Goal: Task Accomplishment & Management: Use online tool/utility

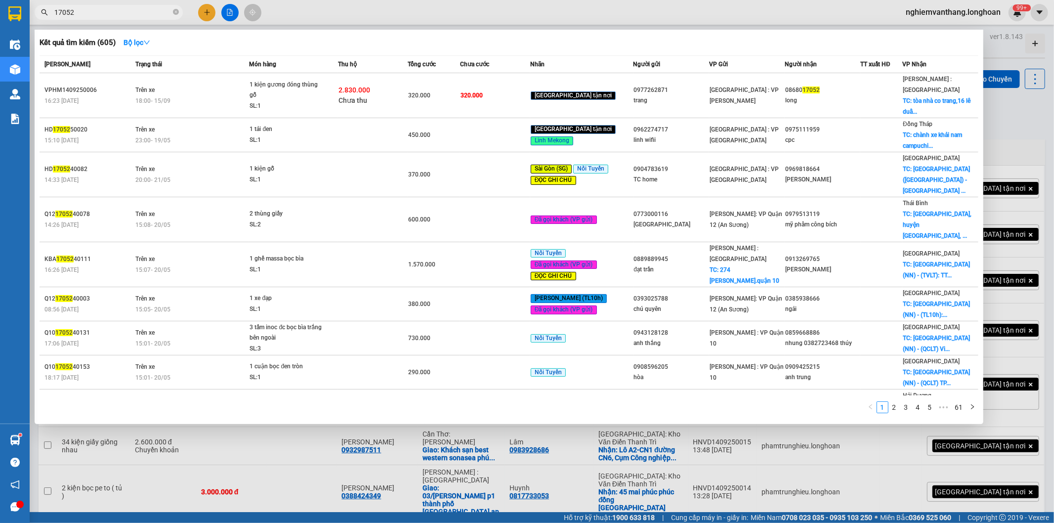
click at [106, 10] on input "17052" at bounding box center [112, 12] width 117 height 11
click at [100, 12] on input "17052" at bounding box center [112, 12] width 117 height 11
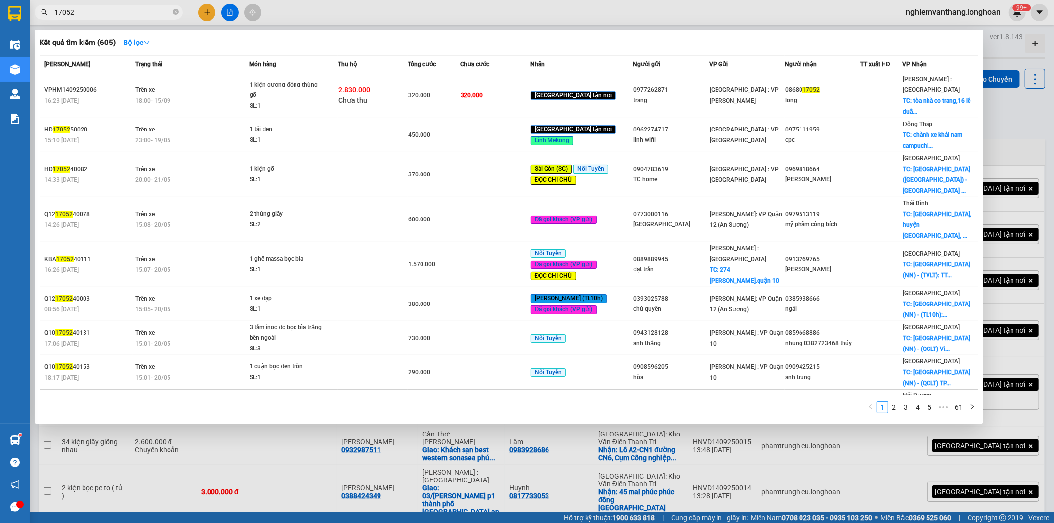
click at [133, 20] on div at bounding box center [527, 261] width 1054 height 523
click at [130, 12] on input "17052" at bounding box center [112, 12] width 117 height 11
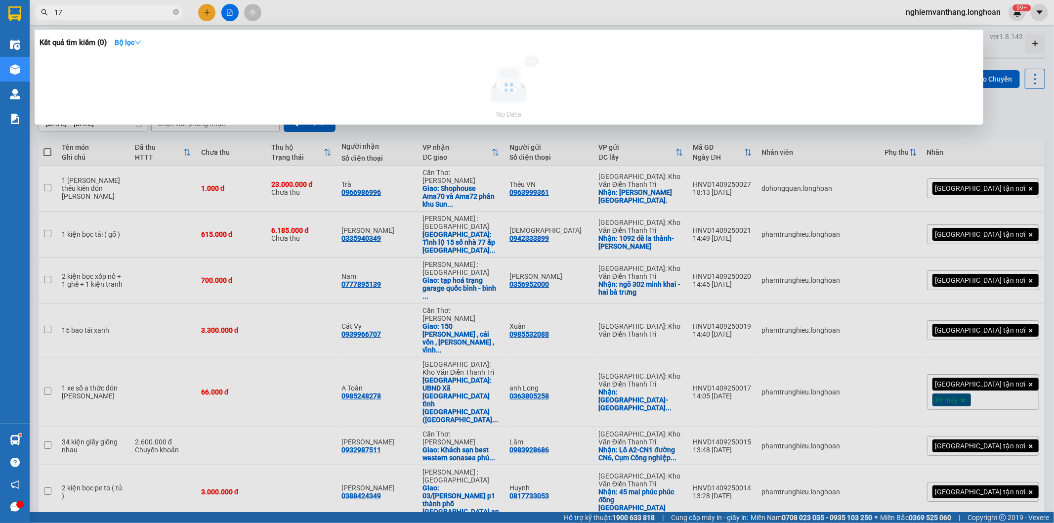
type input "1"
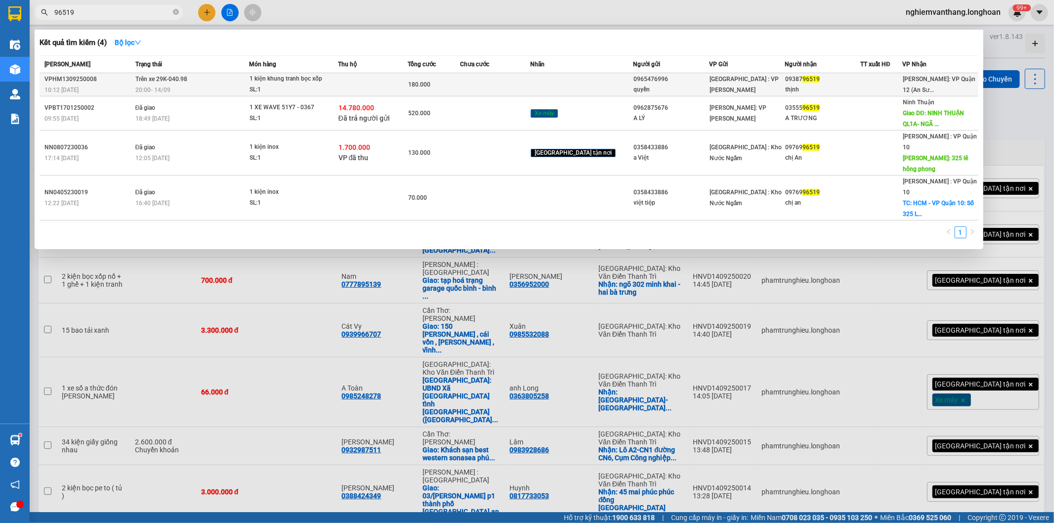
type input "96519"
click at [195, 78] on td "Trên xe 29K-040.98 20:00 [DATE]" at bounding box center [191, 84] width 117 height 23
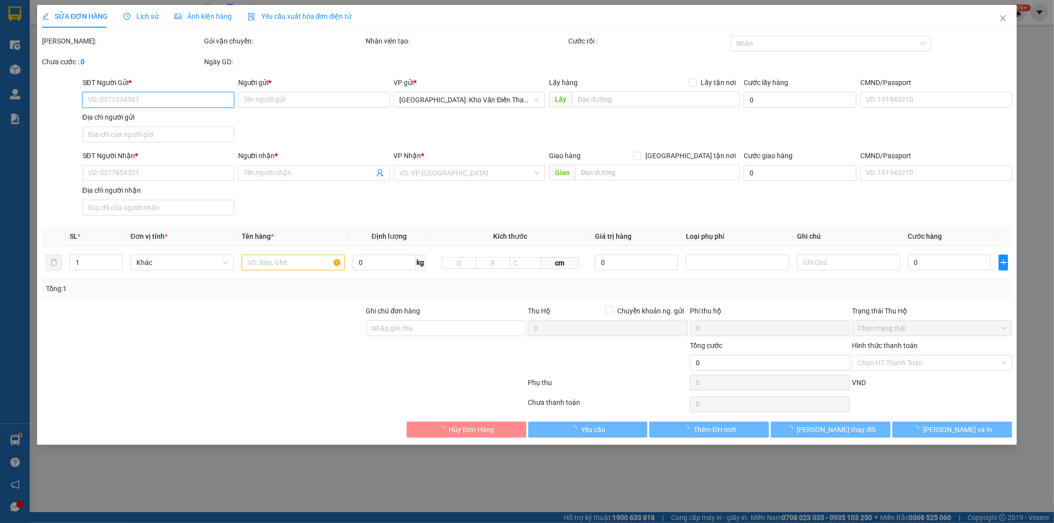
type input "0965476996"
type input "quyền"
type input "0938796519"
type input "thịnh"
type input "nhận nguyên kiện,giao nguyên kiện,bể vỡ k đền"
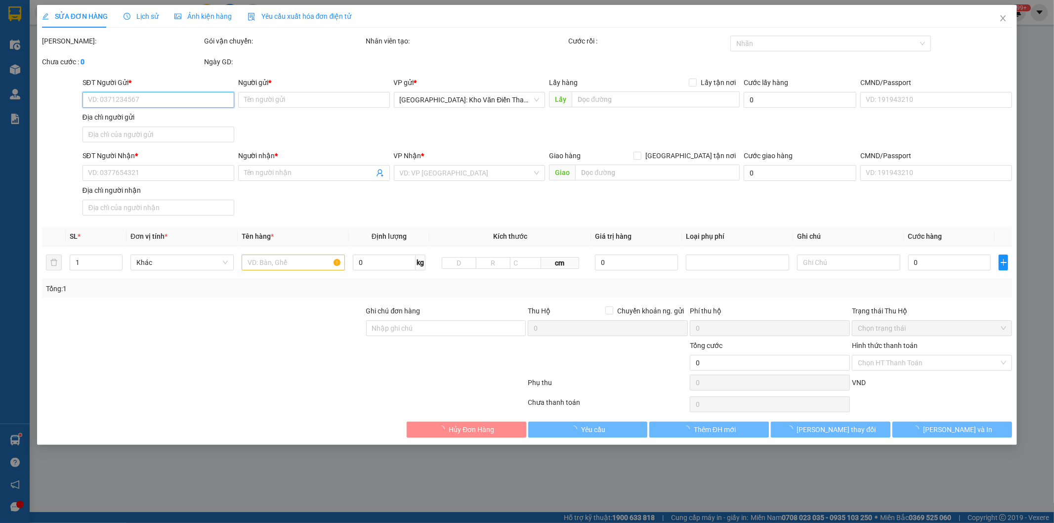
type input "180.000"
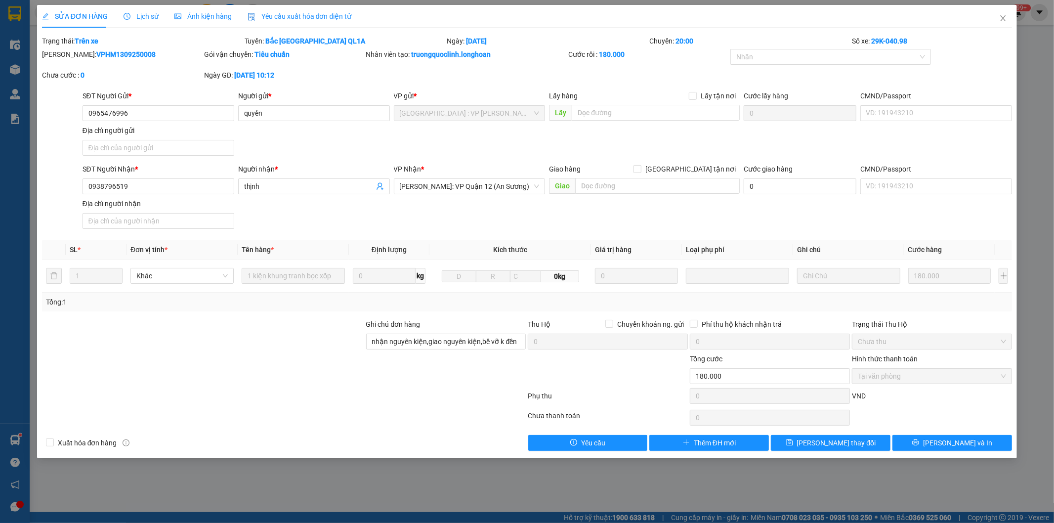
click at [139, 14] on span "Lịch sử" at bounding box center [141, 16] width 35 height 8
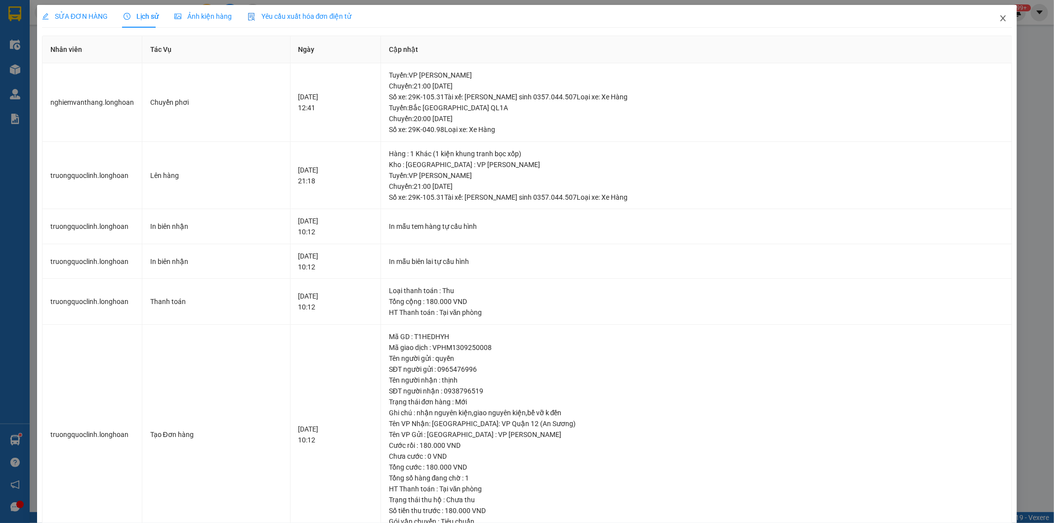
click at [1002, 18] on span "Close" at bounding box center [1004, 19] width 28 height 28
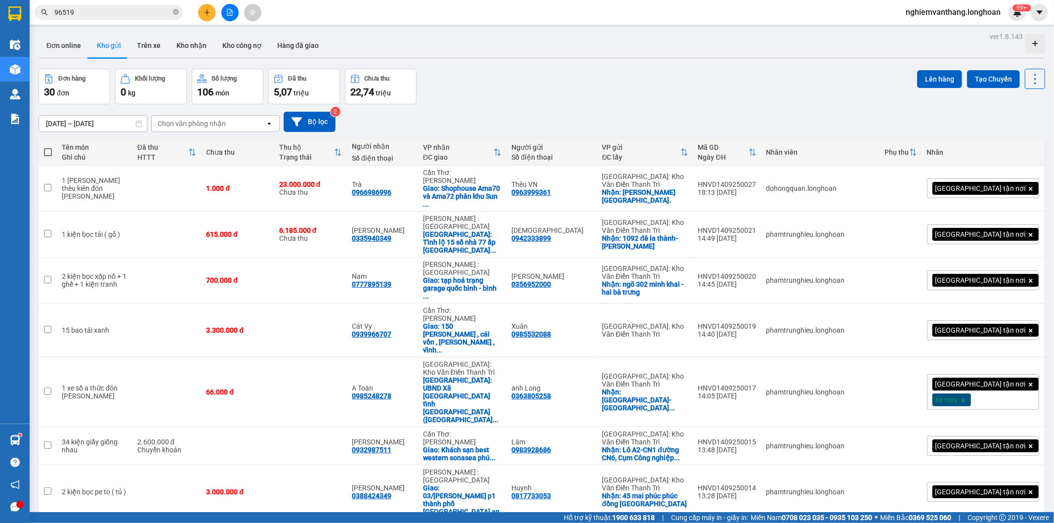
click at [120, 13] on input "96519" at bounding box center [112, 12] width 117 height 11
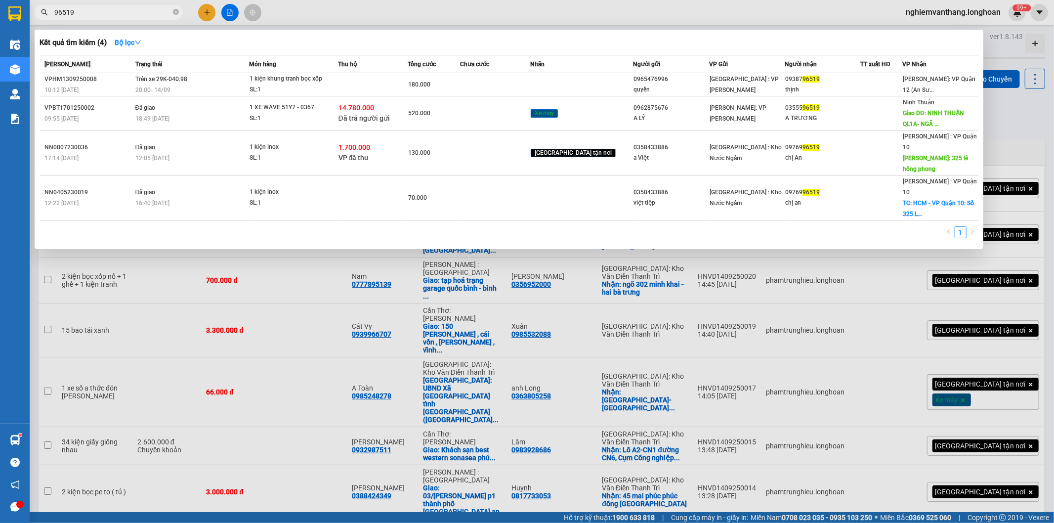
click at [230, 6] on div at bounding box center [527, 261] width 1054 height 523
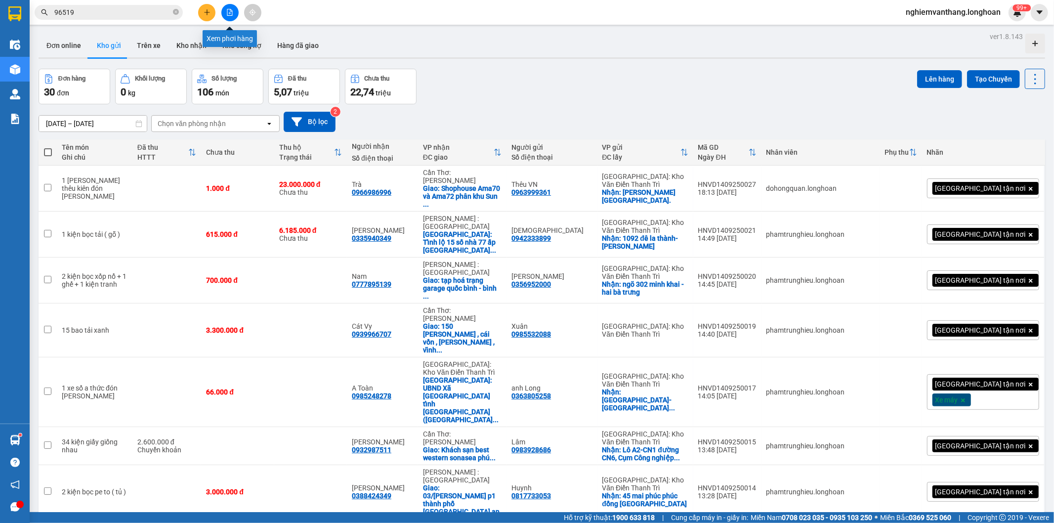
click at [229, 6] on button at bounding box center [229, 12] width 17 height 17
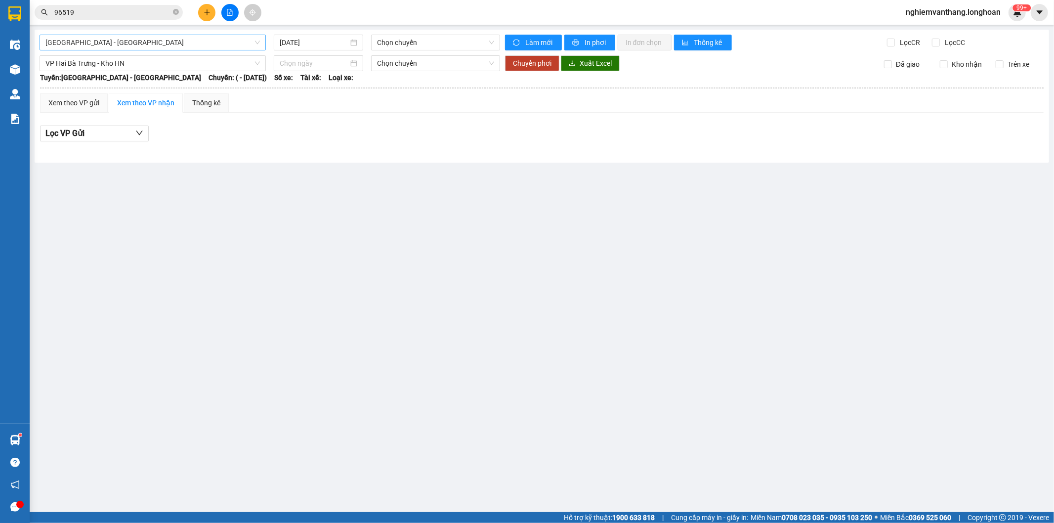
click at [131, 45] on span "[GEOGRAPHIC_DATA] - [GEOGRAPHIC_DATA]" at bounding box center [152, 42] width 215 height 15
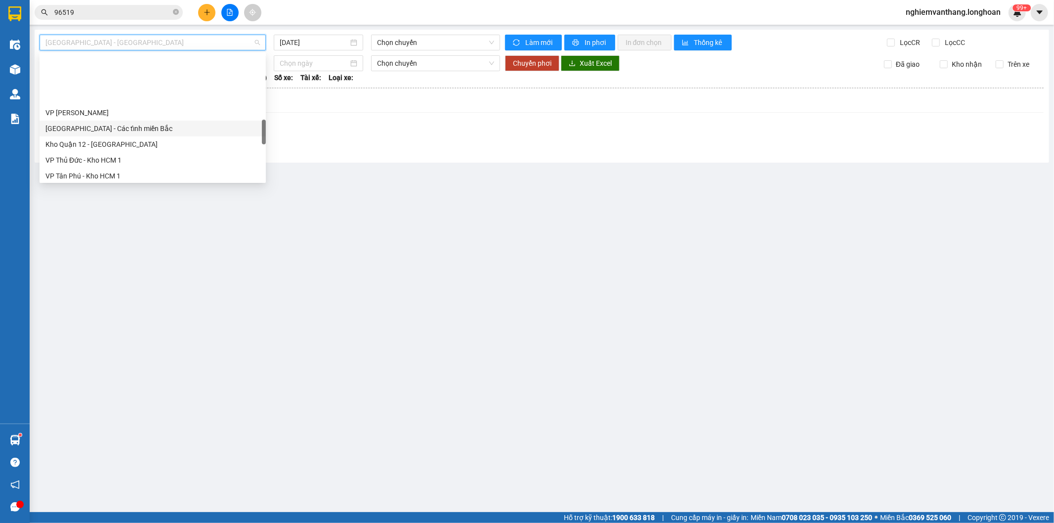
scroll to position [659, 0]
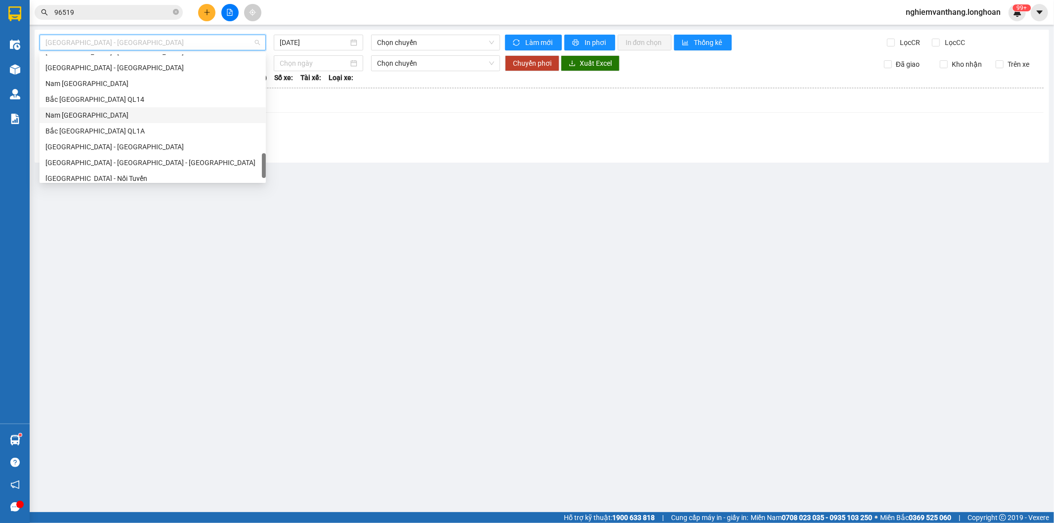
click at [116, 130] on div "Bắc [GEOGRAPHIC_DATA] QL1A" at bounding box center [152, 131] width 215 height 11
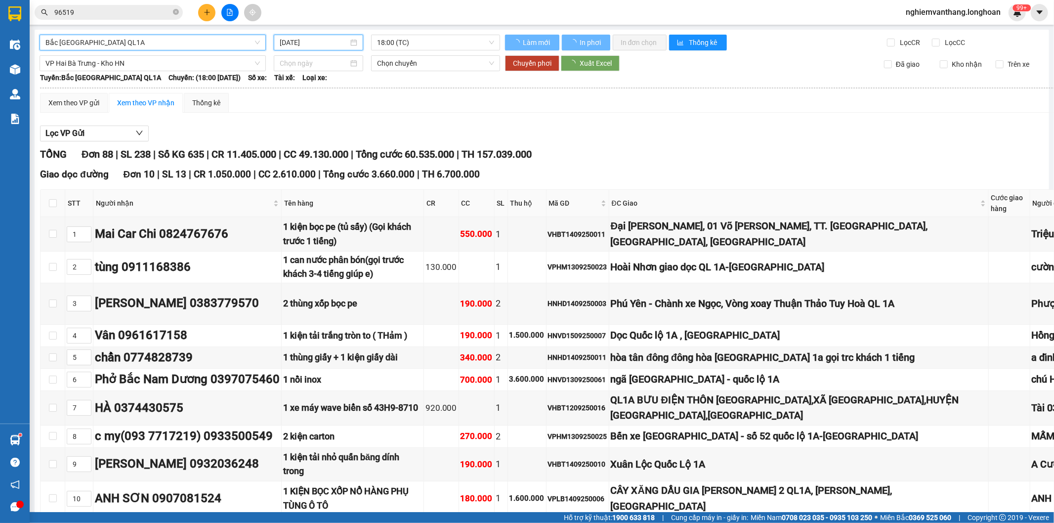
click at [329, 43] on input "[DATE]" at bounding box center [314, 42] width 69 height 11
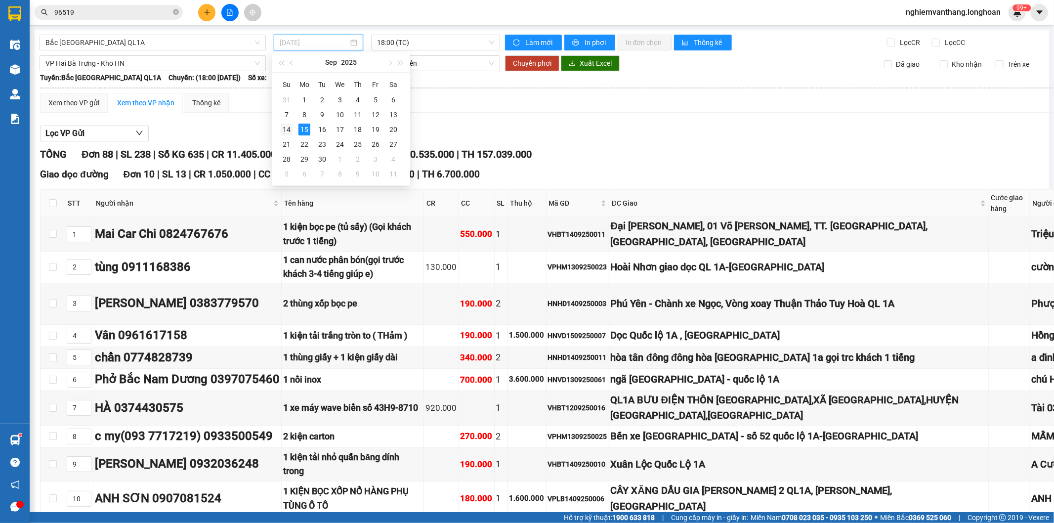
click at [285, 127] on div "14" at bounding box center [287, 130] width 12 height 12
type input "[DATE]"
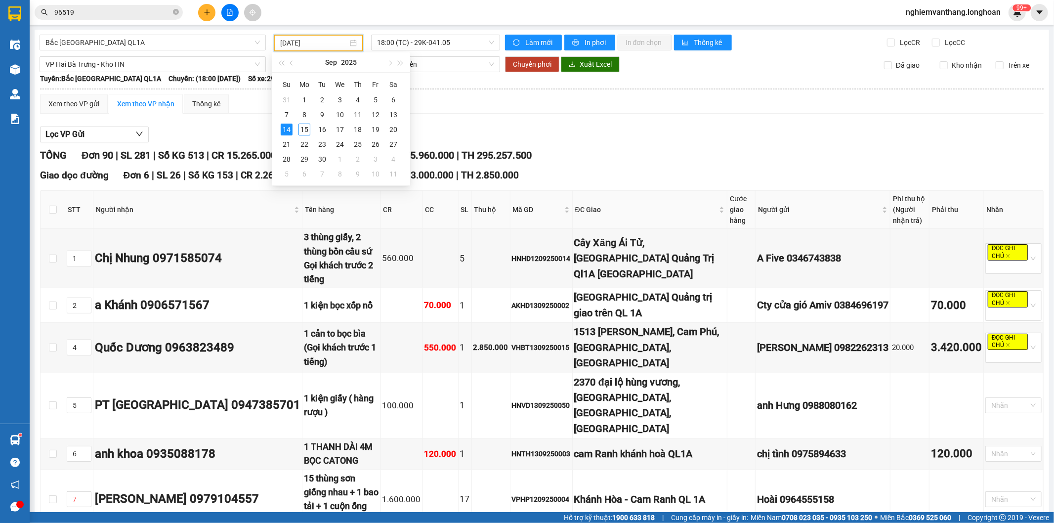
click at [636, 131] on div "Lọc VP Gửi" at bounding box center [542, 135] width 1004 height 16
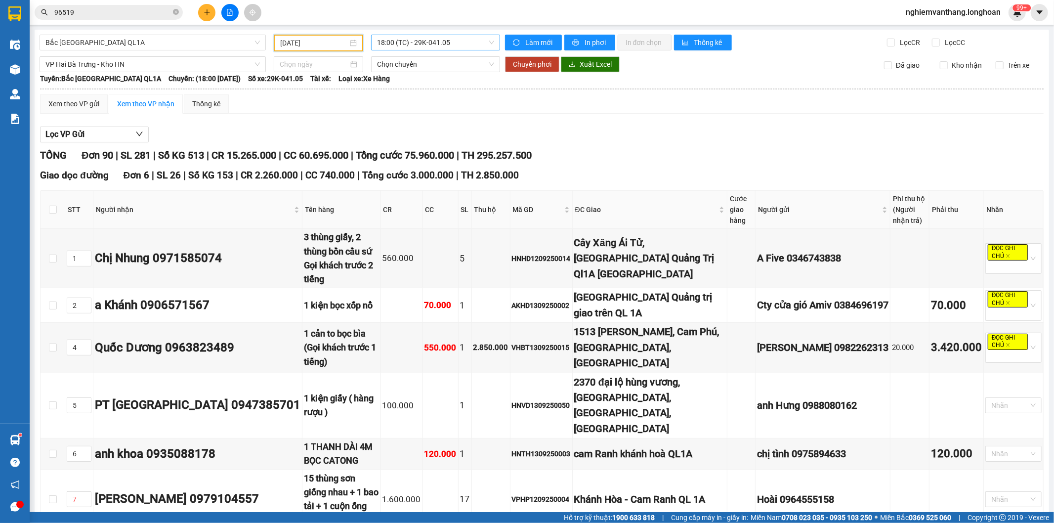
click at [411, 44] on span "18:00 (TC) - 29K-041.05" at bounding box center [435, 42] width 117 height 15
click at [419, 94] on div "20:00 (TC) - 29K-040.98" at bounding box center [413, 93] width 77 height 11
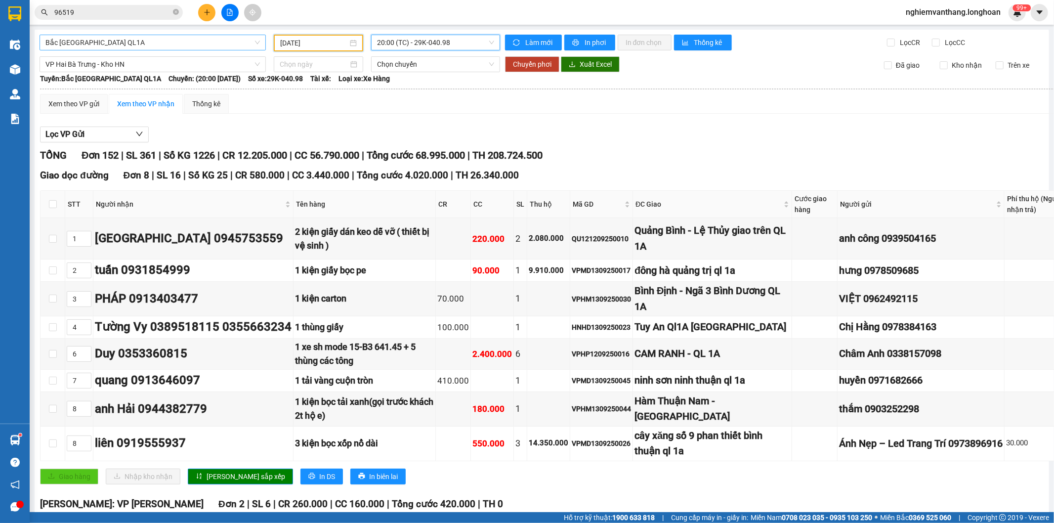
click at [152, 43] on span "Bắc [GEOGRAPHIC_DATA] QL1A" at bounding box center [152, 42] width 215 height 15
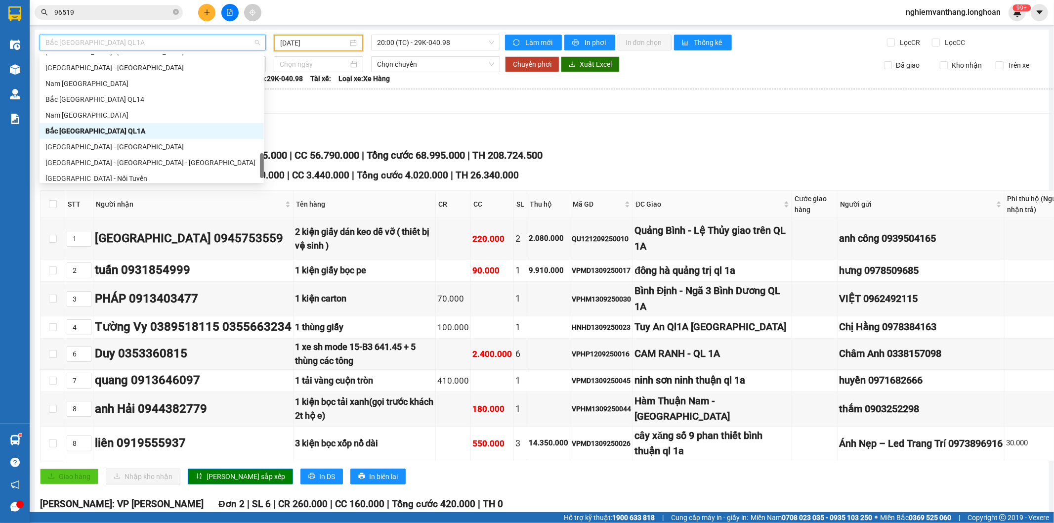
click at [134, 136] on div "Bắc [GEOGRAPHIC_DATA] QL1A" at bounding box center [151, 131] width 213 height 11
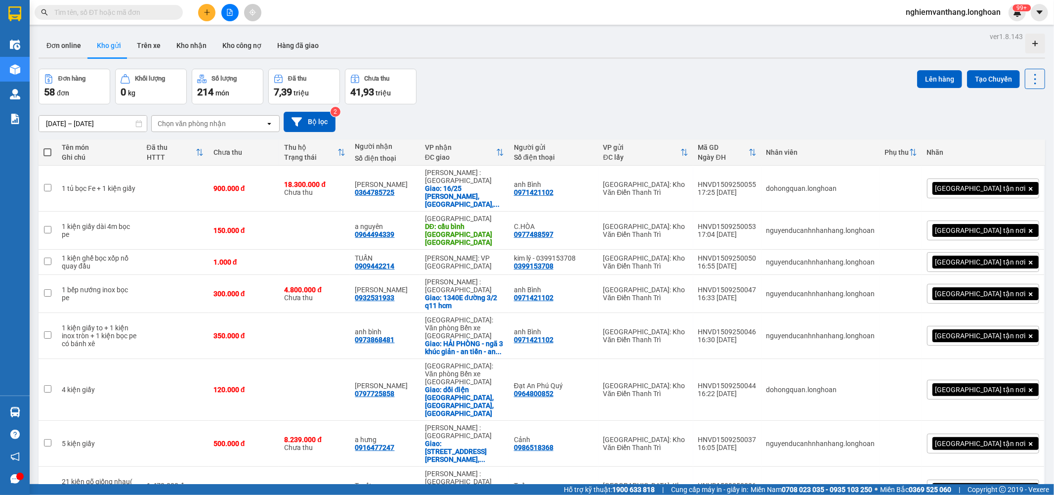
click at [235, 7] on button at bounding box center [229, 12] width 17 height 17
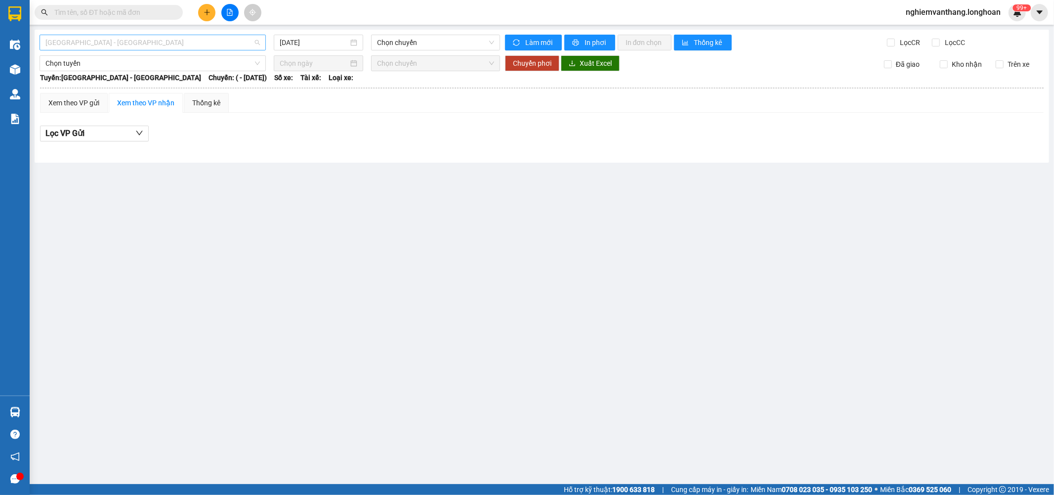
click at [102, 35] on div "[GEOGRAPHIC_DATA] - [GEOGRAPHIC_DATA]" at bounding box center [153, 43] width 226 height 16
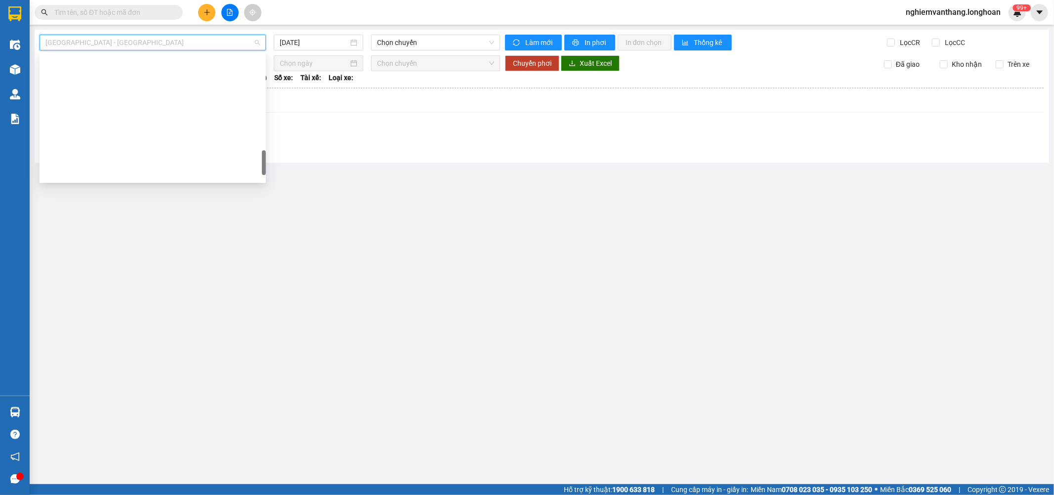
scroll to position [680, 0]
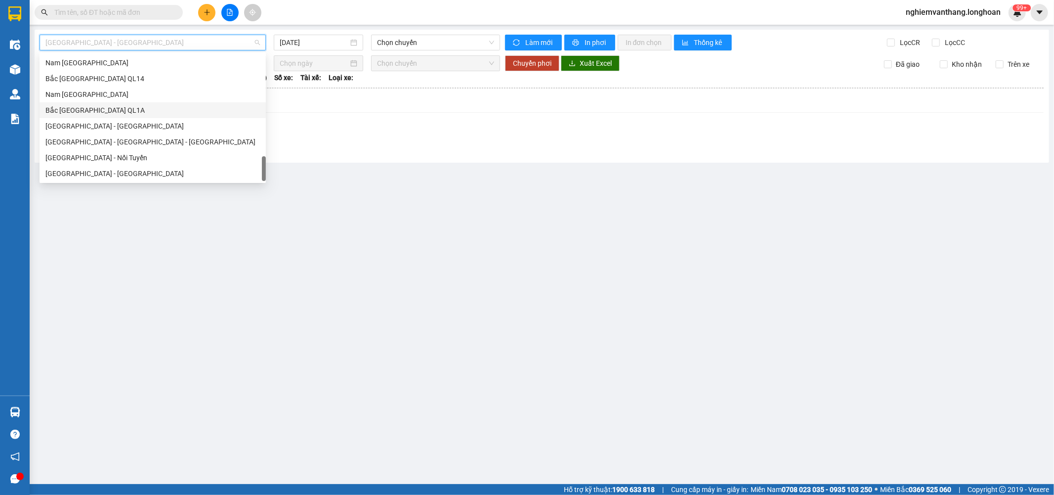
click at [104, 110] on div "Bắc [GEOGRAPHIC_DATA] QL1A" at bounding box center [152, 110] width 215 height 11
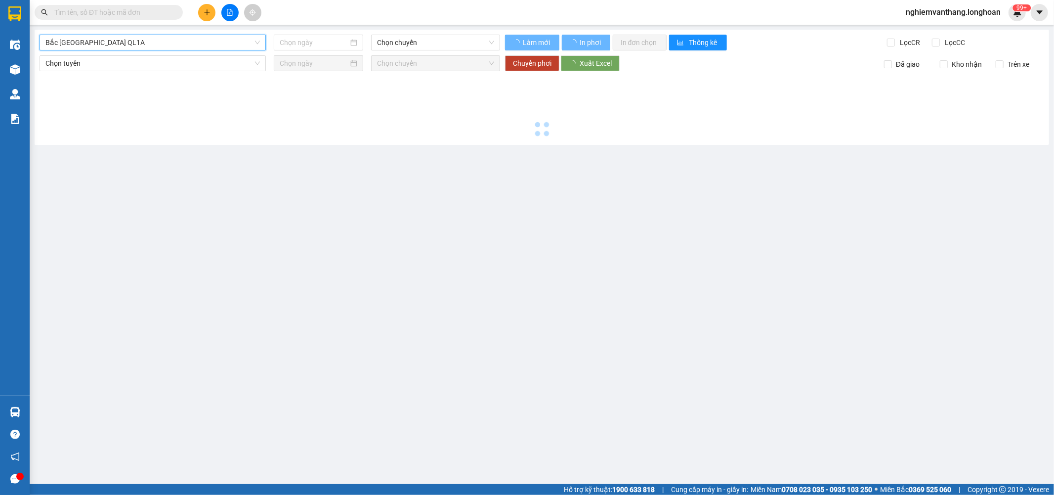
type input "[DATE]"
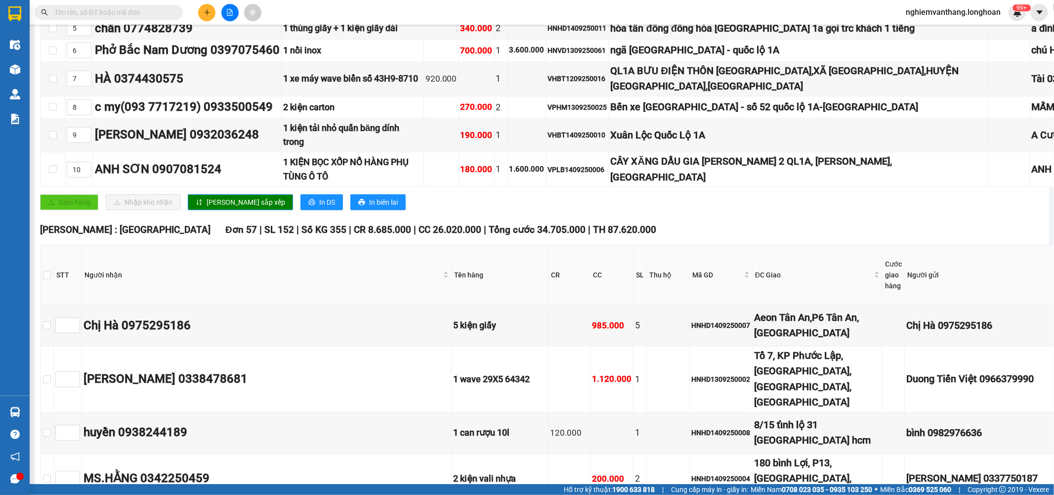
scroll to position [219, 0]
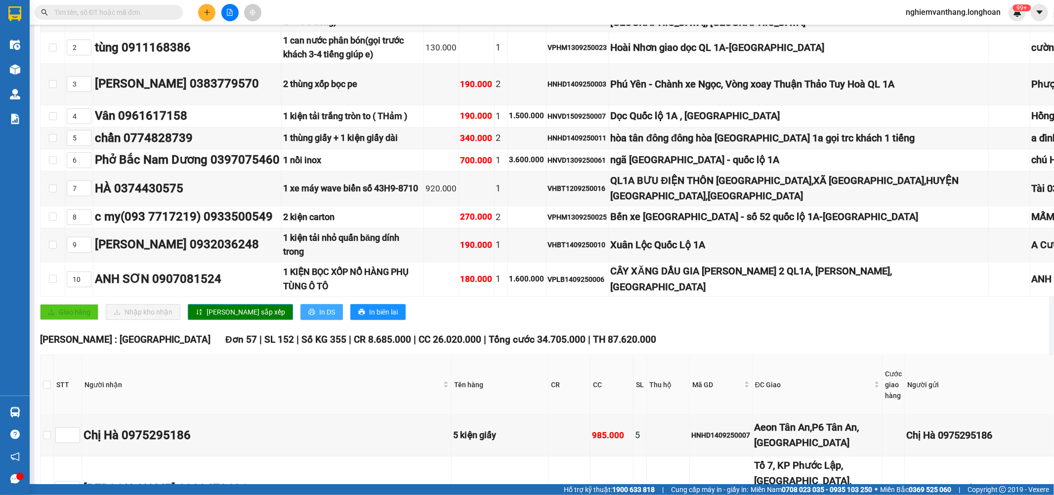
click at [319, 317] on span "In DS" at bounding box center [327, 311] width 16 height 11
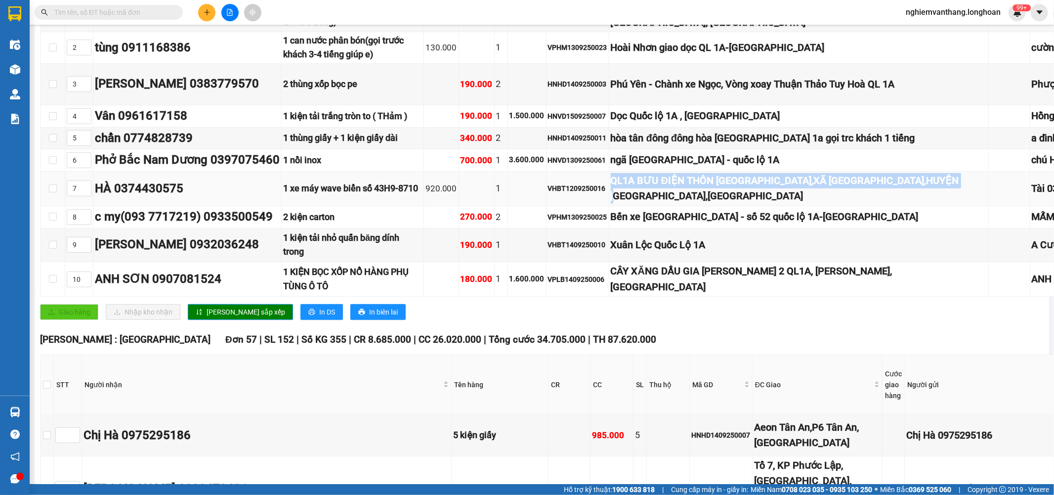
drag, startPoint x: 569, startPoint y: 246, endPoint x: 690, endPoint y: 278, distance: 124.8
click at [690, 204] on div "QL1A BƯU ĐIỆN THÔN [GEOGRAPHIC_DATA],XÃ [GEOGRAPHIC_DATA],HUYỆN [GEOGRAPHIC_DAT…" at bounding box center [799, 188] width 376 height 31
click at [693, 204] on div "QL1A BƯU ĐIỆN THÔN [GEOGRAPHIC_DATA],XÃ [GEOGRAPHIC_DATA],HUYỆN [GEOGRAPHIC_DAT…" at bounding box center [799, 188] width 376 height 31
click at [653, 204] on div "QL1A BƯU ĐIỆN THÔN [GEOGRAPHIC_DATA],XÃ [GEOGRAPHIC_DATA],HUYỆN [GEOGRAPHIC_DAT…" at bounding box center [799, 188] width 376 height 31
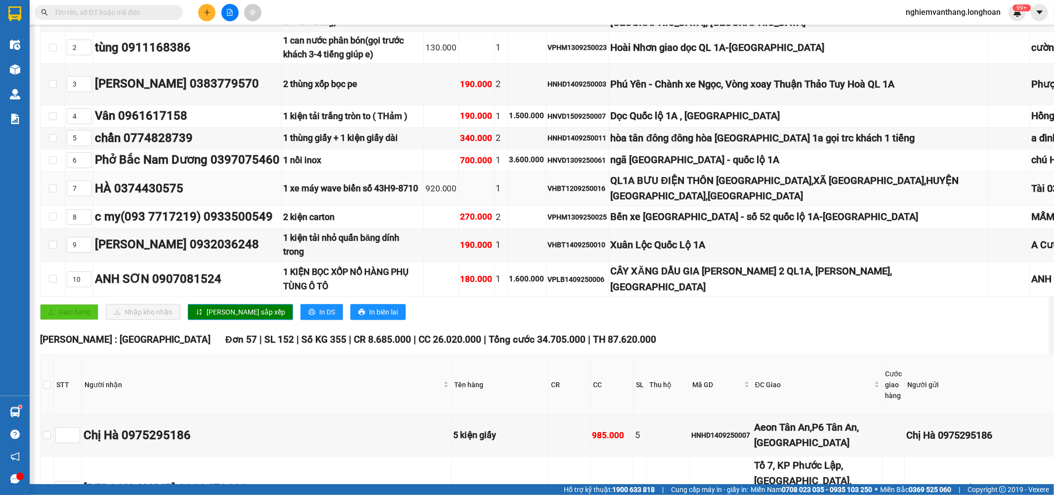
click at [628, 204] on div "QL1A BƯU ĐIỆN THÔN [GEOGRAPHIC_DATA],XÃ [GEOGRAPHIC_DATA],HUYỆN [GEOGRAPHIC_DAT…" at bounding box center [799, 188] width 376 height 31
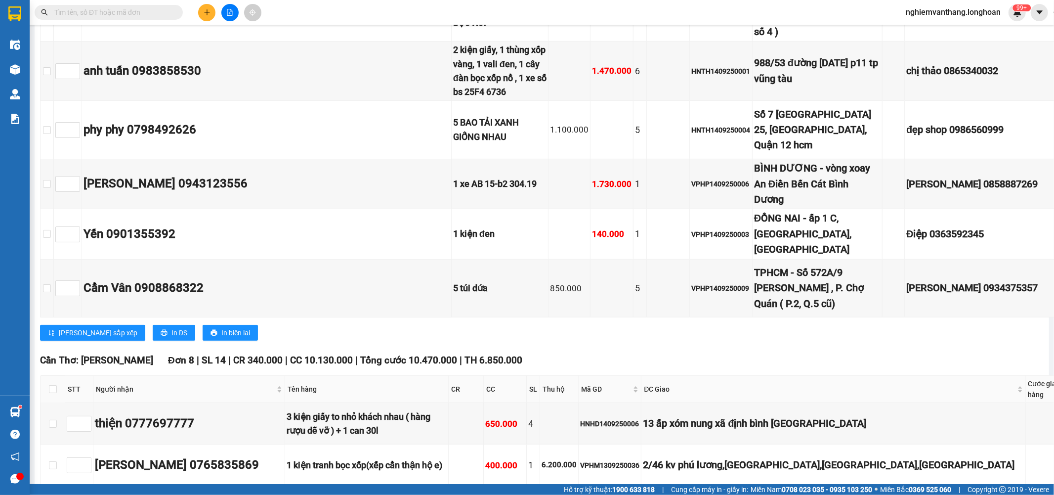
scroll to position [3557, 0]
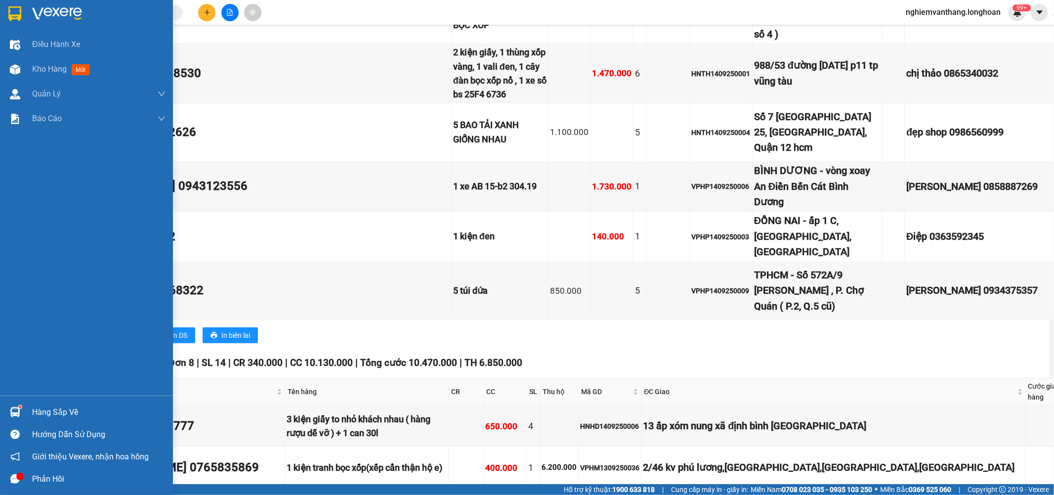
click at [13, 5] on div at bounding box center [14, 13] width 17 height 17
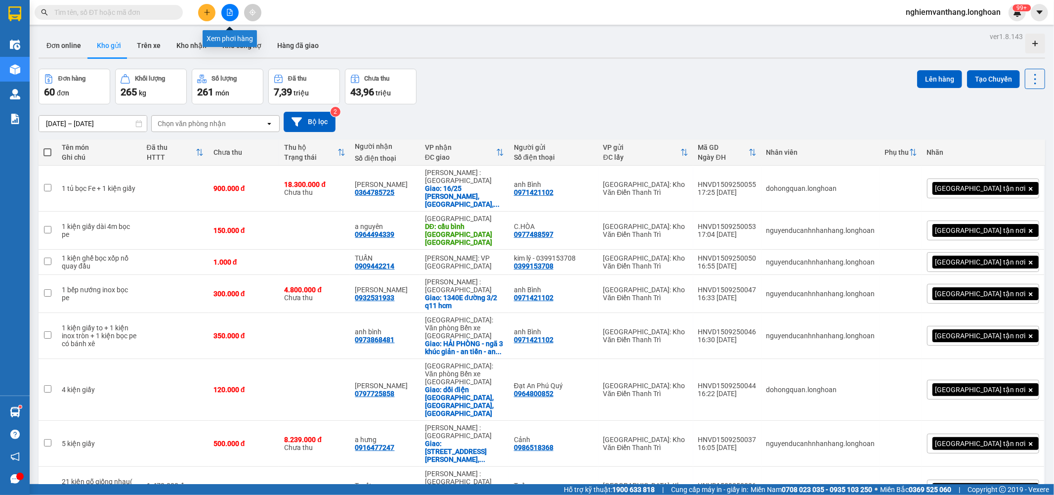
click at [234, 17] on button at bounding box center [229, 12] width 17 height 17
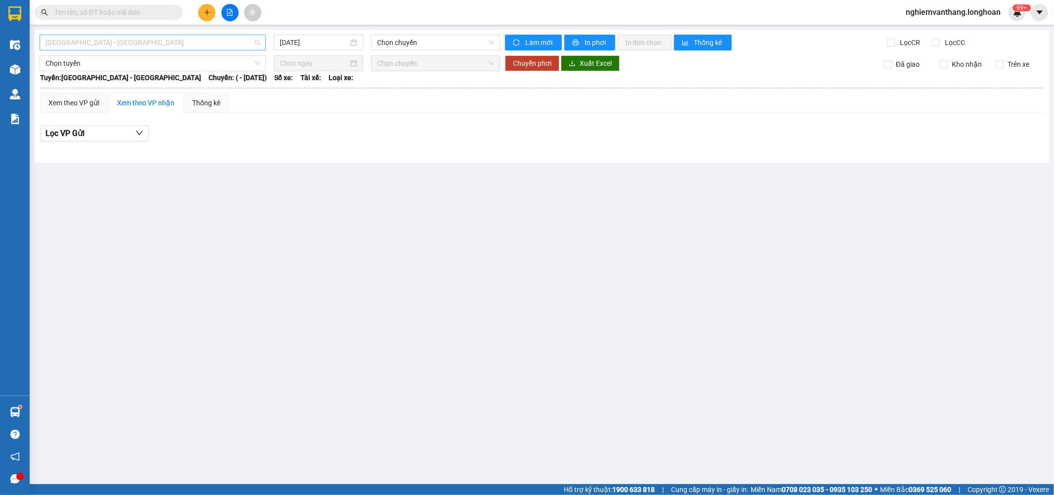
click at [148, 37] on span "[GEOGRAPHIC_DATA] - [GEOGRAPHIC_DATA]" at bounding box center [152, 42] width 215 height 15
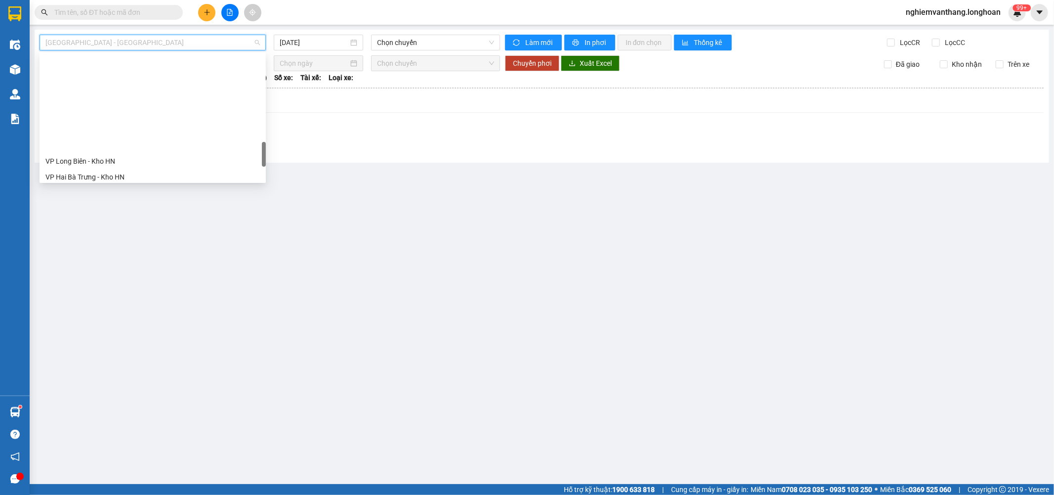
scroll to position [680, 0]
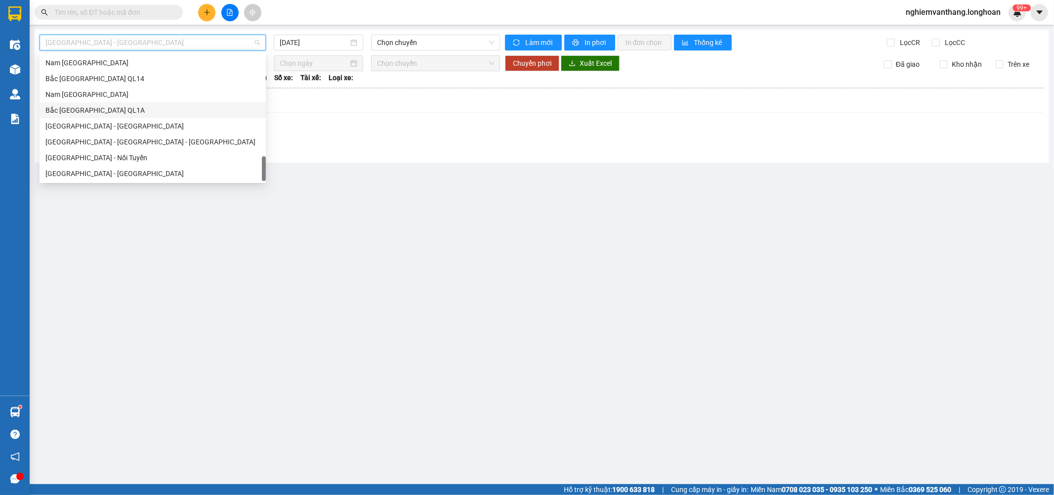
click at [107, 105] on div "Bắc [GEOGRAPHIC_DATA] QL1A" at bounding box center [152, 110] width 215 height 11
type input "[DATE]"
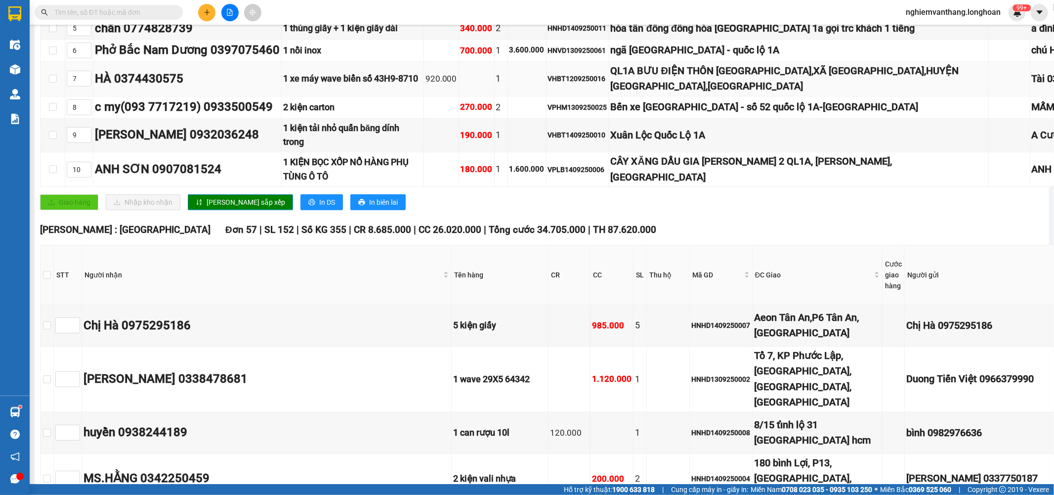
scroll to position [274, 0]
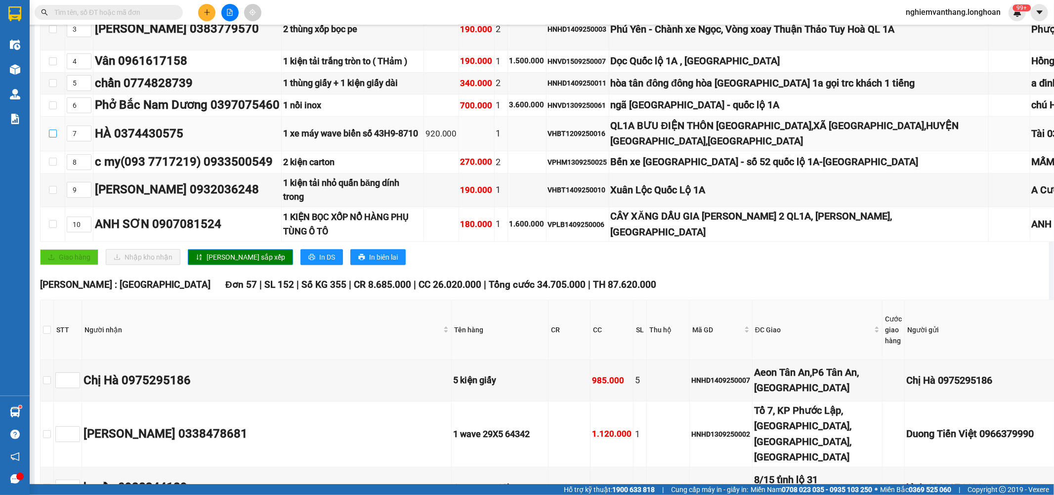
click at [51, 137] on input "checkbox" at bounding box center [53, 133] width 8 height 8
checkbox input "true"
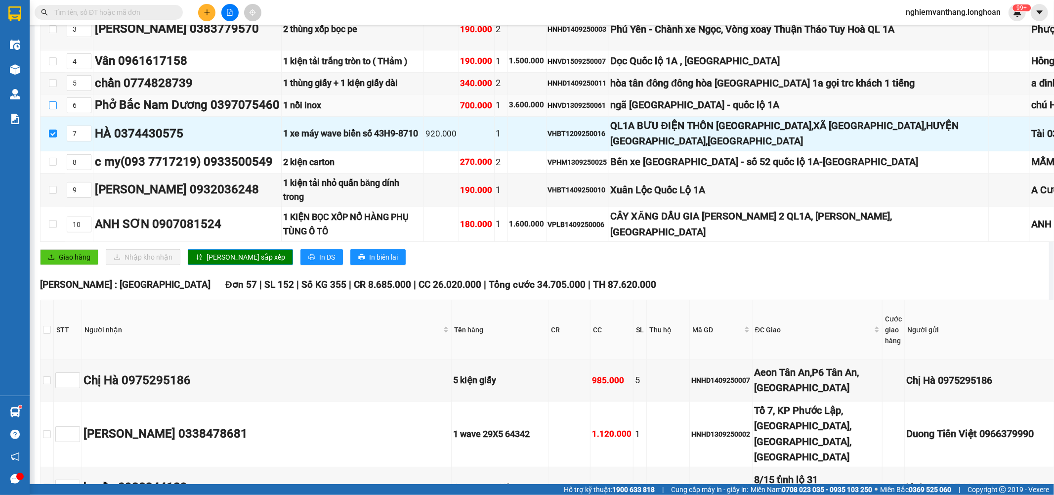
click at [48, 117] on td at bounding box center [53, 105] width 25 height 22
click at [51, 109] on input "checkbox" at bounding box center [53, 105] width 8 height 8
checkbox input "true"
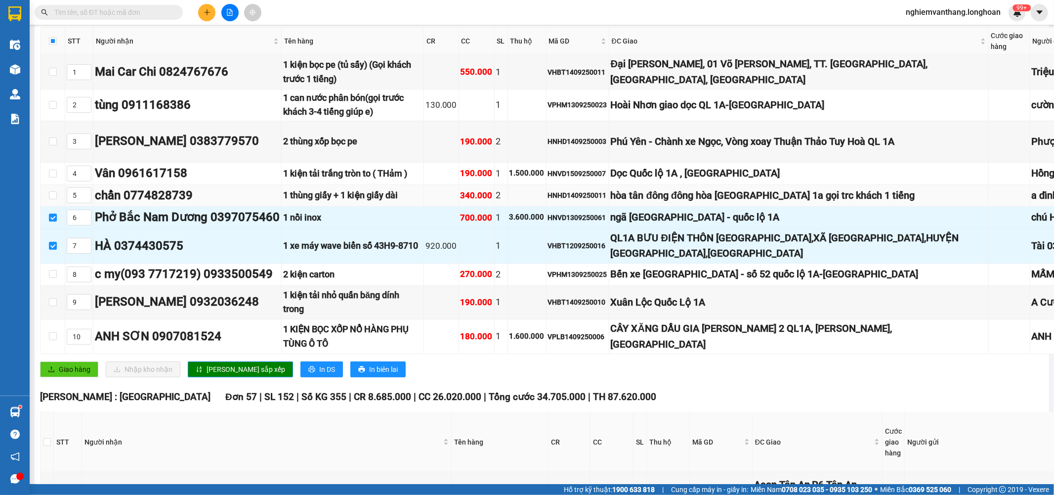
scroll to position [0, 0]
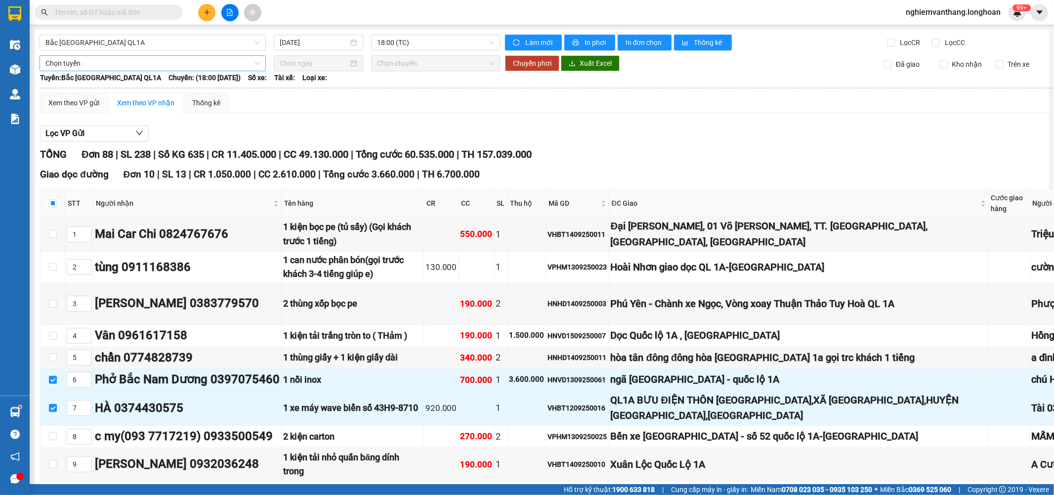
click at [87, 63] on span "Chọn tuyến" at bounding box center [152, 63] width 215 height 15
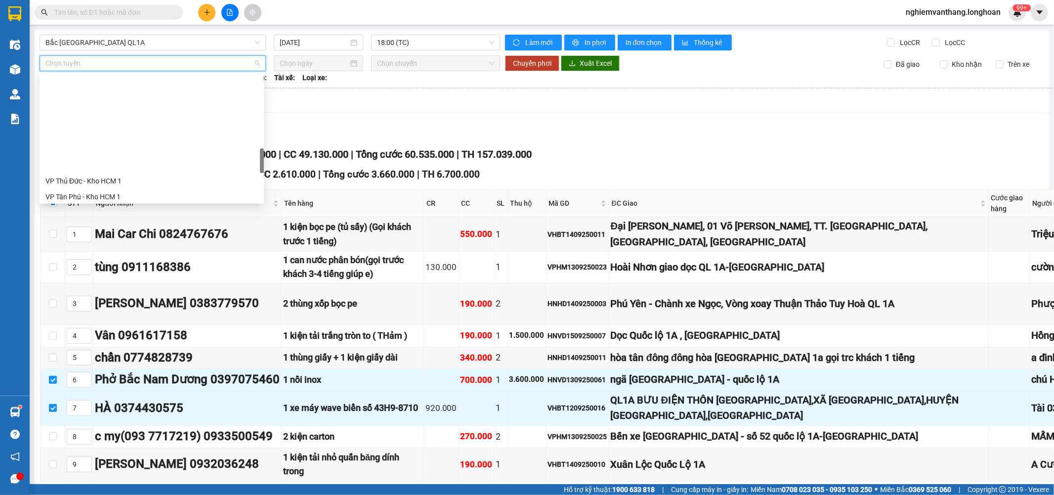
scroll to position [680, 0]
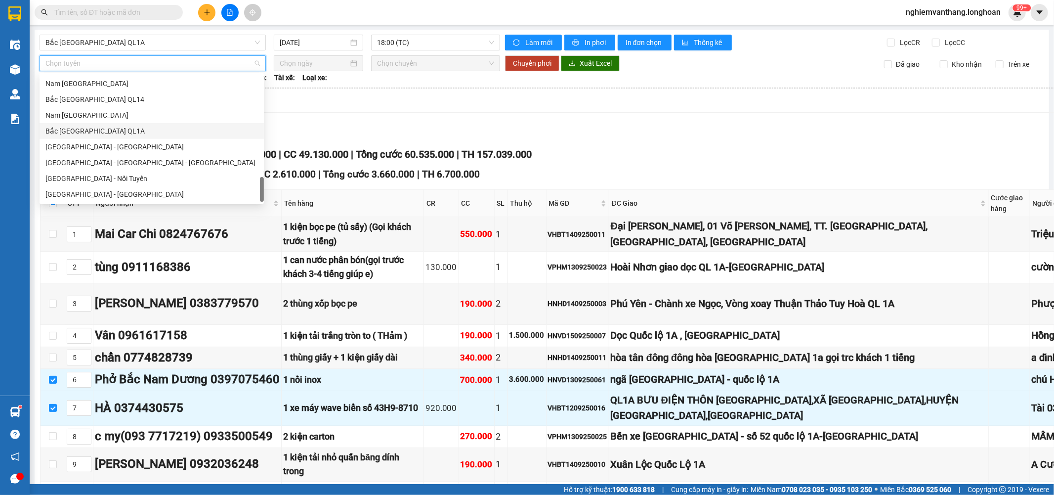
click at [106, 128] on div "Bắc [GEOGRAPHIC_DATA] QL1A" at bounding box center [151, 131] width 213 height 11
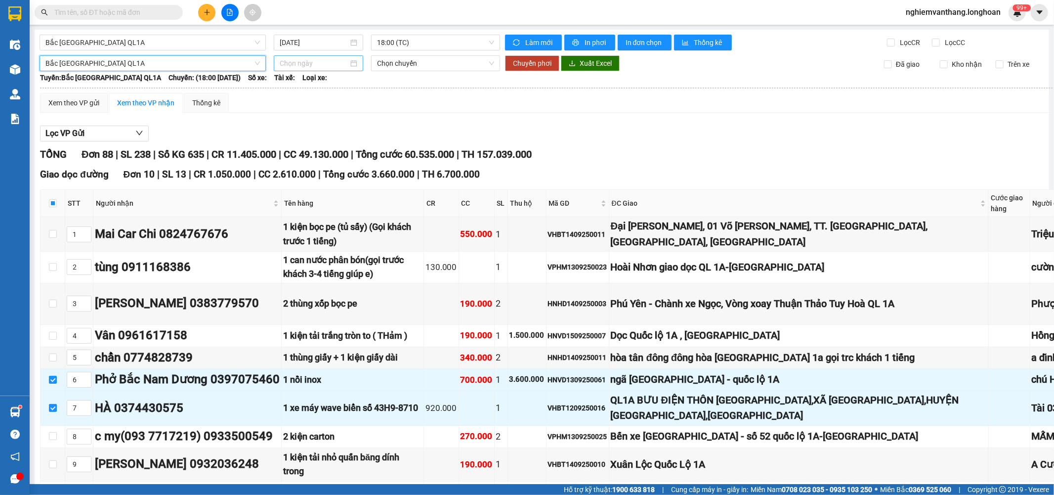
click at [328, 63] on input at bounding box center [314, 63] width 69 height 11
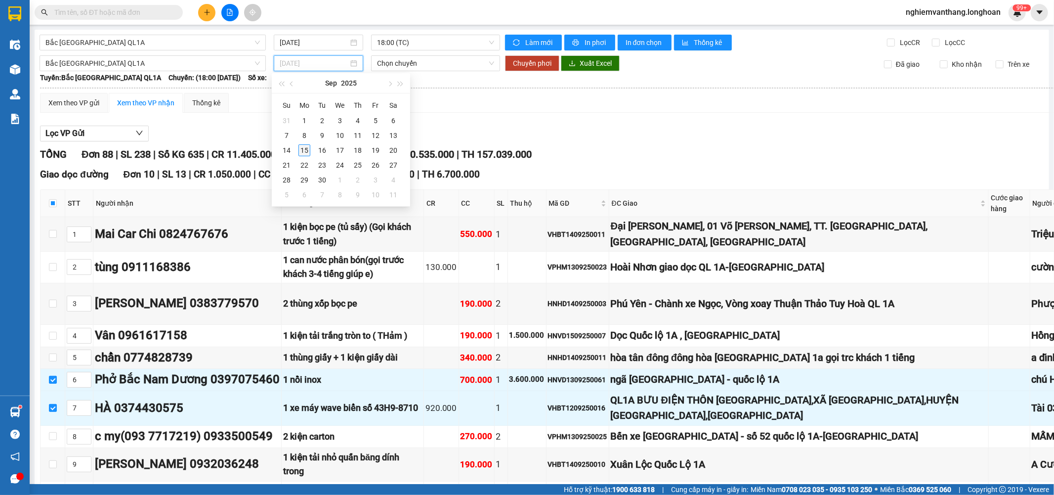
type input "[DATE]"
drag, startPoint x: 300, startPoint y: 145, endPoint x: 381, endPoint y: 104, distance: 90.6
click at [301, 145] on div "15" at bounding box center [305, 150] width 12 height 12
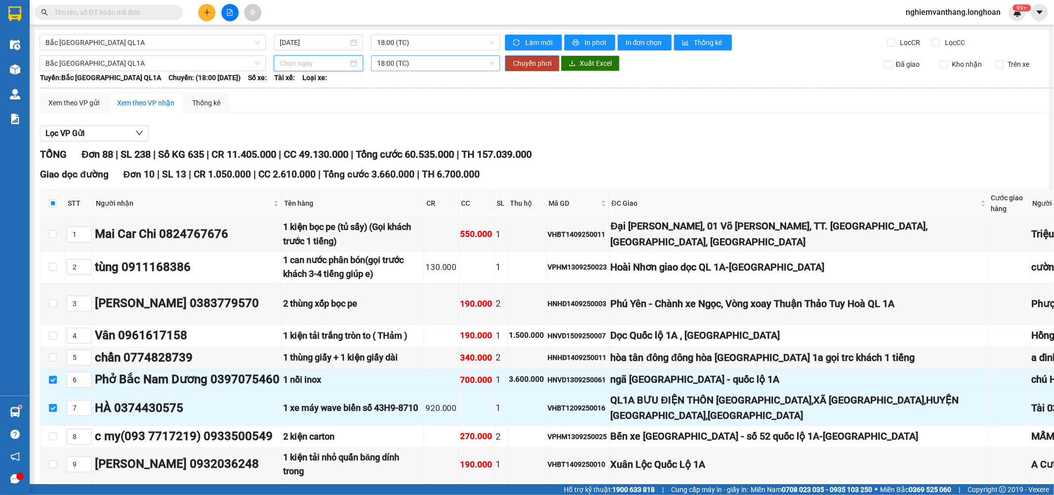
type input "[DATE]"
click at [408, 65] on span "18:00 (TC)" at bounding box center [435, 63] width 117 height 15
click at [388, 116] on div "23:00 (TC)" at bounding box center [413, 114] width 77 height 11
click at [536, 66] on span "Chuyển phơi" at bounding box center [532, 63] width 39 height 11
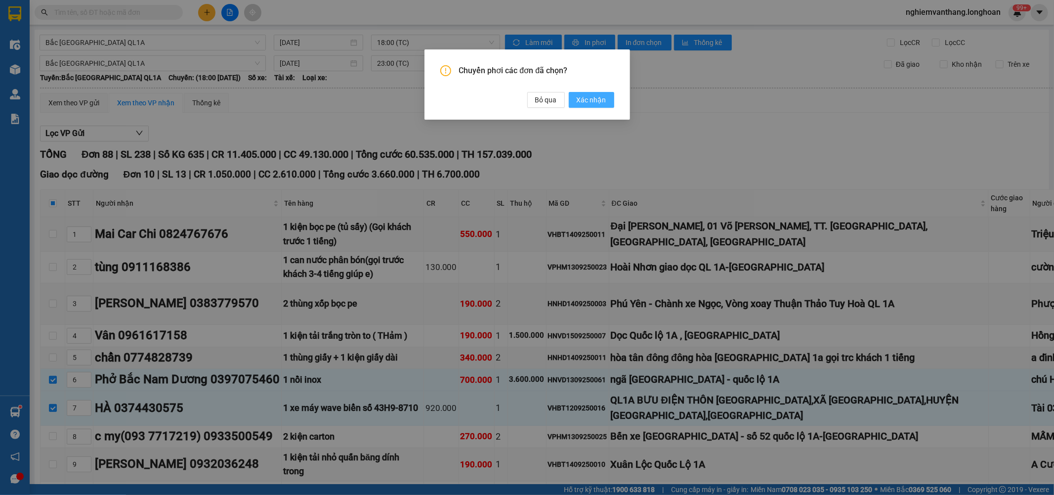
click at [599, 97] on span "Xác nhận" at bounding box center [592, 99] width 30 height 11
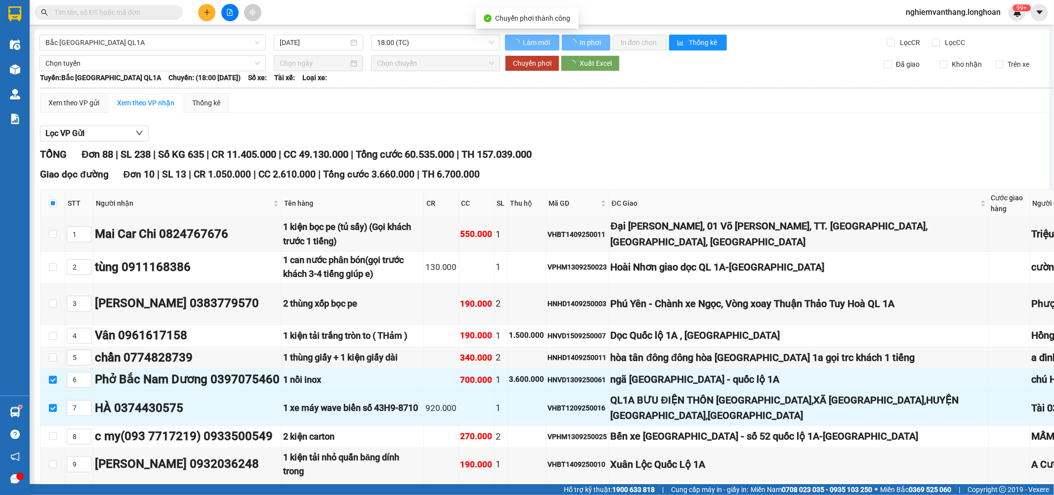
checkbox input "true"
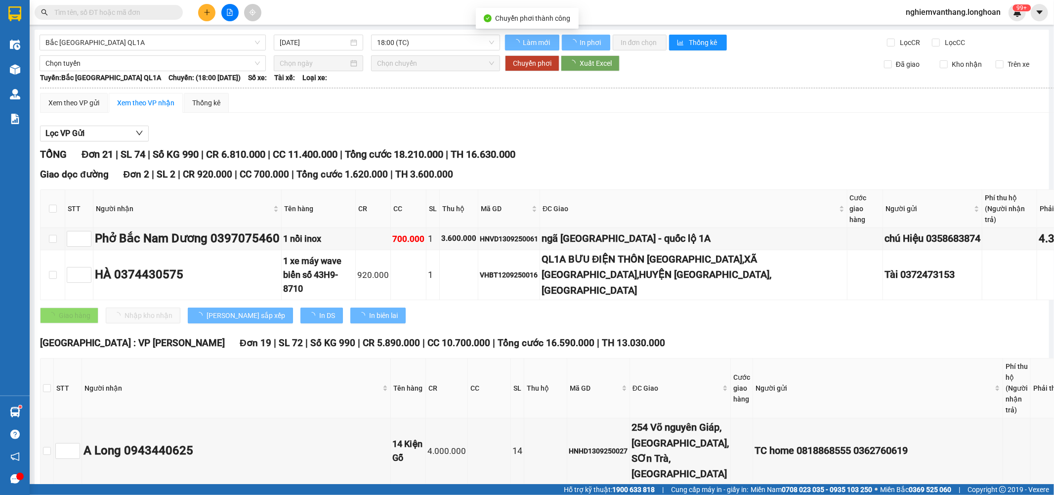
checkbox input "false"
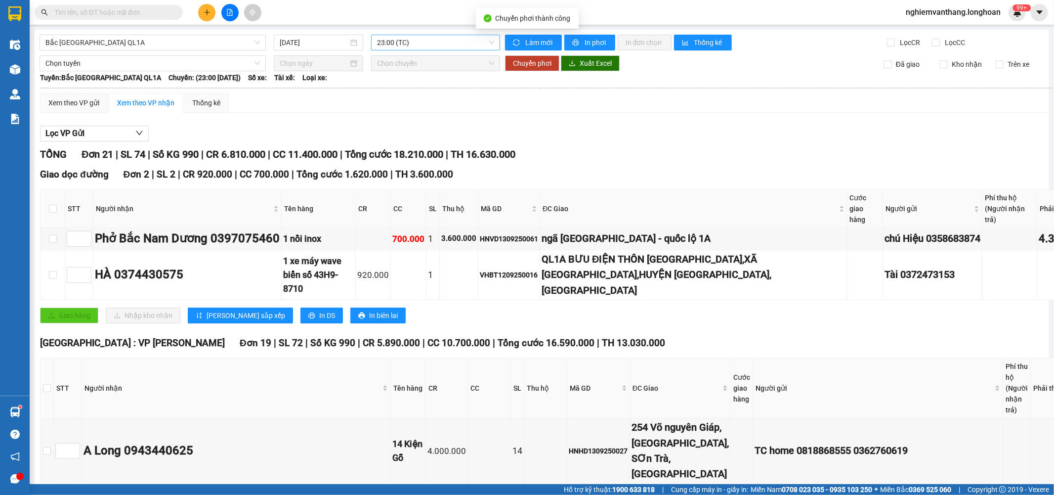
click at [403, 42] on span "23:00 (TC)" at bounding box center [435, 42] width 117 height 15
click at [397, 77] on div "18:00 (TC)" at bounding box center [413, 78] width 77 height 11
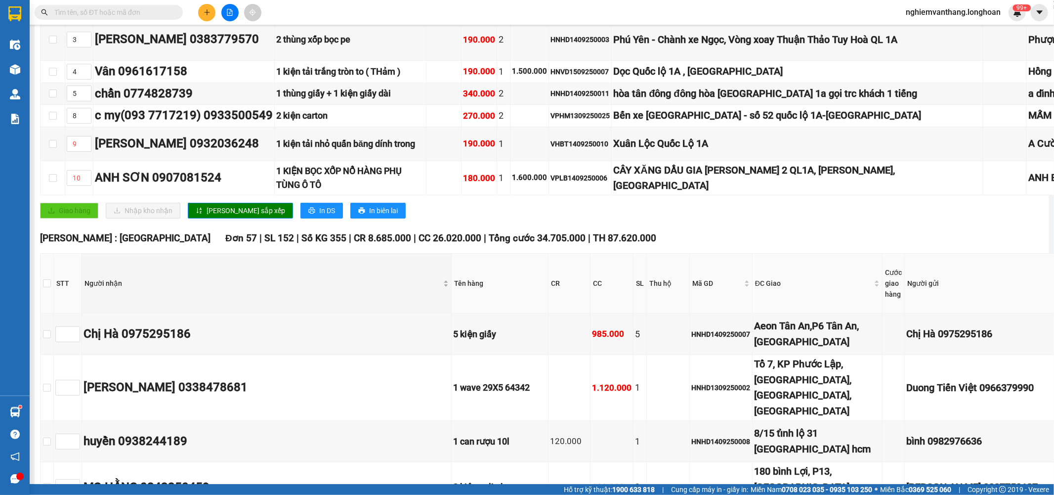
scroll to position [384, 0]
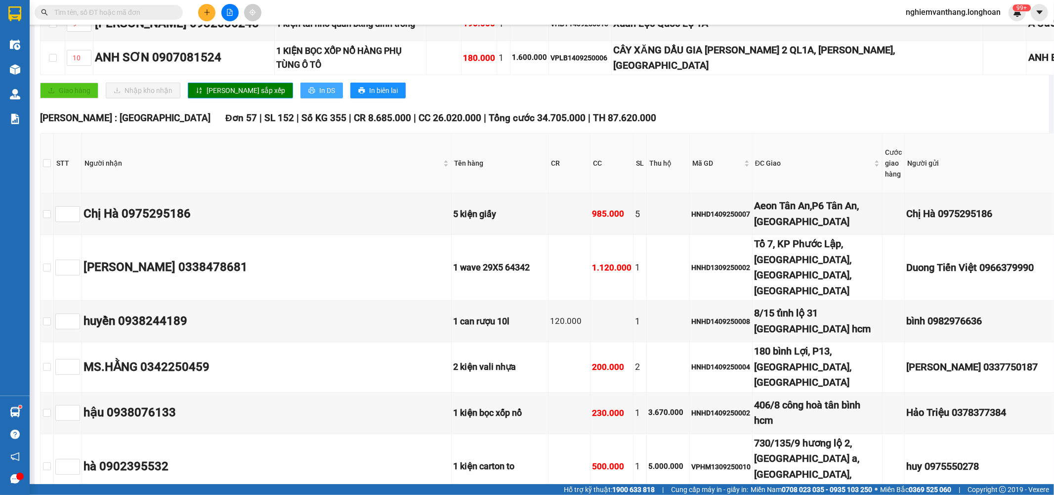
click at [301, 98] on button "In DS" at bounding box center [322, 91] width 43 height 16
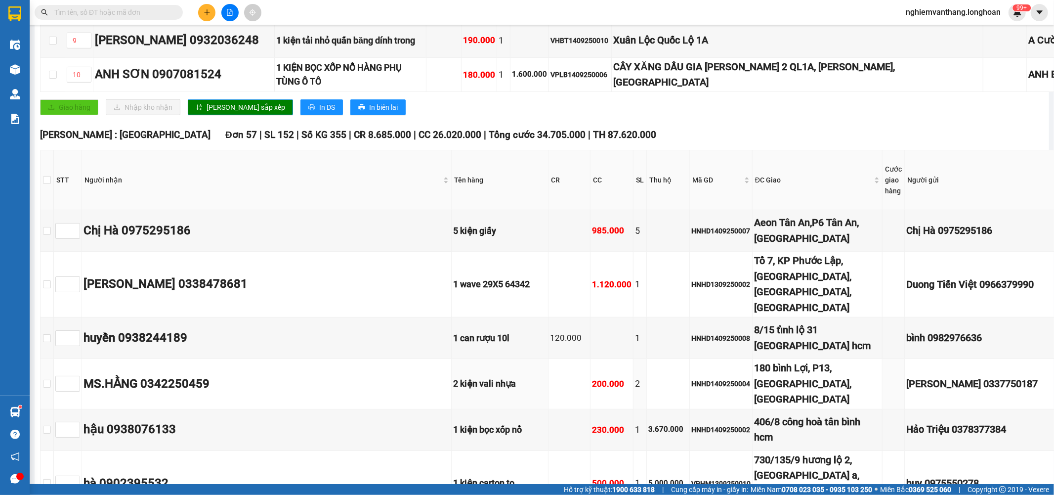
scroll to position [329, 0]
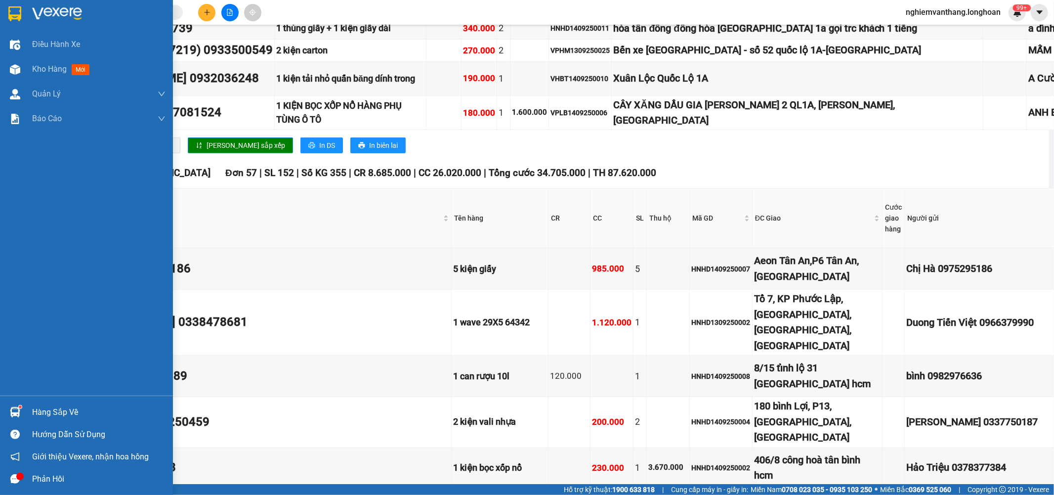
click at [9, 9] on img at bounding box center [14, 13] width 13 height 15
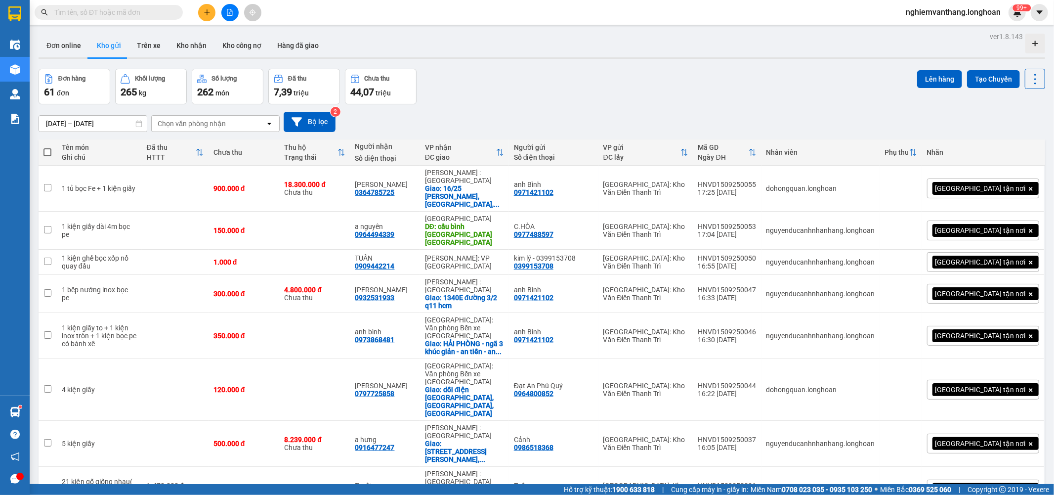
click at [231, 10] on icon "file-add" at bounding box center [229, 12] width 7 height 7
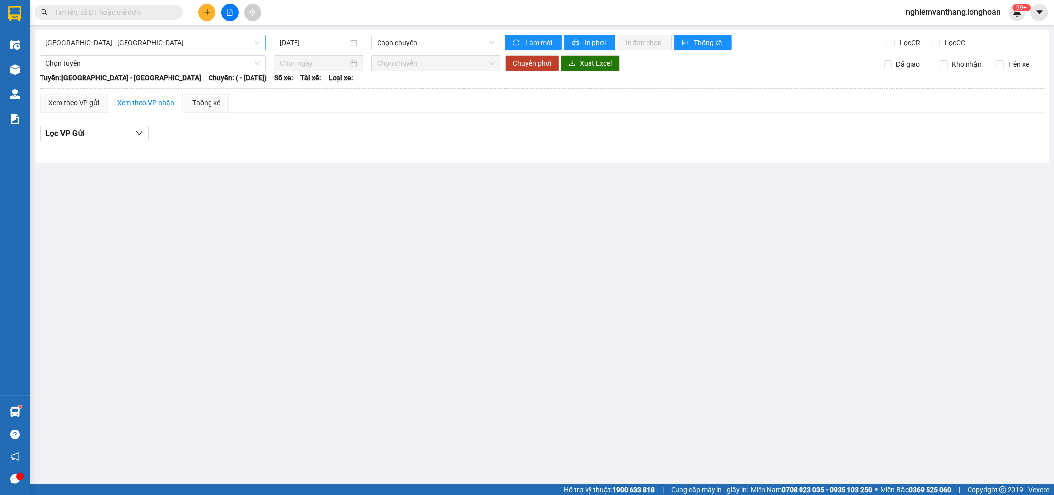
click at [110, 45] on span "[GEOGRAPHIC_DATA] - [GEOGRAPHIC_DATA]" at bounding box center [152, 42] width 215 height 15
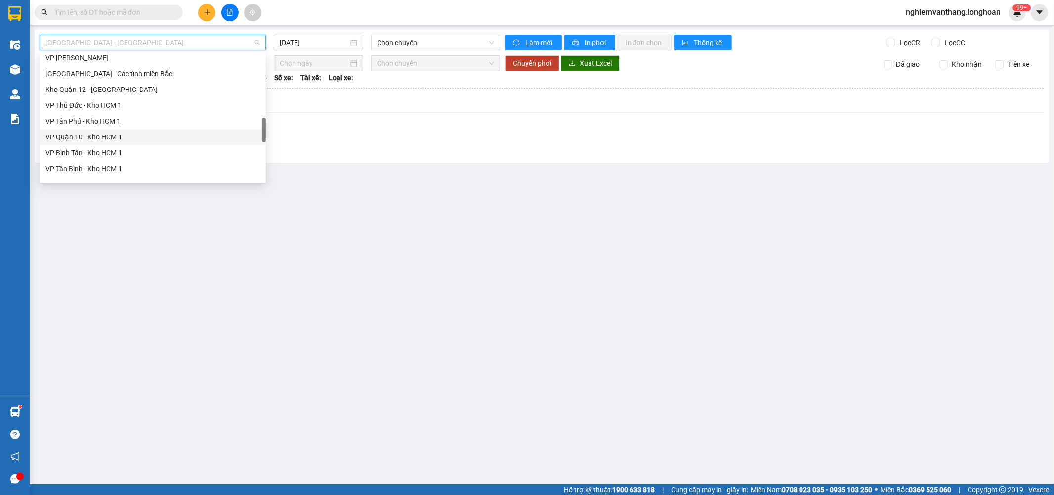
scroll to position [680, 0]
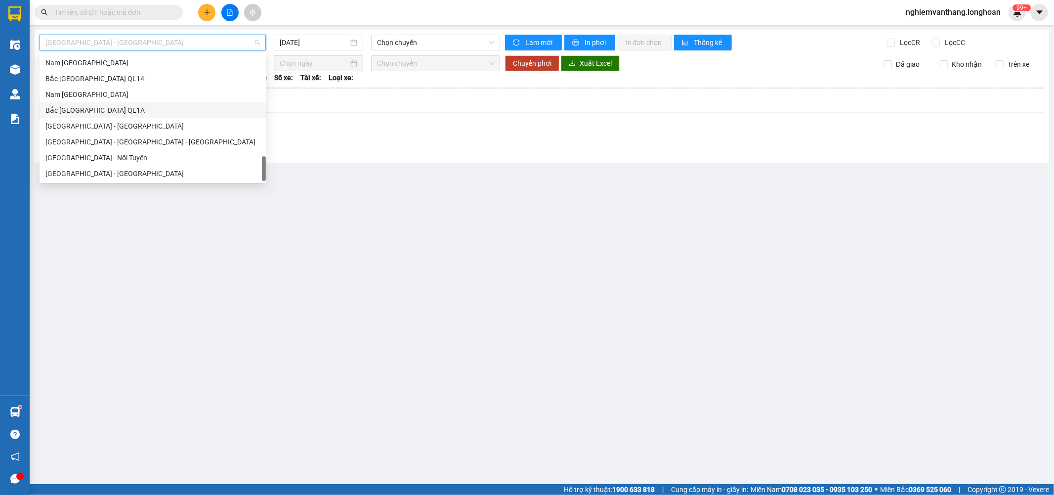
click at [101, 110] on div "Bắc [GEOGRAPHIC_DATA] QL1A" at bounding box center [152, 110] width 215 height 11
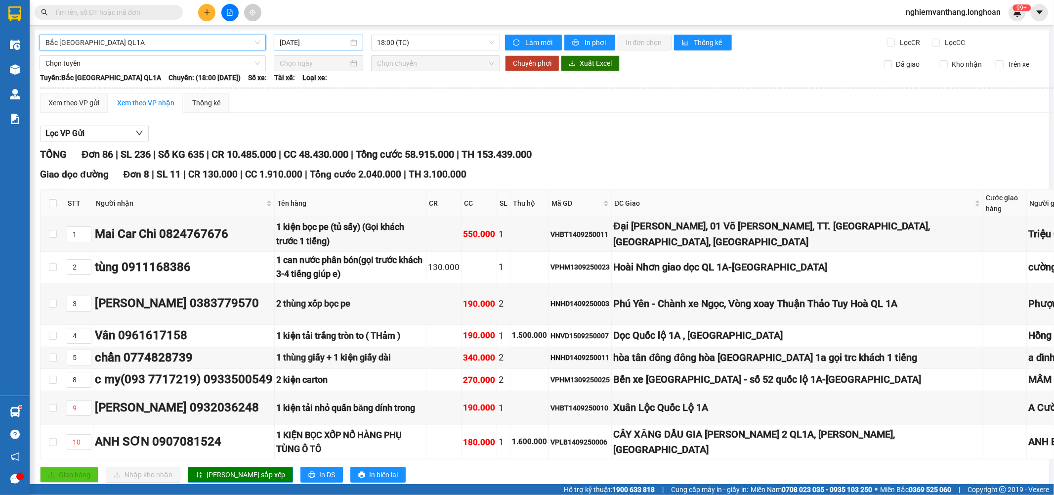
click at [289, 43] on input "[DATE]" at bounding box center [314, 42] width 69 height 11
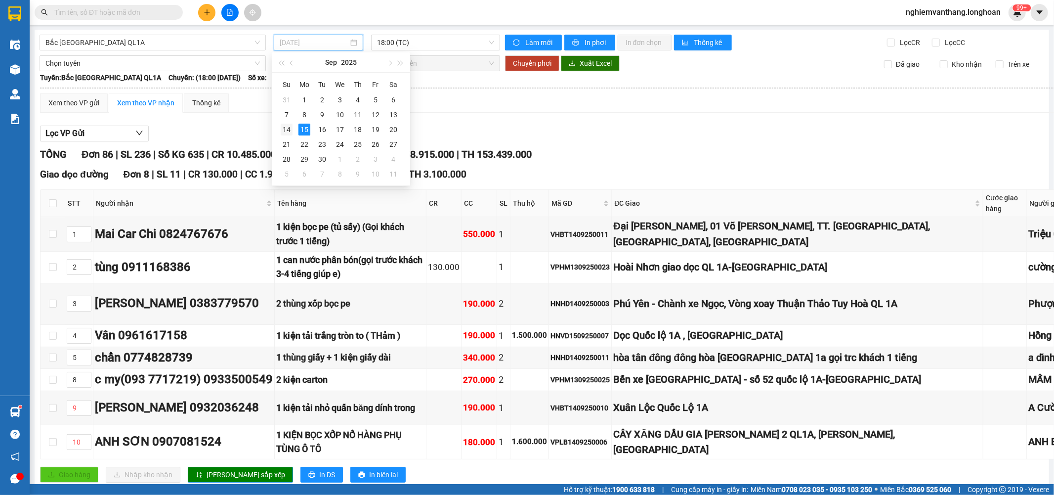
click at [282, 129] on div "14" at bounding box center [287, 130] width 12 height 12
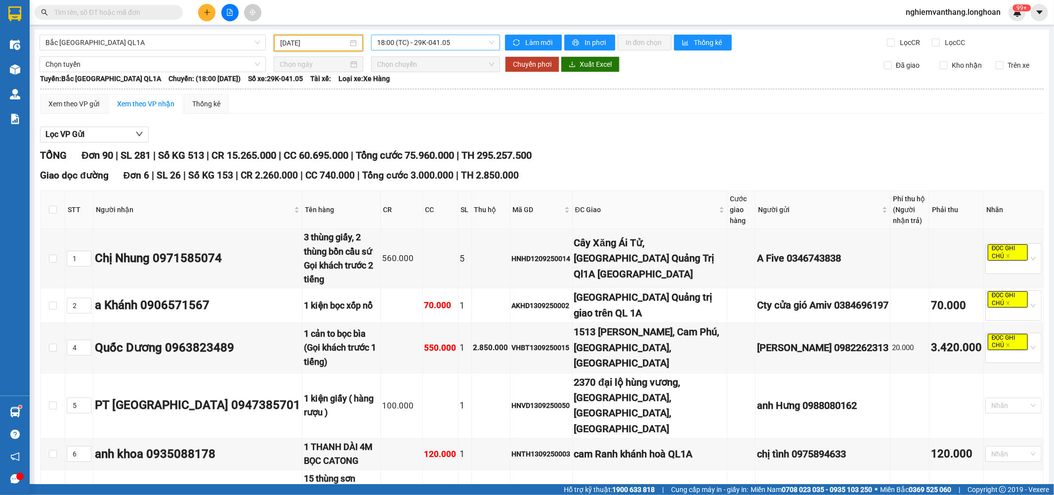
drag, startPoint x: 397, startPoint y: 43, endPoint x: 399, endPoint y: 49, distance: 6.6
click at [398, 43] on span "18:00 (TC) - 29K-041.05" at bounding box center [435, 42] width 117 height 15
click at [406, 91] on div "20:00 (TC) - 29K-040.98" at bounding box center [413, 93] width 77 height 11
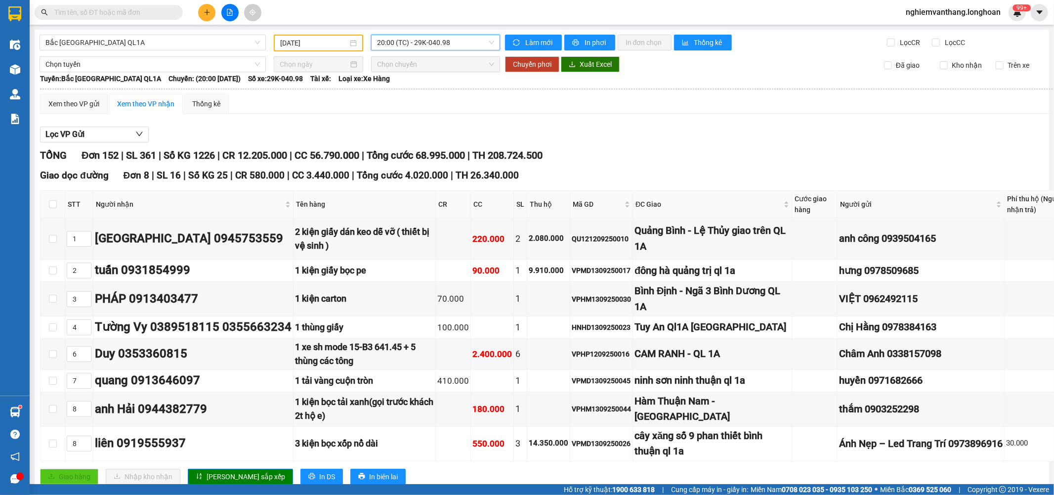
click at [420, 44] on span "20:00 (TC) - 29K-040.98" at bounding box center [435, 42] width 117 height 15
click at [423, 75] on div "18:00 (TC) - 29K-041.05" at bounding box center [413, 78] width 77 height 11
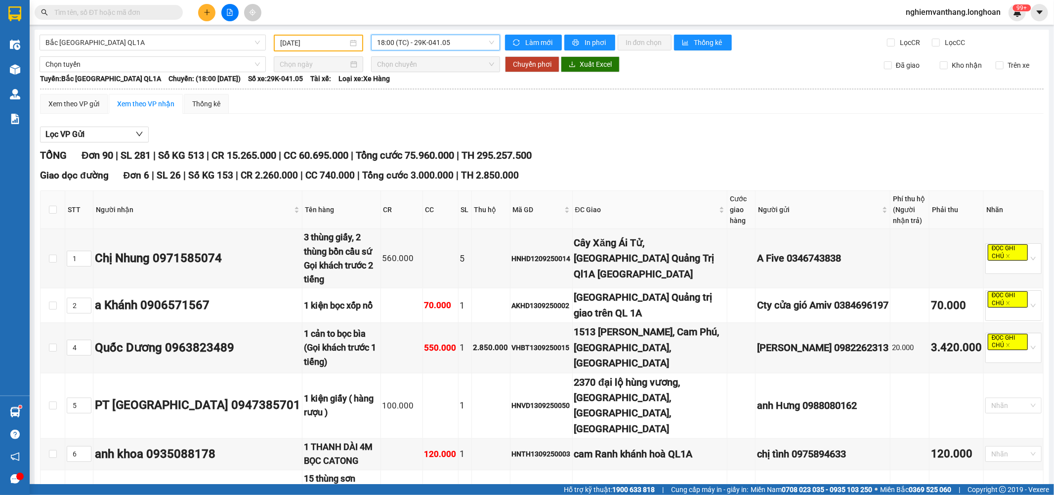
click at [325, 44] on input "[DATE]" at bounding box center [314, 43] width 68 height 11
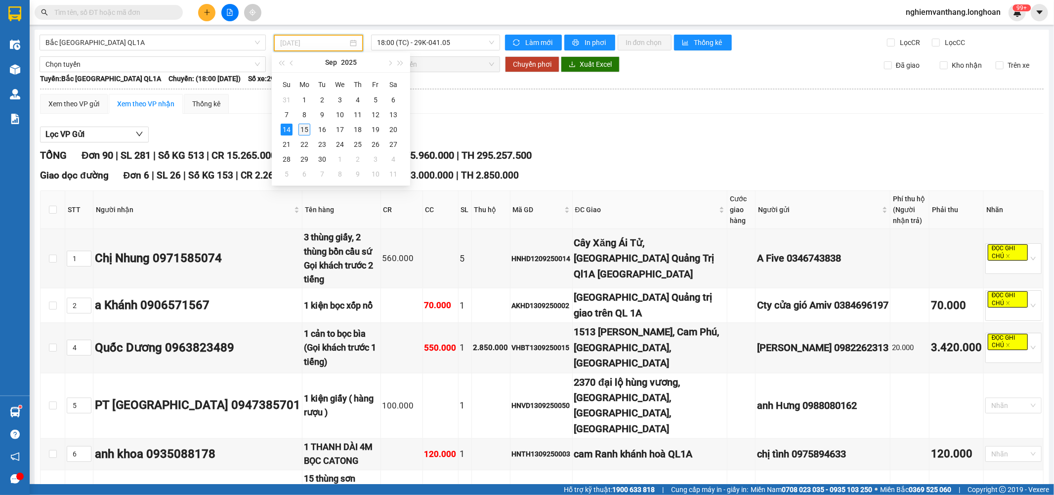
click at [304, 128] on div "15" at bounding box center [305, 130] width 12 height 12
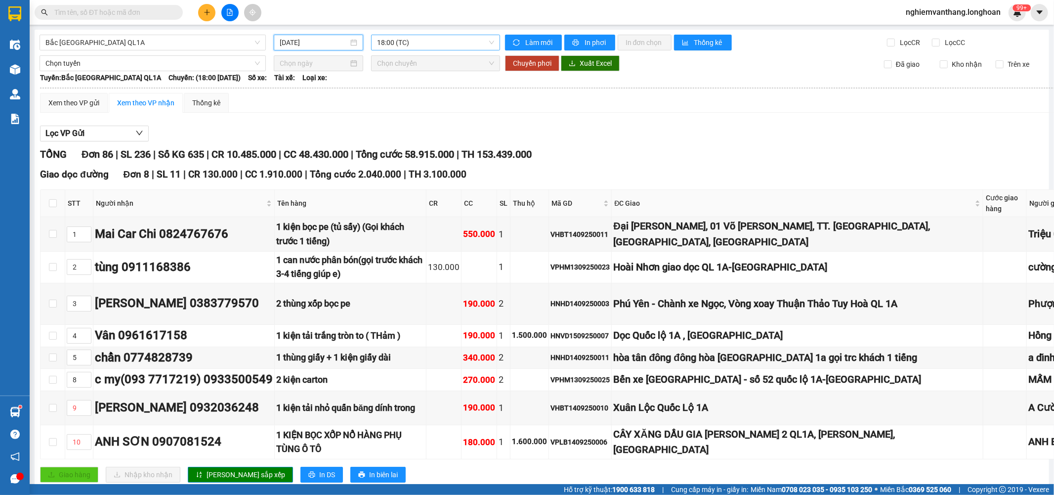
click at [426, 42] on span "18:00 (TC)" at bounding box center [435, 42] width 117 height 15
click at [412, 94] on div "23:00 (TC)" at bounding box center [413, 93] width 77 height 11
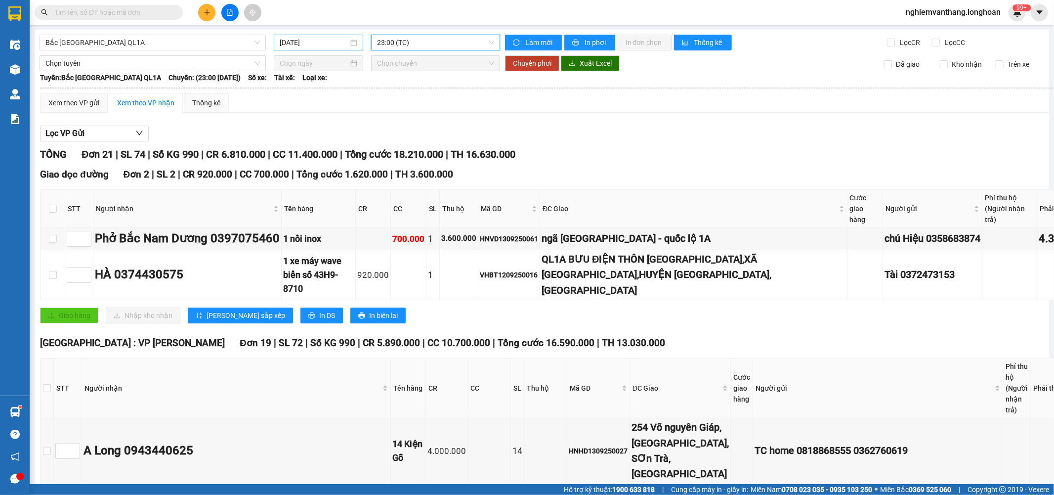
click at [289, 40] on input "[DATE]" at bounding box center [314, 42] width 69 height 11
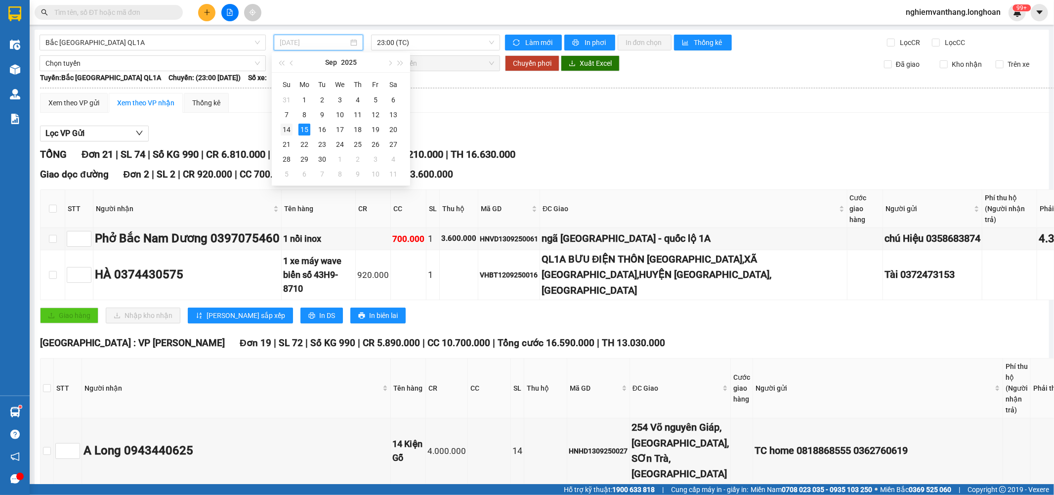
click at [288, 129] on div "14" at bounding box center [287, 130] width 12 height 12
type input "[DATE]"
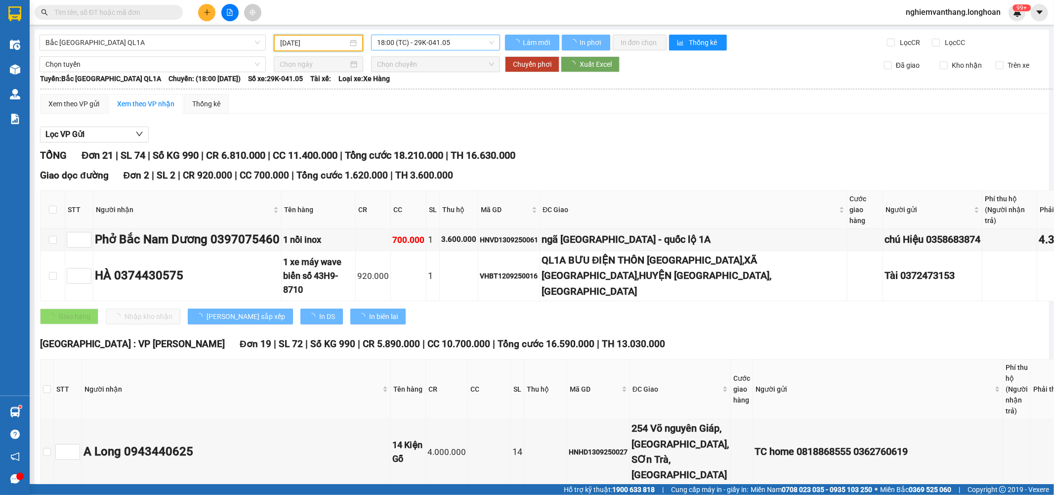
click at [432, 44] on span "18:00 (TC) - 29K-041.05" at bounding box center [435, 42] width 117 height 15
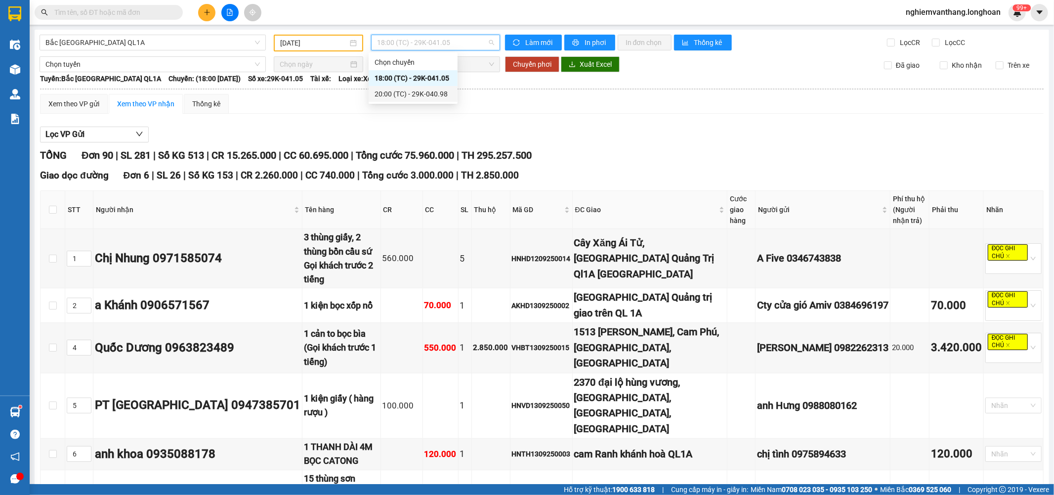
click at [421, 98] on div "20:00 (TC) - 29K-040.98" at bounding box center [413, 93] width 77 height 11
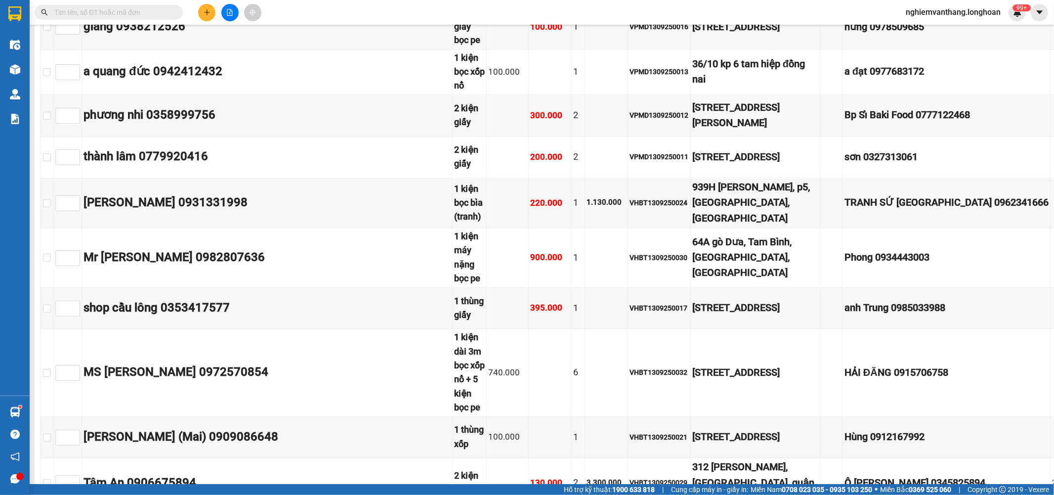
scroll to position [4571, 0]
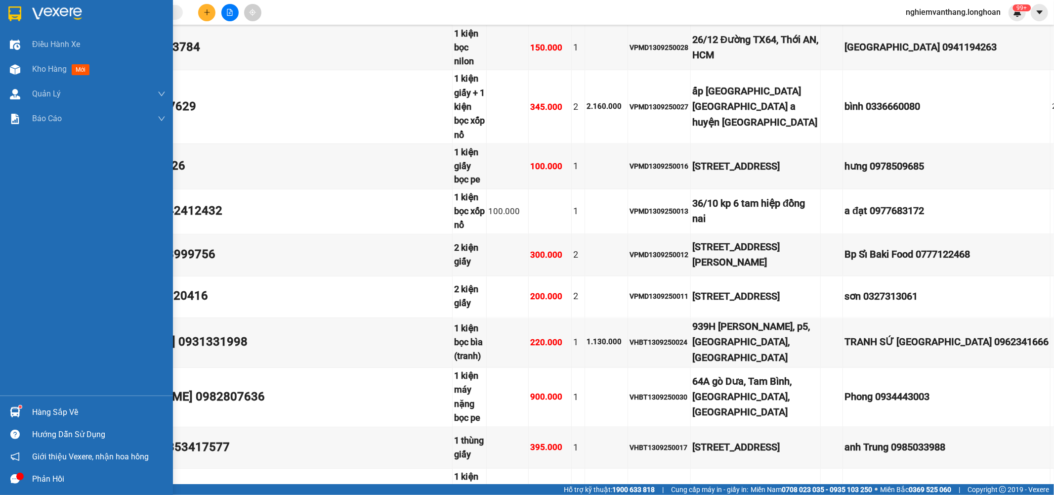
click at [17, 12] on img at bounding box center [14, 13] width 13 height 15
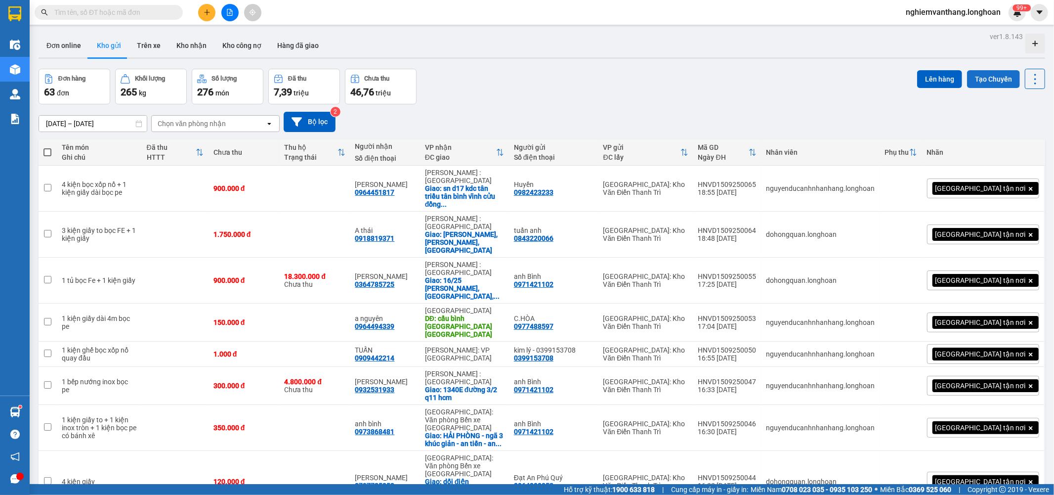
click at [1007, 78] on button "Tạo Chuyến" at bounding box center [993, 79] width 53 height 18
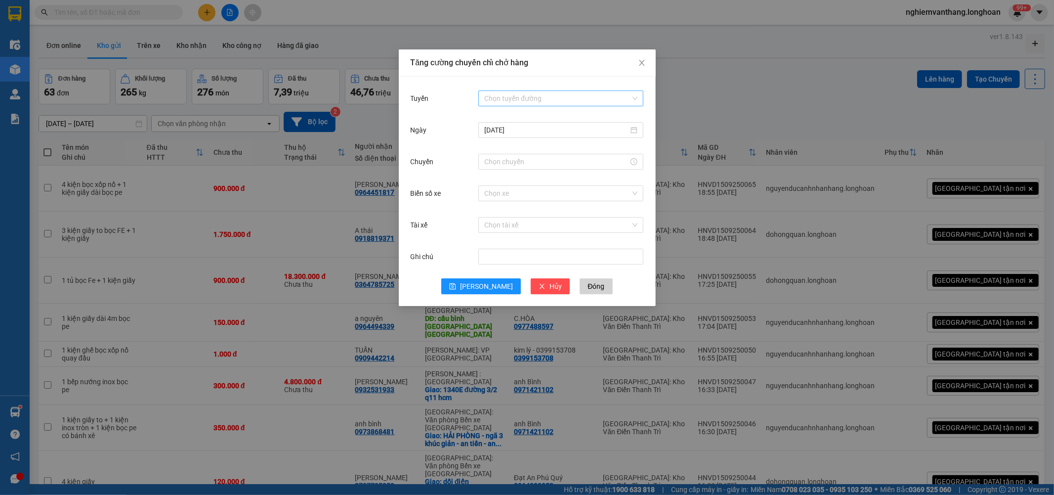
click at [567, 92] on input "Tuyến" at bounding box center [557, 98] width 146 height 15
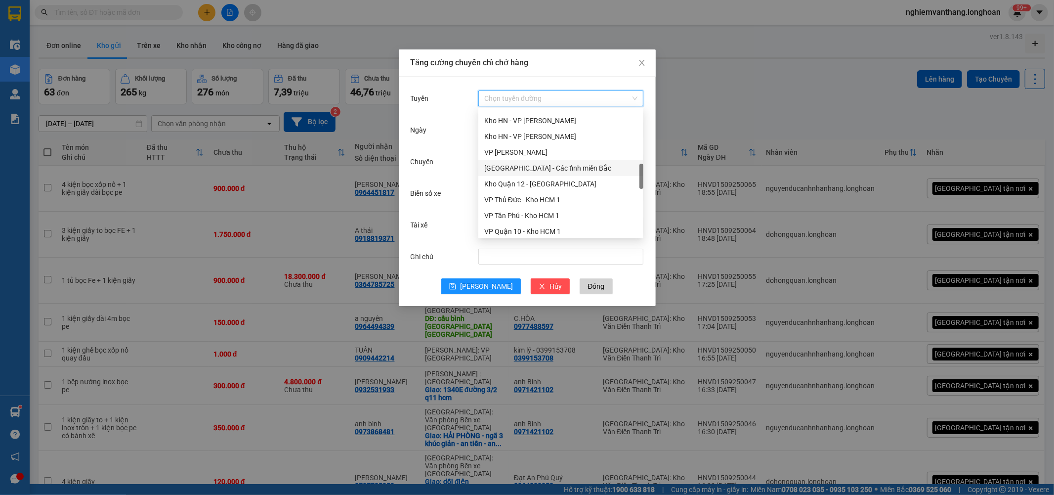
click at [569, 169] on div "[GEOGRAPHIC_DATA] - Các tỉnh miền Bắc" at bounding box center [560, 168] width 153 height 11
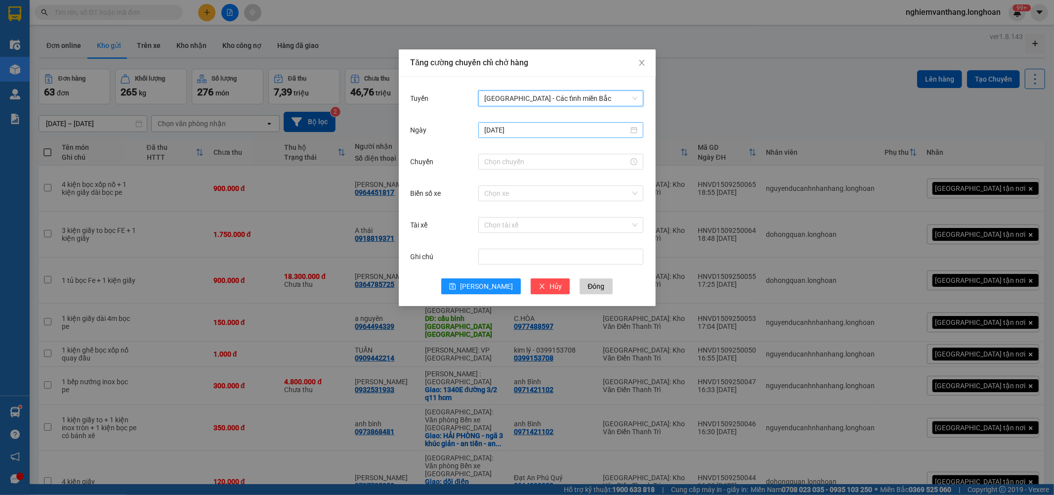
click at [537, 129] on input "[DATE]" at bounding box center [556, 130] width 144 height 11
type input "16/09/2025"
click at [526, 215] on div "16" at bounding box center [529, 217] width 12 height 12
click at [519, 159] on input "Chuyến" at bounding box center [556, 161] width 144 height 11
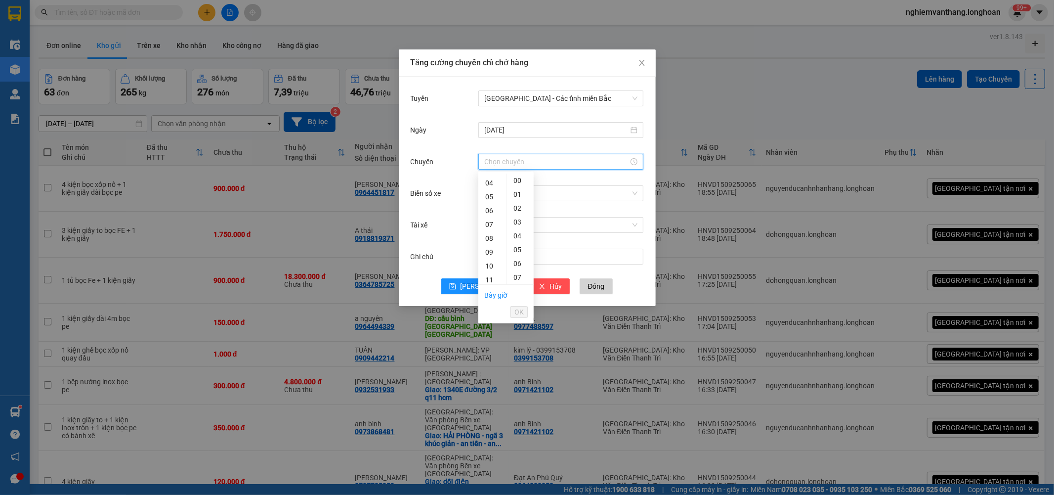
scroll to position [0, 0]
drag, startPoint x: 493, startPoint y: 267, endPoint x: 488, endPoint y: 259, distance: 10.0
click at [492, 267] on div "06" at bounding box center [492, 264] width 28 height 14
type input "06:00"
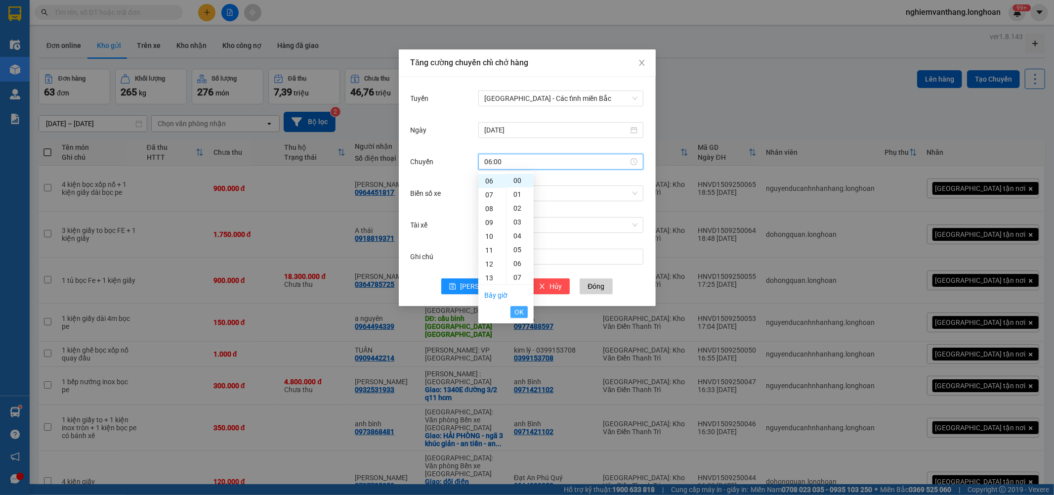
click at [524, 317] on button "OK" at bounding box center [519, 312] width 17 height 12
click at [485, 288] on span "[PERSON_NAME]" at bounding box center [486, 286] width 53 height 11
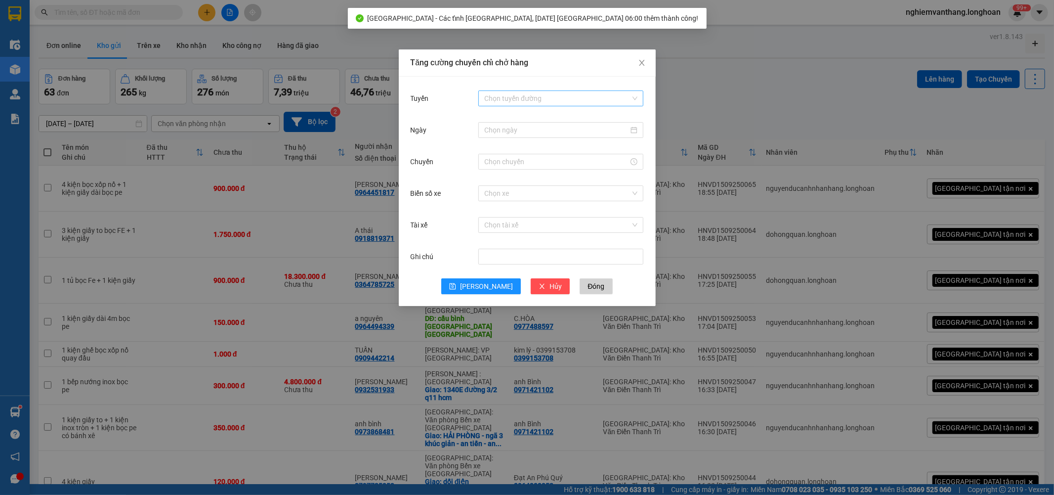
click at [518, 96] on input "Tuyến" at bounding box center [557, 98] width 146 height 15
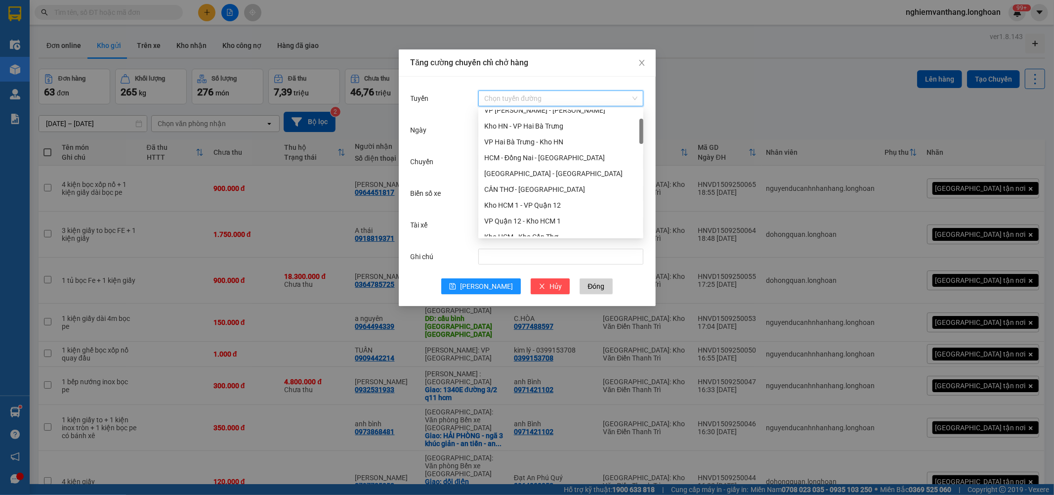
scroll to position [0, 0]
click at [551, 136] on div "[GEOGRAPHIC_DATA] - [GEOGRAPHIC_DATA]" at bounding box center [560, 133] width 153 height 11
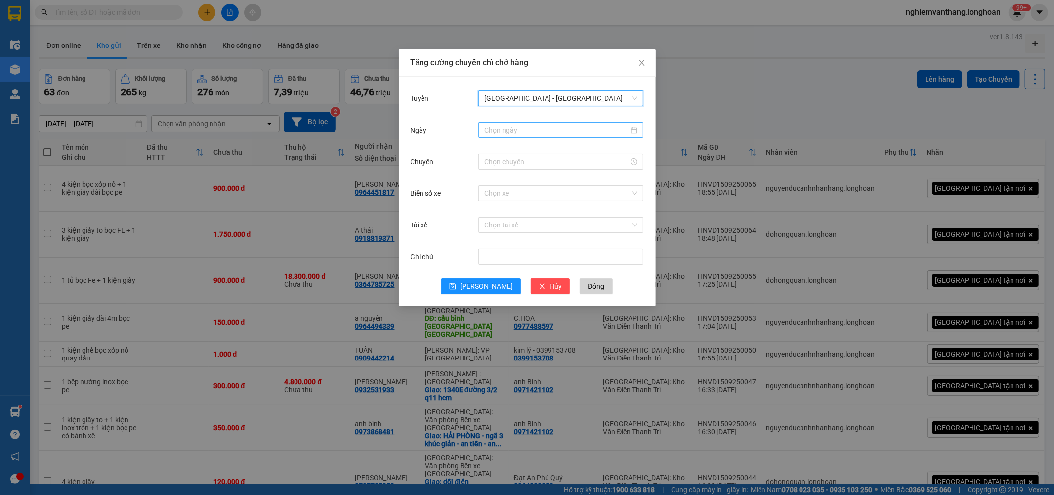
click at [539, 132] on input "Ngày" at bounding box center [556, 130] width 144 height 11
type input "[DATE]"
click at [507, 211] on div "15" at bounding box center [511, 217] width 12 height 12
click at [500, 156] on input "Chuyến" at bounding box center [556, 161] width 144 height 11
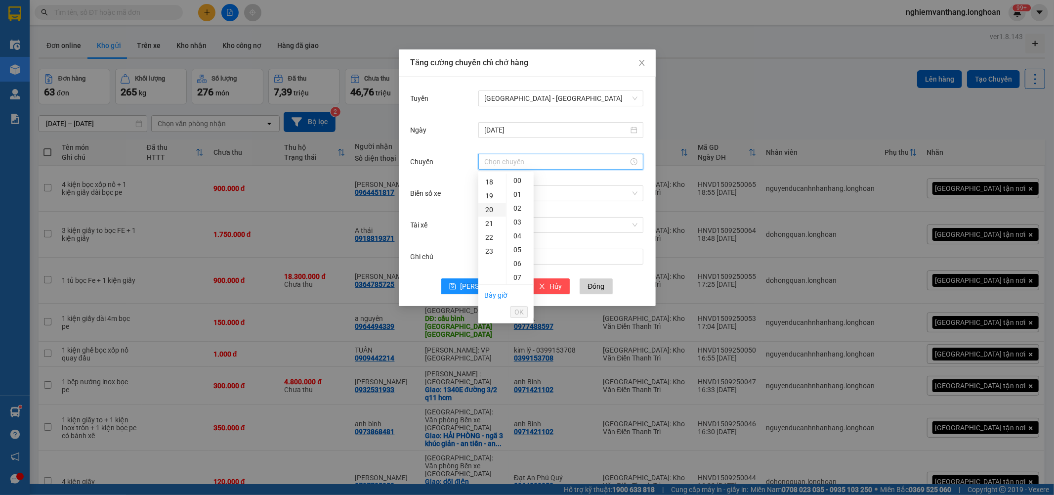
click at [492, 207] on div "20" at bounding box center [492, 210] width 28 height 14
type input "20:00"
click at [524, 310] on button "OK" at bounding box center [519, 312] width 17 height 12
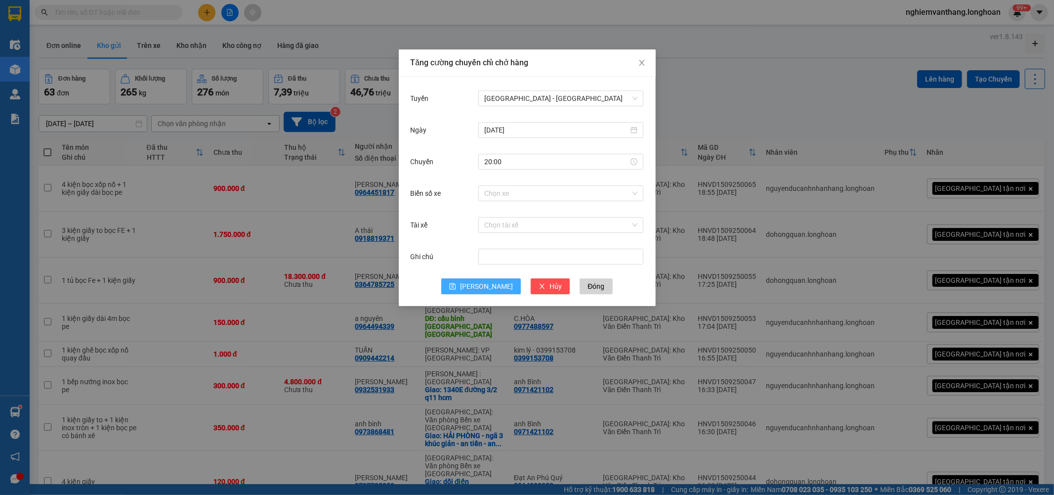
click at [481, 284] on span "[PERSON_NAME]" at bounding box center [486, 286] width 53 height 11
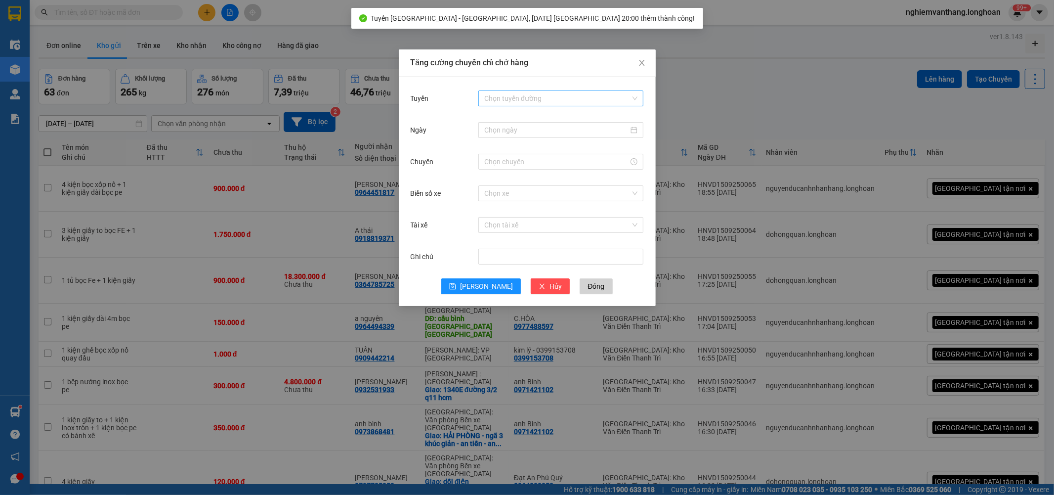
click at [515, 95] on input "Tuyến" at bounding box center [557, 98] width 146 height 15
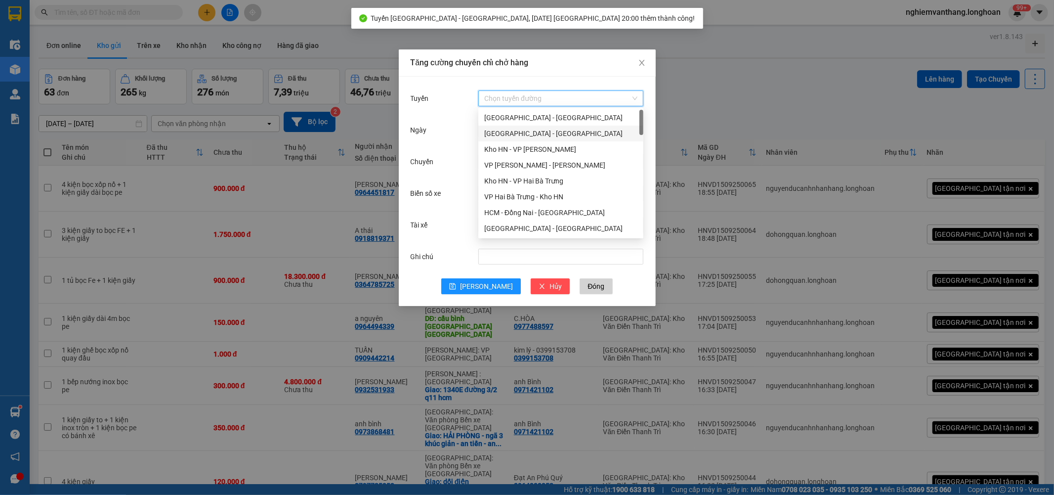
click at [521, 133] on div "[GEOGRAPHIC_DATA] - [GEOGRAPHIC_DATA]" at bounding box center [560, 133] width 153 height 11
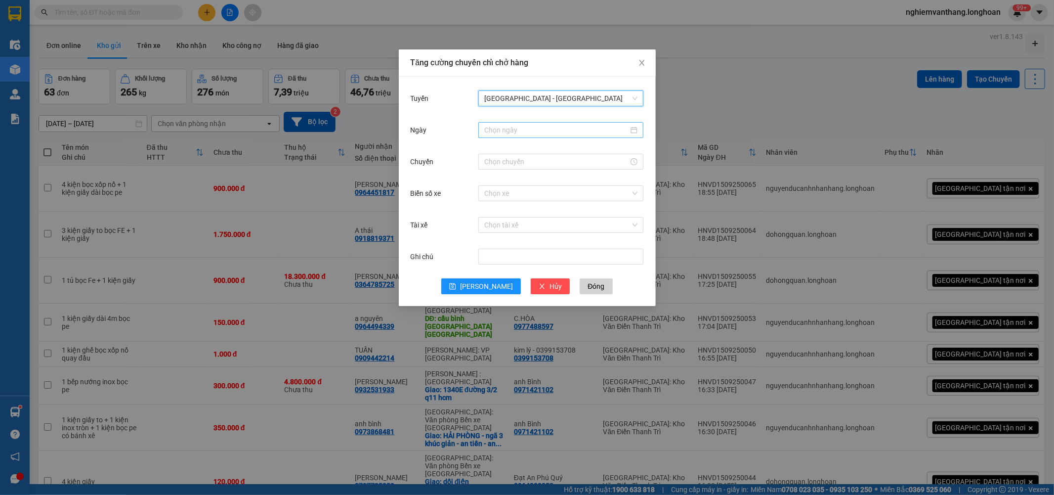
click at [531, 130] on input "Ngày" at bounding box center [556, 130] width 144 height 11
type input "[DATE]"
drag, startPoint x: 510, startPoint y: 220, endPoint x: 521, endPoint y: 210, distance: 15.4
click at [511, 220] on div "15" at bounding box center [511, 217] width 12 height 12
click at [518, 165] on input "Chuyến" at bounding box center [556, 161] width 144 height 11
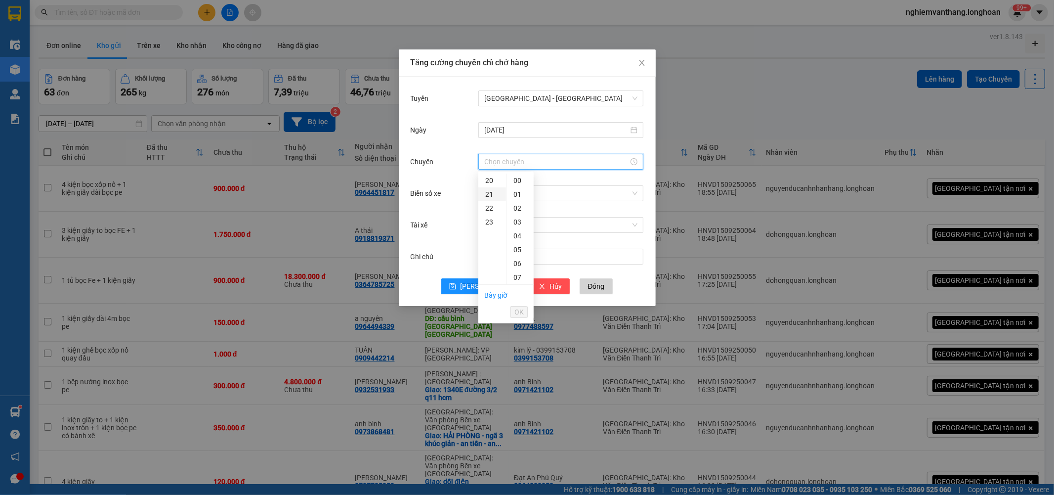
click at [491, 194] on div "21" at bounding box center [492, 194] width 28 height 14
type input "21:00"
click at [517, 304] on li "OK" at bounding box center [519, 311] width 17 height 17
click at [520, 313] on span "OK" at bounding box center [519, 311] width 9 height 11
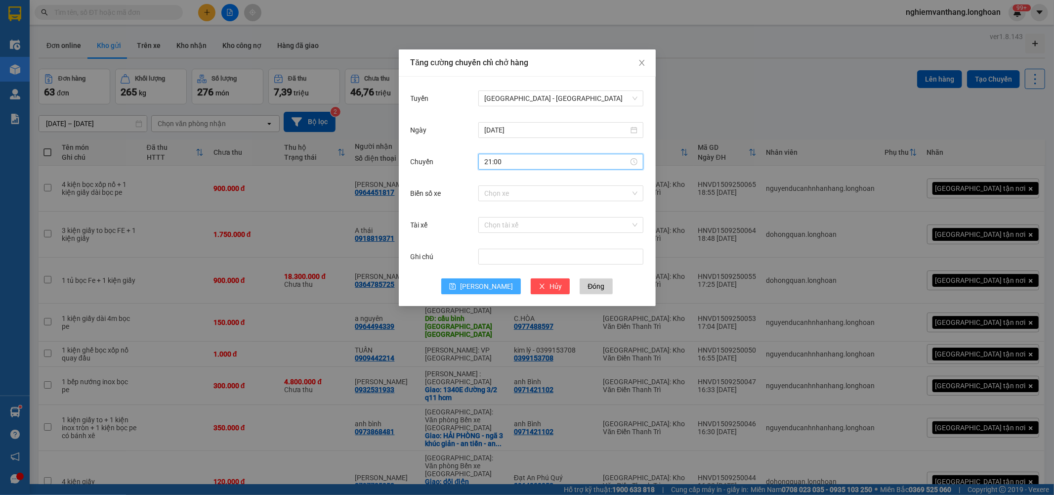
click at [495, 288] on button "[PERSON_NAME]" at bounding box center [481, 286] width 80 height 16
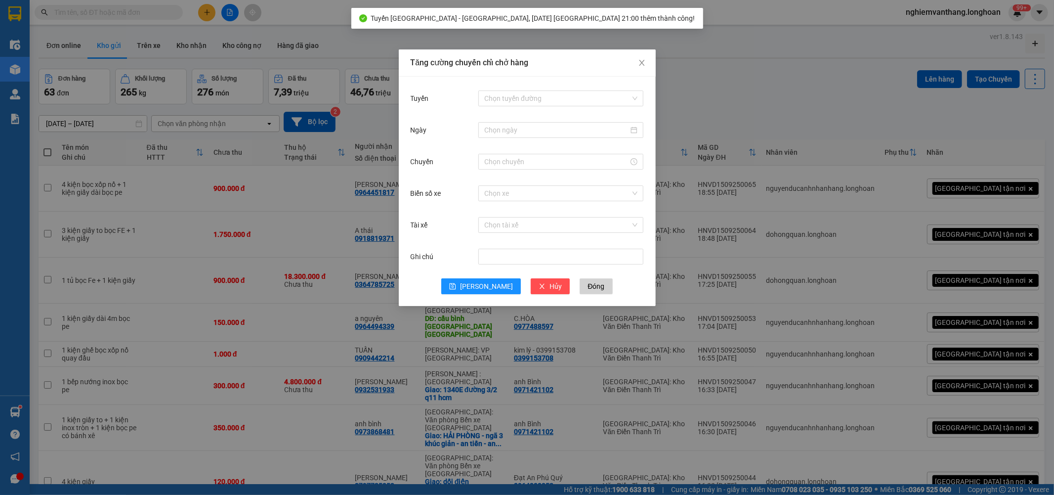
click at [693, 107] on div "Tăng cường chuyến chỉ chở hàng Tuyến Chọn tuyến đường Ngày Chuyến Biển số xe Ch…" at bounding box center [527, 247] width 1054 height 495
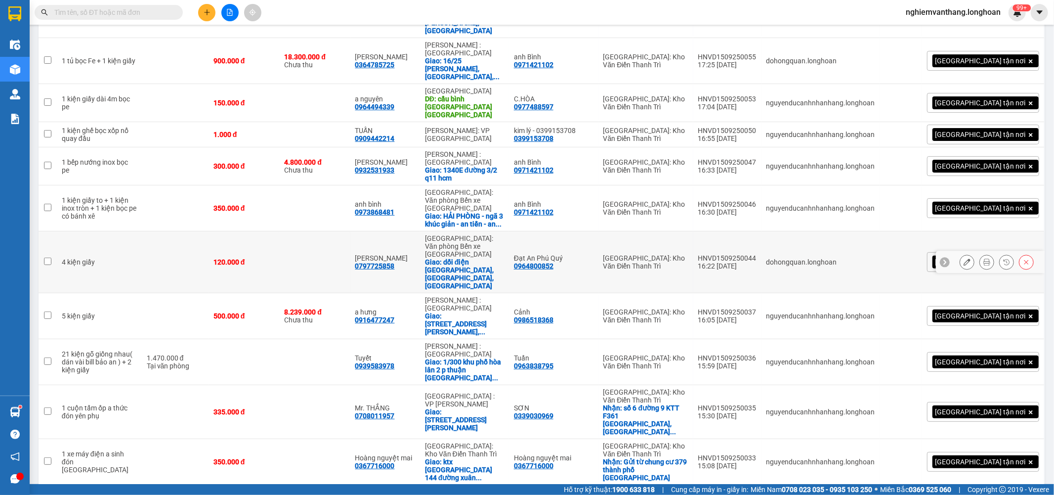
scroll to position [0, 0]
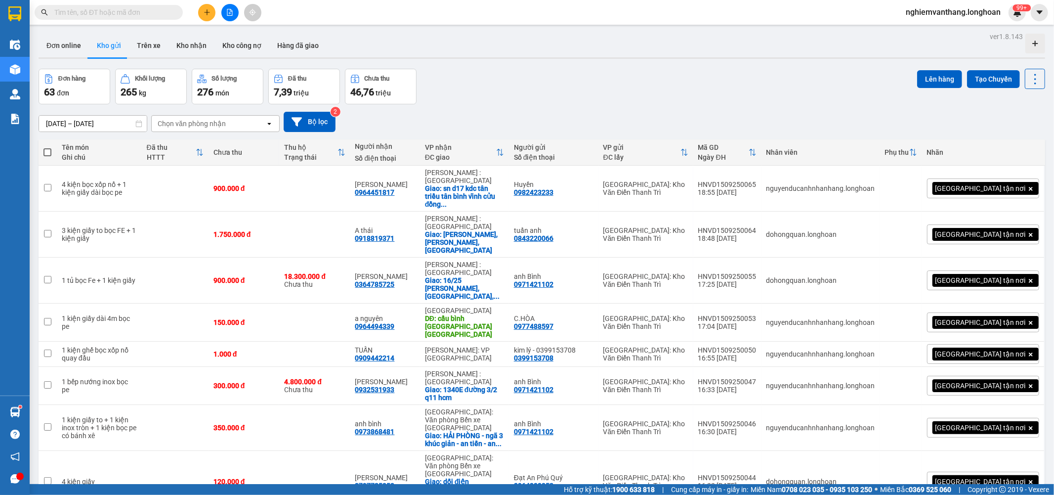
click at [229, 13] on icon "file-add" at bounding box center [229, 12] width 5 height 7
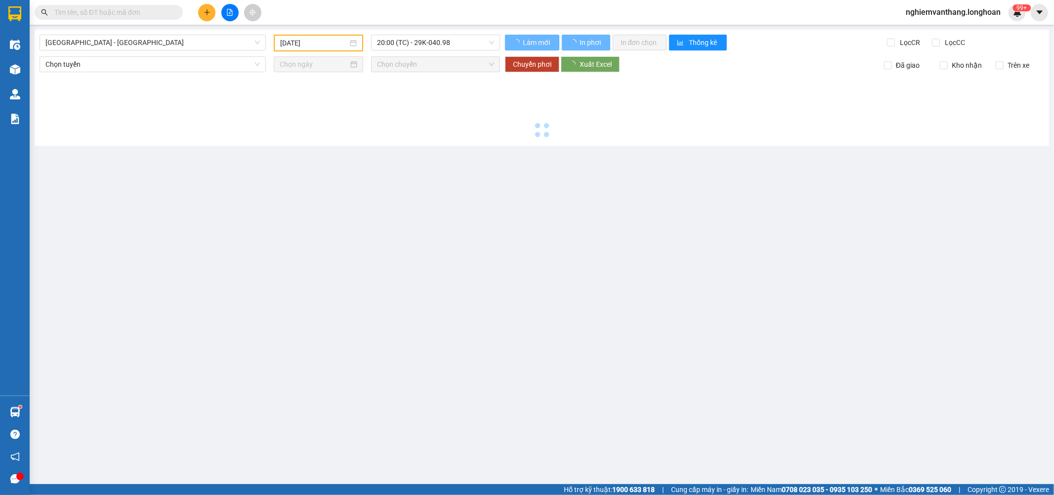
type input "[DATE]"
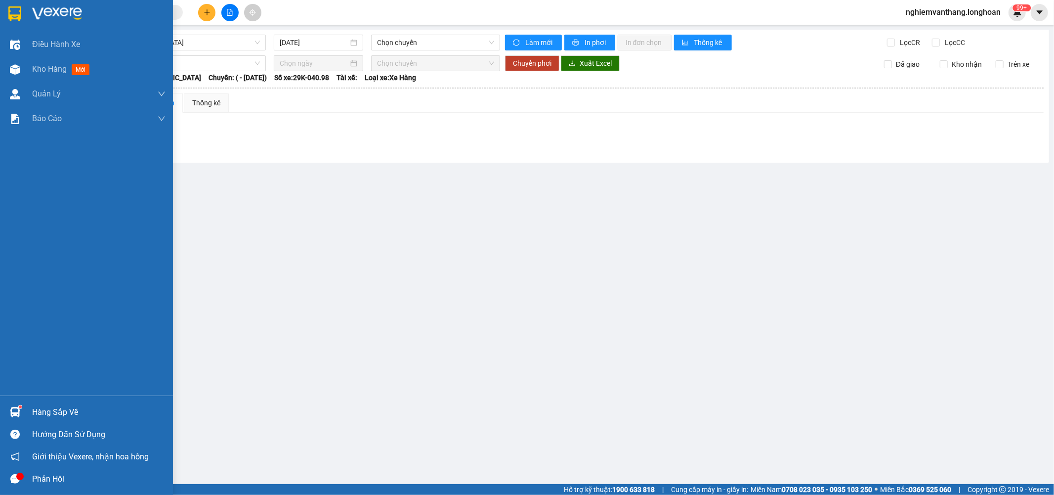
click at [18, 11] on img at bounding box center [14, 13] width 13 height 15
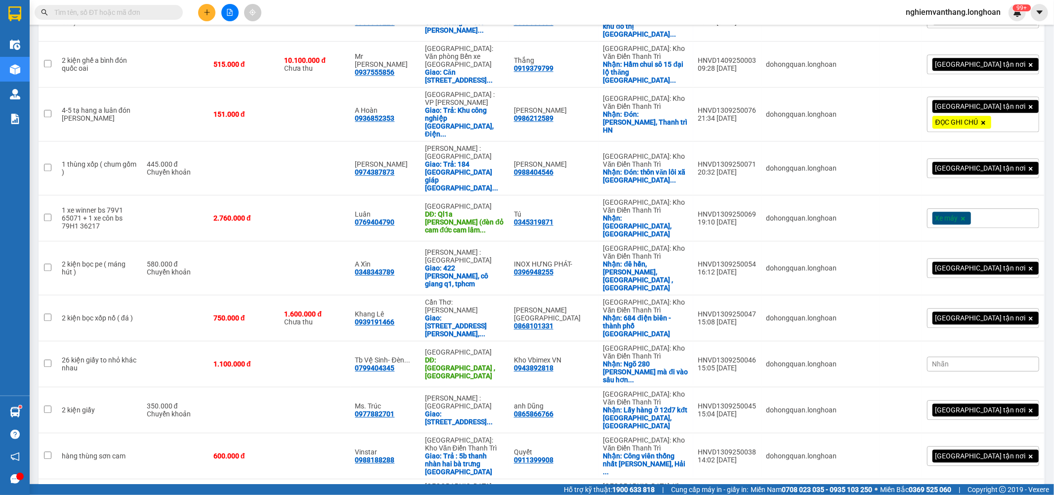
scroll to position [2205, 0]
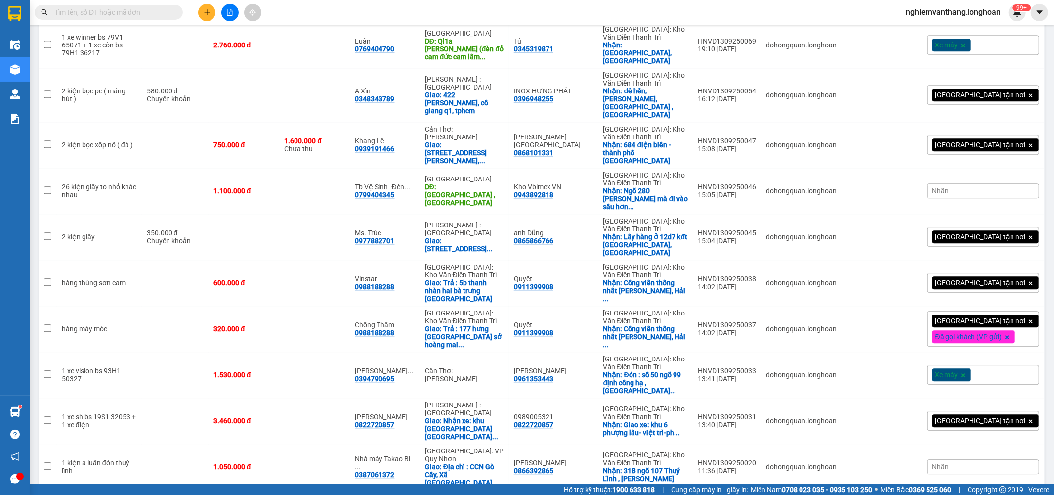
checkbox input "true"
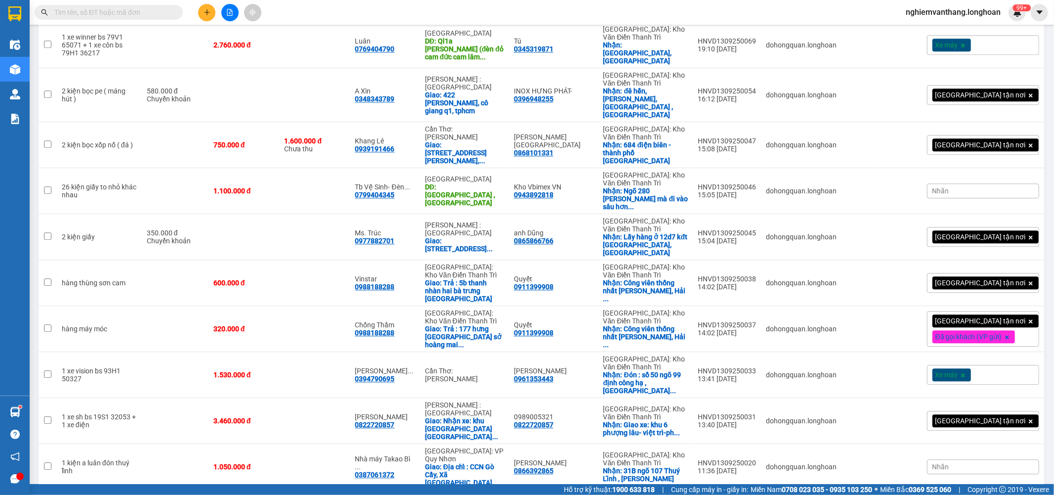
checkbox input "true"
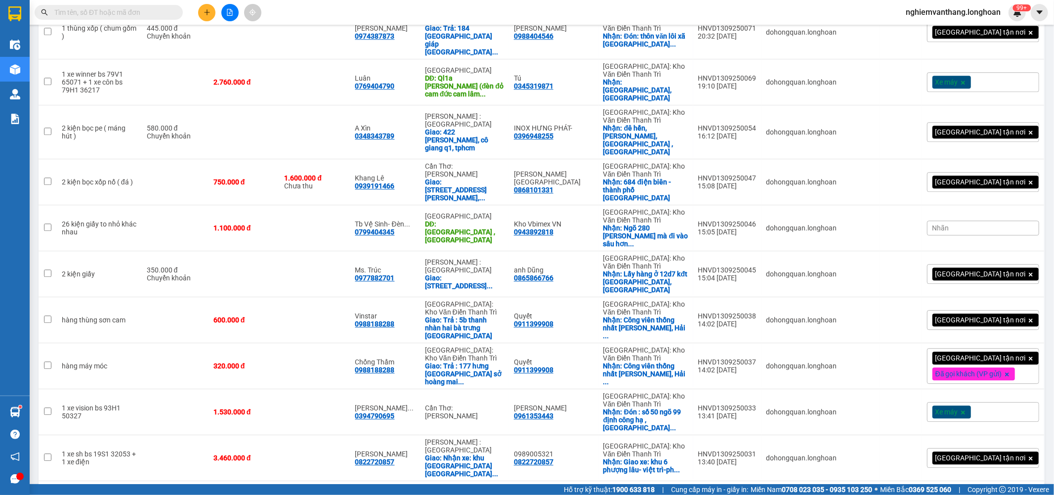
scroll to position [2150, 0]
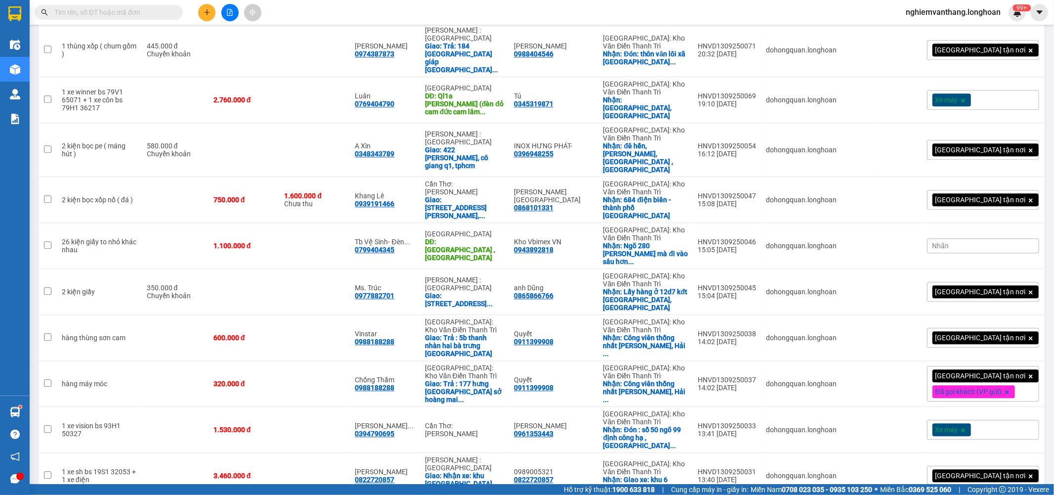
checkbox input "true"
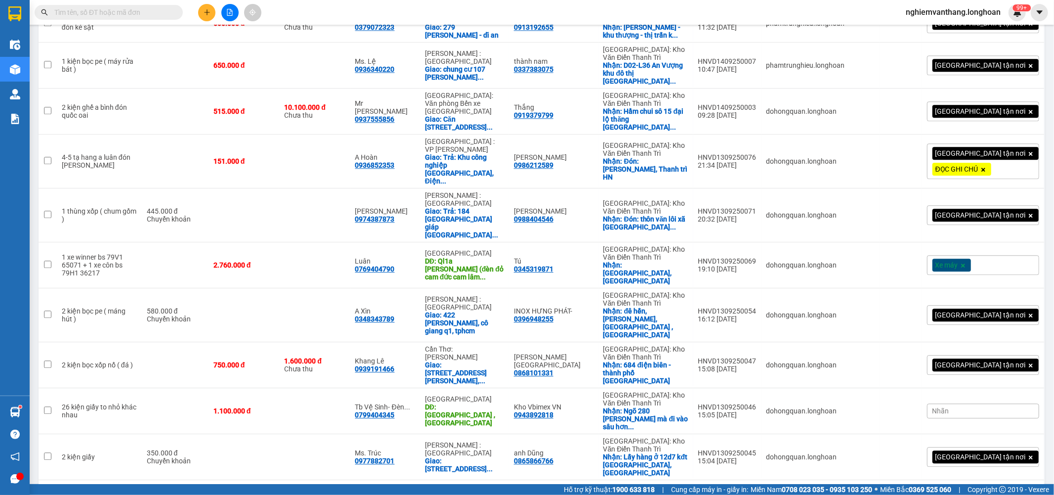
checkbox input "true"
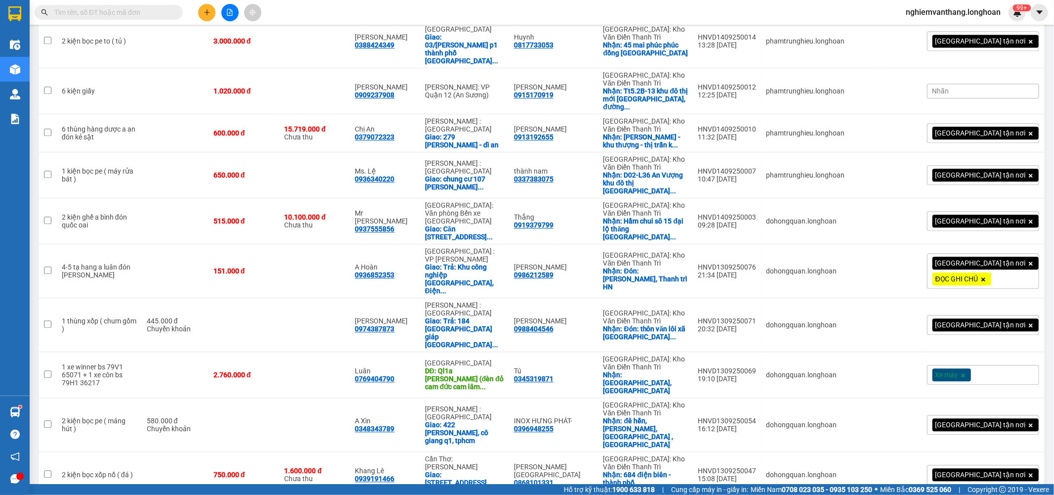
checkbox input "true"
drag, startPoint x: 271, startPoint y: 310, endPoint x: 276, endPoint y: 316, distance: 8.1
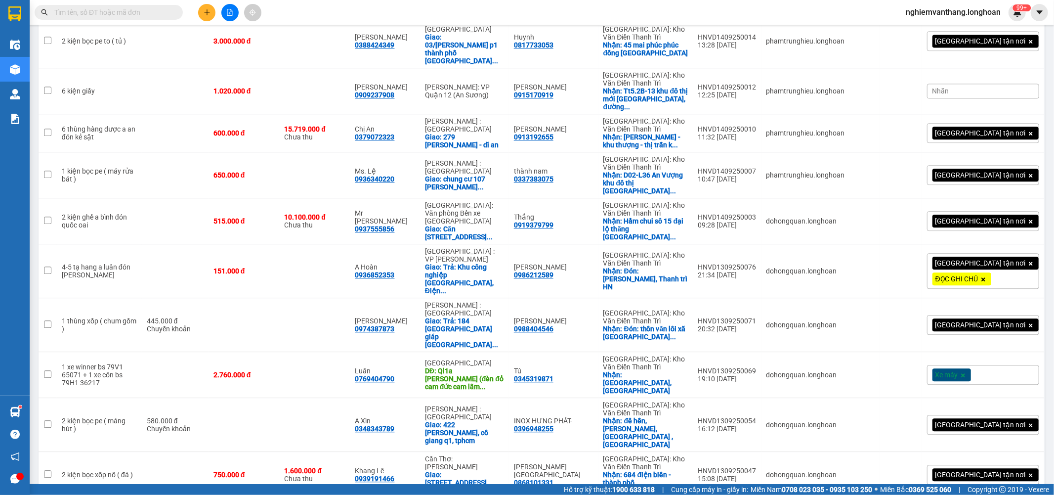
checkbox input "false"
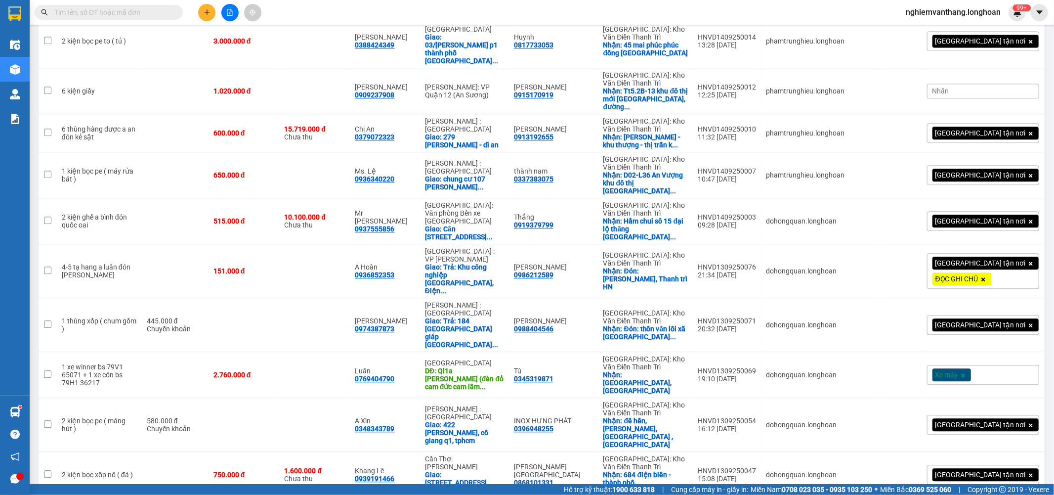
checkbox input "false"
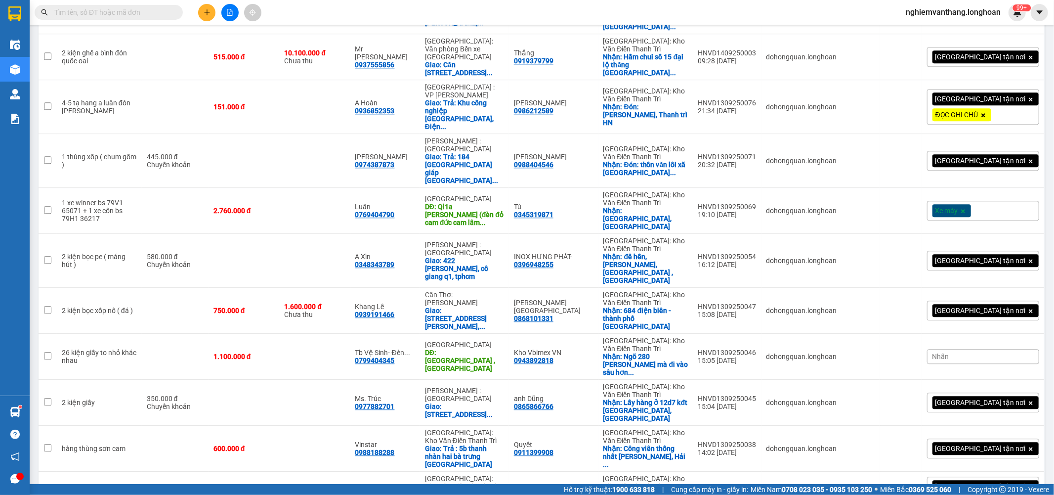
scroll to position [2040, 0]
checkbox input "false"
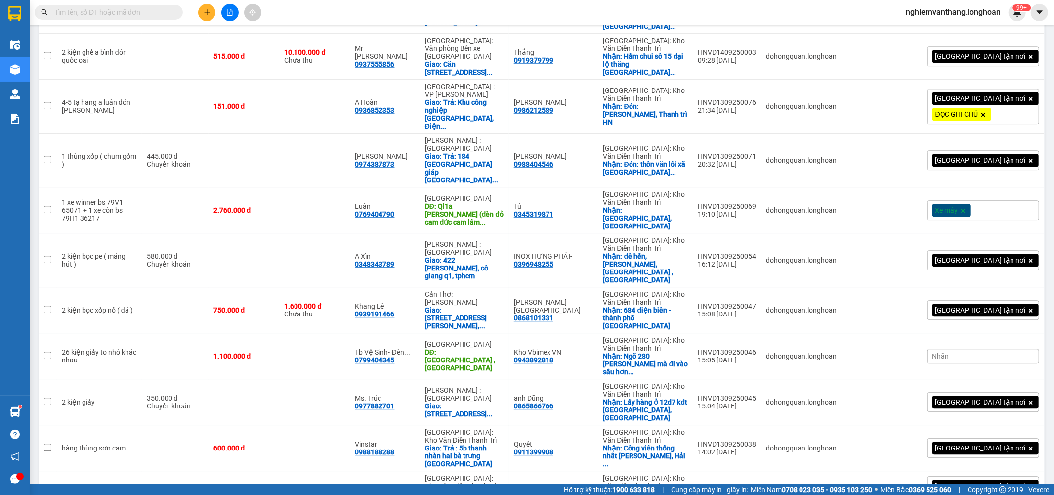
checkbox input "false"
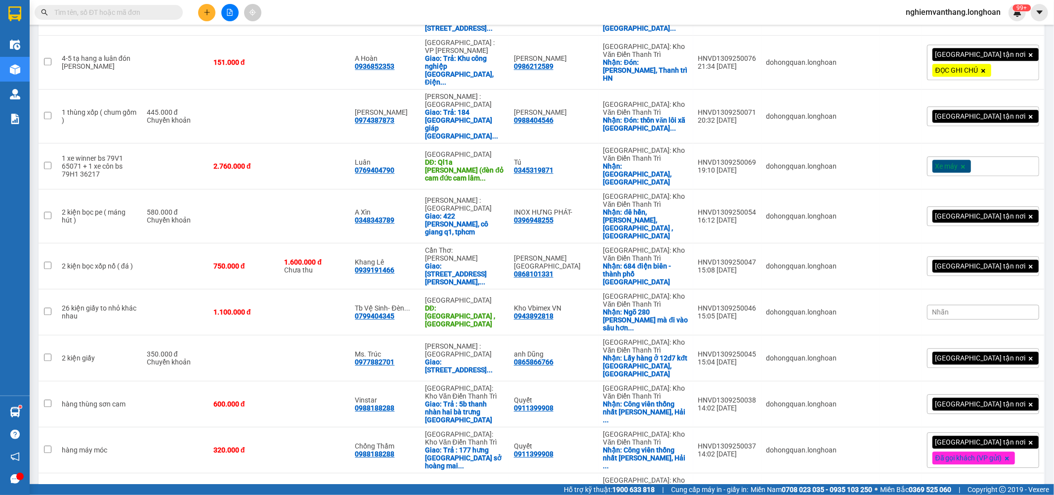
scroll to position [2150, 0]
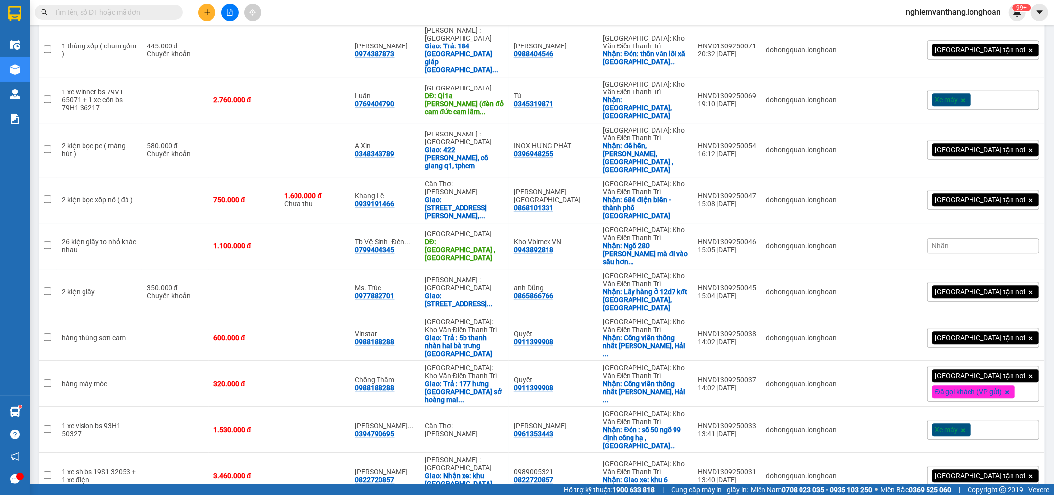
drag, startPoint x: 264, startPoint y: 348, endPoint x: 256, endPoint y: 376, distance: 28.9
checkbox input "false"
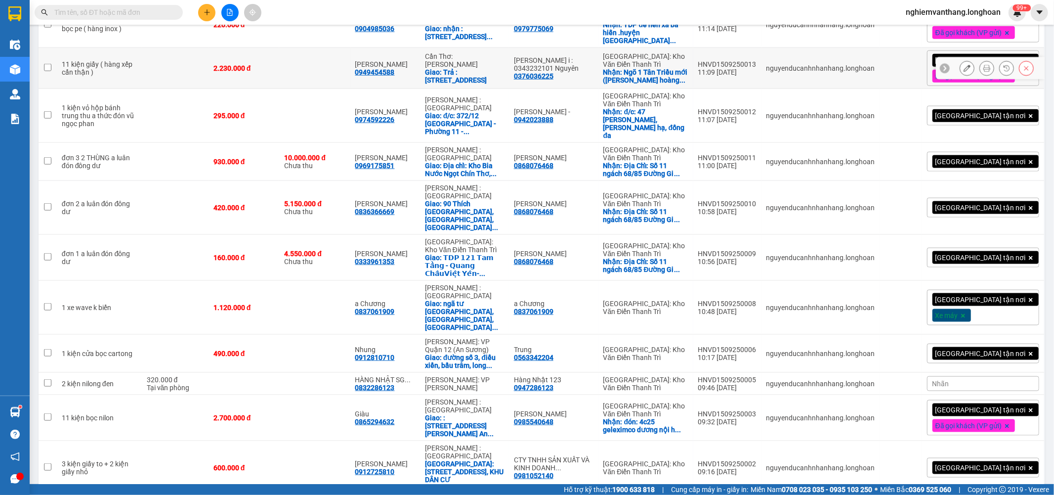
scroll to position [887, 0]
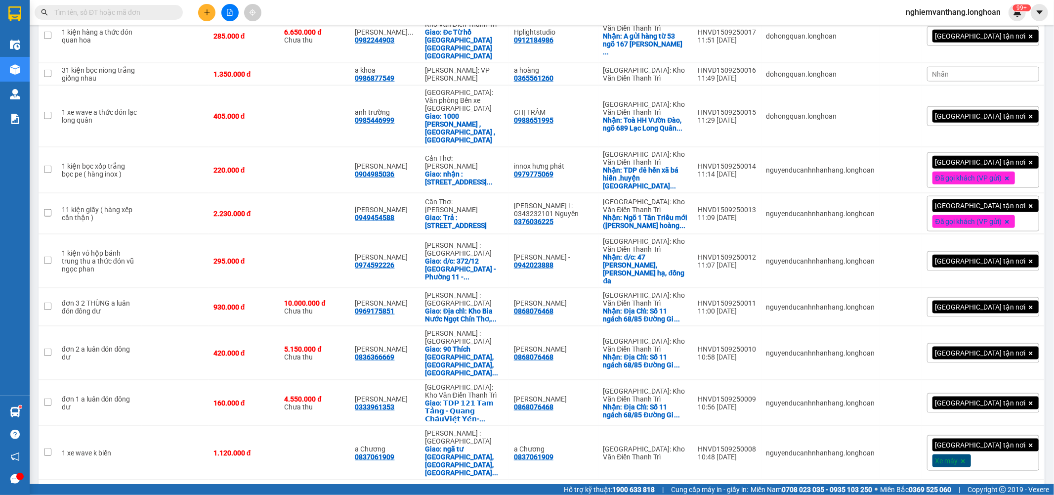
click at [226, 4] on button at bounding box center [229, 12] width 17 height 17
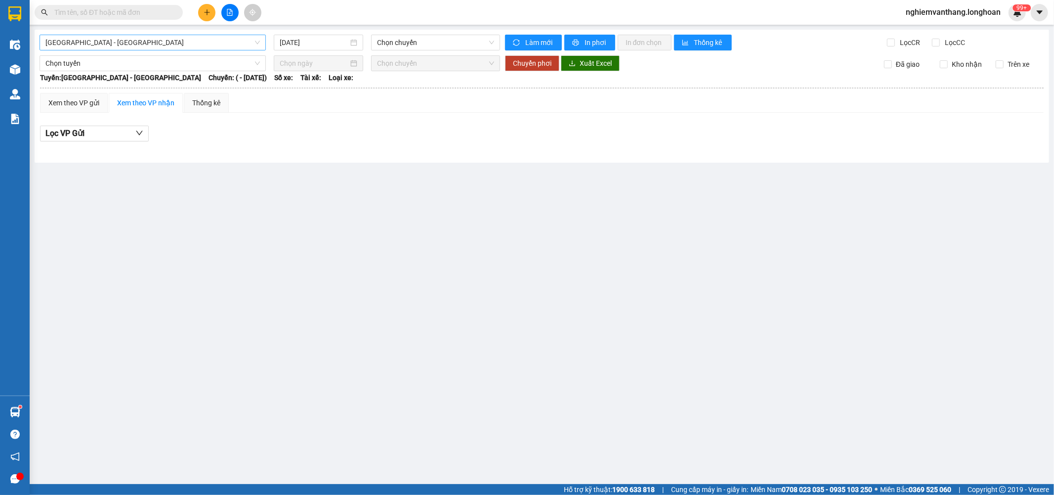
click at [131, 42] on span "[GEOGRAPHIC_DATA] - [GEOGRAPHIC_DATA]" at bounding box center [152, 42] width 215 height 15
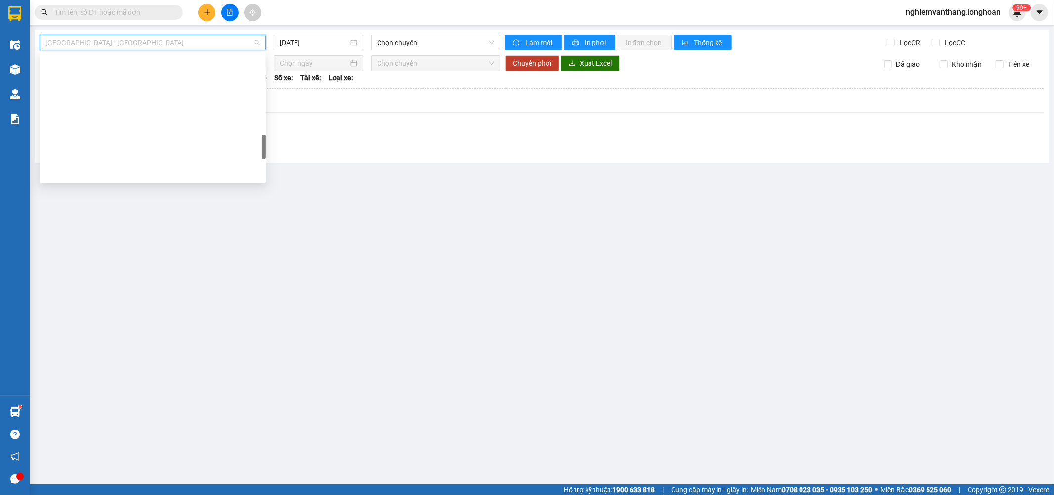
scroll to position [659, 0]
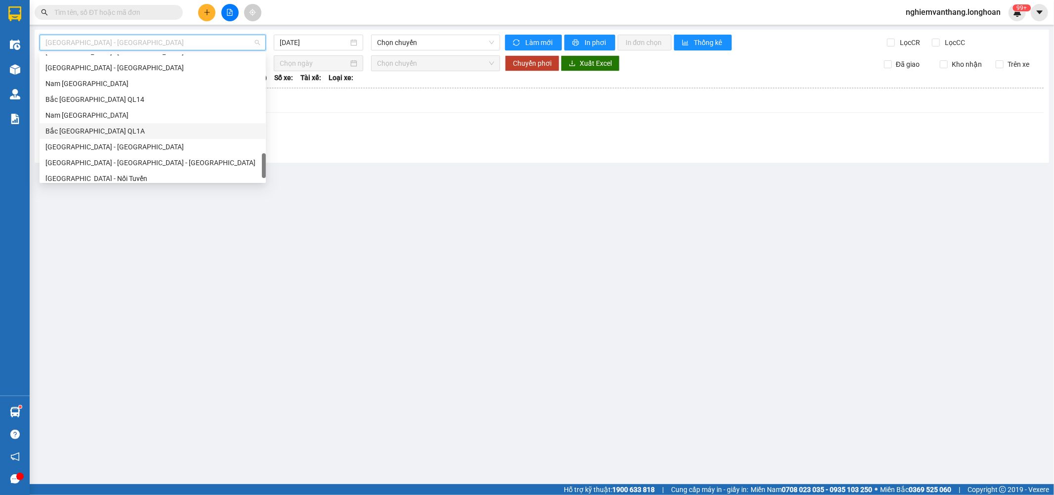
click at [103, 131] on div "Bắc [GEOGRAPHIC_DATA] QL1A" at bounding box center [152, 131] width 215 height 11
type input "[DATE]"
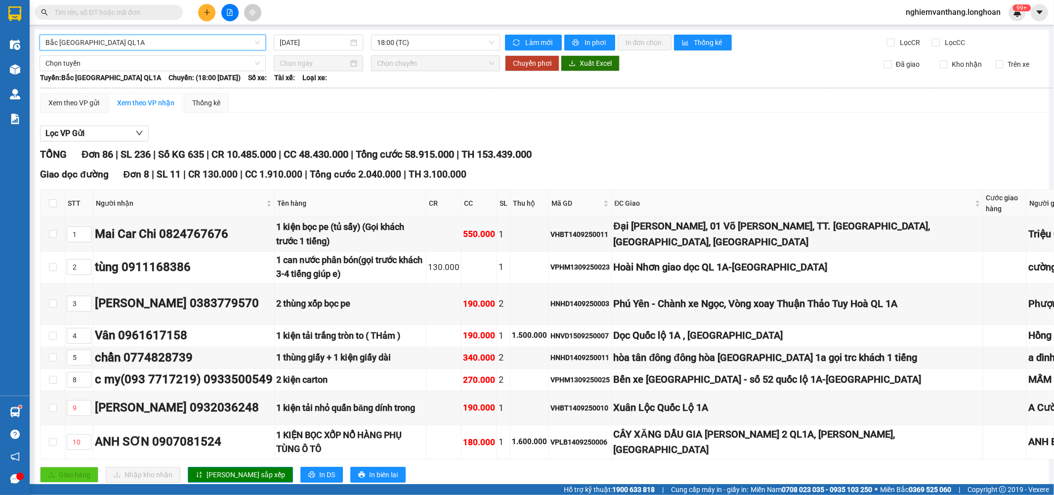
click at [400, 29] on main "Bắc Trung Nam QL1A Bắc Trung Nam QL1A 15/09/2025 18:00 (TC) Làm mới In phơi In …" at bounding box center [527, 242] width 1054 height 484
click at [388, 38] on span "18:00 (TC)" at bounding box center [435, 42] width 117 height 15
drag, startPoint x: 412, startPoint y: 179, endPoint x: 462, endPoint y: 176, distance: 50.5
click at [455, 176] on div "Giao dọc đường Đơn 8 | SL 11 | CR 130.000 | CC 1.910.000 | Tổng cước 2.040.000 …" at bounding box center [696, 174] width 1312 height 15
click at [471, 178] on div "Giao dọc đường Đơn 8 | SL 11 | CR 130.000 | CC 1.910.000 | Tổng cước 2.040.000 …" at bounding box center [696, 174] width 1312 height 15
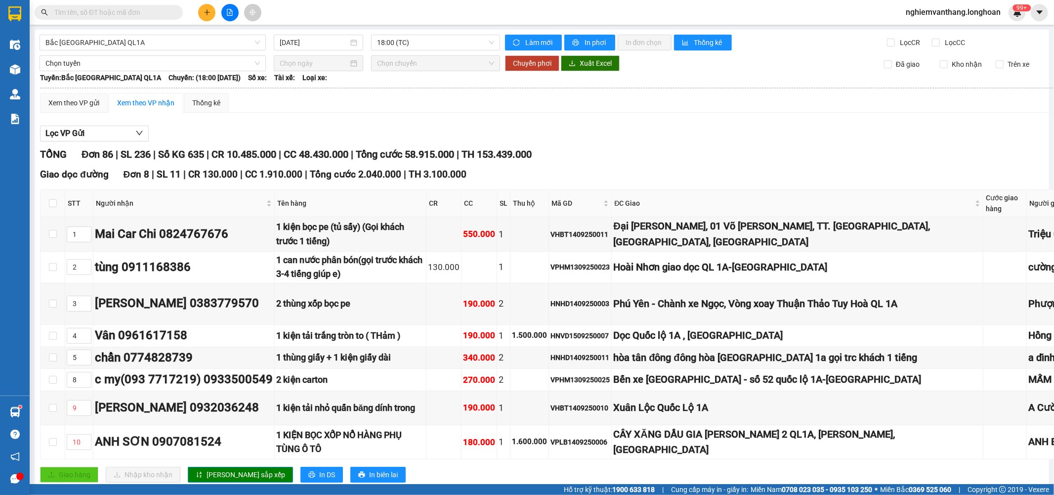
click at [233, 15] on button at bounding box center [229, 12] width 17 height 17
drag, startPoint x: 124, startPoint y: 43, endPoint x: 130, endPoint y: 84, distance: 41.9
click at [125, 43] on span "Bắc [GEOGRAPHIC_DATA] QL1A" at bounding box center [152, 42] width 215 height 15
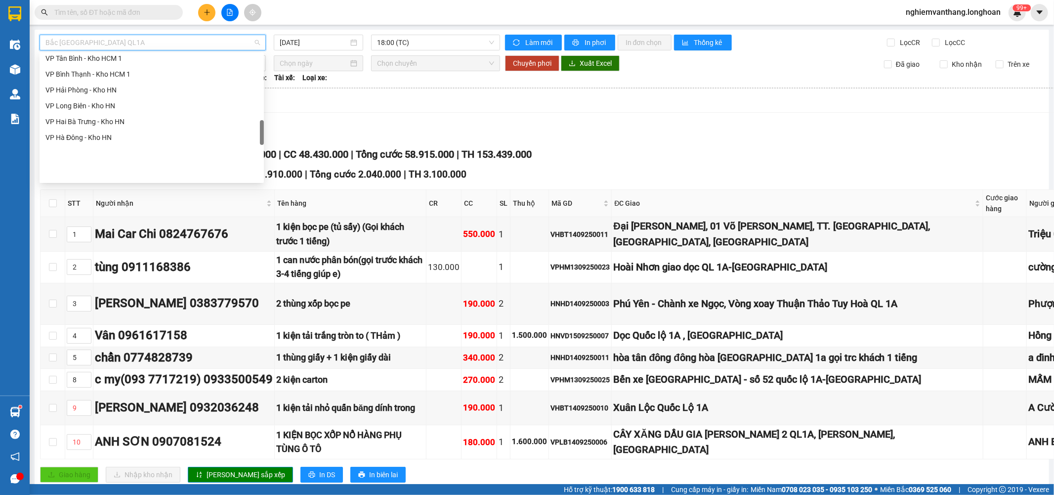
scroll to position [439, 0]
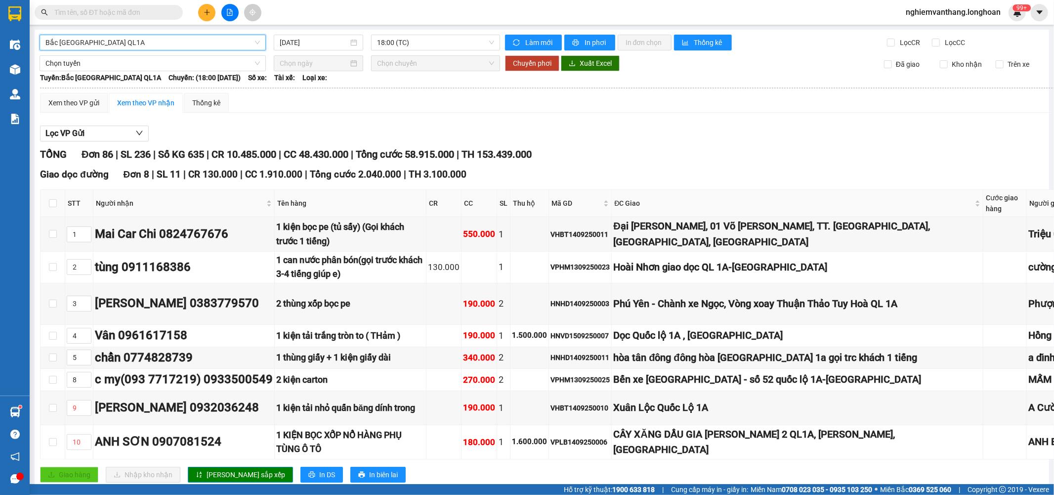
drag, startPoint x: 98, startPoint y: 40, endPoint x: 101, endPoint y: 50, distance: 10.9
click at [100, 40] on span "Bắc [GEOGRAPHIC_DATA] QL1A" at bounding box center [152, 42] width 215 height 15
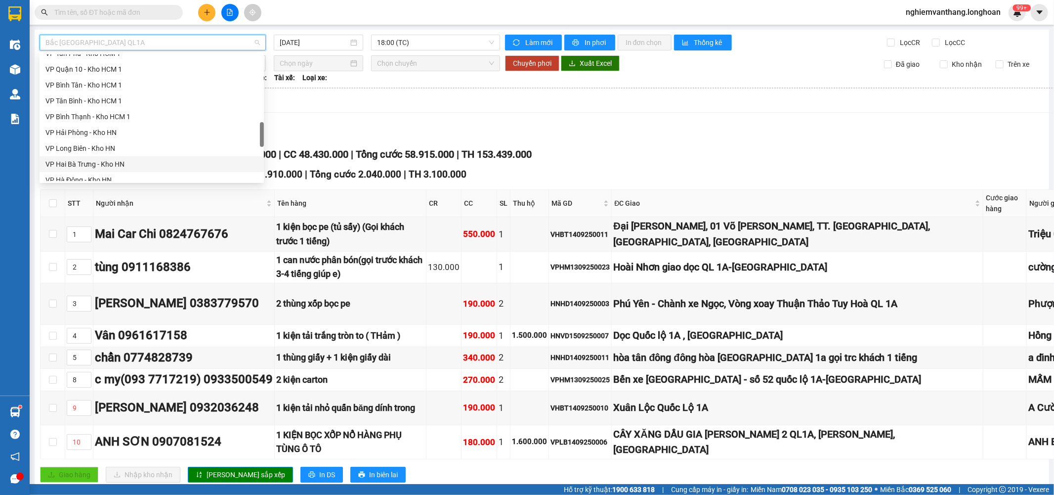
scroll to position [342, 0]
click at [112, 102] on div "VP [PERSON_NAME]" at bounding box center [151, 99] width 213 height 11
type input "[DATE]"
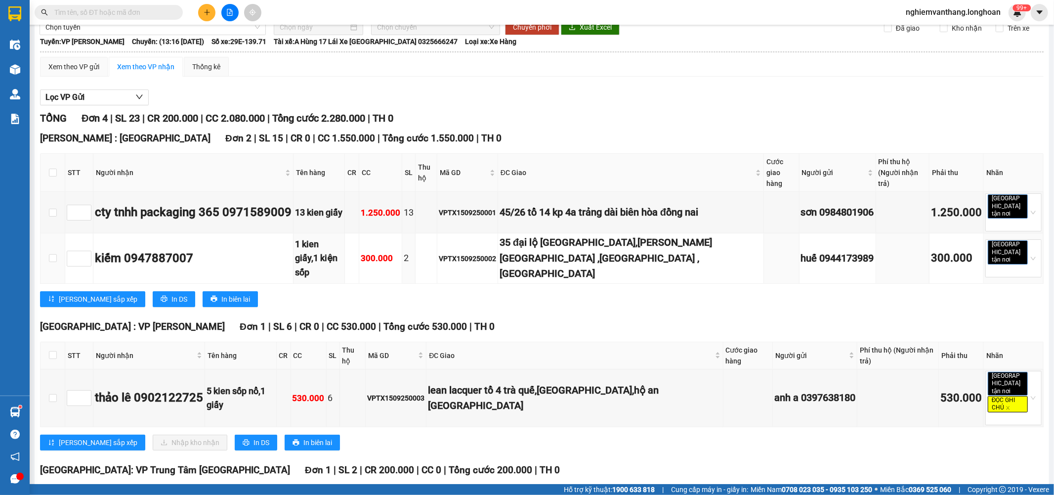
scroll to position [76, 0]
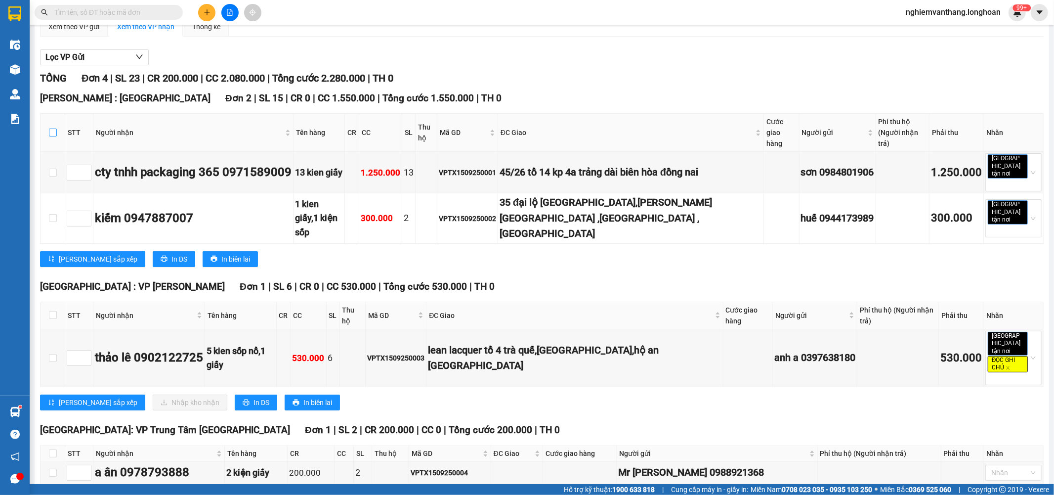
click at [55, 129] on input "checkbox" at bounding box center [53, 133] width 8 height 8
checkbox input "true"
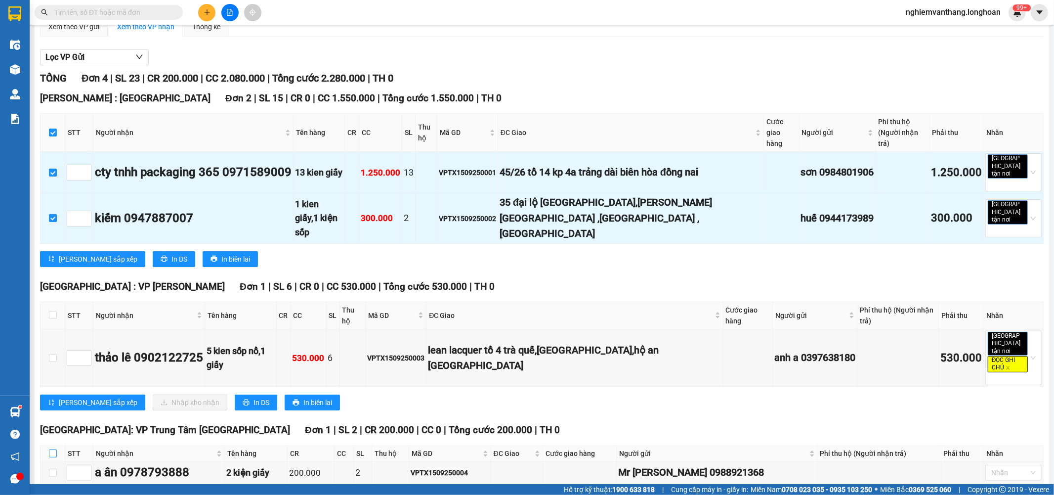
click at [52, 449] on input "checkbox" at bounding box center [53, 453] width 8 height 8
checkbox input "true"
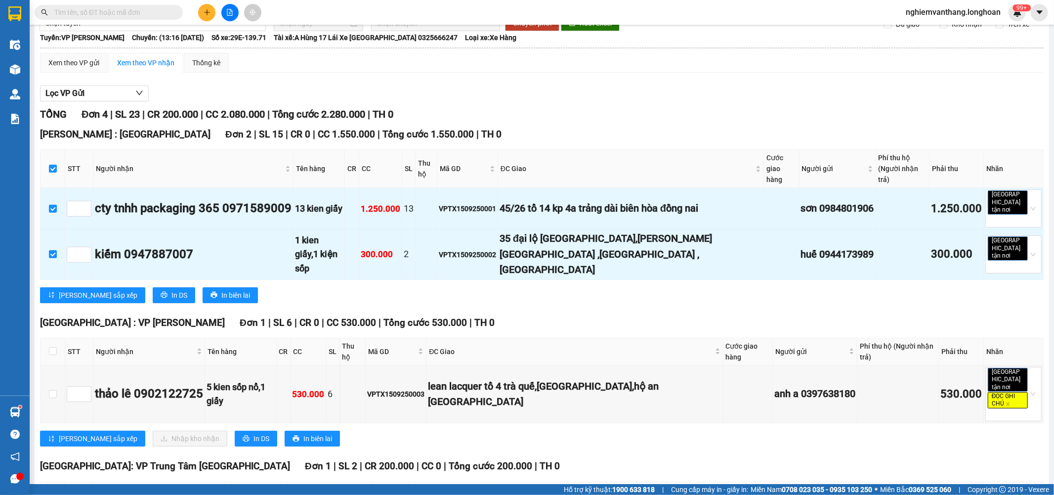
scroll to position [21, 0]
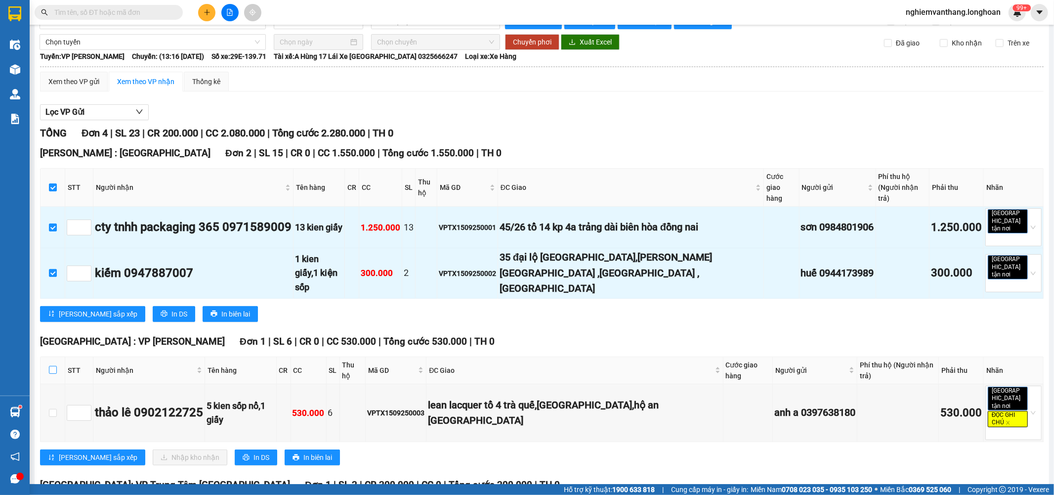
click at [52, 366] on input "checkbox" at bounding box center [53, 370] width 8 height 8
checkbox input "true"
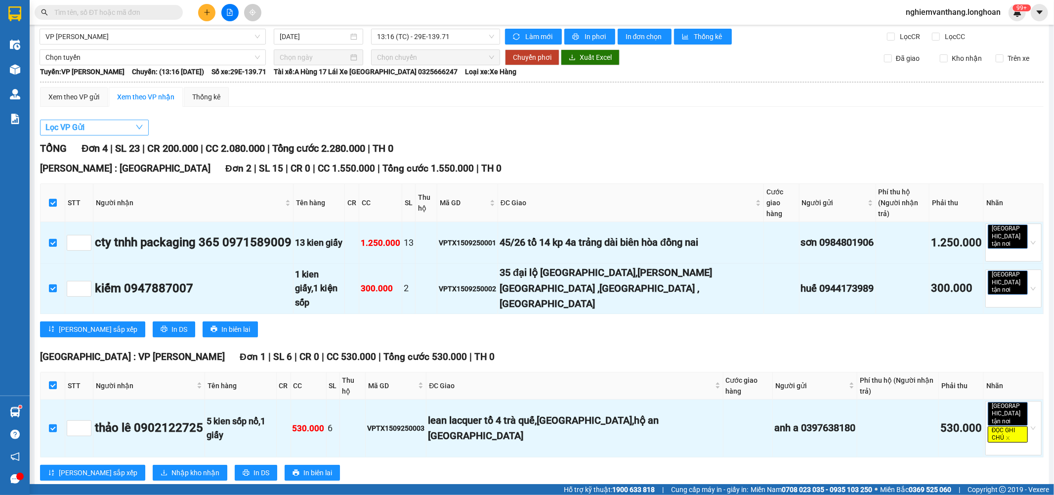
scroll to position [0, 0]
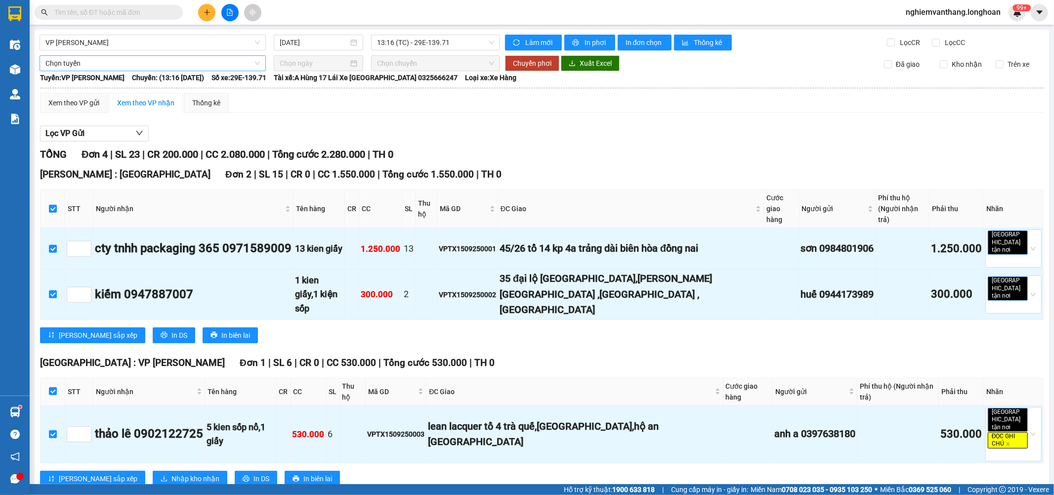
click at [85, 63] on span "Chọn tuyến" at bounding box center [152, 63] width 215 height 15
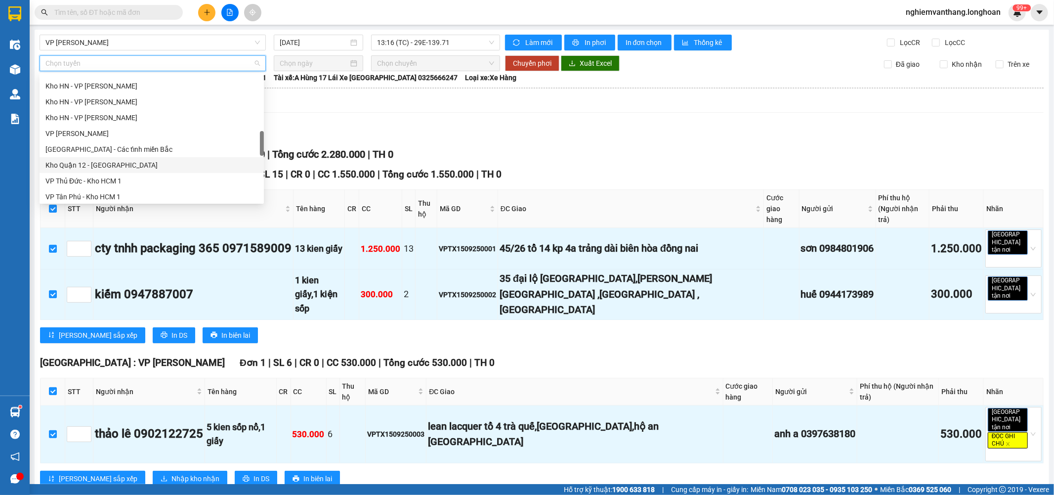
scroll to position [680, 0]
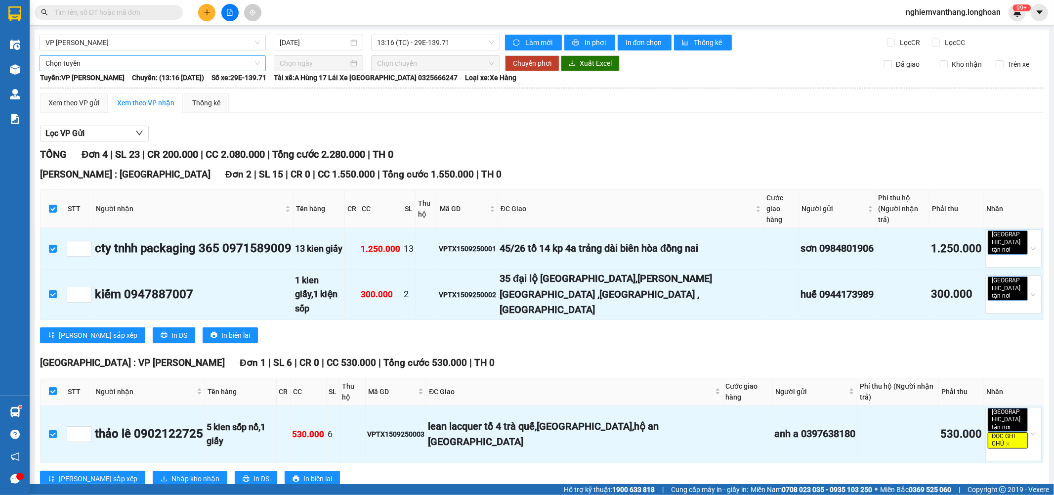
click at [150, 57] on span "Chọn tuyến" at bounding box center [152, 63] width 215 height 15
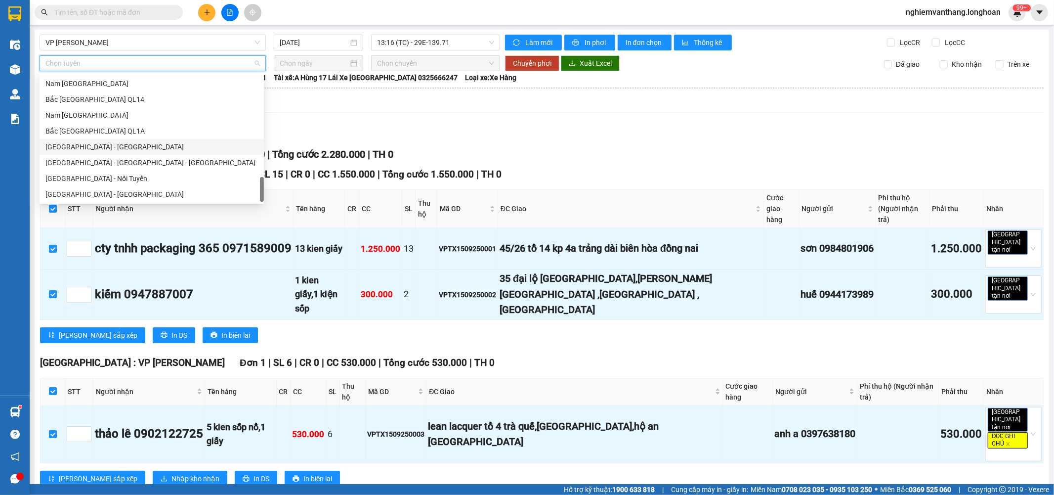
click at [131, 136] on div "Bắc [GEOGRAPHIC_DATA] QL1A" at bounding box center [152, 131] width 224 height 16
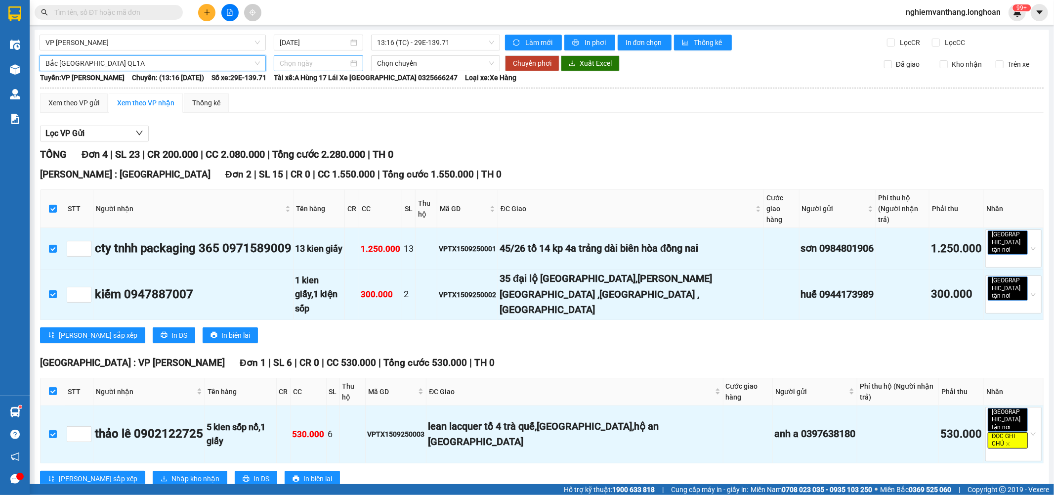
click at [284, 57] on div at bounding box center [318, 63] width 89 height 16
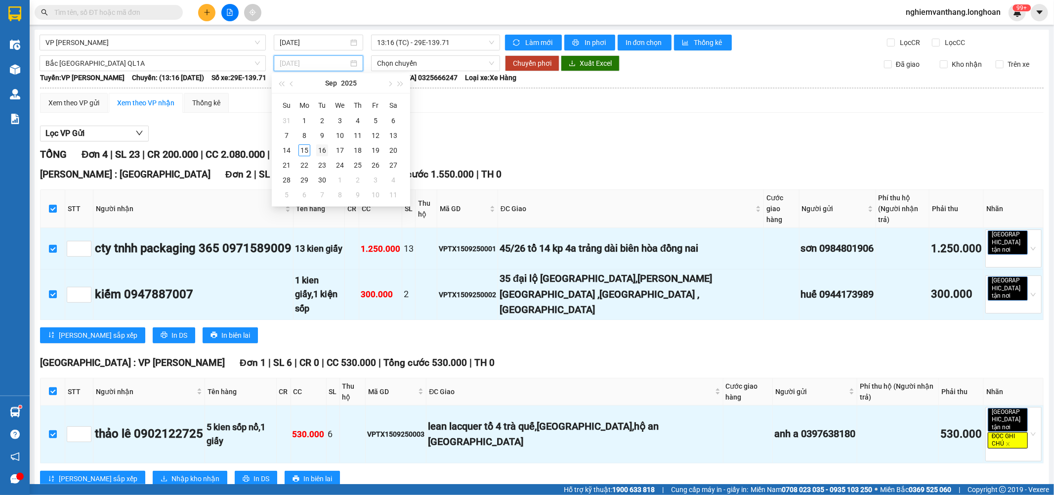
type input "16/09/2025"
click at [319, 150] on div "16" at bounding box center [322, 150] width 12 height 12
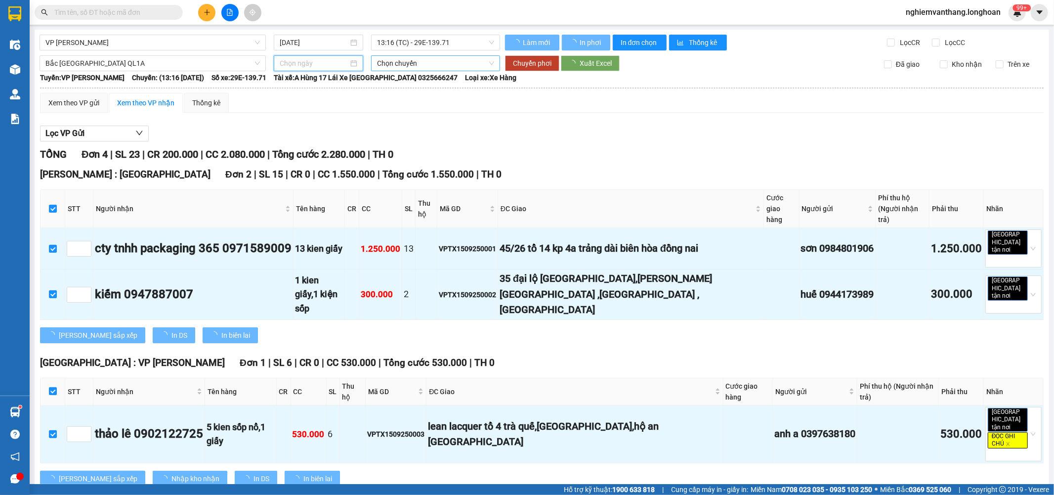
type input "16/09/2025"
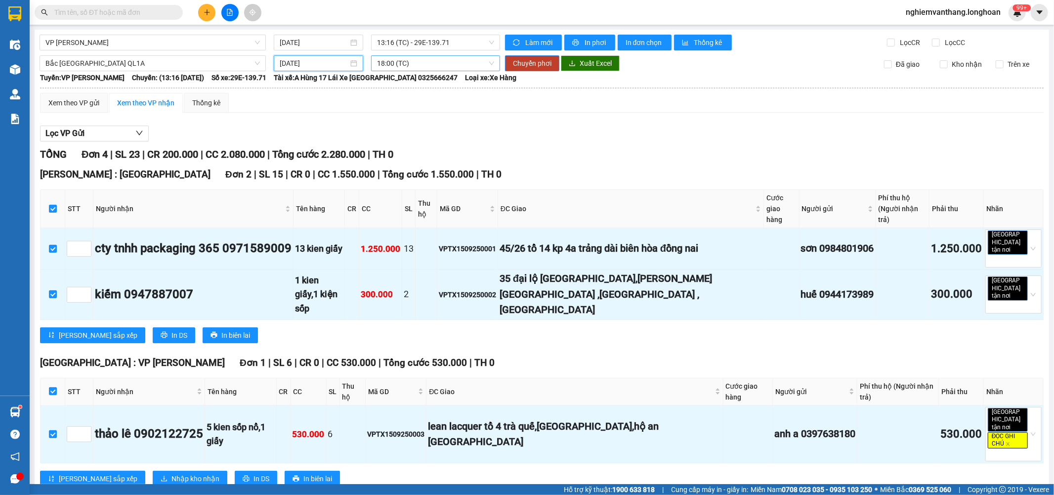
drag, startPoint x: 417, startPoint y: 61, endPoint x: 422, endPoint y: 60, distance: 5.0
click at [417, 60] on span "18:00 (TC)" at bounding box center [435, 63] width 117 height 15
click at [413, 102] on div "18:00 (TC)" at bounding box center [413, 98] width 77 height 11
click at [543, 61] on span "Chuyển phơi" at bounding box center [532, 63] width 39 height 11
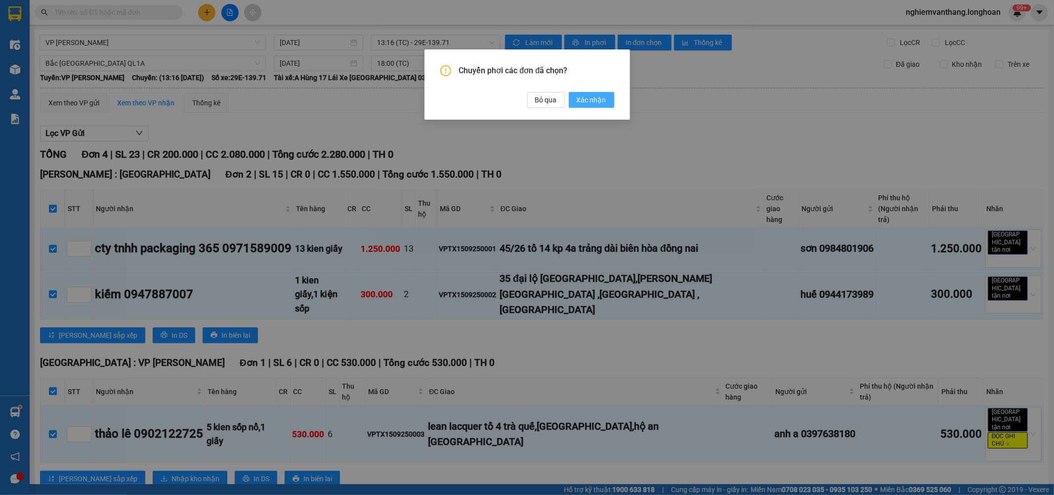
click at [596, 102] on span "Xác nhận" at bounding box center [592, 99] width 30 height 11
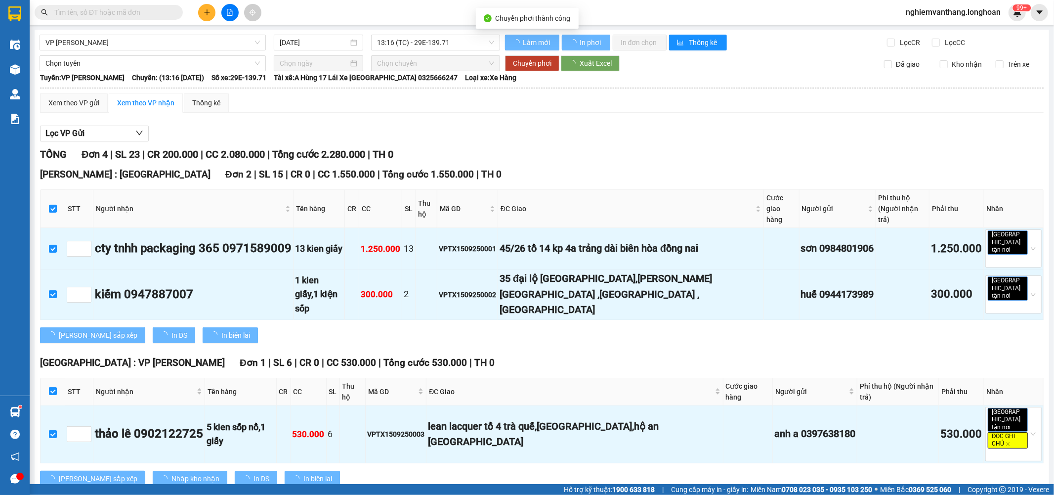
type input "16/09/2025"
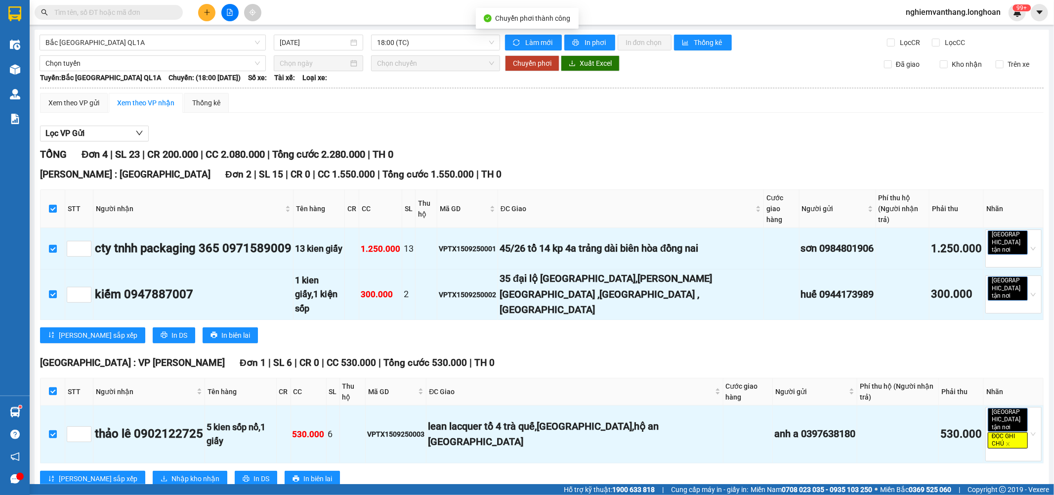
checkbox input "false"
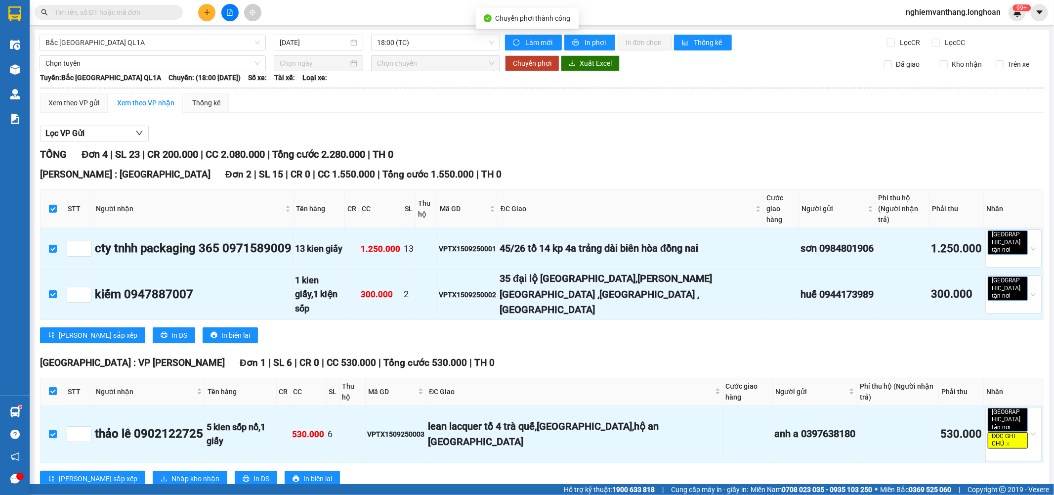
checkbox input "false"
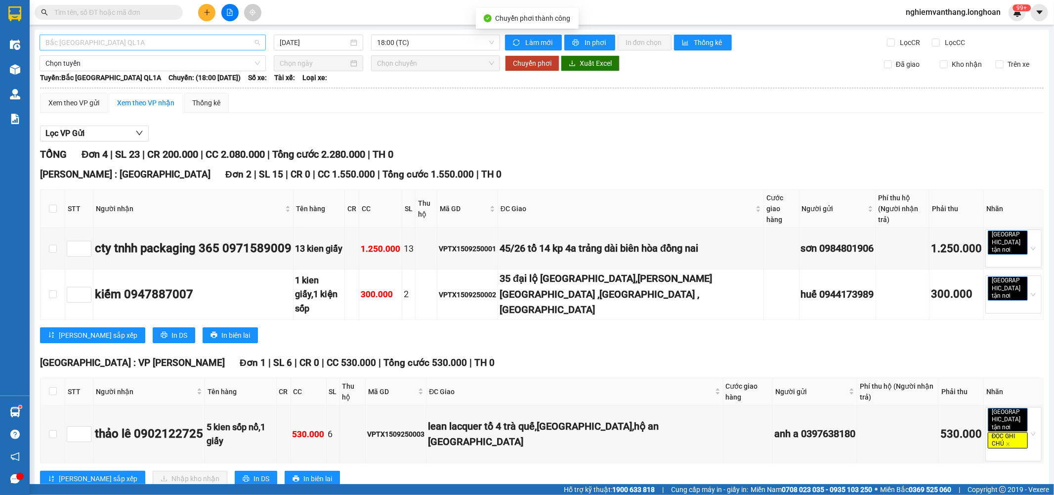
drag, startPoint x: 77, startPoint y: 37, endPoint x: 95, endPoint y: 47, distance: 20.6
click at [78, 37] on span "Bắc [GEOGRAPHIC_DATA] QL1A" at bounding box center [152, 42] width 215 height 15
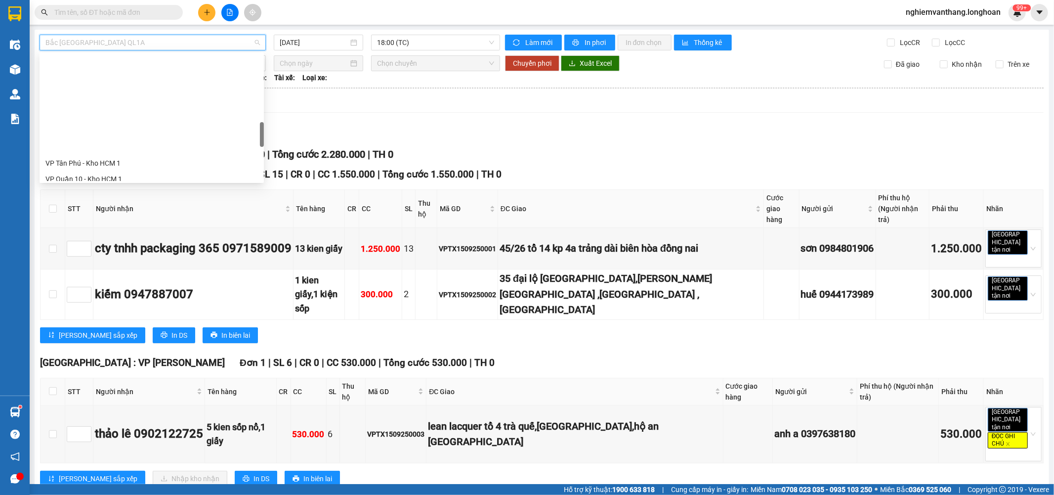
scroll to position [507, 0]
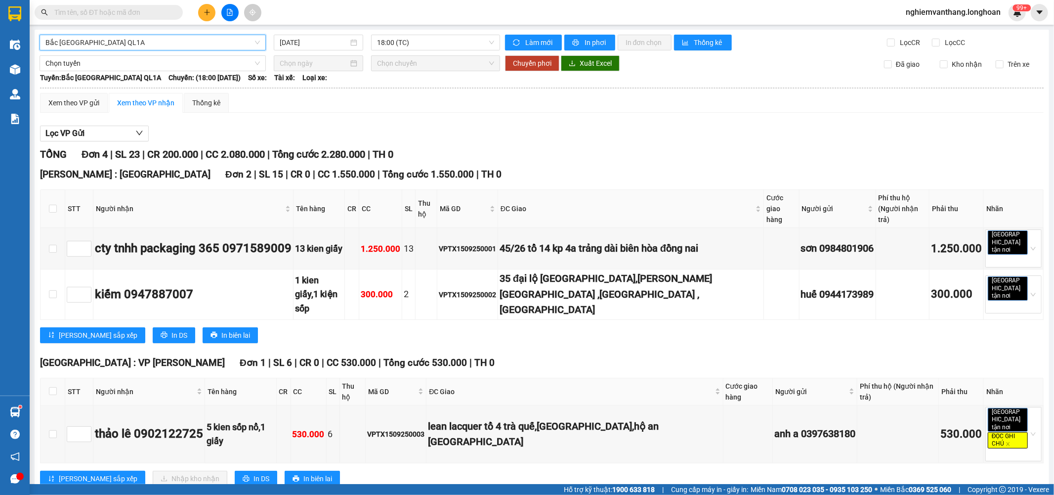
click at [79, 47] on span "Bắc [GEOGRAPHIC_DATA] QL1A" at bounding box center [152, 42] width 215 height 15
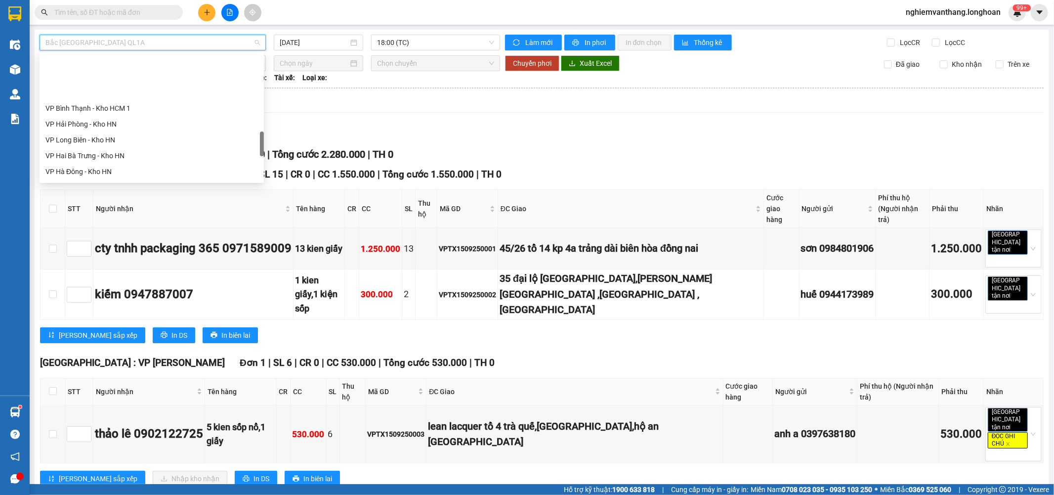
scroll to position [515, 0]
click at [96, 114] on div "VP Hà Đông - Kho HN" at bounding box center [151, 116] width 213 height 11
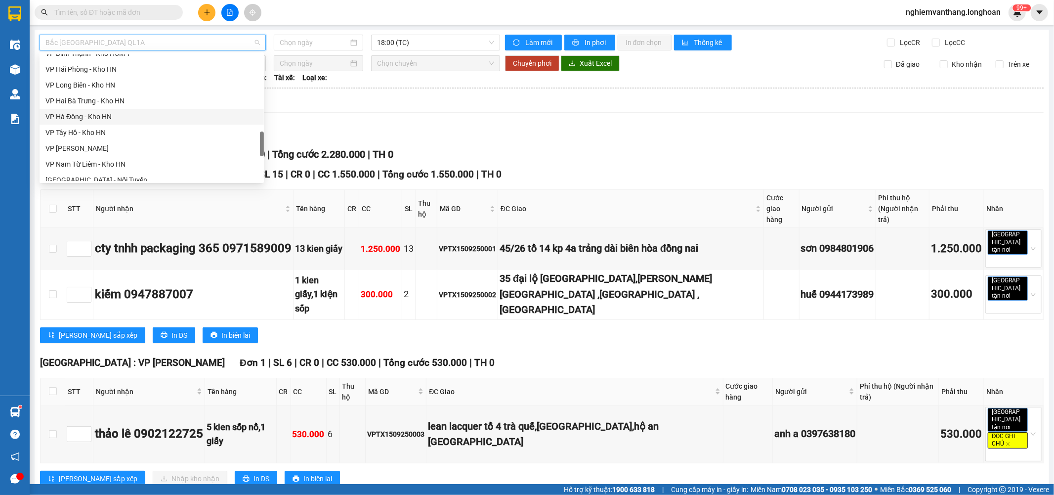
type input "[DATE]"
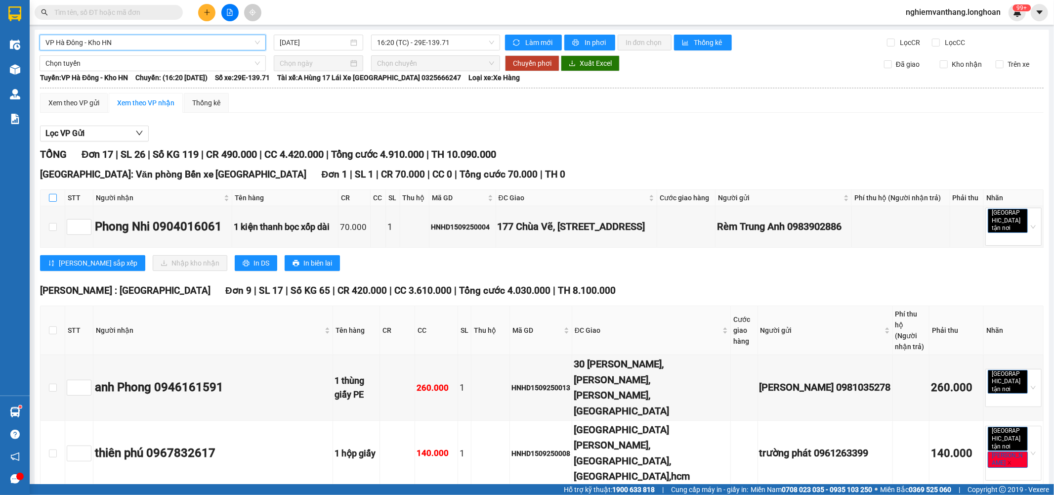
drag, startPoint x: 53, startPoint y: 201, endPoint x: 66, endPoint y: 174, distance: 30.1
click at [52, 201] on input "checkbox" at bounding box center [53, 198] width 8 height 8
checkbox input "true"
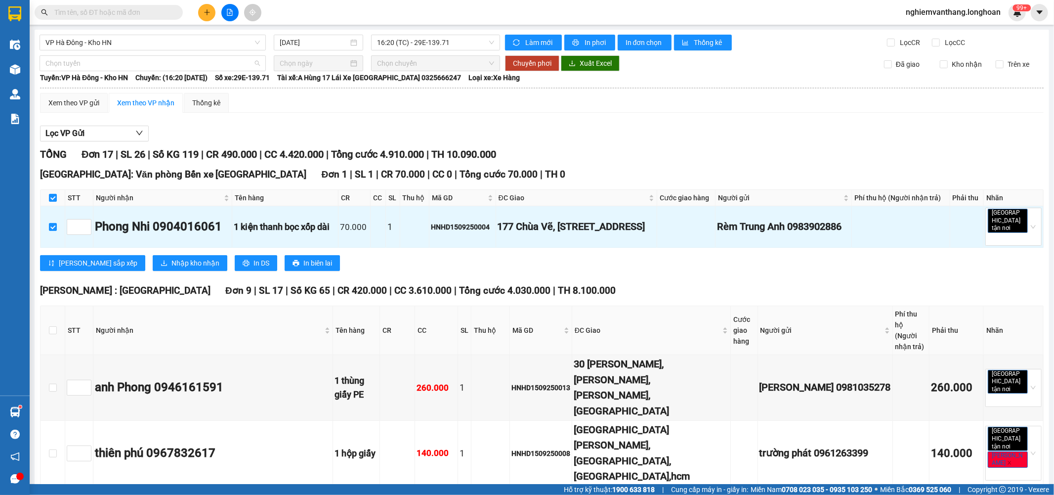
drag, startPoint x: 81, startPoint y: 67, endPoint x: 86, endPoint y: 72, distance: 7.3
click at [81, 67] on span "Chọn tuyến" at bounding box center [152, 63] width 215 height 15
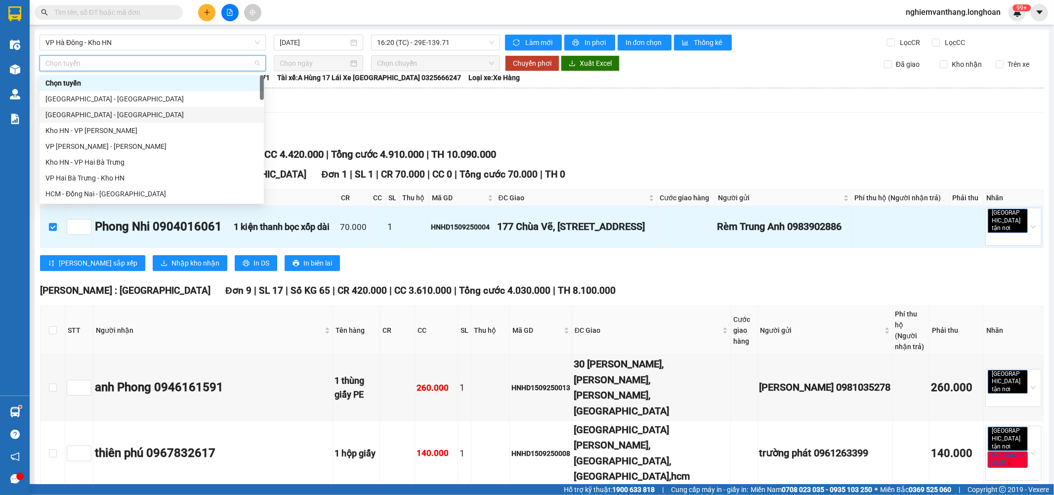
drag, startPoint x: 82, startPoint y: 114, endPoint x: 127, endPoint y: 105, distance: 45.4
click at [83, 114] on div "[GEOGRAPHIC_DATA] - [GEOGRAPHIC_DATA]" at bounding box center [151, 114] width 213 height 11
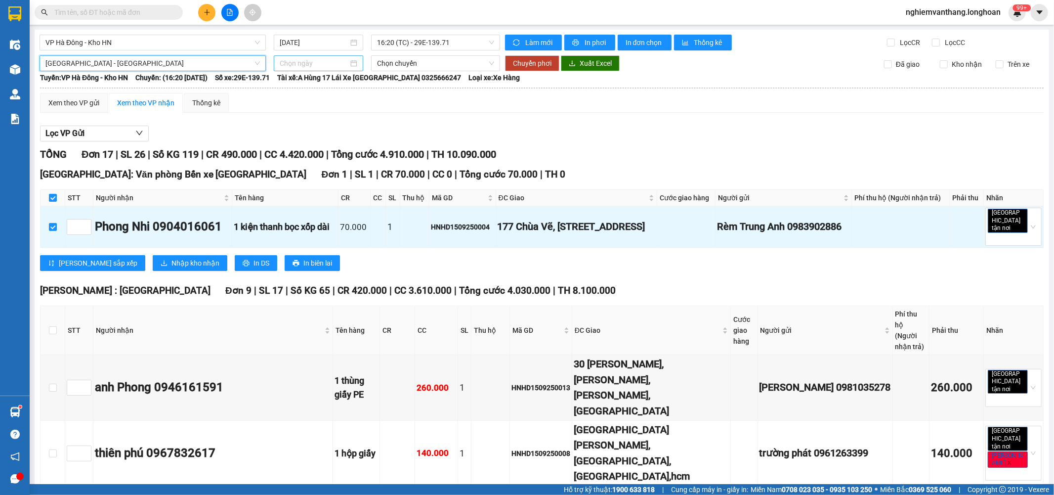
click at [320, 62] on input at bounding box center [314, 63] width 69 height 11
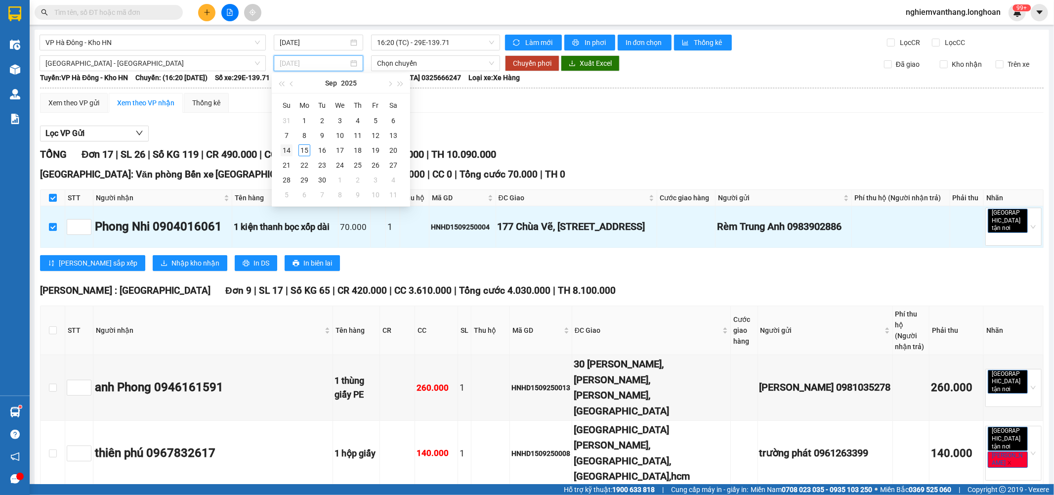
type input "[DATE]"
drag, startPoint x: 292, startPoint y: 148, endPoint x: 304, endPoint y: 149, distance: 12.9
click at [292, 147] on div "14" at bounding box center [287, 150] width 12 height 12
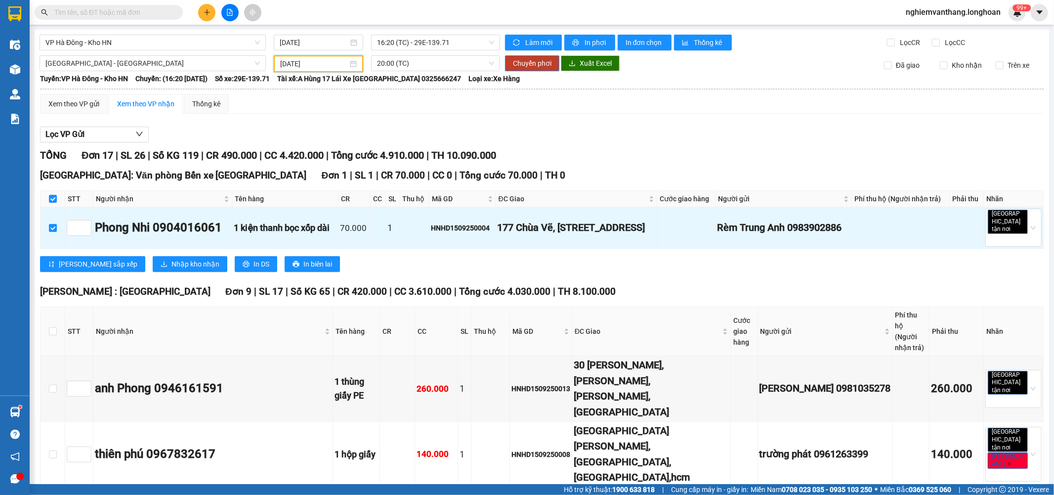
click at [314, 61] on input "[DATE]" at bounding box center [314, 63] width 68 height 11
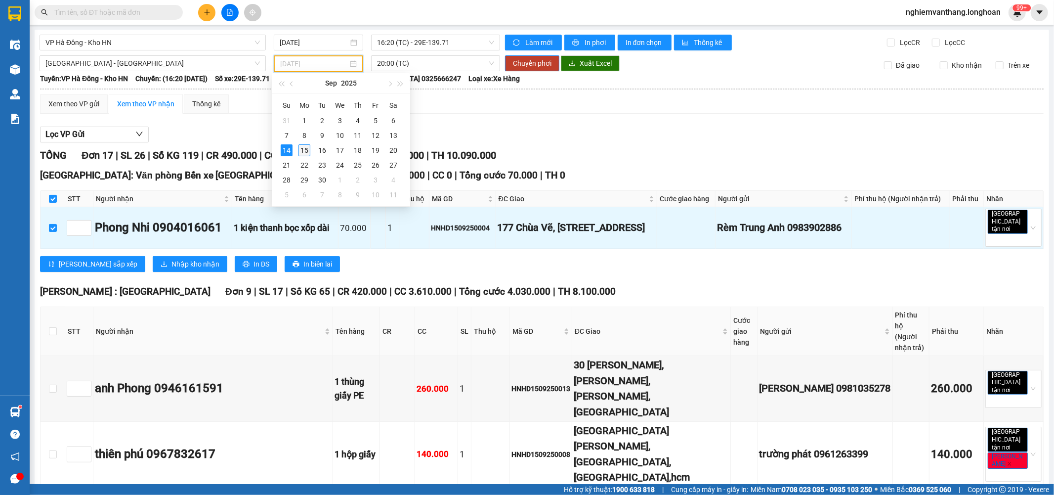
drag, startPoint x: 302, startPoint y: 148, endPoint x: 305, endPoint y: 143, distance: 6.0
click at [302, 149] on div "15" at bounding box center [305, 150] width 12 height 12
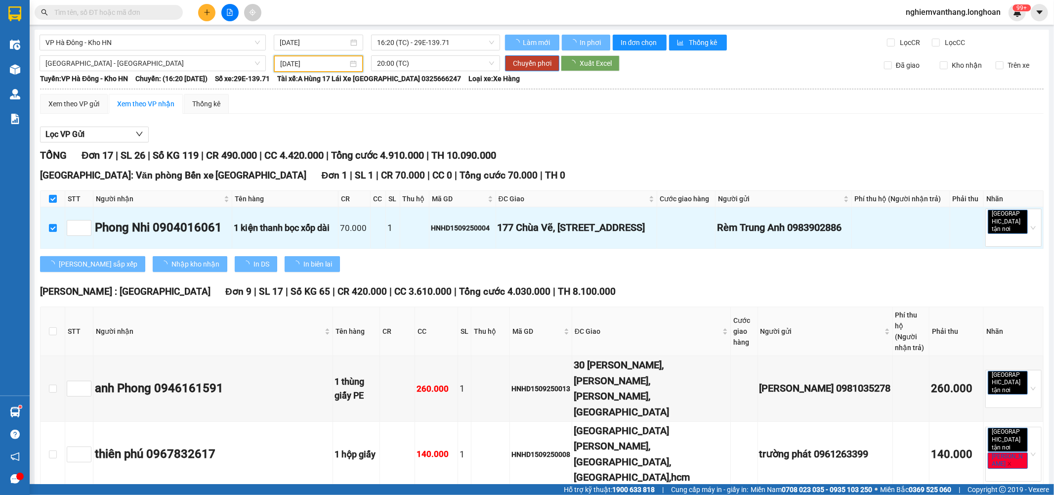
type input "[DATE]"
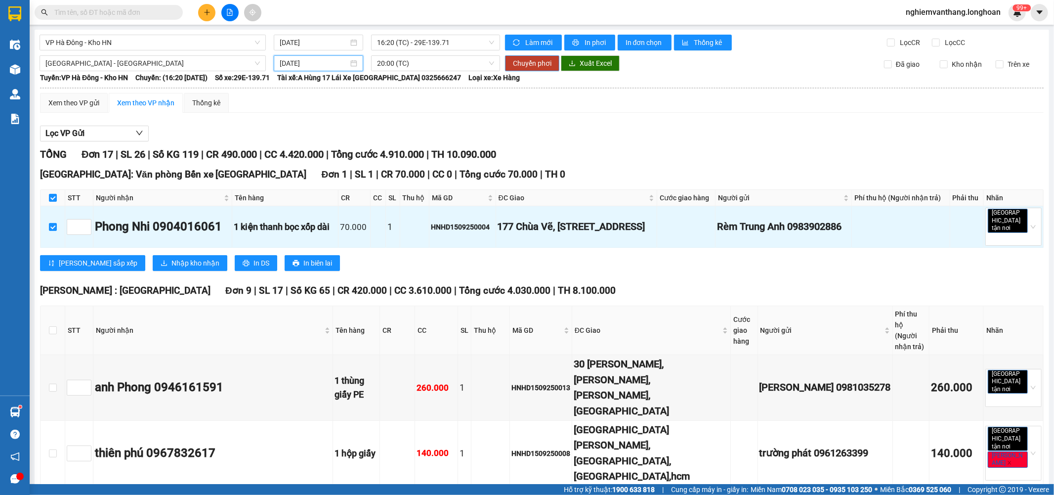
click at [530, 68] on span "Chuyển phơi" at bounding box center [532, 63] width 39 height 11
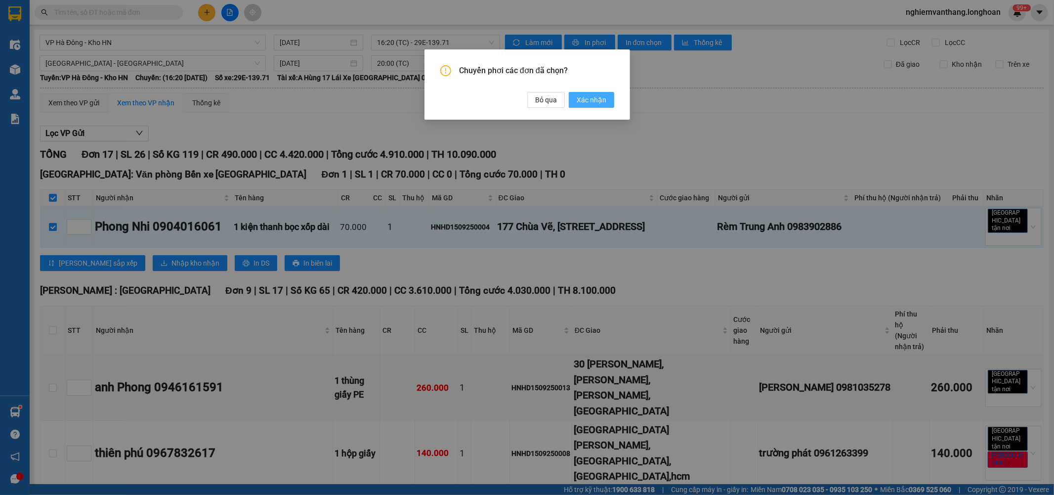
click at [596, 96] on span "Xác nhận" at bounding box center [592, 99] width 30 height 11
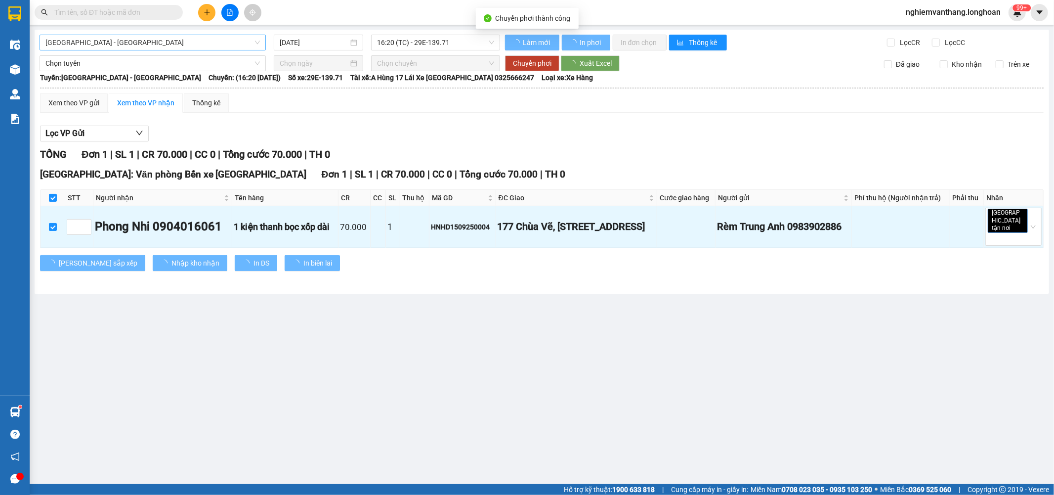
checkbox input "false"
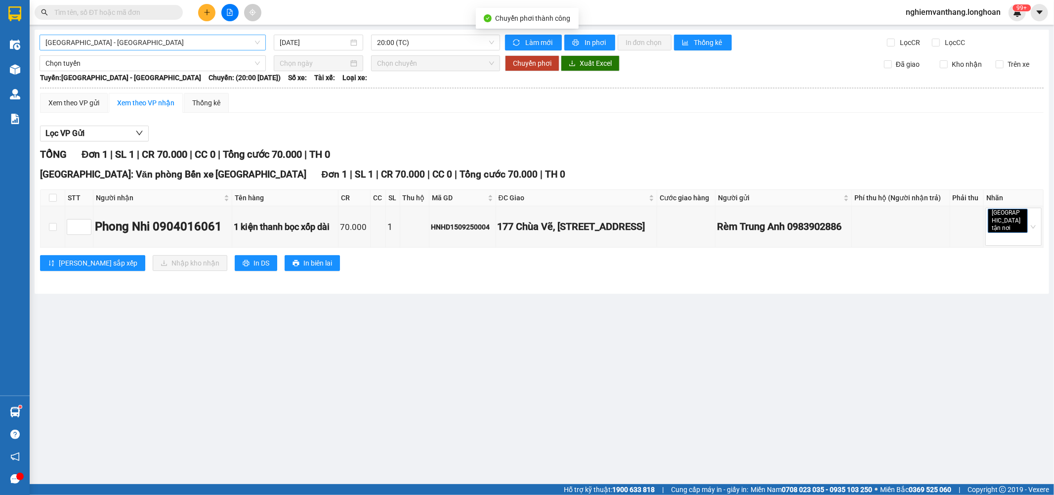
click at [117, 42] on span "[GEOGRAPHIC_DATA] - [GEOGRAPHIC_DATA]" at bounding box center [152, 42] width 215 height 15
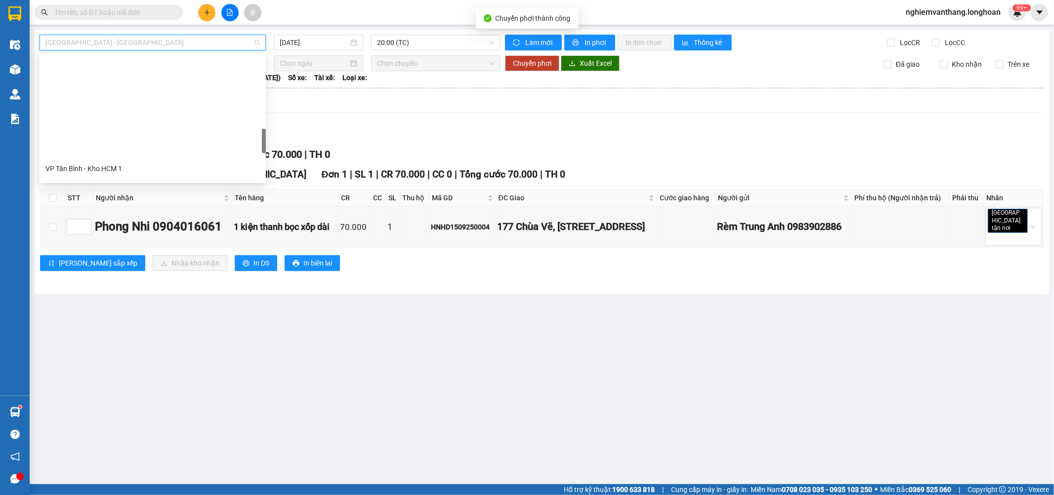
scroll to position [494, 0]
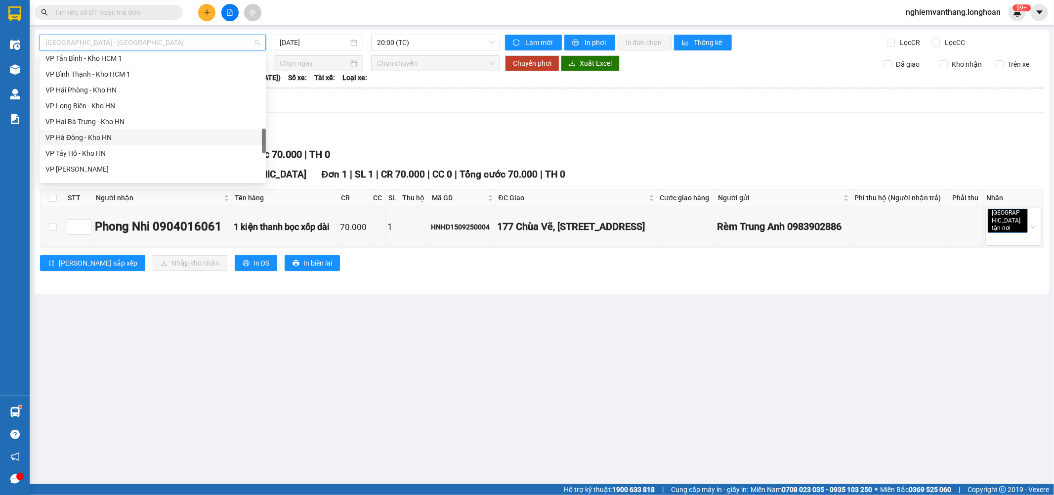
click at [112, 135] on div "VP Hà Đông - Kho HN" at bounding box center [152, 137] width 215 height 11
type input "[DATE]"
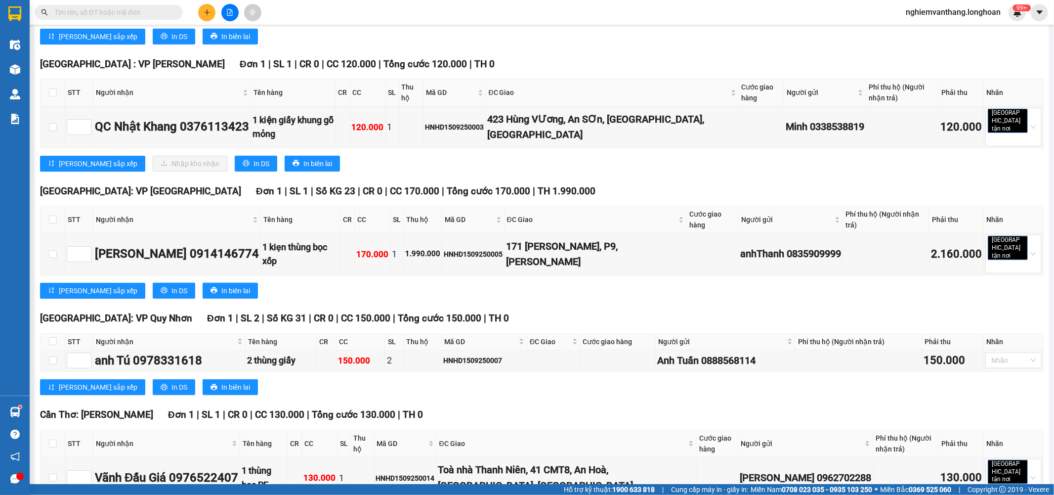
scroll to position [951, 0]
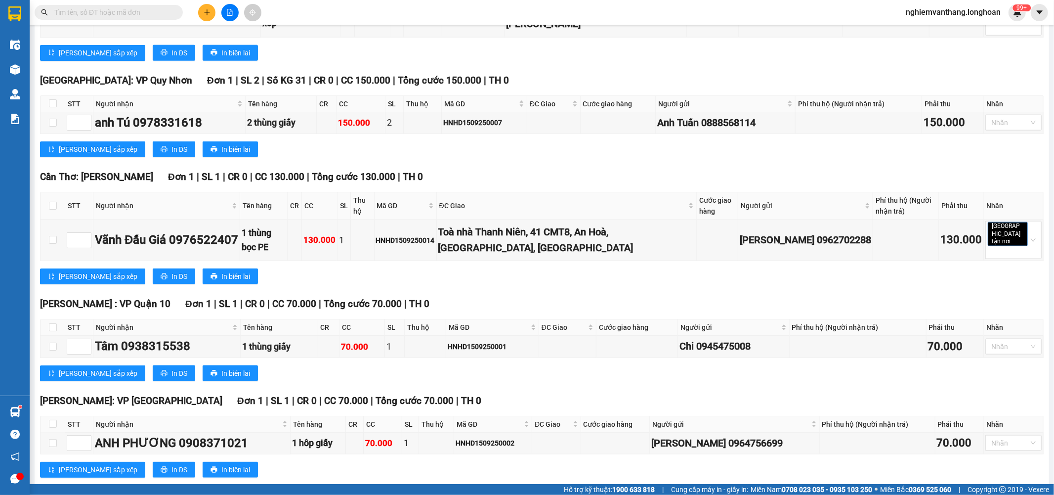
drag, startPoint x: 48, startPoint y: 399, endPoint x: 49, endPoint y: 394, distance: 5.2
checkbox input "true"
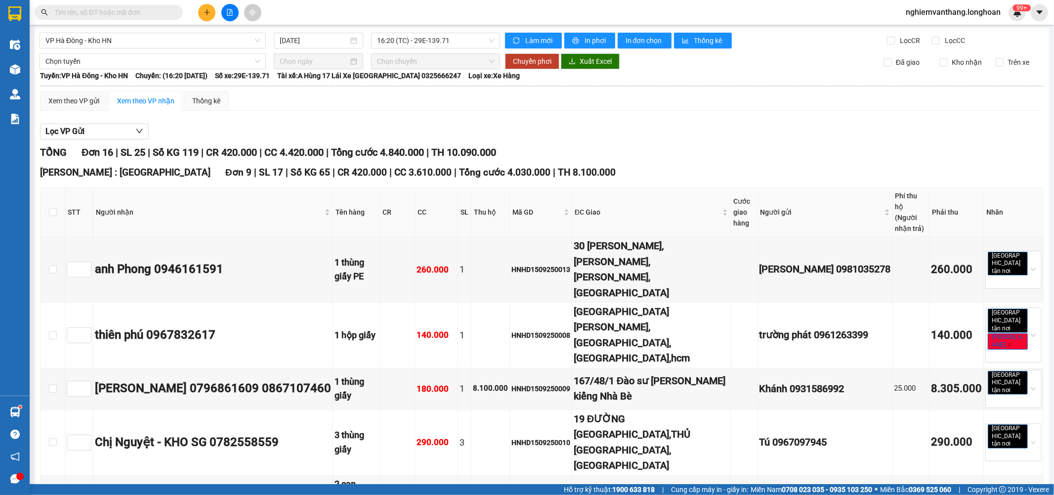
scroll to position [0, 0]
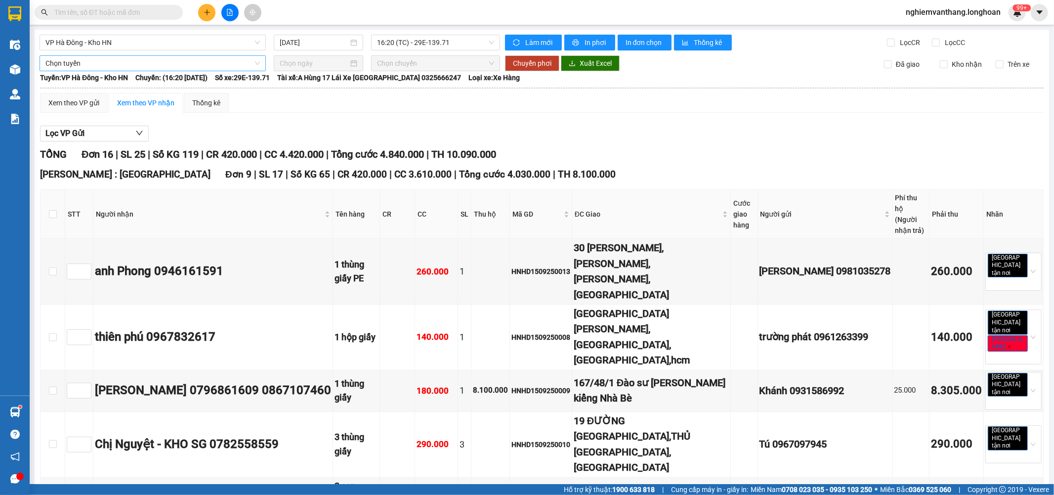
click at [124, 63] on span "Chọn tuyến" at bounding box center [152, 63] width 215 height 15
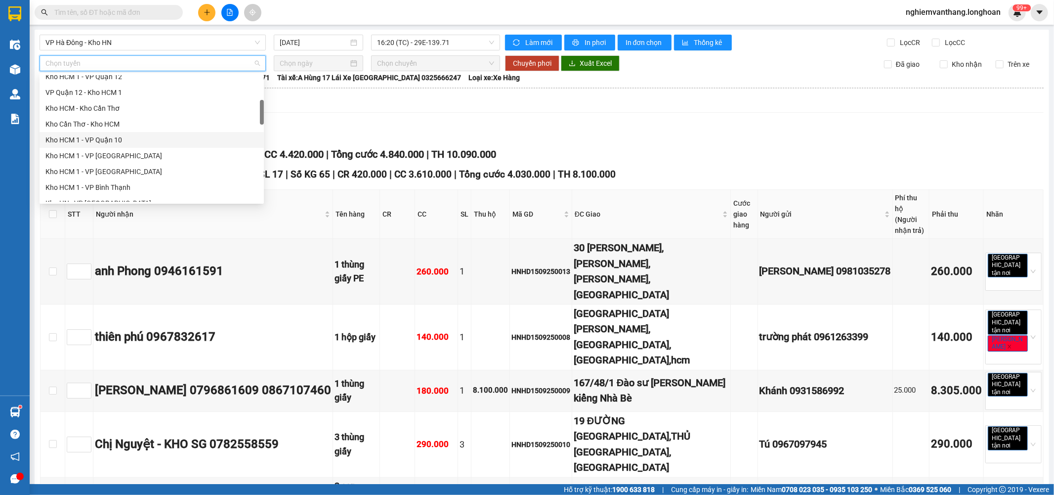
scroll to position [329, 0]
click at [137, 153] on div "[GEOGRAPHIC_DATA] - Các tỉnh miền Bắc" at bounding box center [151, 149] width 213 height 11
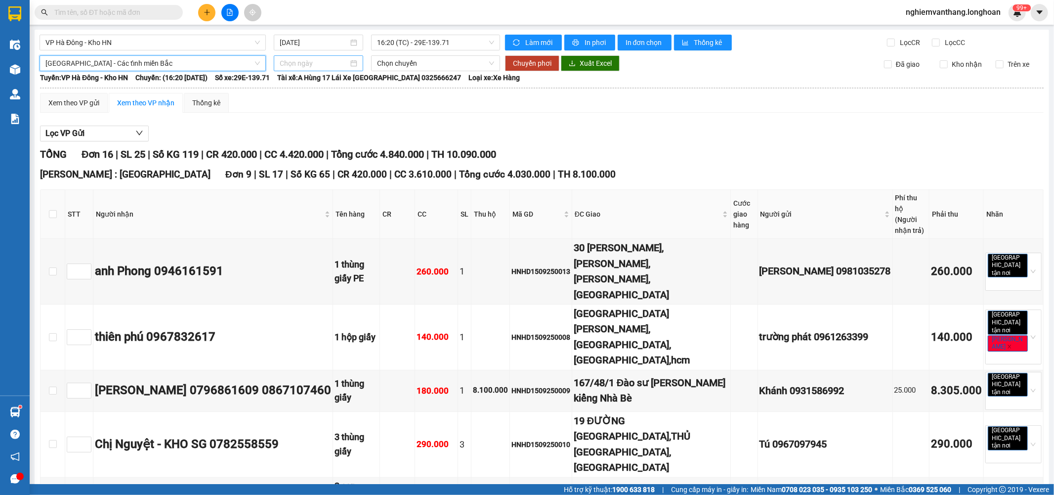
click at [302, 62] on input at bounding box center [314, 63] width 69 height 11
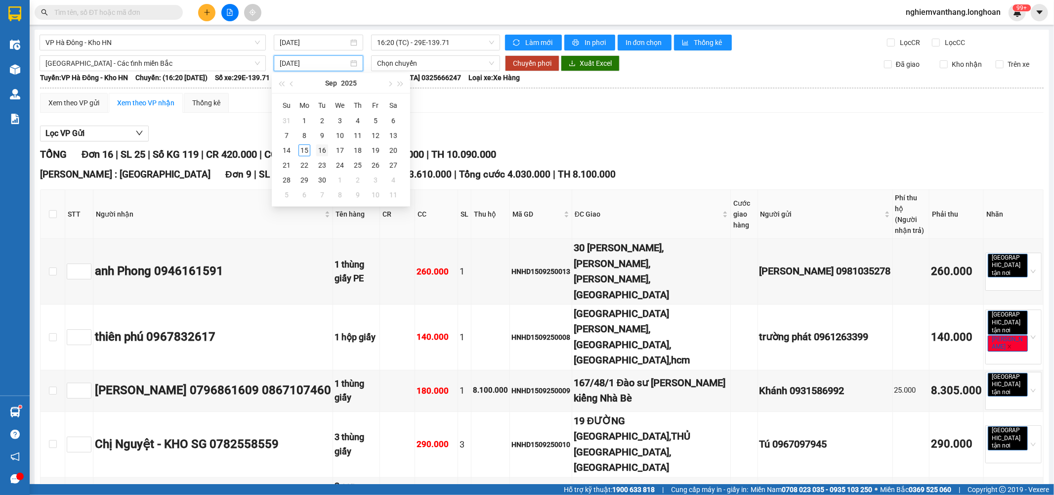
type input "16/09/2025"
click at [324, 147] on div "16" at bounding box center [322, 150] width 12 height 12
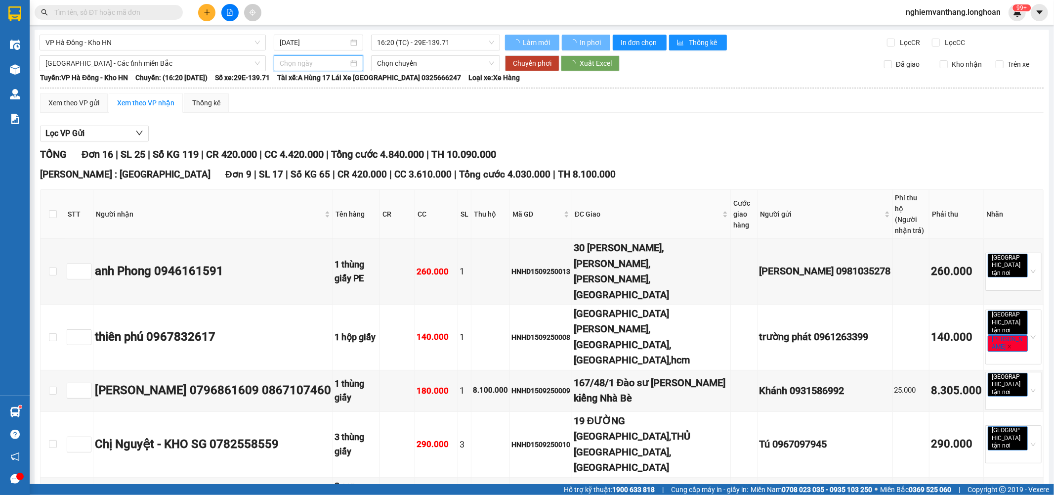
type input "16/09/2025"
click at [539, 62] on span "Chuyển phơi" at bounding box center [532, 63] width 39 height 11
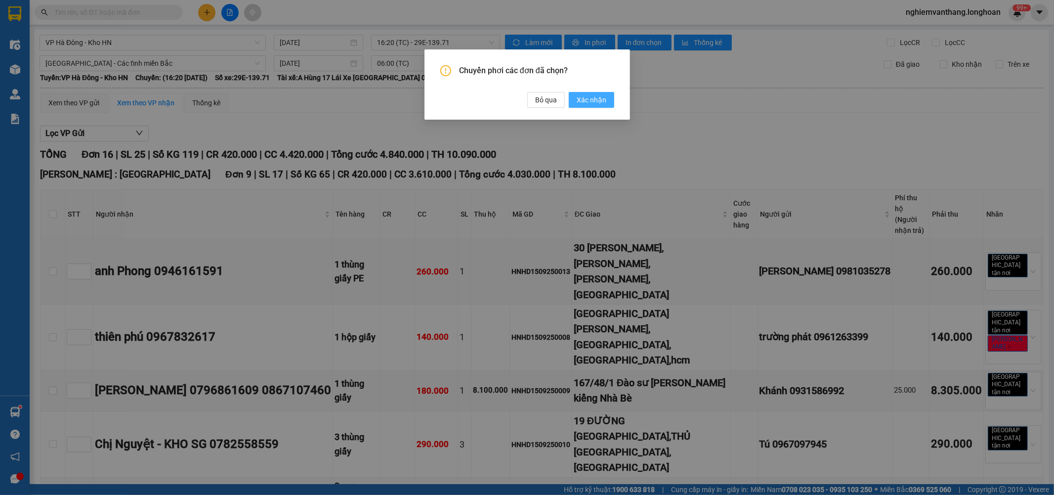
click at [586, 94] on button "Xác nhận" at bounding box center [591, 100] width 45 height 16
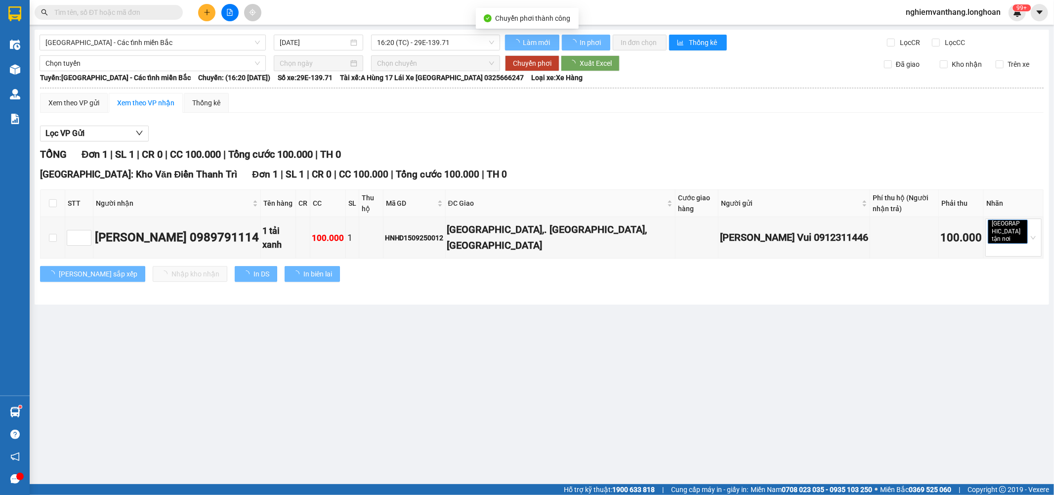
type input "16/09/2025"
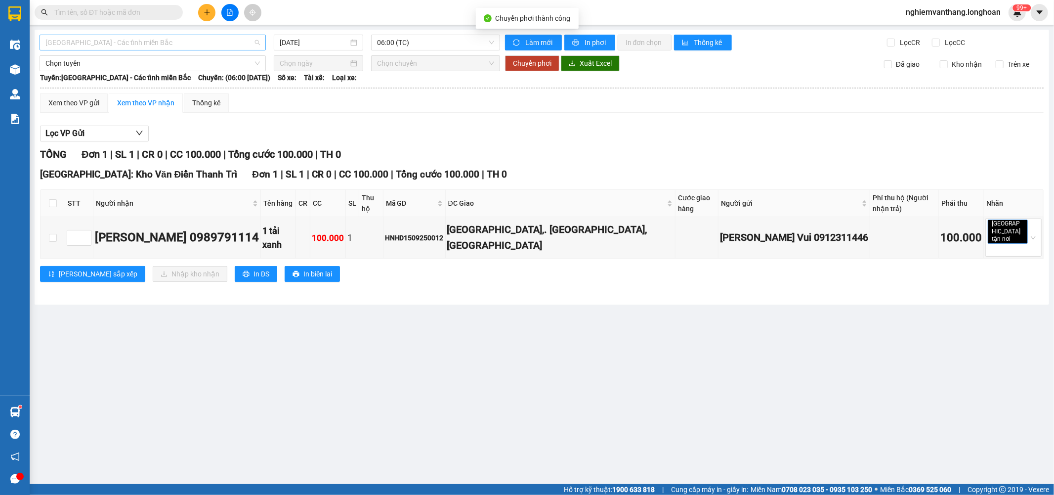
click at [173, 47] on span "[GEOGRAPHIC_DATA] - Các tỉnh miền Bắc" at bounding box center [152, 42] width 215 height 15
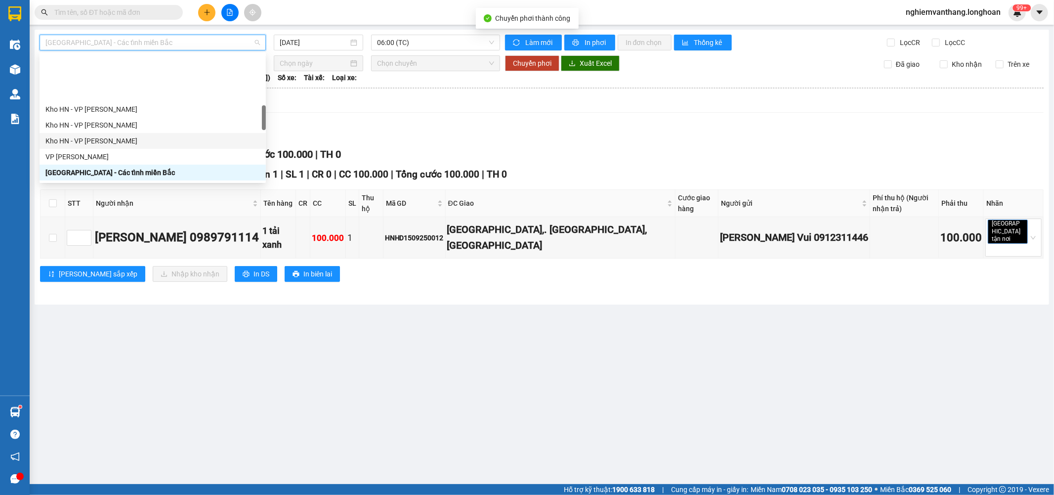
scroll to position [505, 0]
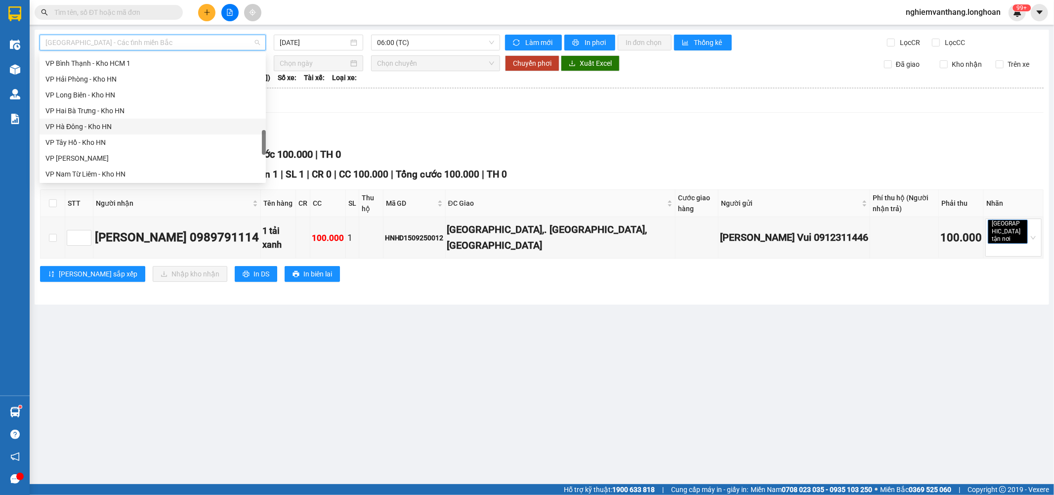
click at [131, 121] on div "VP Hà Đông - Kho HN" at bounding box center [152, 126] width 215 height 11
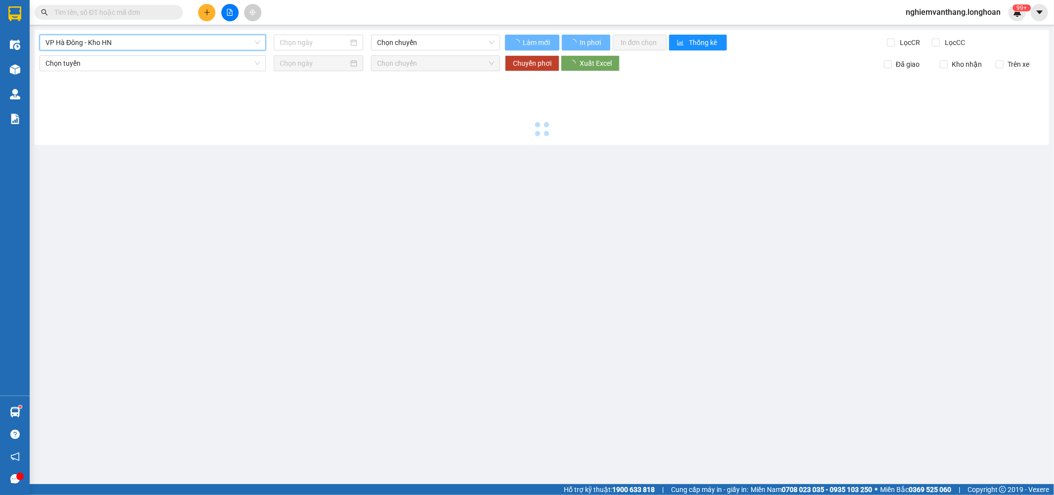
type input "[DATE]"
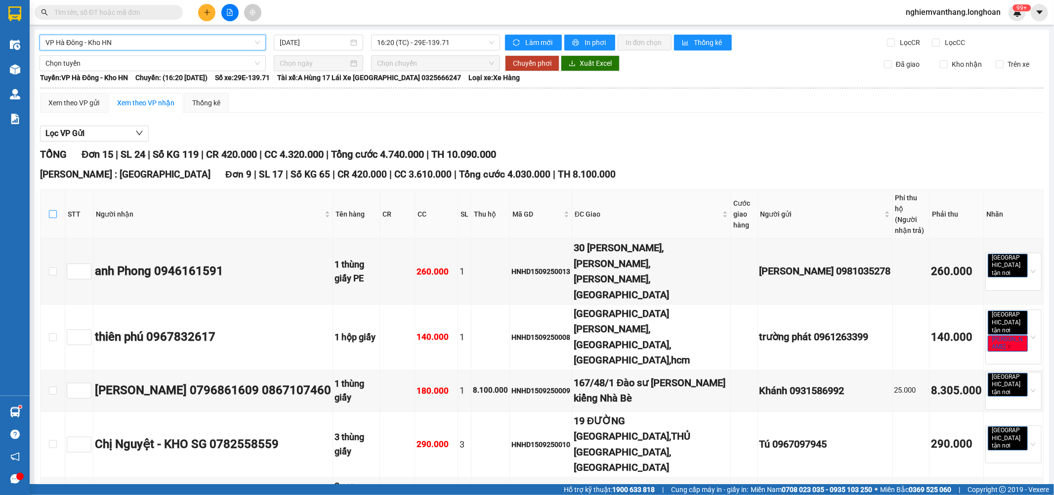
click at [51, 210] on input "checkbox" at bounding box center [53, 214] width 8 height 8
checkbox input "true"
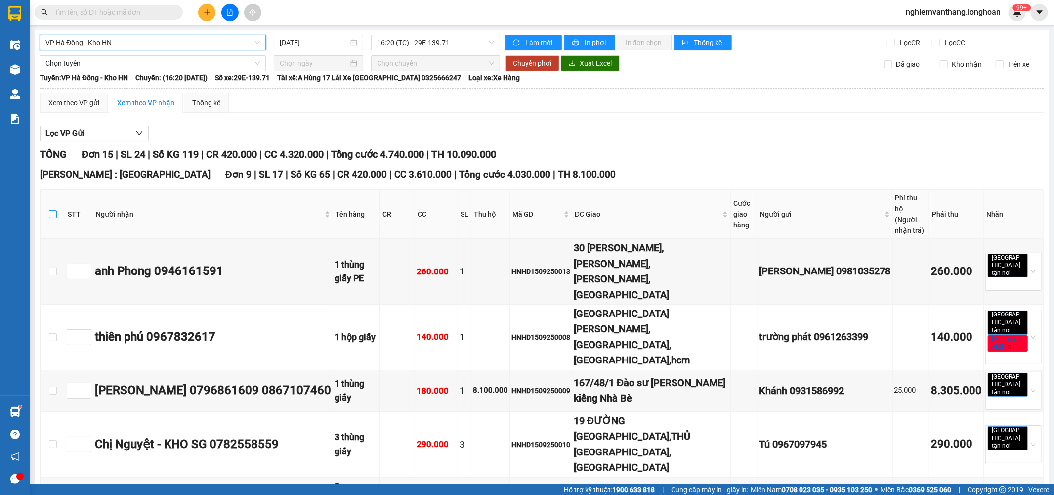
checkbox input "true"
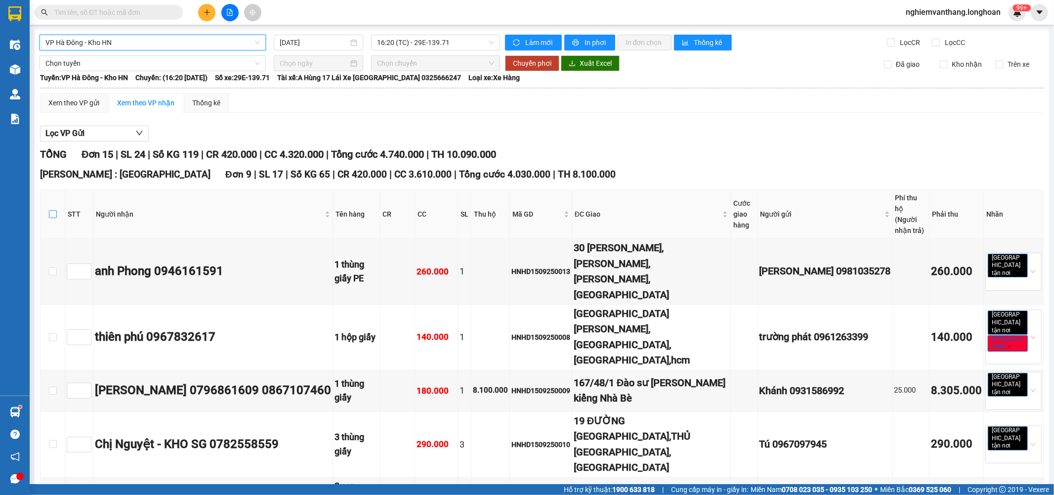
checkbox input "true"
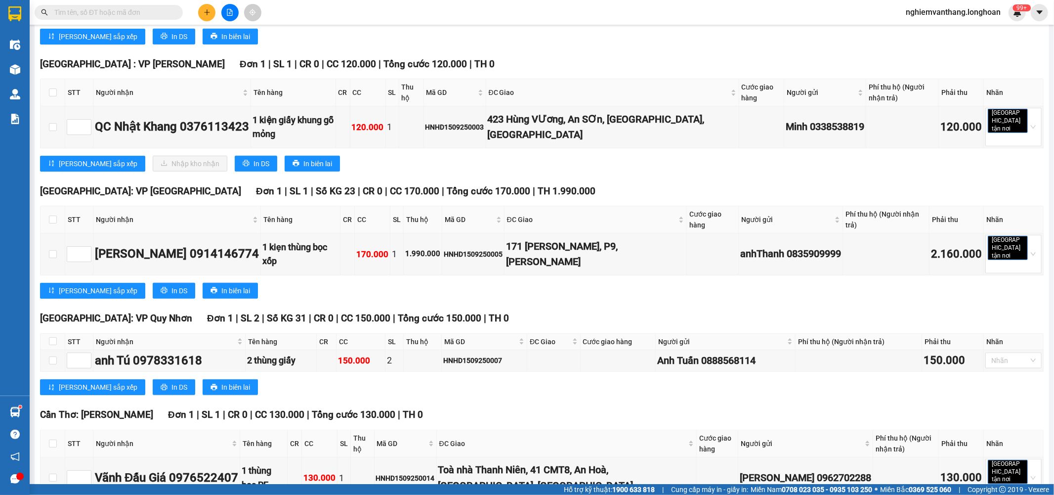
scroll to position [549, 0]
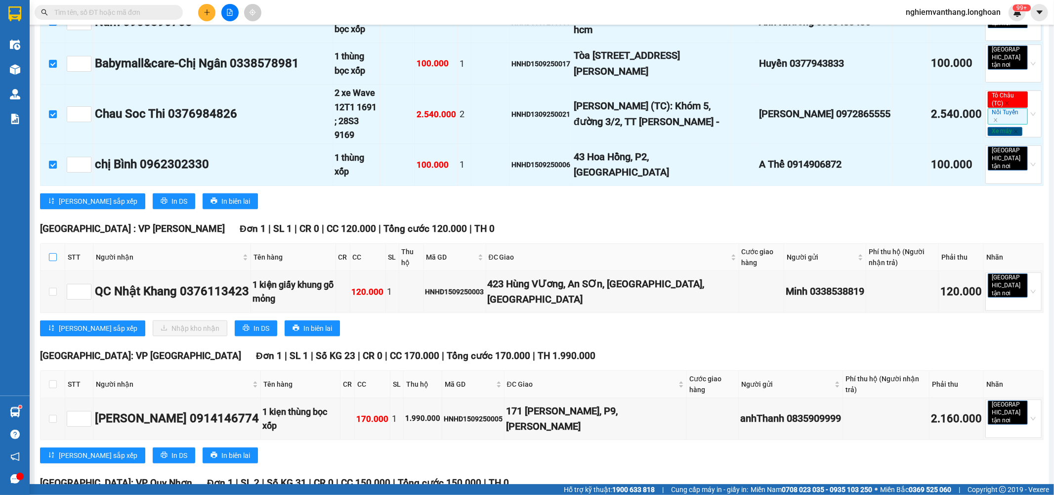
click at [51, 252] on label at bounding box center [53, 257] width 8 height 11
click at [51, 253] on input "checkbox" at bounding box center [53, 257] width 8 height 8
checkbox input "true"
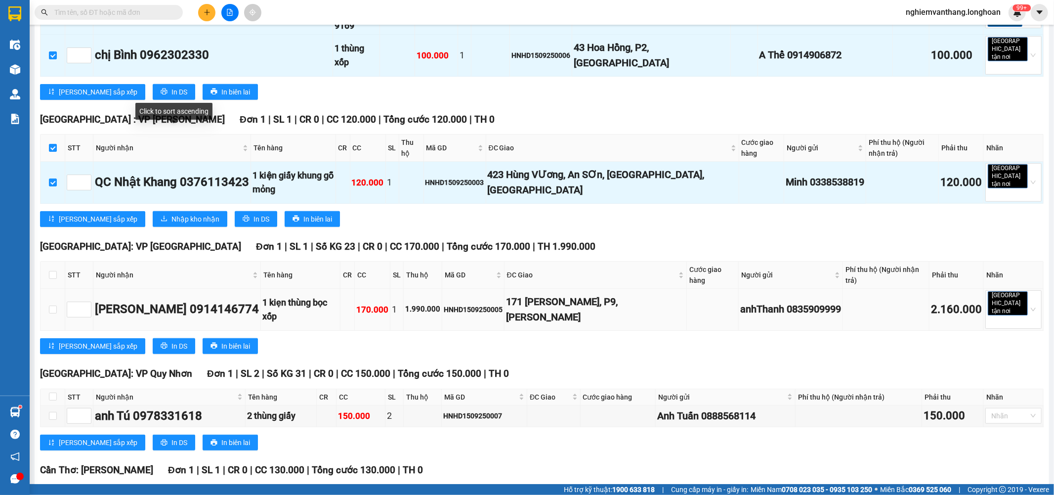
scroll to position [659, 0]
click at [49, 270] on input "checkbox" at bounding box center [53, 274] width 8 height 8
checkbox input "true"
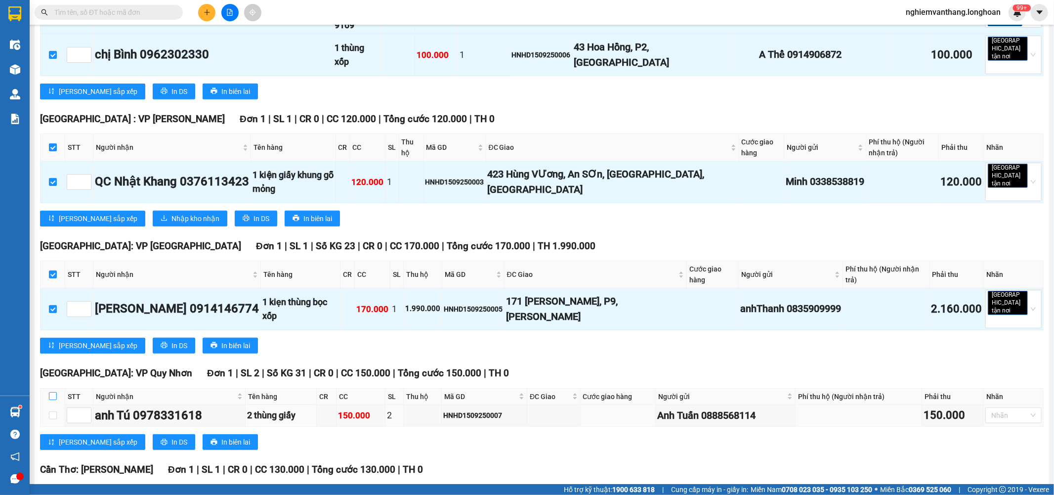
click at [50, 392] on input "checkbox" at bounding box center [53, 396] width 8 height 8
checkbox input "true"
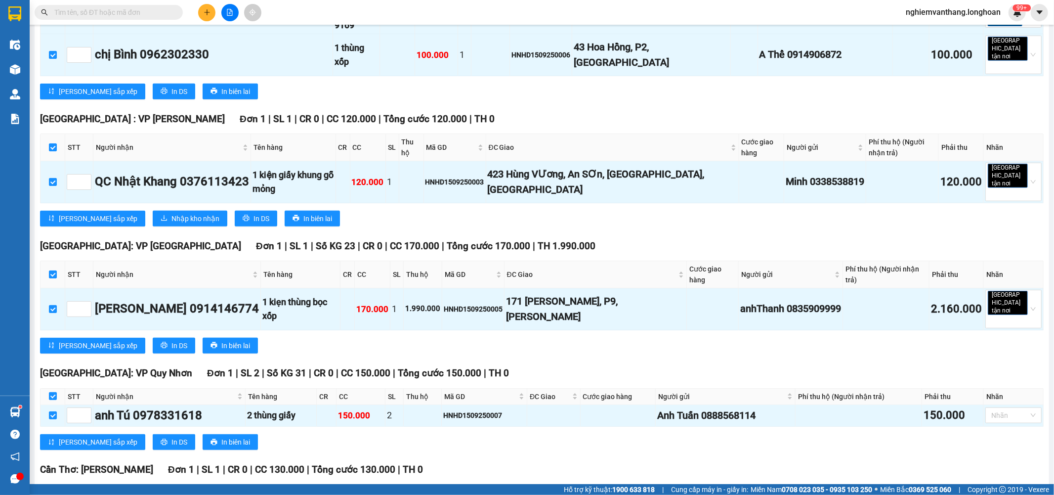
scroll to position [843, 0]
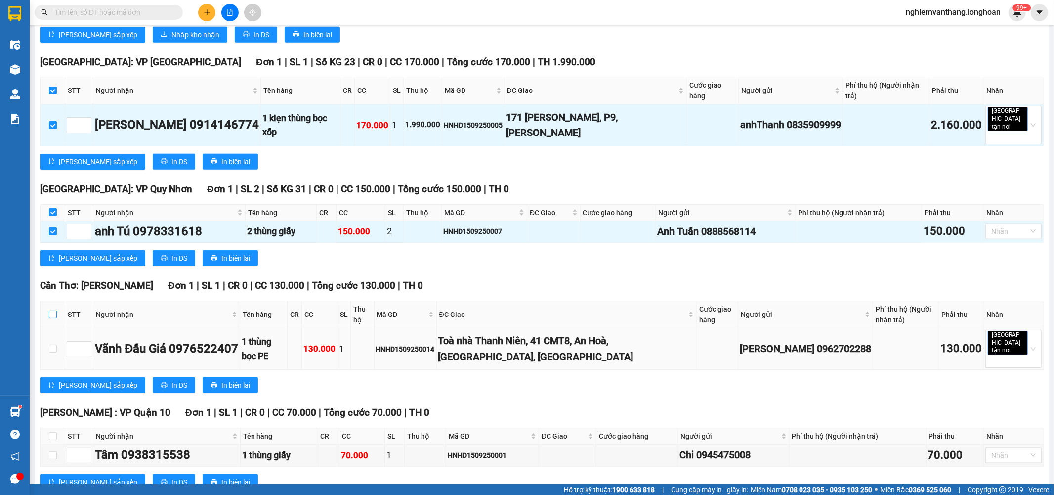
drag, startPoint x: 56, startPoint y: 188, endPoint x: 55, endPoint y: 230, distance: 42.5
click at [56, 310] on input "checkbox" at bounding box center [53, 314] width 8 height 8
checkbox input "true"
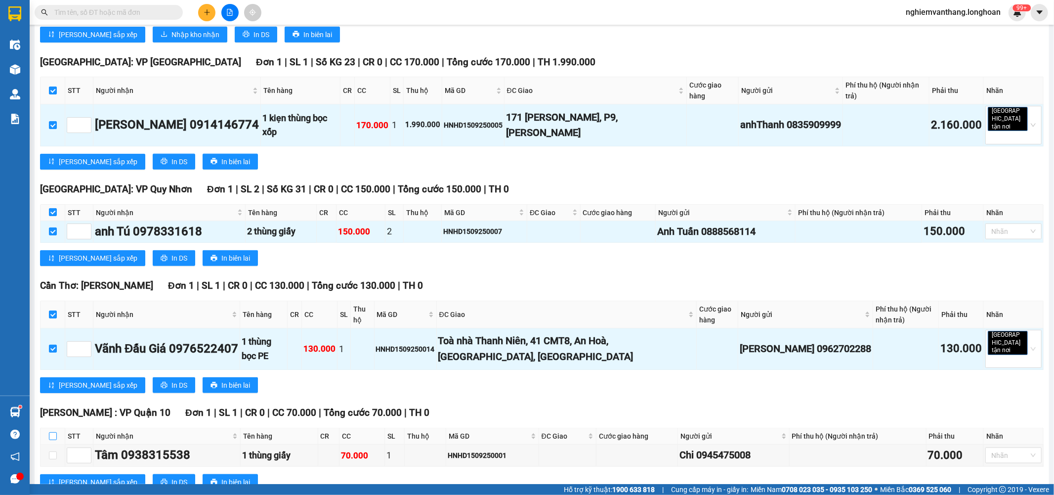
drag, startPoint x: 50, startPoint y: 303, endPoint x: 53, endPoint y: 308, distance: 6.2
click at [50, 432] on input "checkbox" at bounding box center [53, 436] width 8 height 8
checkbox input "true"
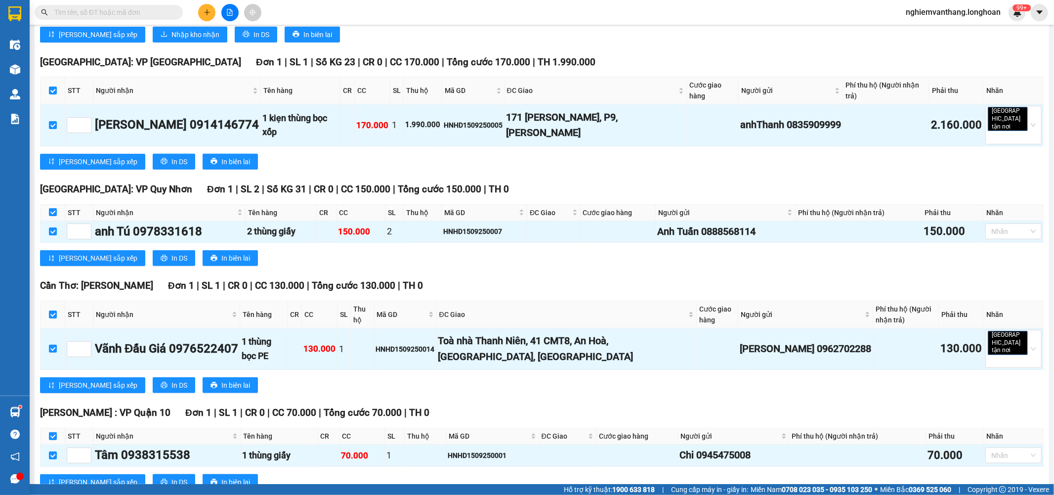
drag, startPoint x: 50, startPoint y: 401, endPoint x: 60, endPoint y: 396, distance: 10.6
checkbox input "true"
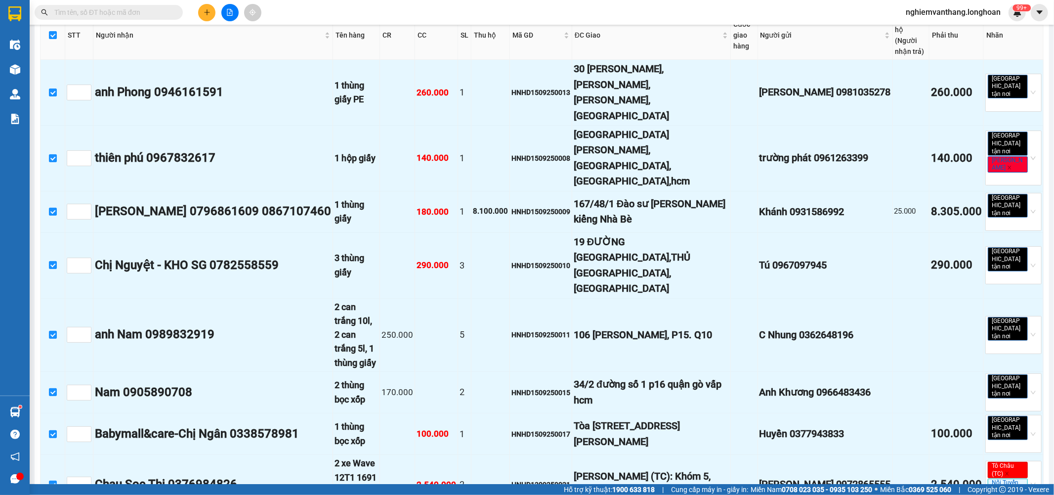
scroll to position [0, 0]
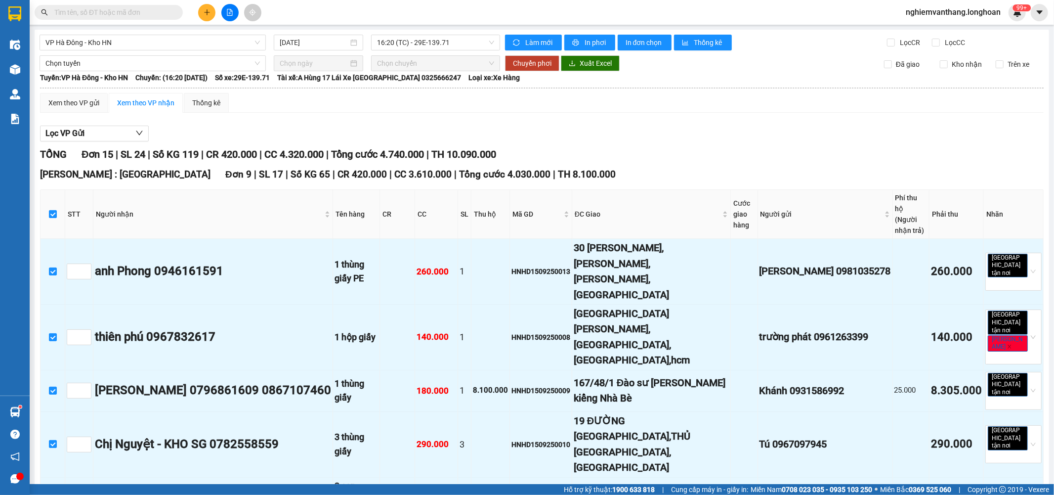
drag, startPoint x: 56, startPoint y: 65, endPoint x: 75, endPoint y: 71, distance: 20.3
click at [56, 65] on span "Chọn tuyến" at bounding box center [152, 63] width 215 height 15
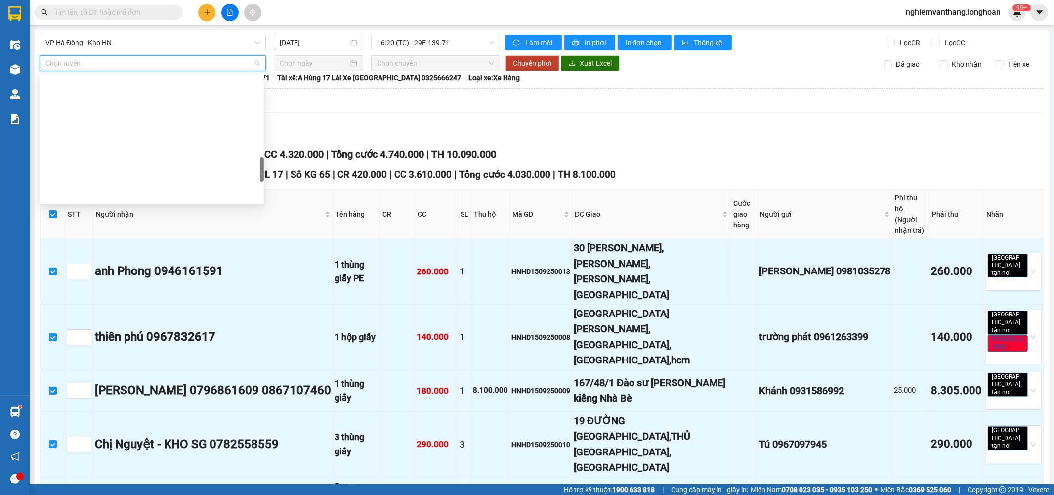
scroll to position [680, 0]
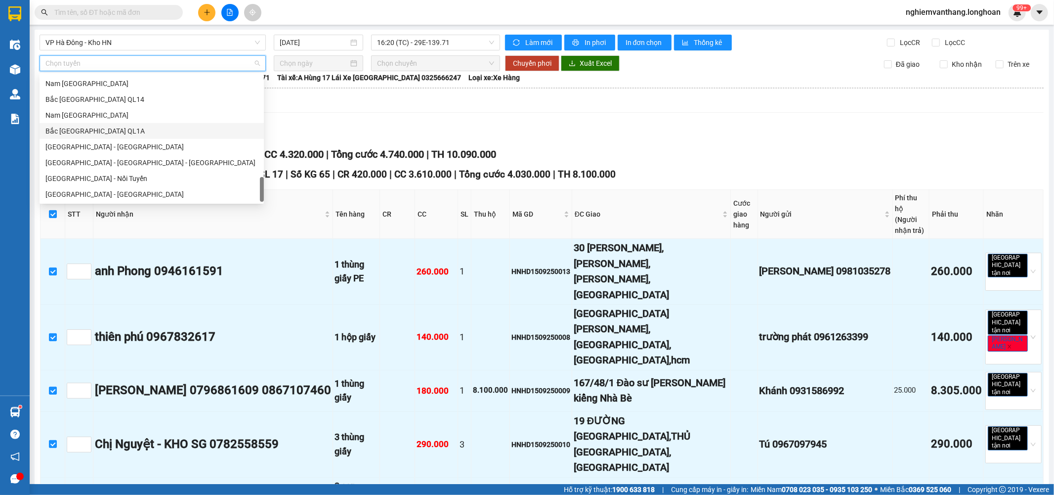
drag, startPoint x: 102, startPoint y: 129, endPoint x: 120, endPoint y: 129, distance: 18.3
click at [102, 129] on div "Bắc [GEOGRAPHIC_DATA] QL1A" at bounding box center [151, 131] width 213 height 11
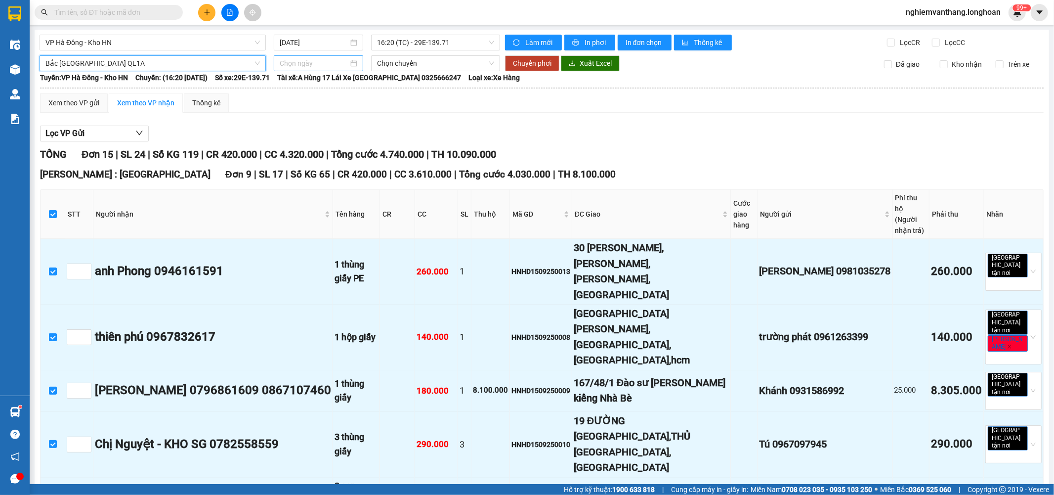
click at [305, 62] on input at bounding box center [314, 63] width 69 height 11
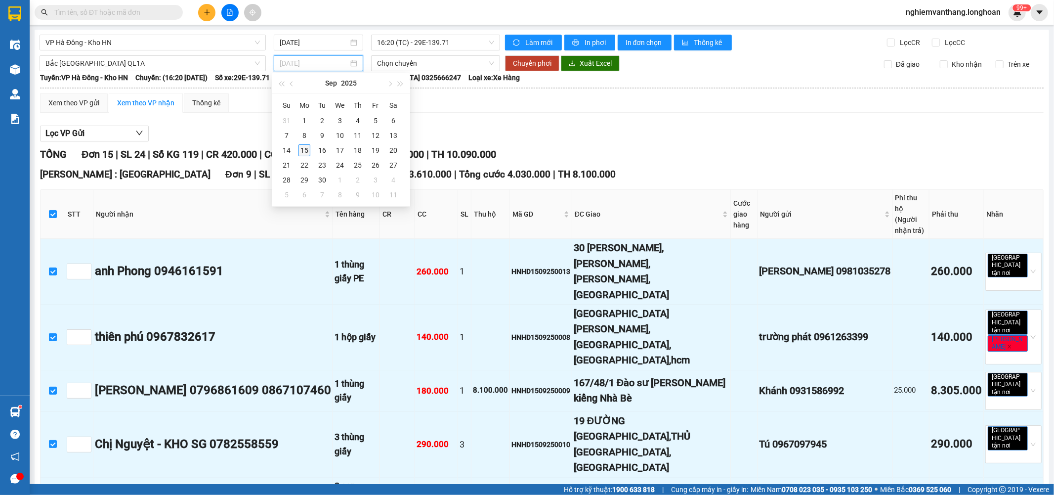
type input "[DATE]"
drag, startPoint x: 309, startPoint y: 149, endPoint x: 287, endPoint y: 139, distance: 24.1
click at [308, 148] on div "15" at bounding box center [305, 150] width 12 height 12
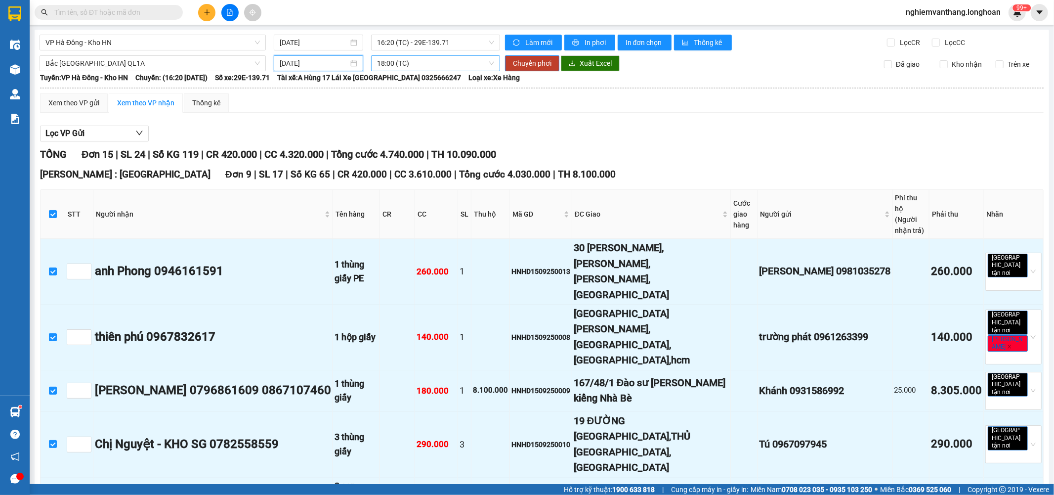
click at [447, 63] on span "18:00 (TC)" at bounding box center [435, 63] width 117 height 15
click at [401, 115] on div "23:00 (TC)" at bounding box center [413, 114] width 77 height 11
click at [312, 64] on input "[DATE]" at bounding box center [314, 63] width 69 height 11
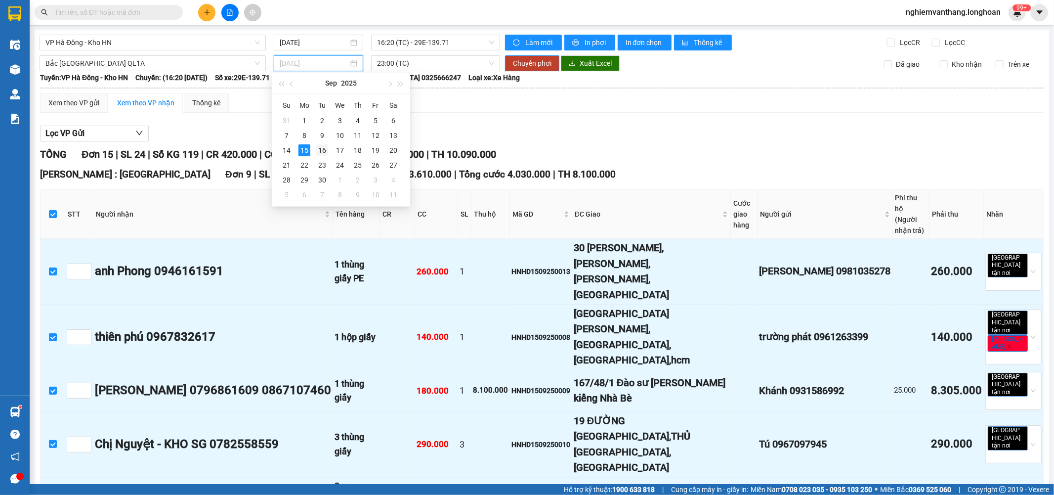
click at [324, 146] on div "16" at bounding box center [322, 150] width 12 height 12
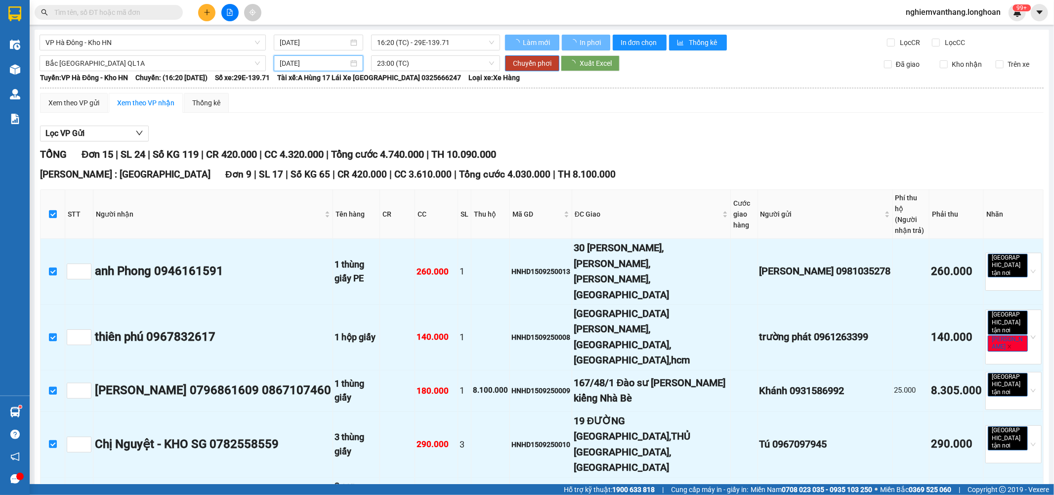
type input "16/09/2025"
click at [541, 57] on button "Chuyển phơi" at bounding box center [532, 63] width 54 height 16
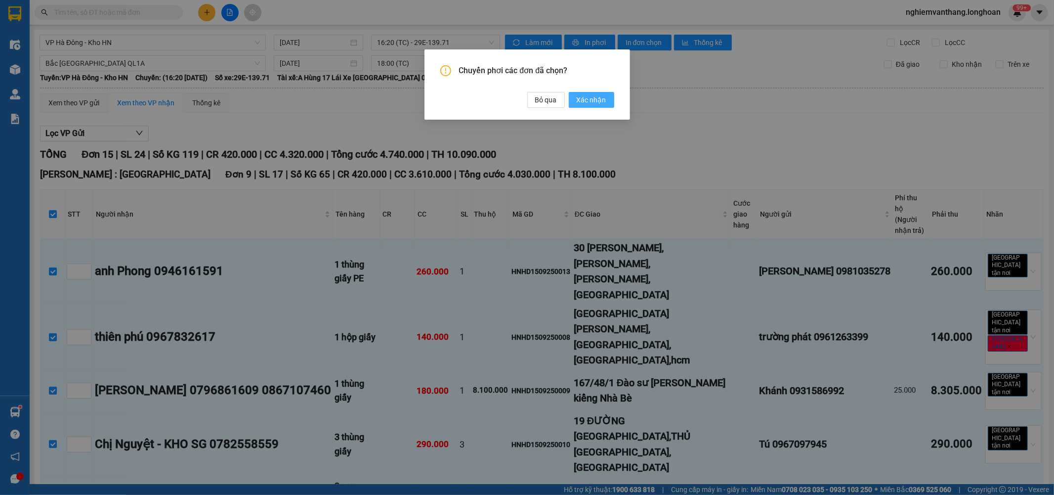
click at [588, 98] on span "Xác nhận" at bounding box center [592, 99] width 30 height 11
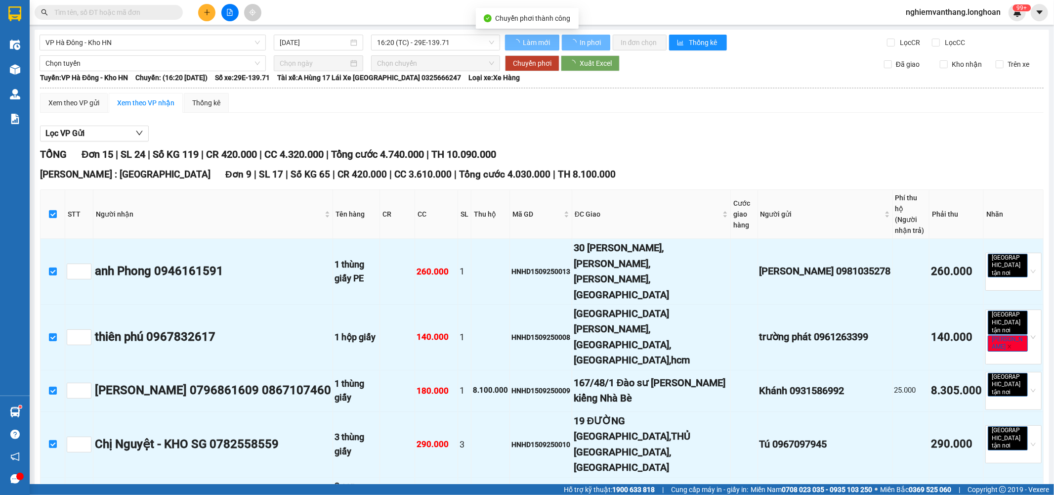
checkbox input "false"
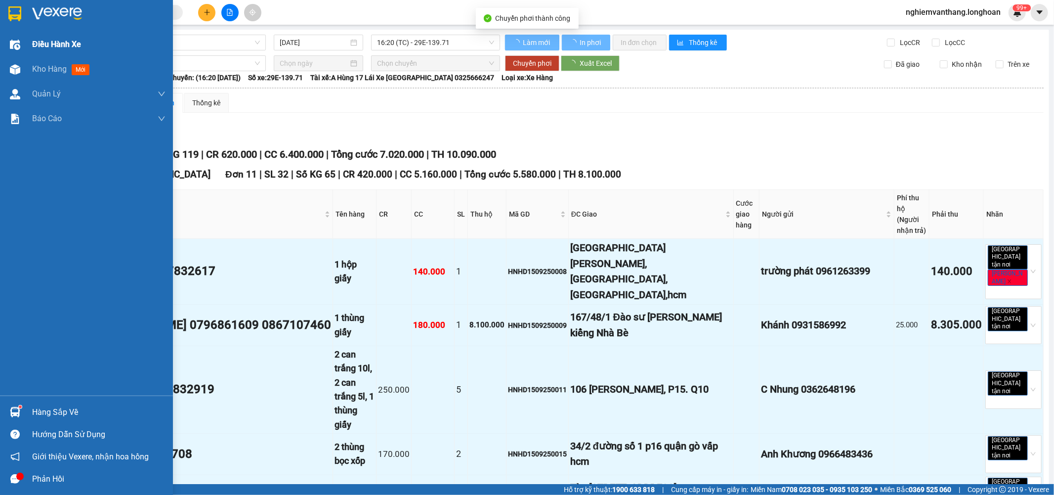
checkbox input "false"
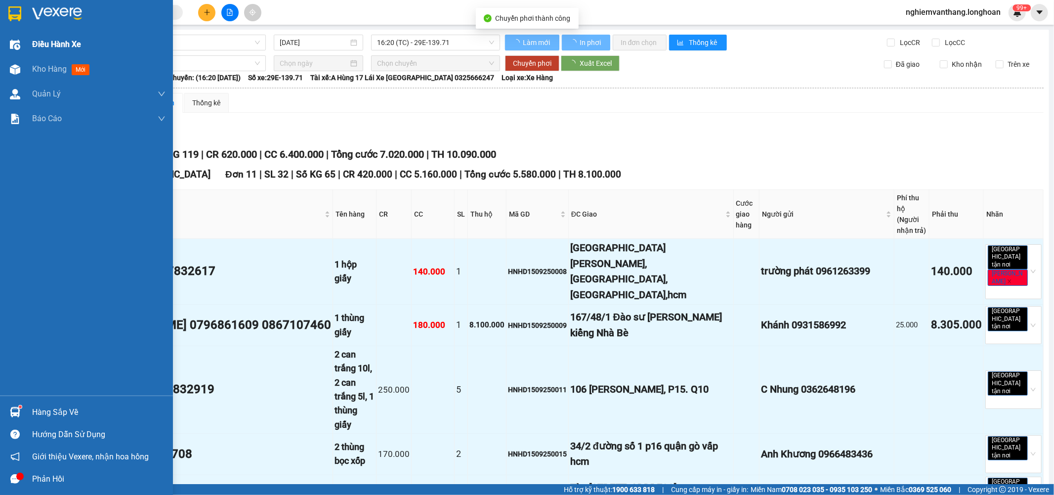
checkbox input "false"
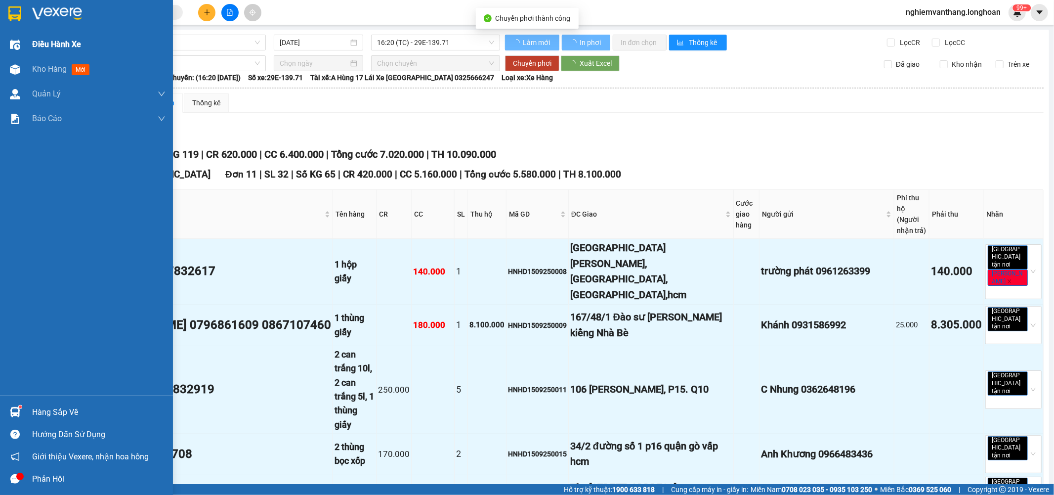
checkbox input "false"
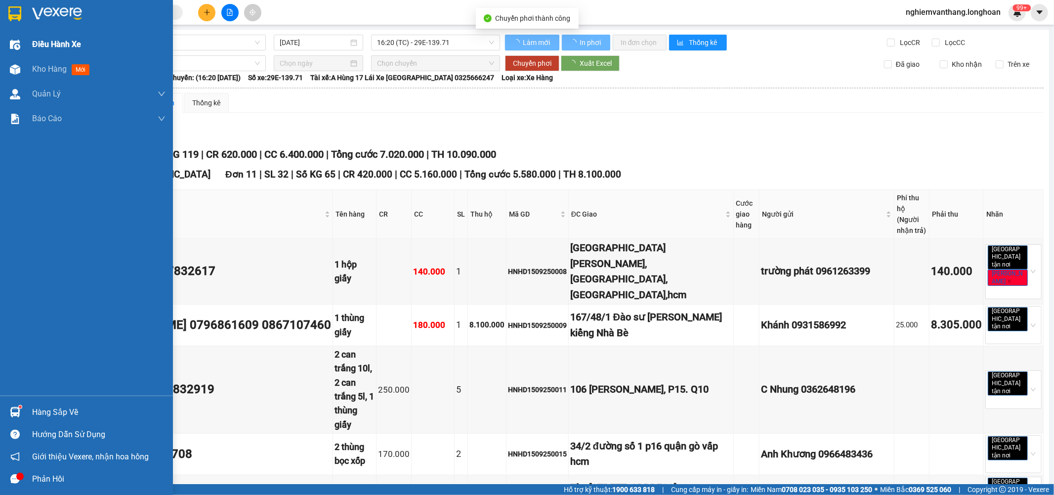
checkbox input "false"
type input "16/09/2025"
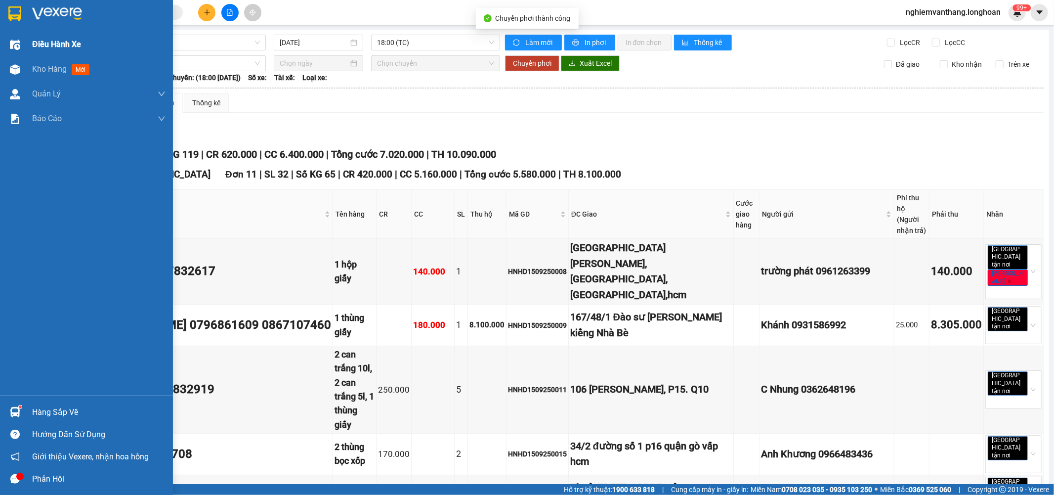
drag, startPoint x: 60, startPoint y: 49, endPoint x: 66, endPoint y: 48, distance: 6.0
click at [61, 50] on span "Điều hành xe" at bounding box center [56, 44] width 49 height 12
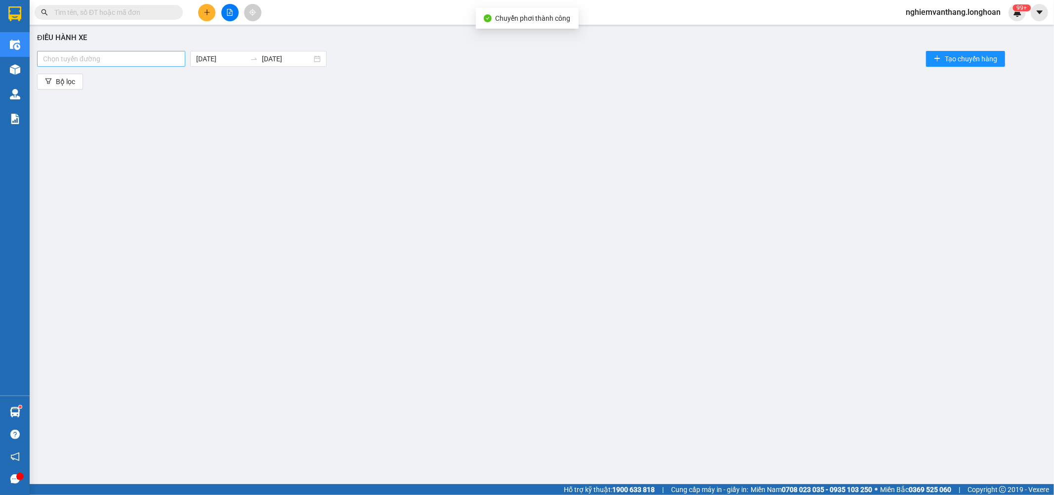
click at [107, 60] on div at bounding box center [111, 59] width 143 height 12
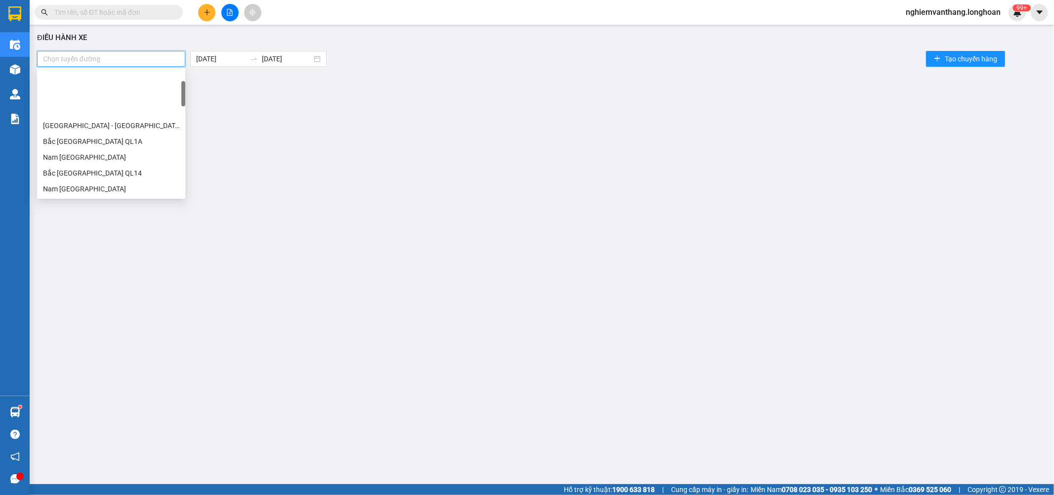
scroll to position [55, 0]
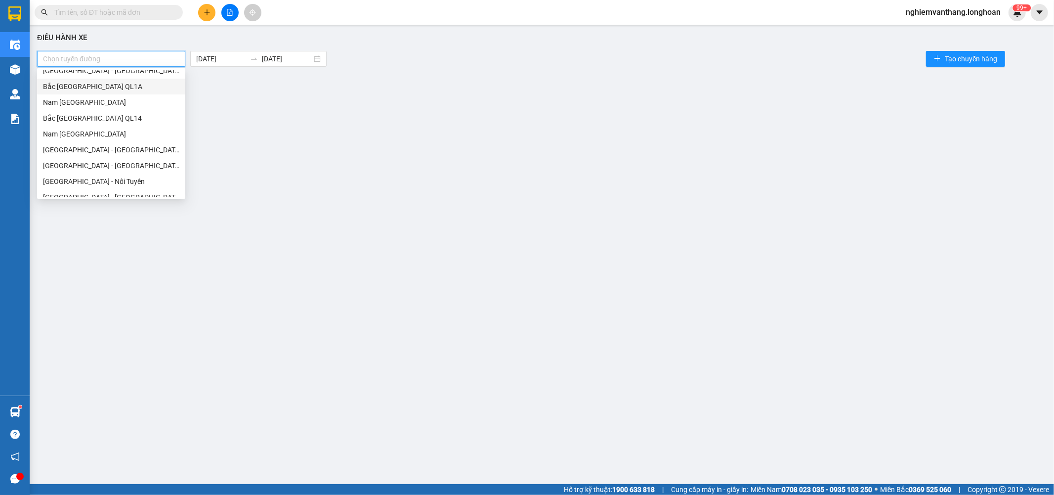
click at [106, 85] on div "Bắc [GEOGRAPHIC_DATA] QL1A" at bounding box center [111, 86] width 136 height 11
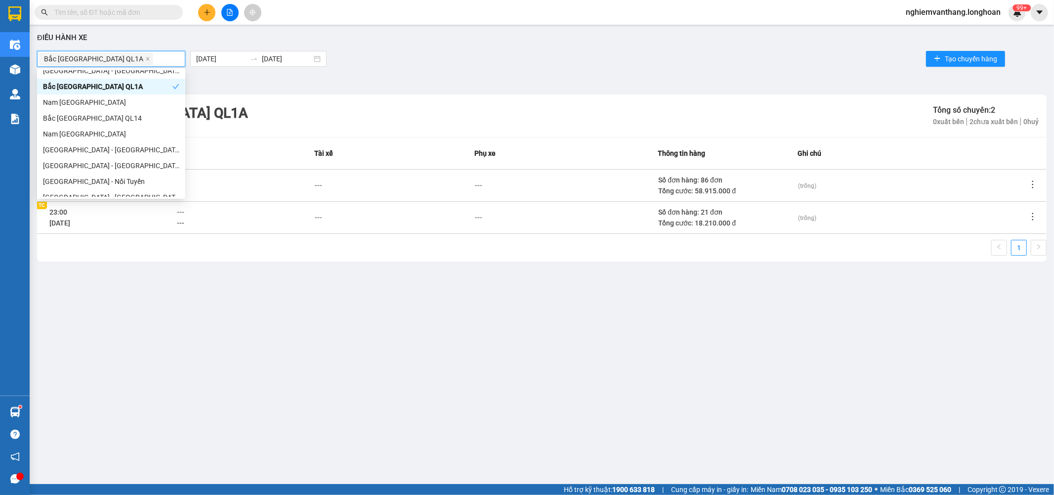
click at [214, 175] on div "---" at bounding box center [245, 179] width 137 height 11
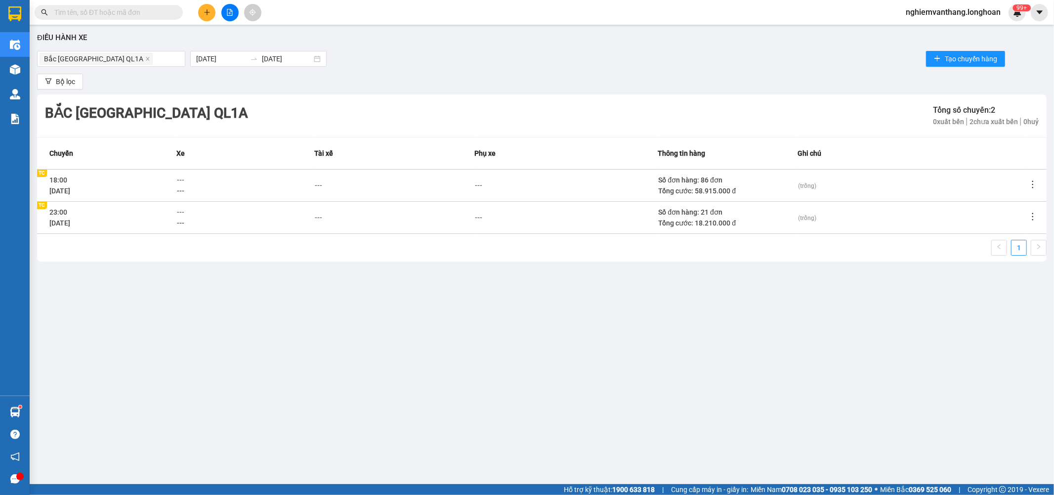
click at [187, 178] on div "---" at bounding box center [245, 179] width 137 height 11
click at [184, 178] on span "---" at bounding box center [180, 180] width 7 height 8
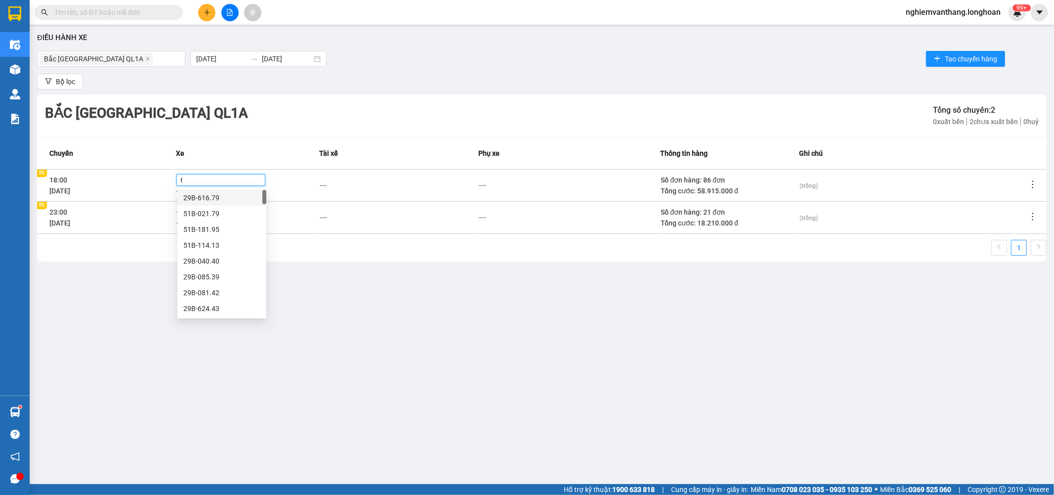
type input "61"
click at [220, 259] on div "37H-119.61" at bounding box center [221, 261] width 77 height 11
click at [138, 310] on div "Điều hành xe Bắc Trung Nam QL1A 15/09/2025 15/09/2025 Tạo chuyến hàng Bộ lọc Bắ…" at bounding box center [542, 245] width 1015 height 431
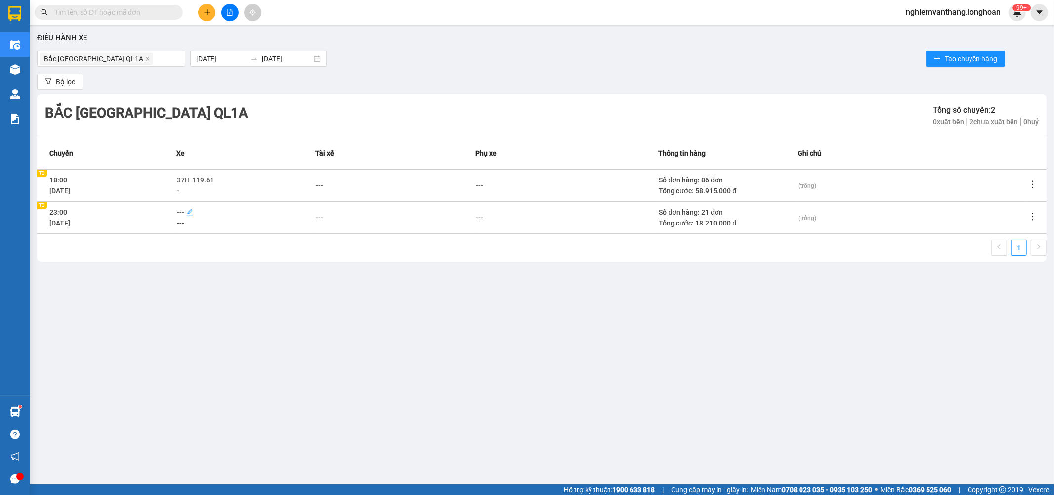
click at [183, 205] on td "--- ---" at bounding box center [245, 217] width 139 height 32
click at [183, 219] on span "---" at bounding box center [180, 223] width 7 height 8
click at [184, 208] on span "---" at bounding box center [180, 212] width 7 height 8
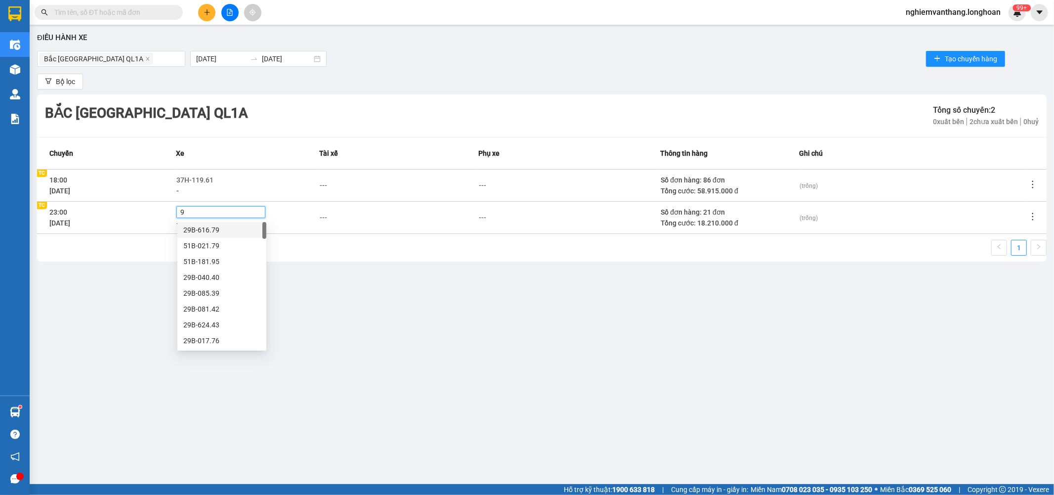
type input "92"
click at [219, 235] on div "29E-097.92" at bounding box center [221, 229] width 77 height 11
click at [307, 283] on div "Điều hành xe Bắc Trung Nam QL1A 15/09/2025 15/09/2025 Tạo chuyến hàng Bộ lọc Bắ…" at bounding box center [542, 245] width 1015 height 431
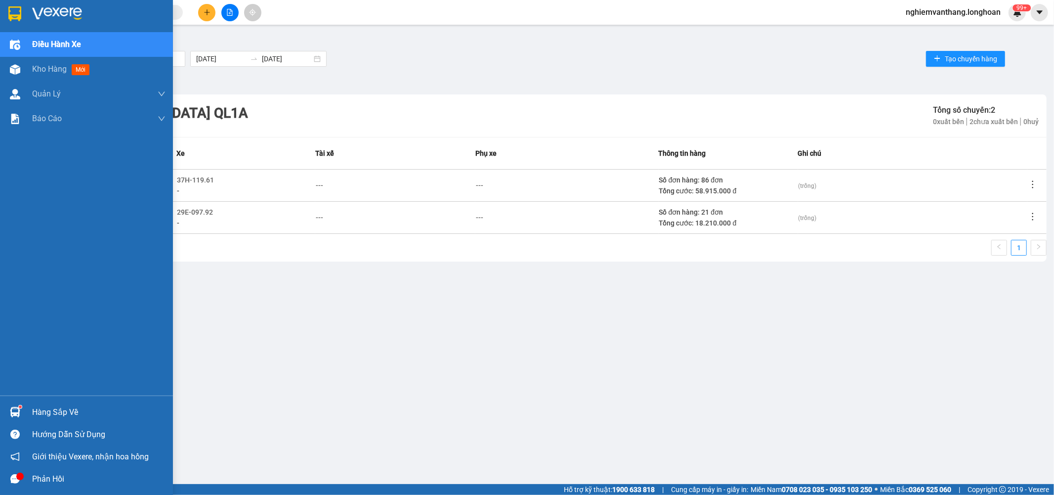
click at [18, 14] on img at bounding box center [14, 13] width 13 height 15
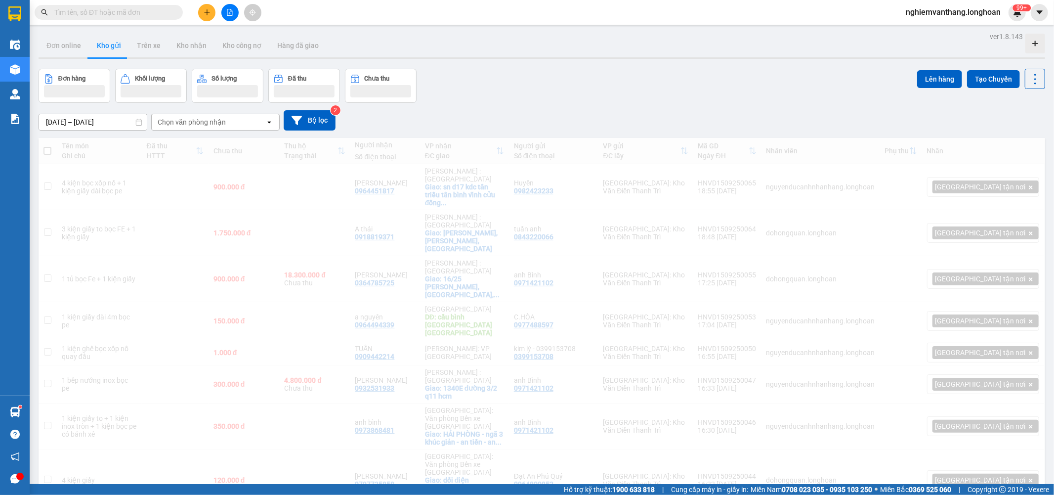
click at [316, 84] on button "Đã thu" at bounding box center [304, 86] width 72 height 34
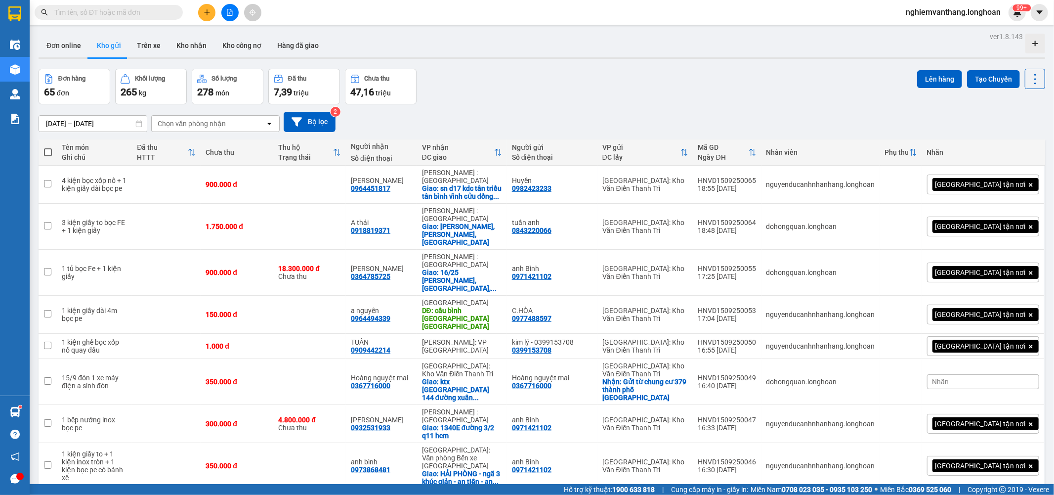
click at [234, 15] on button at bounding box center [229, 12] width 17 height 17
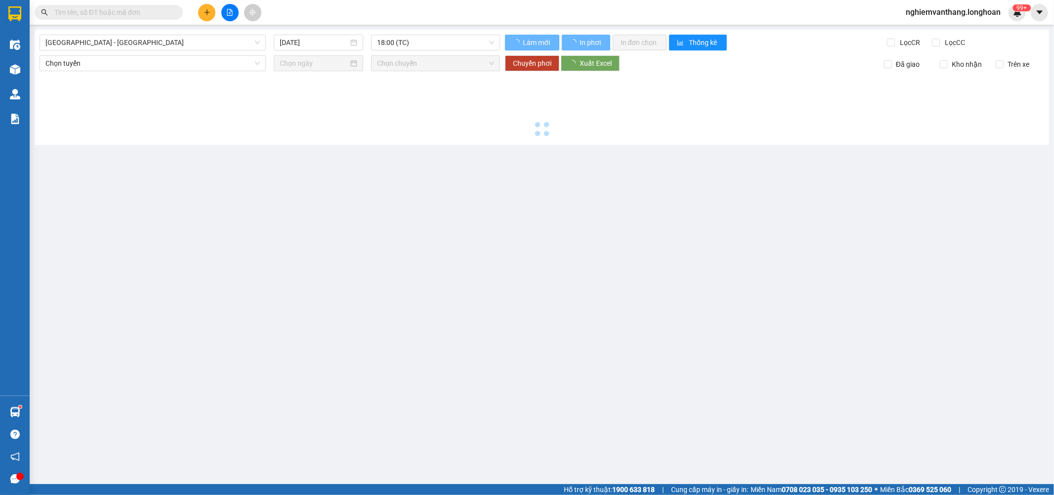
type input "[DATE]"
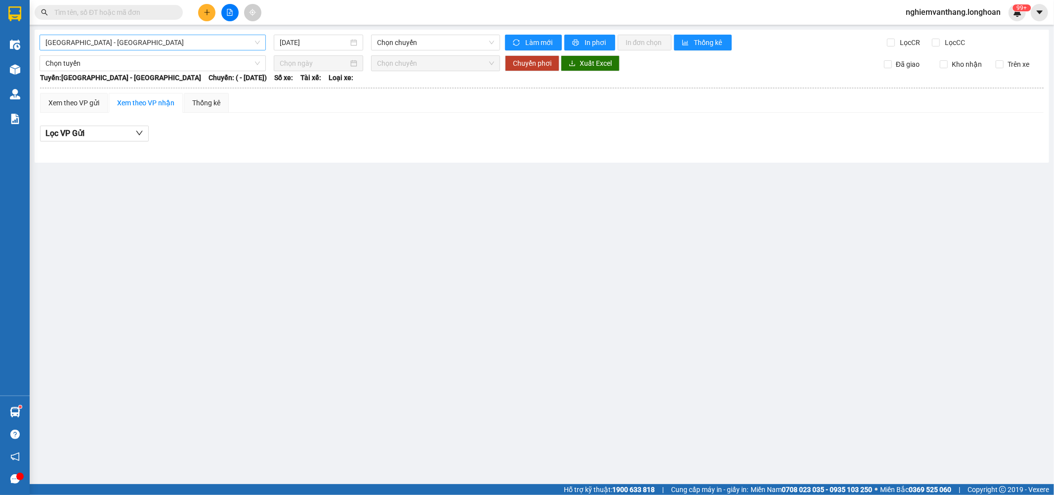
click at [110, 48] on span "[GEOGRAPHIC_DATA] - [GEOGRAPHIC_DATA]" at bounding box center [152, 42] width 215 height 15
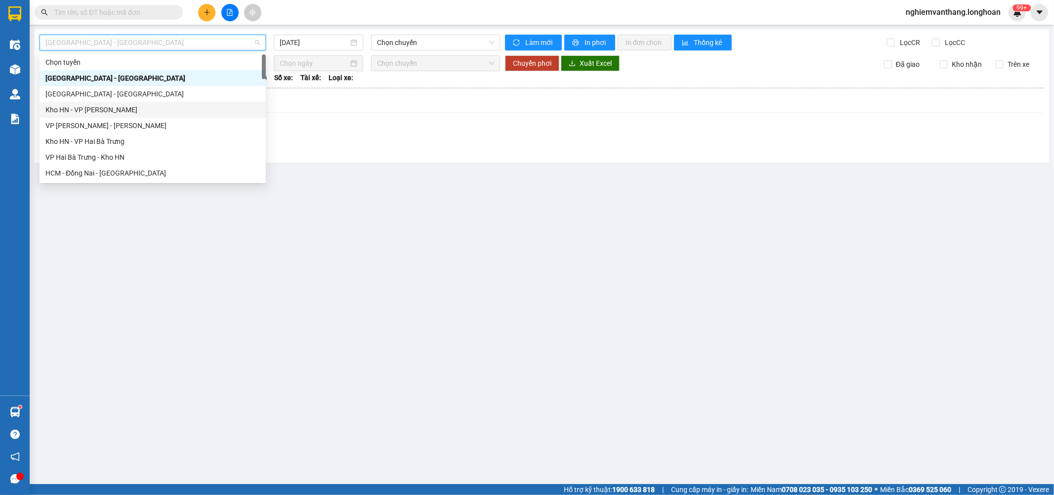
click at [101, 127] on div "VP [PERSON_NAME] - [PERSON_NAME]" at bounding box center [152, 125] width 215 height 11
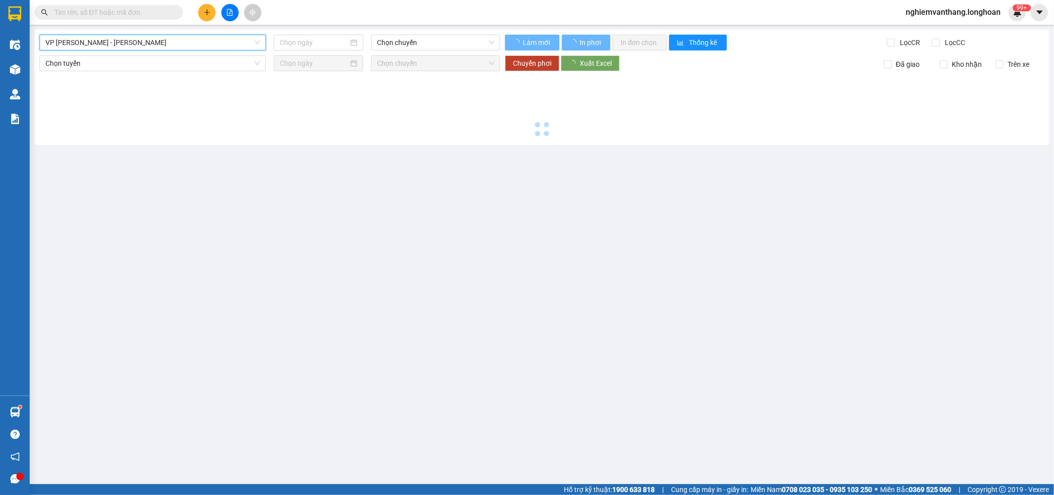
type input "[DATE]"
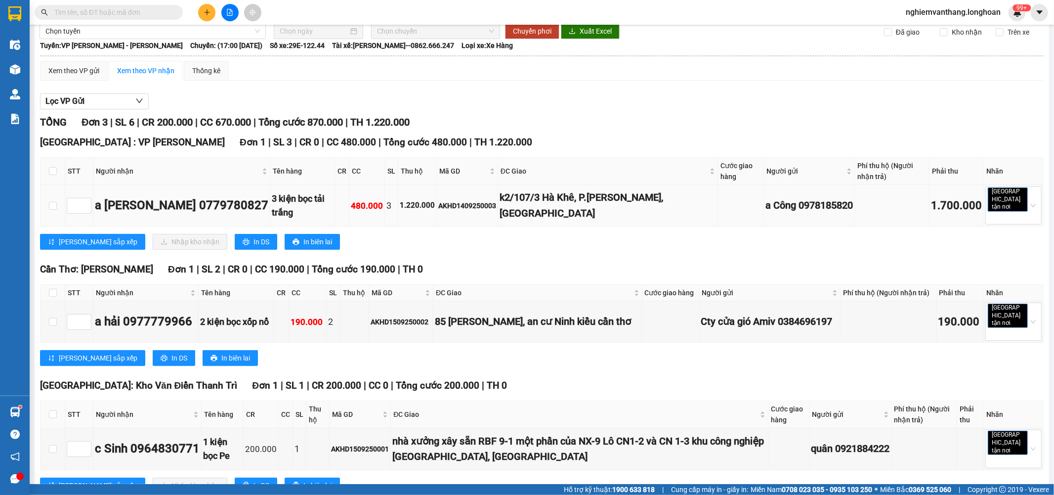
scroll to position [48, 0]
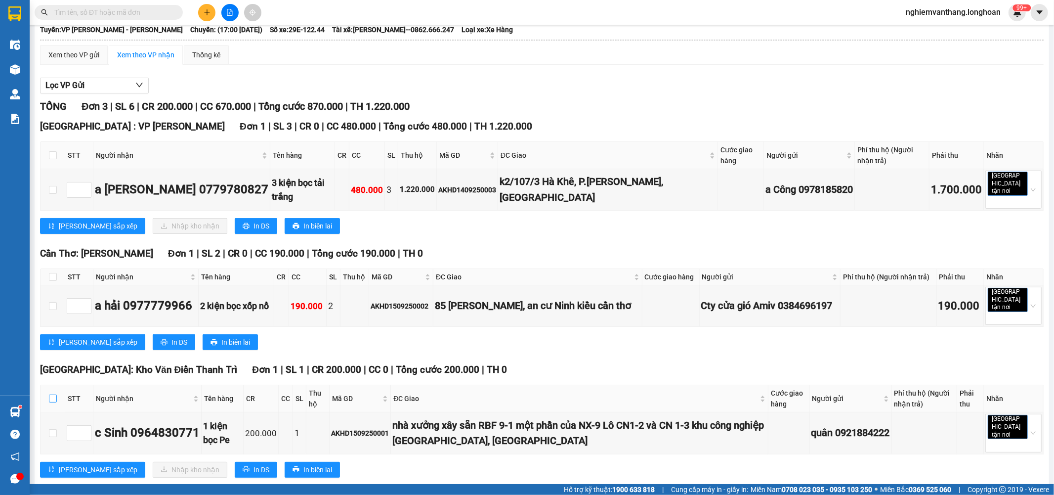
click at [56, 394] on input "checkbox" at bounding box center [53, 398] width 8 height 8
checkbox input "true"
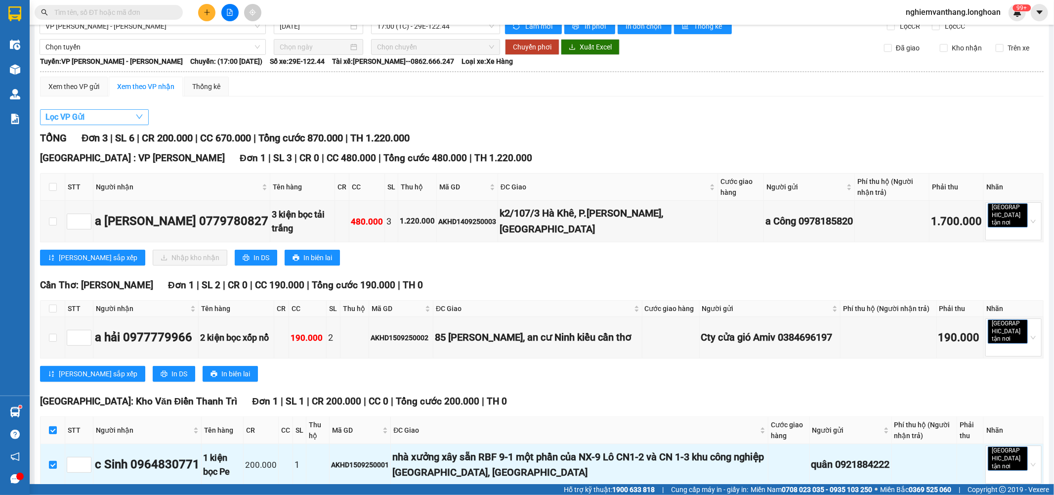
scroll to position [0, 0]
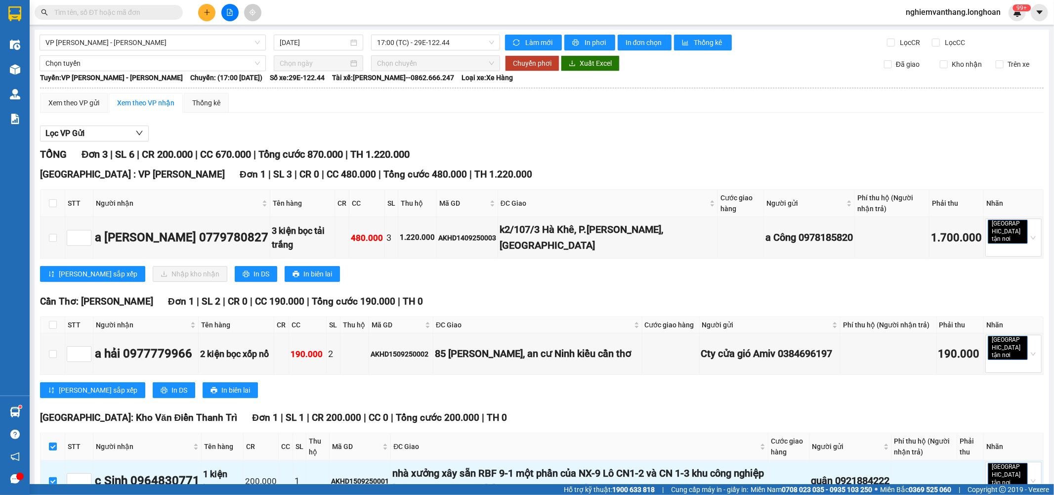
click at [78, 53] on div "VP An khánh - Kho HN 15/09/2025 17:00 (TC) - 29E-122.44 Làm mới In phơi In đơn …" at bounding box center [542, 289] width 1015 height 518
click at [80, 65] on span "Chọn tuyến" at bounding box center [152, 63] width 215 height 15
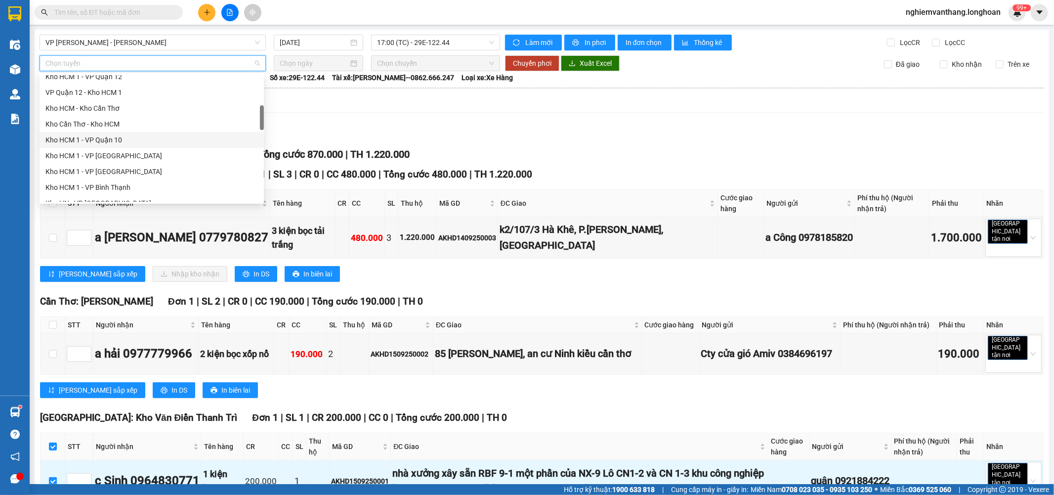
scroll to position [329, 0]
click at [133, 146] on div "[GEOGRAPHIC_DATA] - Các tỉnh miền Bắc" at bounding box center [151, 149] width 213 height 11
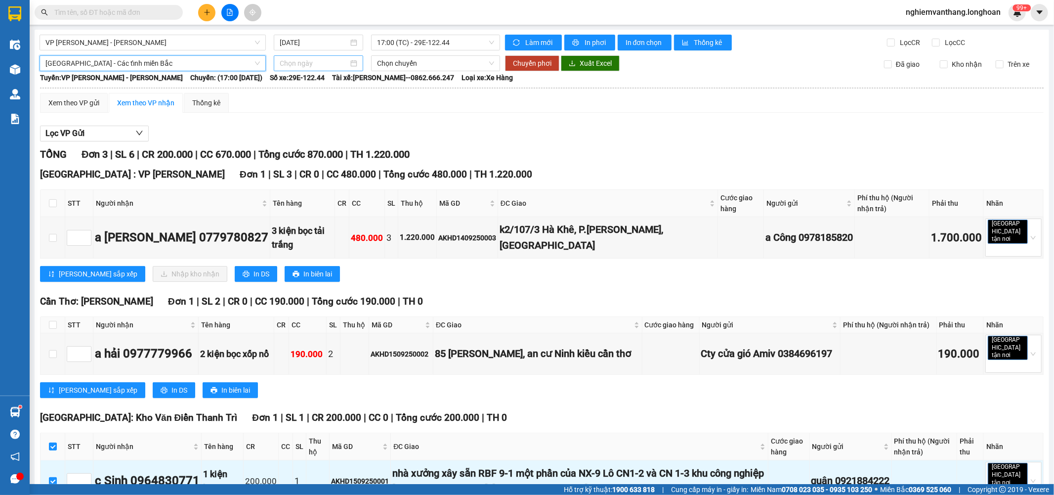
click at [294, 64] on input at bounding box center [314, 63] width 69 height 11
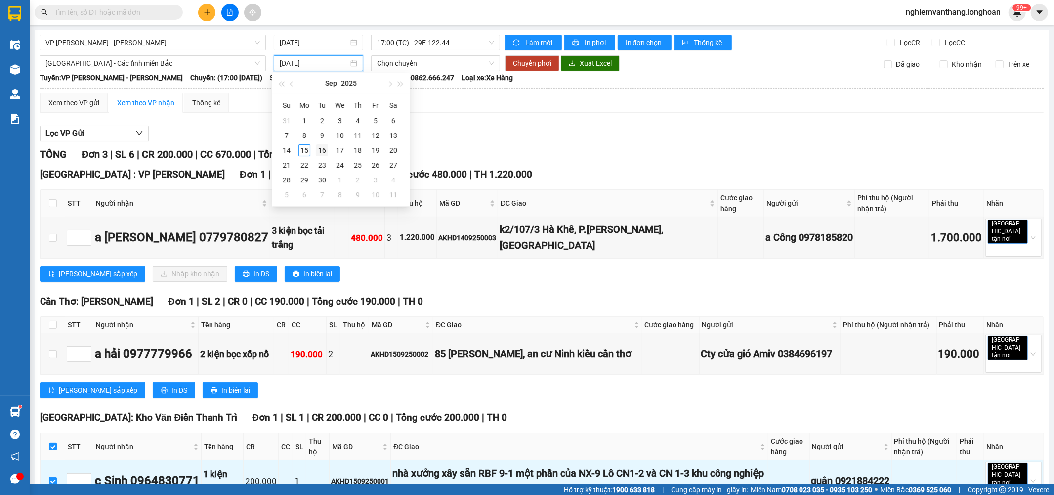
type input "16/09/2025"
click at [320, 154] on div "16" at bounding box center [322, 150] width 12 height 12
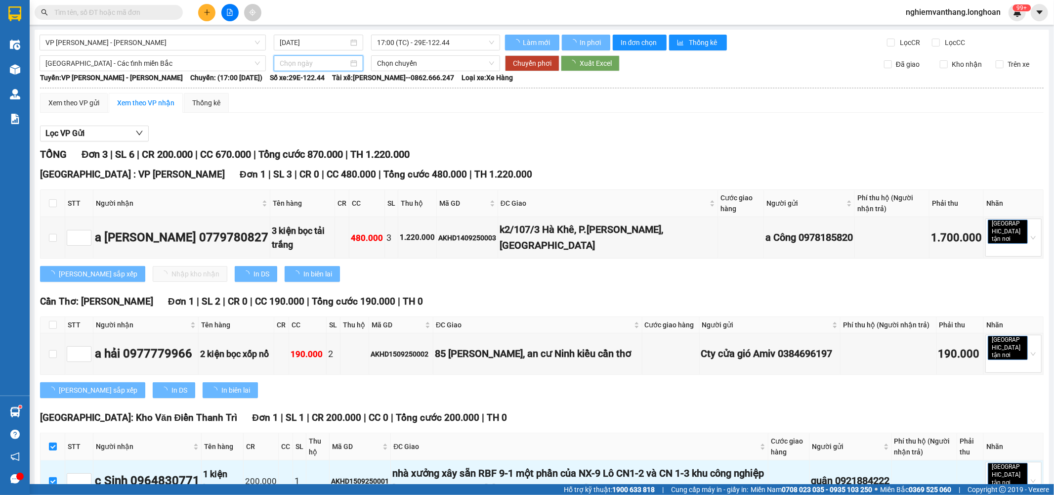
type input "16/09/2025"
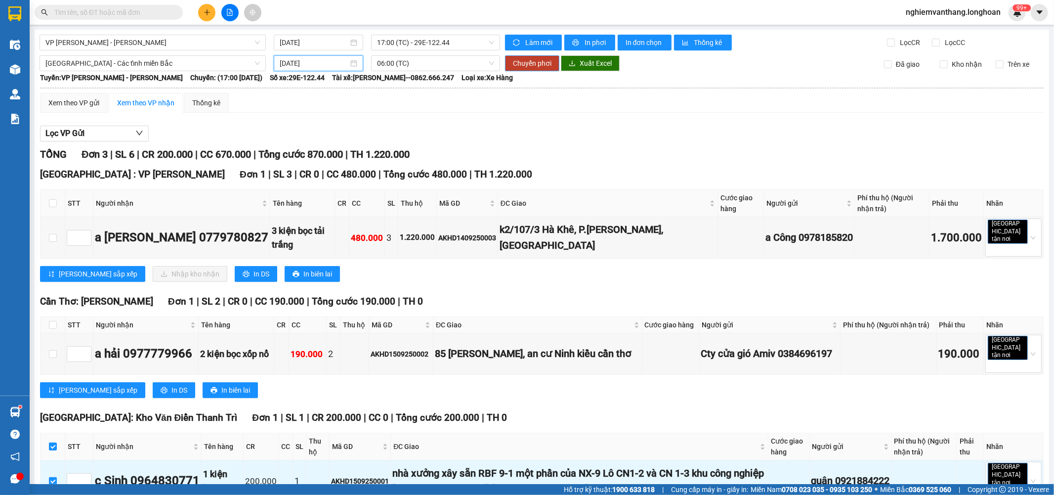
click at [538, 68] on span "Chuyển phơi" at bounding box center [532, 63] width 39 height 11
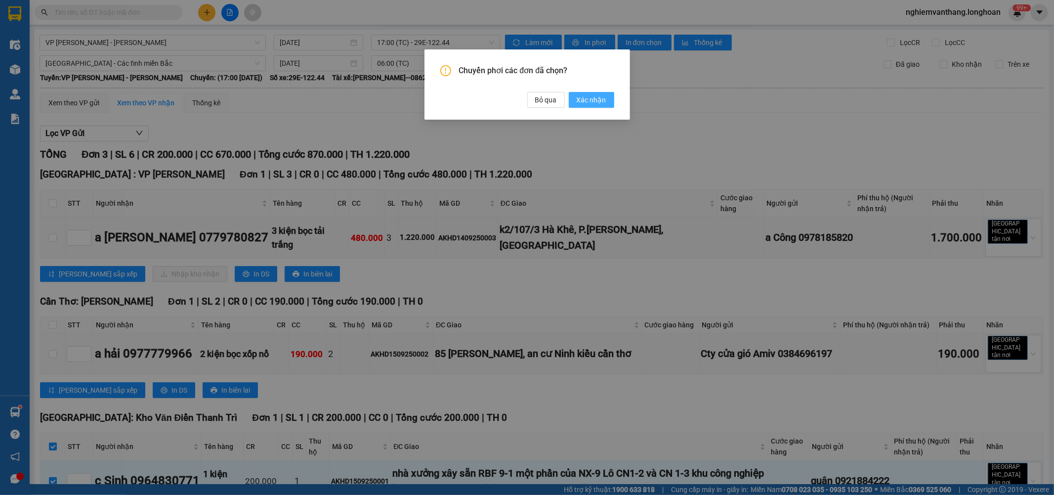
click at [583, 95] on span "Xác nhận" at bounding box center [592, 99] width 30 height 11
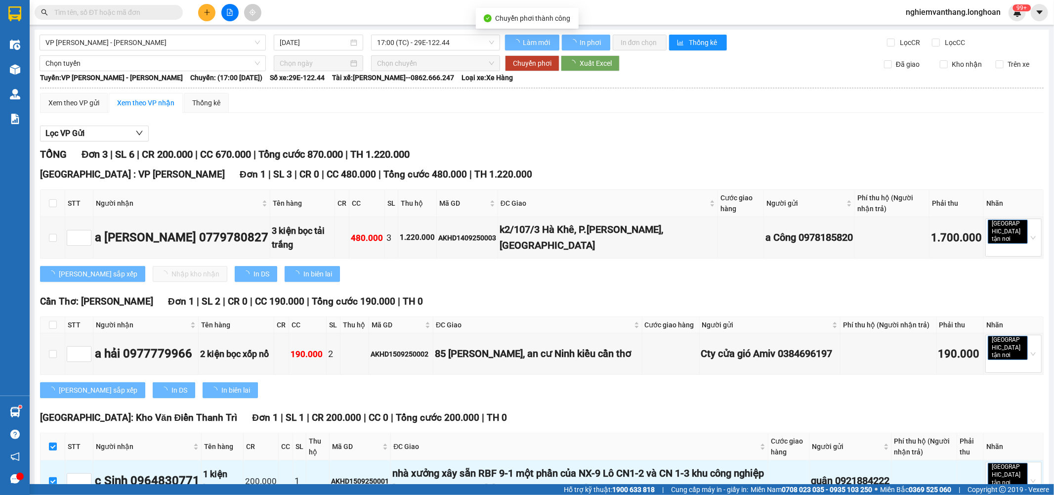
type input "16/09/2025"
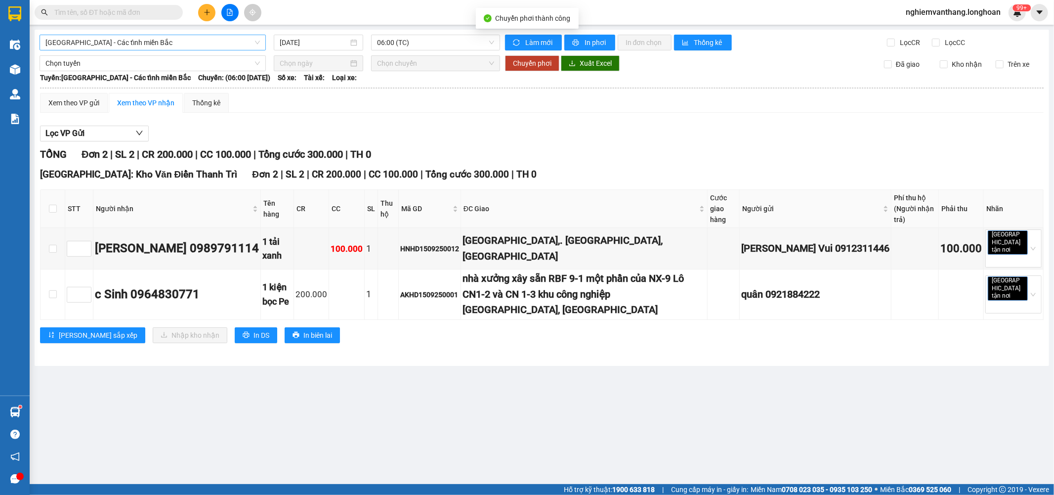
click at [135, 40] on span "[GEOGRAPHIC_DATA] - Các tỉnh miền Bắc" at bounding box center [152, 42] width 215 height 15
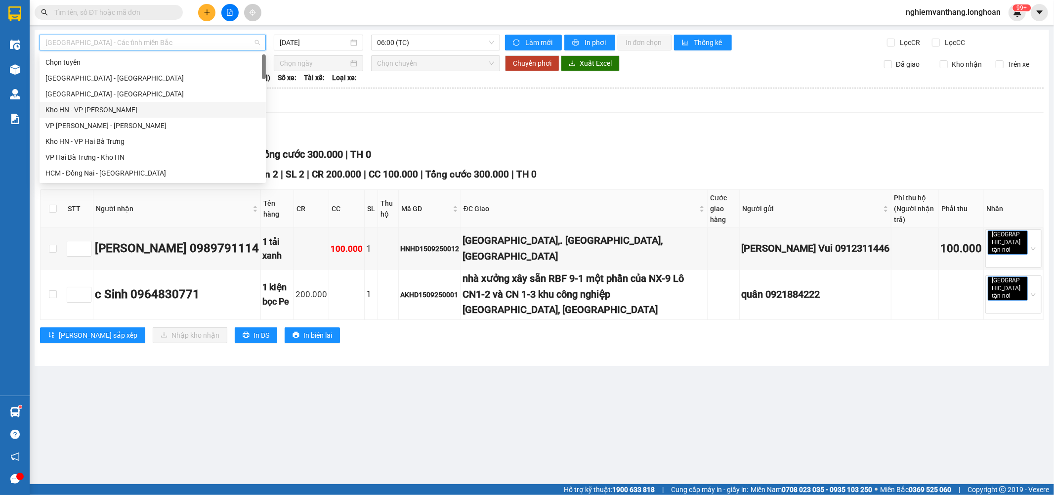
click at [97, 110] on div "Kho HN - VP [PERSON_NAME]" at bounding box center [152, 109] width 215 height 11
type input "[DATE]"
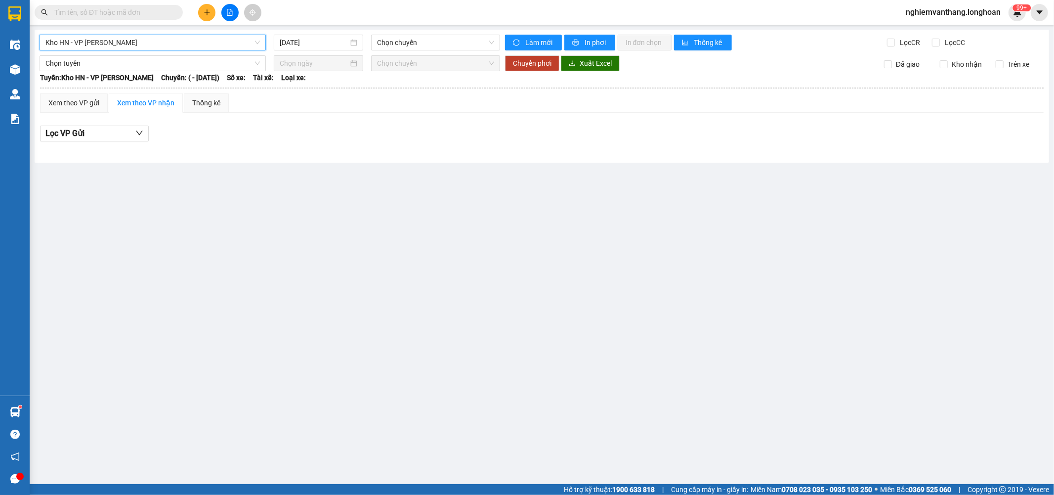
click at [85, 41] on span "Kho HN - VP [PERSON_NAME]" at bounding box center [152, 42] width 215 height 15
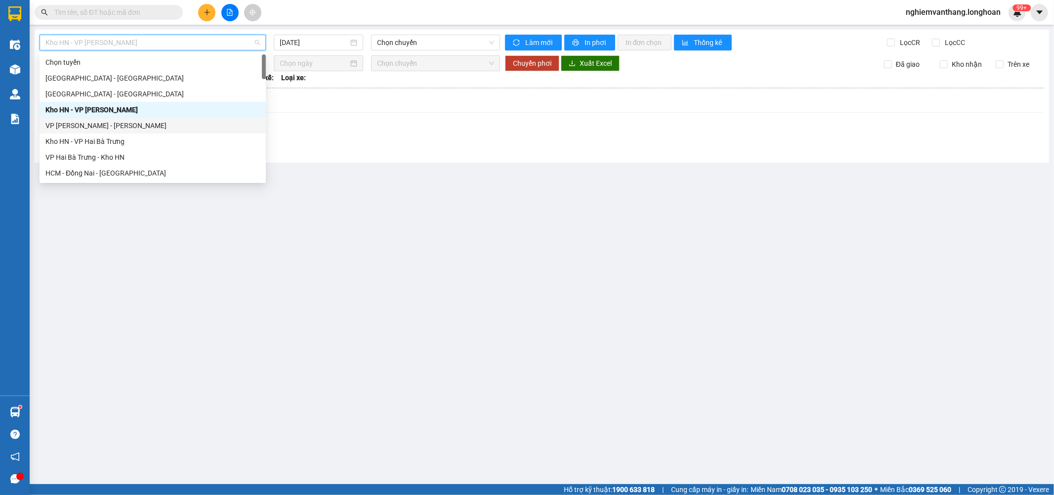
click at [75, 127] on div "VP [PERSON_NAME] - [PERSON_NAME]" at bounding box center [152, 125] width 215 height 11
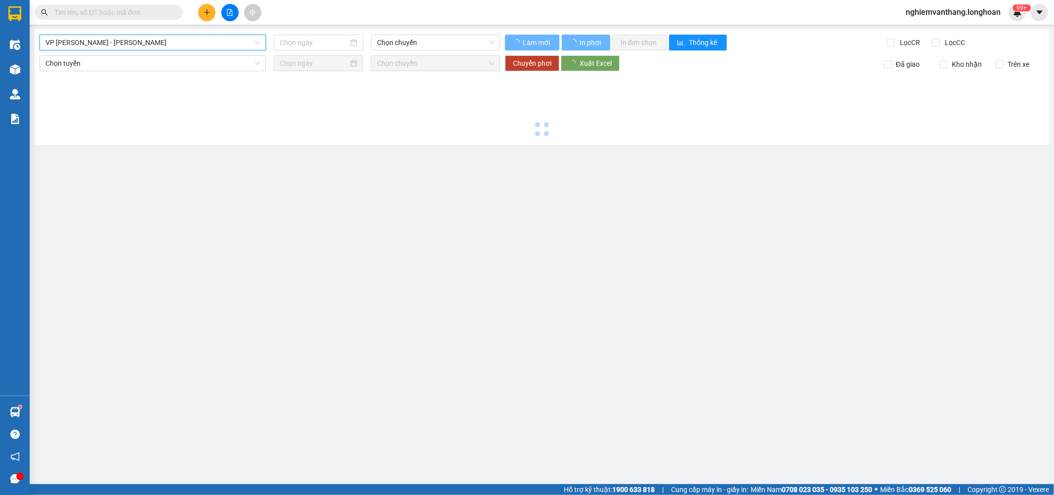
type input "[DATE]"
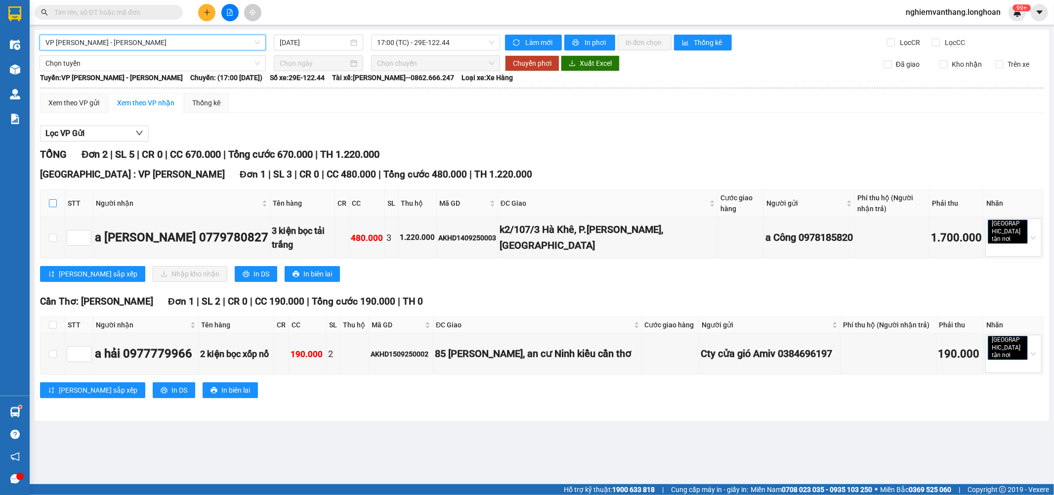
click at [52, 200] on label at bounding box center [53, 203] width 8 height 11
click at [51, 324] on th at bounding box center [53, 325] width 25 height 16
drag, startPoint x: 51, startPoint y: 319, endPoint x: 57, endPoint y: 314, distance: 7.3
click at [51, 321] on input "checkbox" at bounding box center [53, 325] width 8 height 8
checkbox input "true"
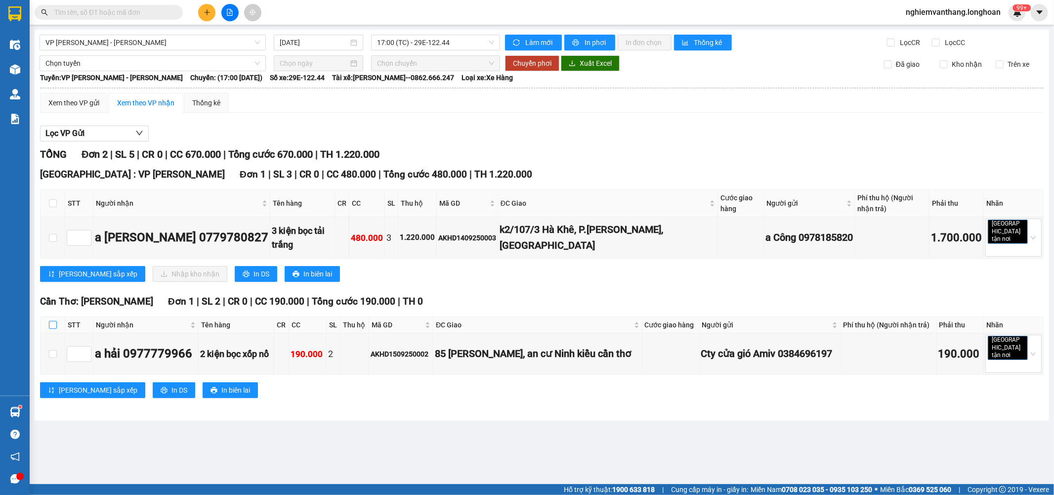
checkbox input "true"
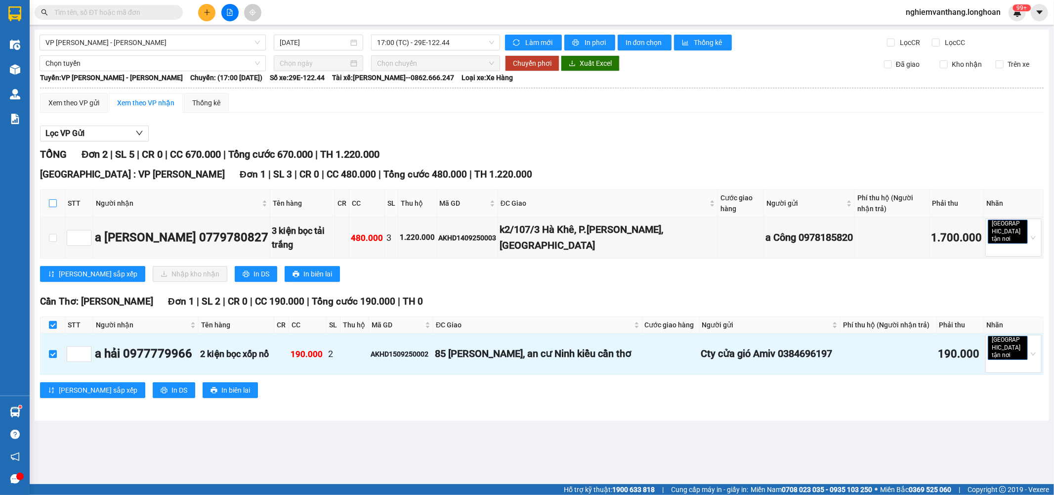
click at [52, 203] on input "checkbox" at bounding box center [53, 203] width 8 height 8
checkbox input "true"
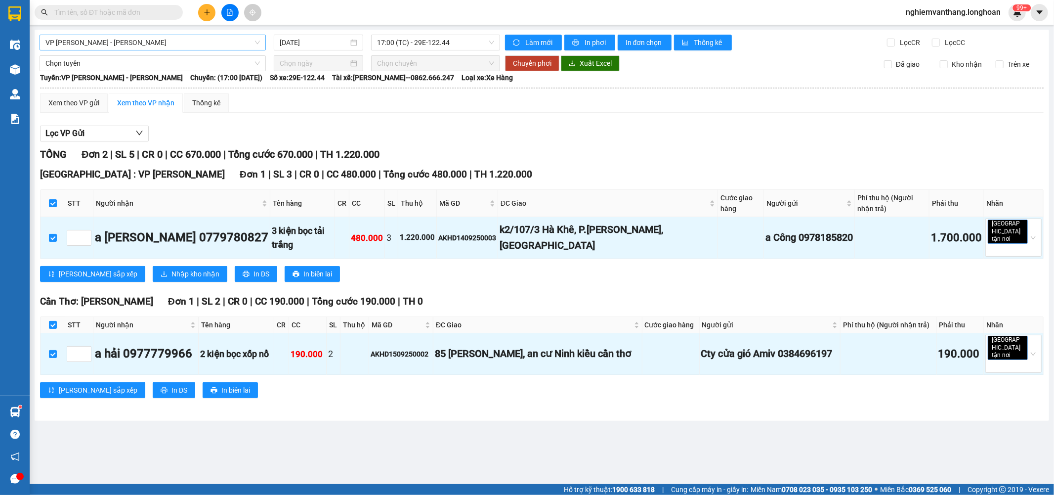
click at [90, 45] on span "VP [PERSON_NAME] - [PERSON_NAME]" at bounding box center [152, 42] width 215 height 15
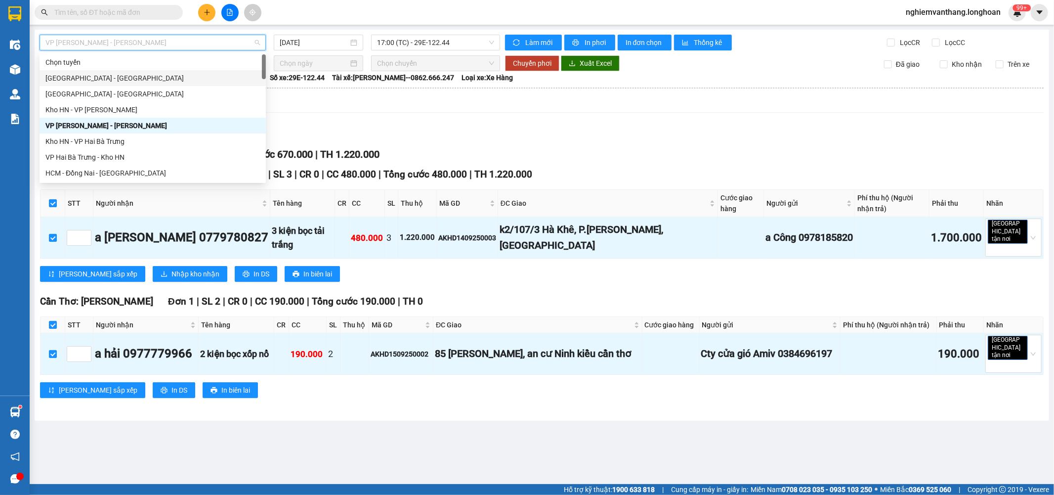
click at [361, 112] on div "Xem theo VP gửi Xem theo VP nhận Thống kê" at bounding box center [542, 103] width 1004 height 20
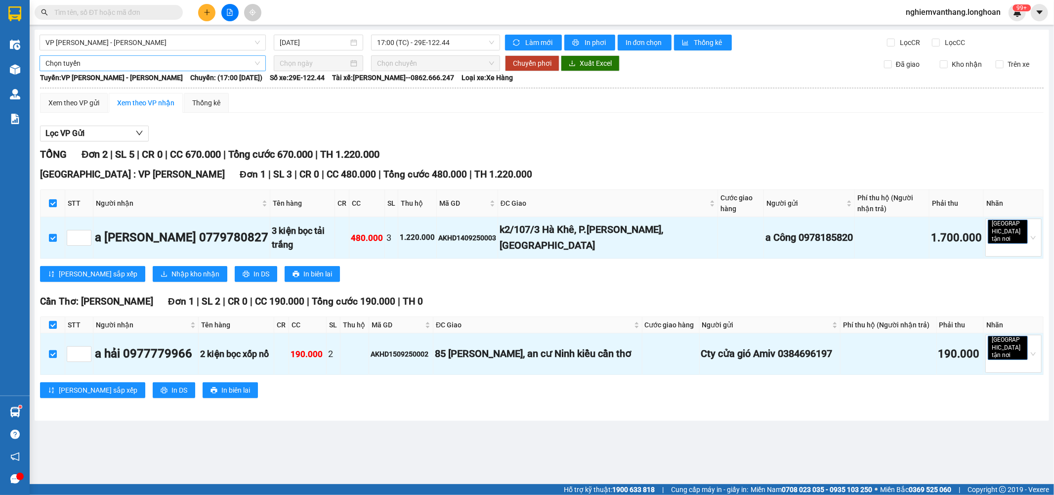
click at [123, 61] on span "Chọn tuyến" at bounding box center [152, 63] width 215 height 15
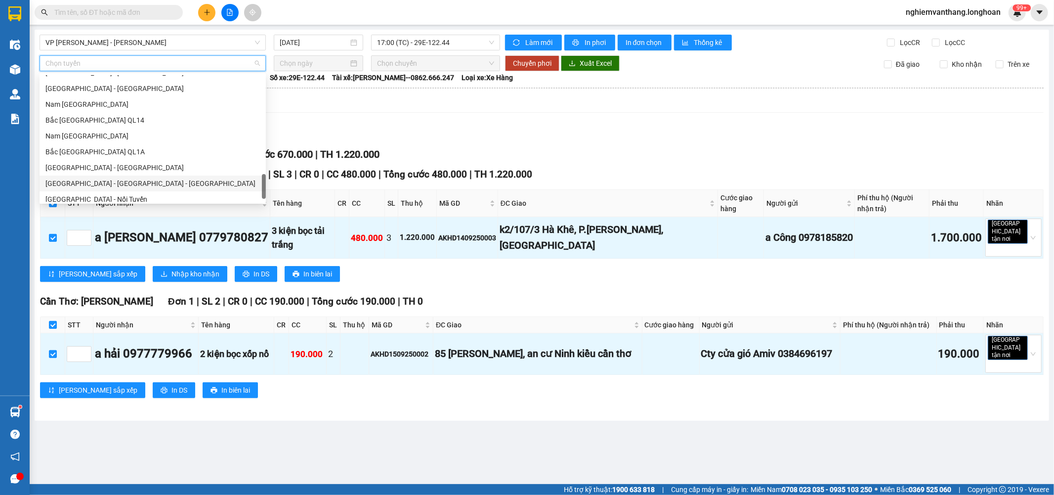
scroll to position [680, 0]
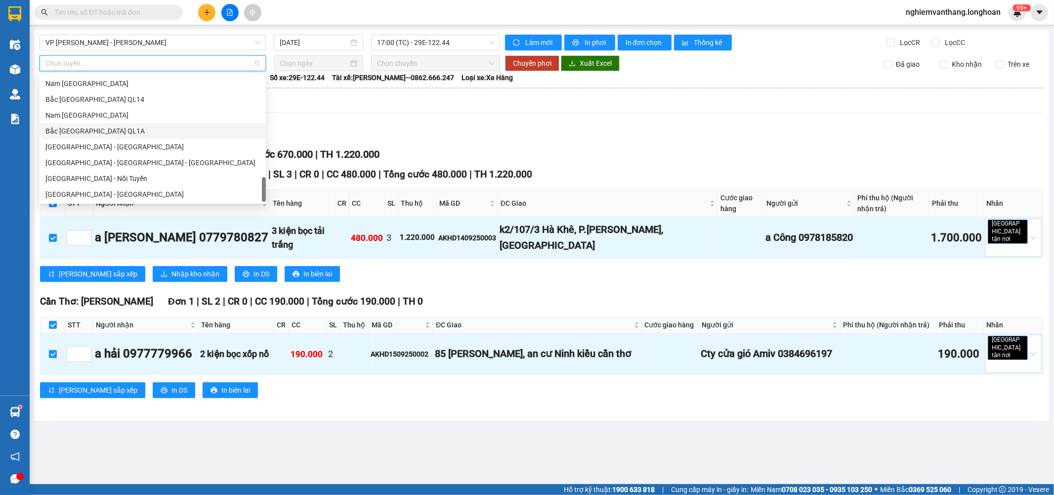
click at [108, 130] on div "Bắc [GEOGRAPHIC_DATA] QL1A" at bounding box center [152, 131] width 215 height 11
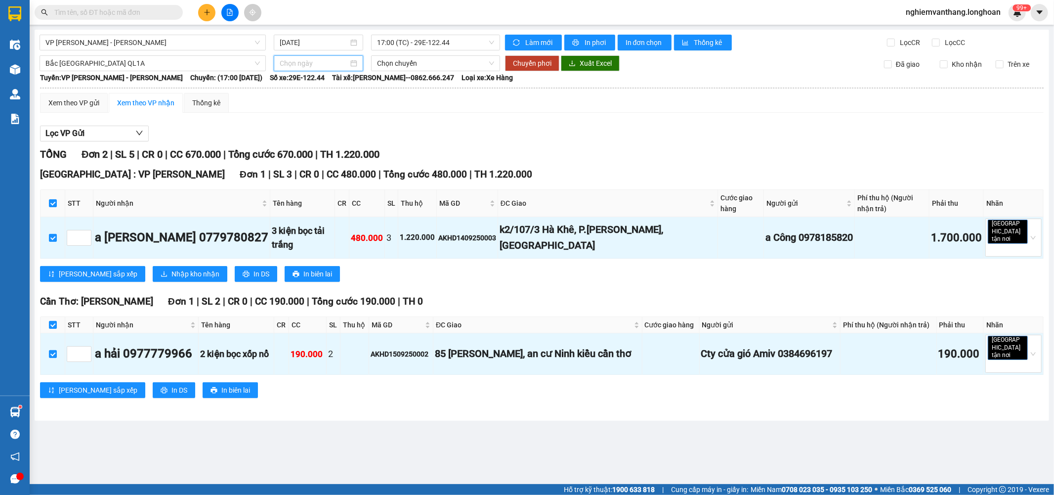
click at [330, 65] on input at bounding box center [314, 63] width 69 height 11
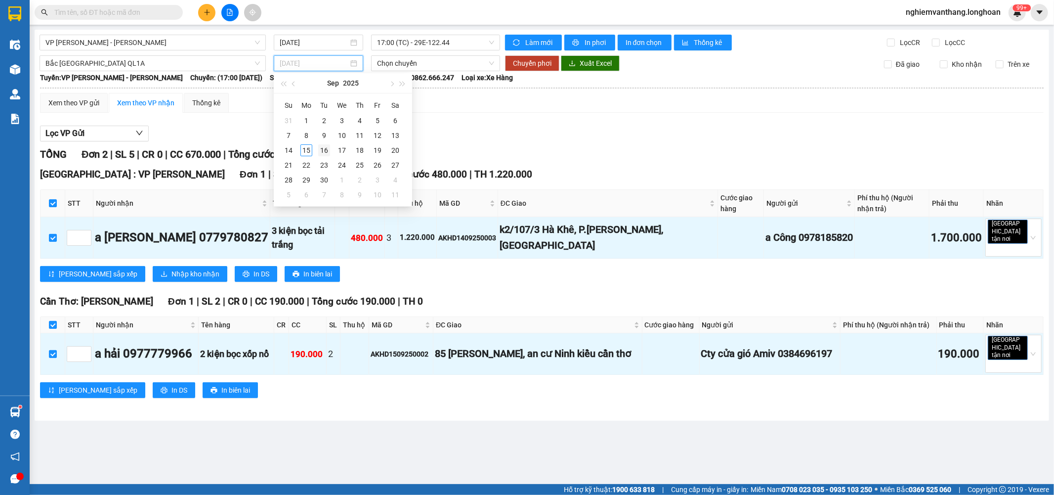
type input "16/09/2025"
click at [327, 149] on div "16" at bounding box center [324, 150] width 12 height 12
type input "16/09/2025"
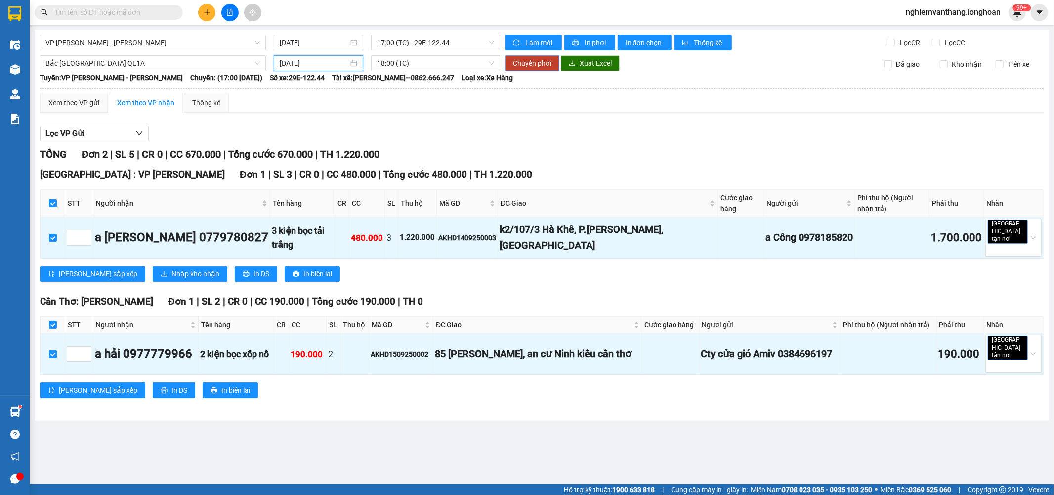
click at [539, 67] on span "Chuyển phơi" at bounding box center [532, 63] width 39 height 11
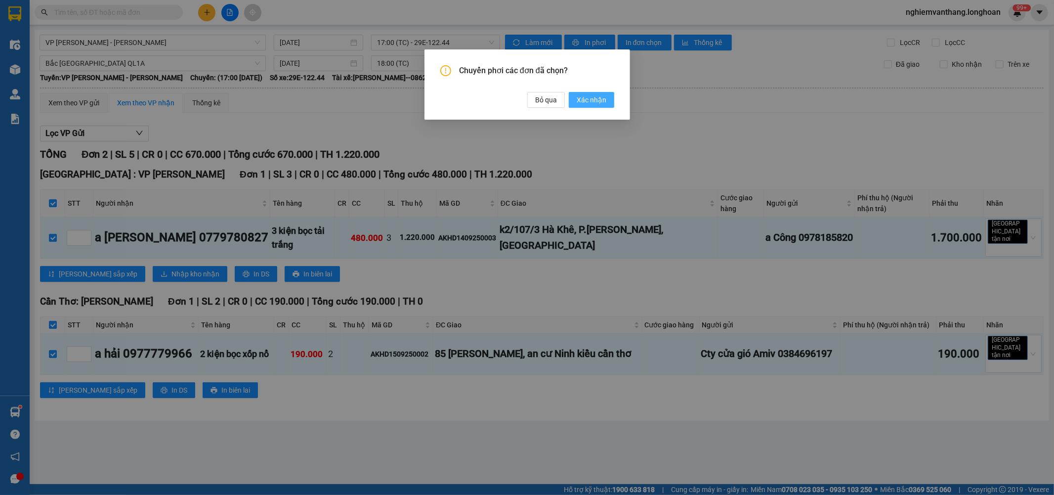
click at [587, 100] on span "Xác nhận" at bounding box center [592, 99] width 30 height 11
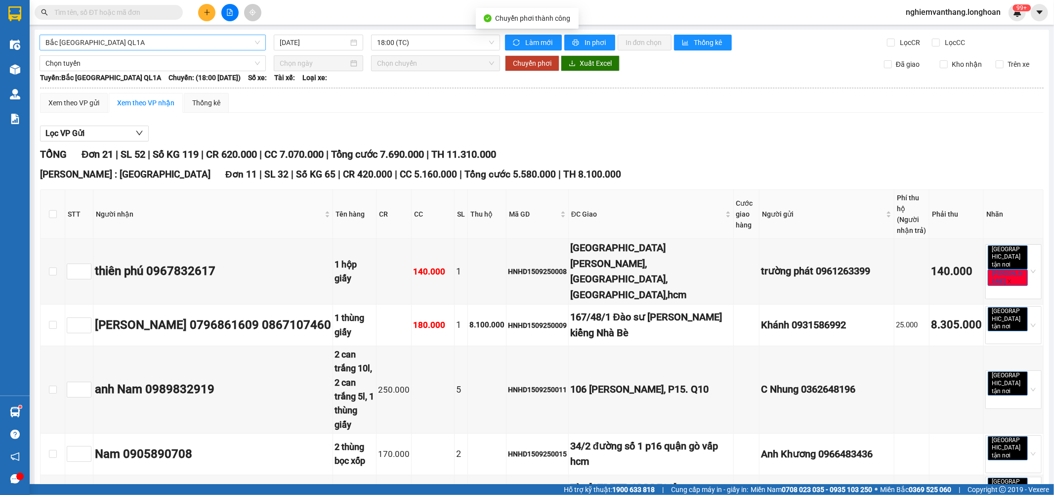
click at [98, 43] on span "Bắc [GEOGRAPHIC_DATA] QL1A" at bounding box center [152, 42] width 215 height 15
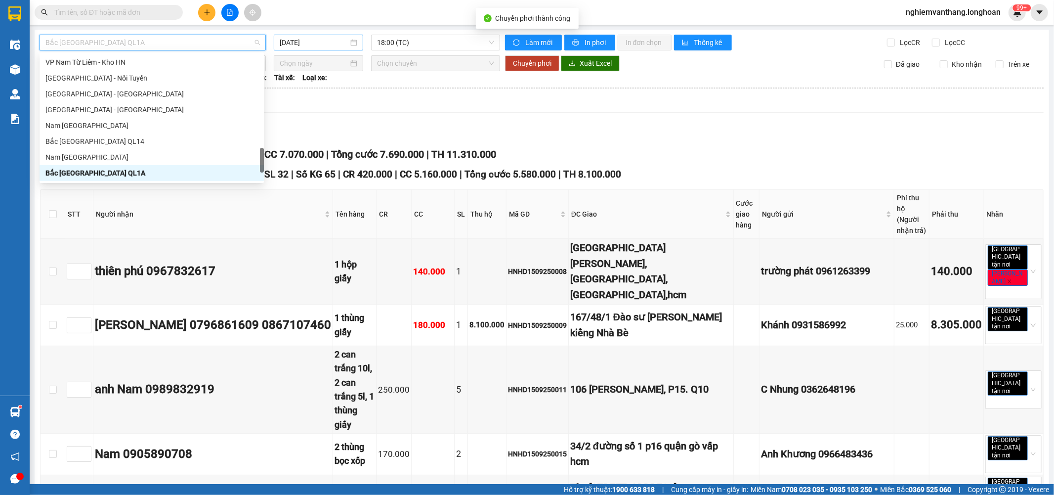
click at [316, 37] on input "16/09/2025" at bounding box center [314, 42] width 69 height 11
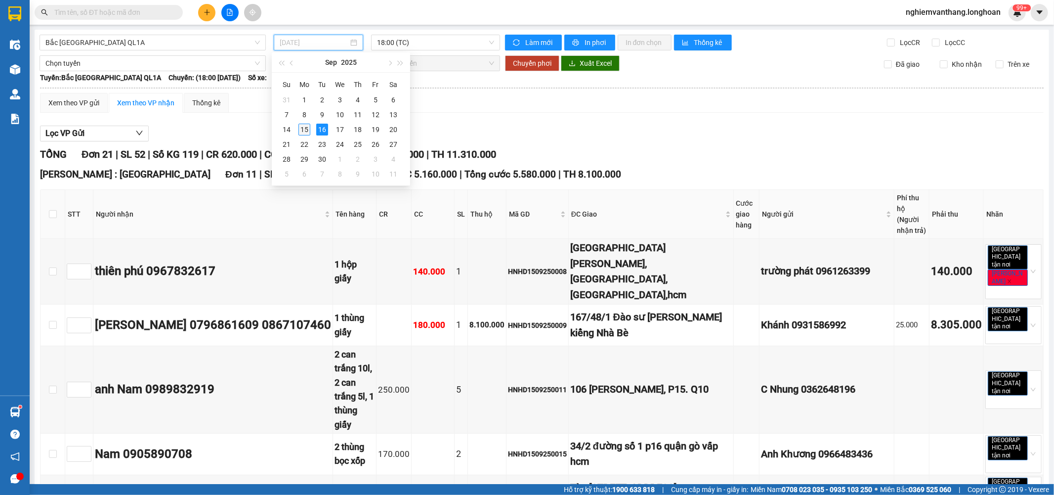
click at [303, 128] on div "15" at bounding box center [305, 130] width 12 height 12
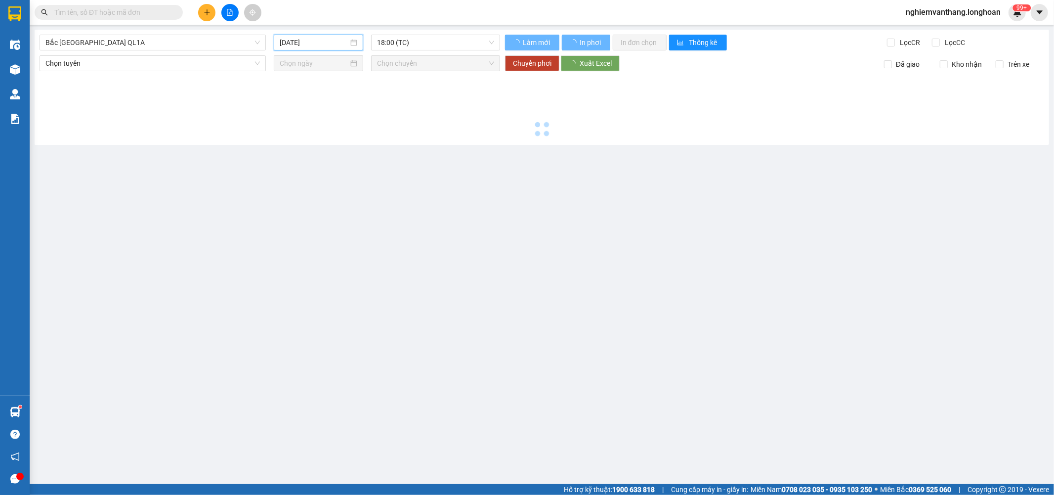
type input "[DATE]"
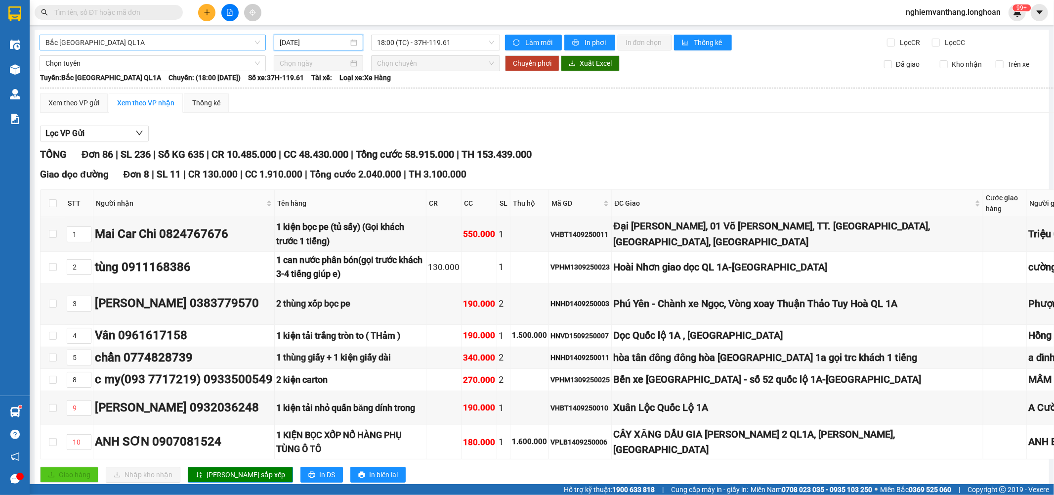
drag, startPoint x: 94, startPoint y: 39, endPoint x: 104, endPoint y: 63, distance: 26.6
click at [94, 38] on span "Bắc [GEOGRAPHIC_DATA] QL1A" at bounding box center [152, 42] width 215 height 15
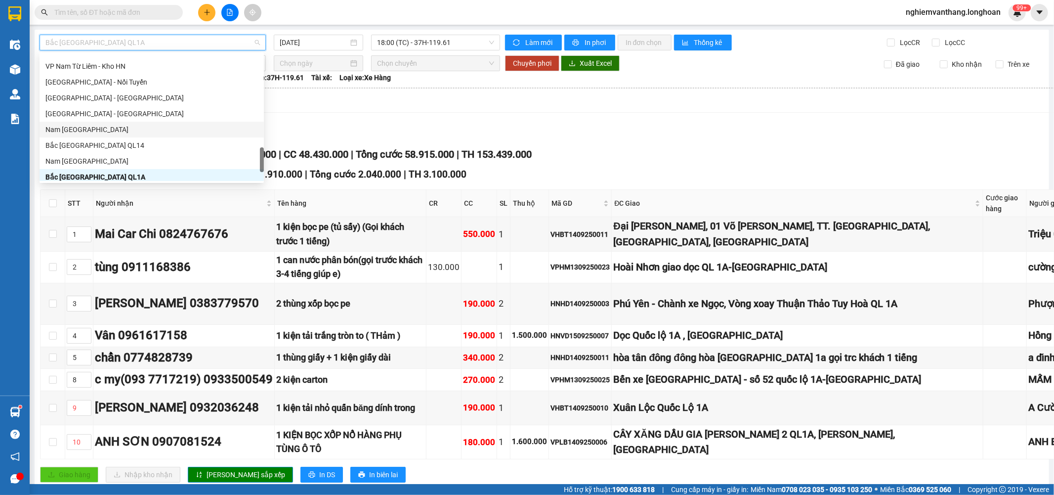
scroll to position [680, 0]
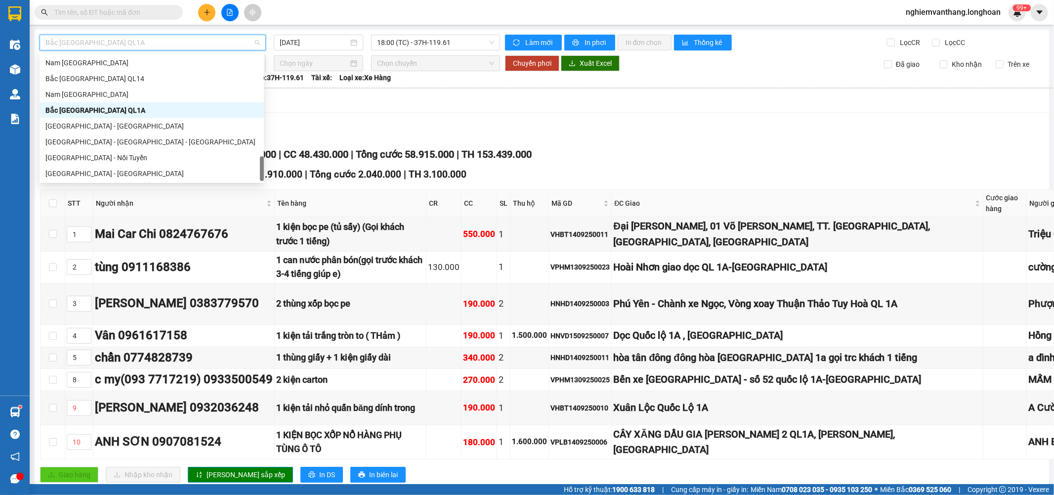
click at [407, 111] on div "Xem theo VP gửi Xem theo VP nhận Thống kê" at bounding box center [696, 103] width 1312 height 20
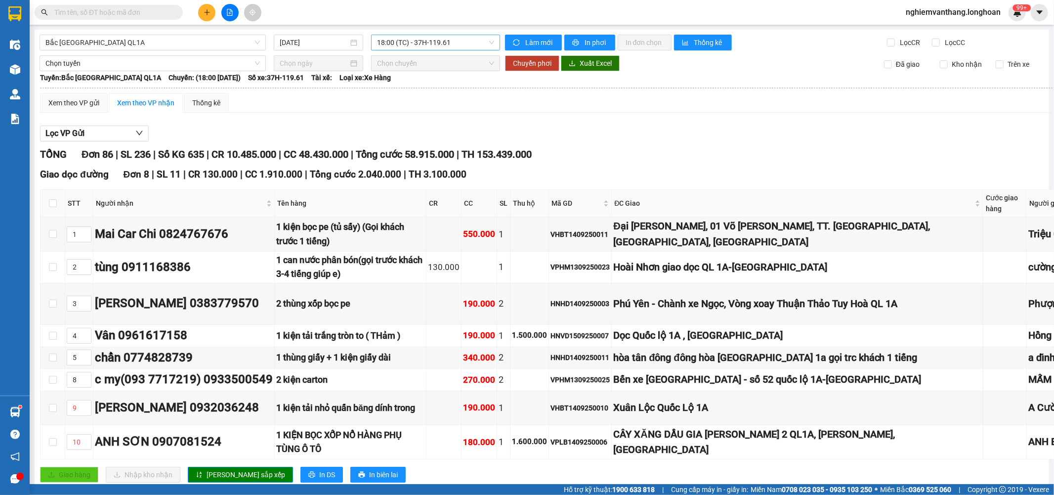
click at [427, 41] on span "18:00 (TC) - 37H-119.61" at bounding box center [435, 42] width 117 height 15
click at [62, 35] on span "Bắc [GEOGRAPHIC_DATA] QL1A" at bounding box center [152, 42] width 215 height 15
click at [68, 38] on span "Bắc [GEOGRAPHIC_DATA] QL1A" at bounding box center [152, 42] width 215 height 15
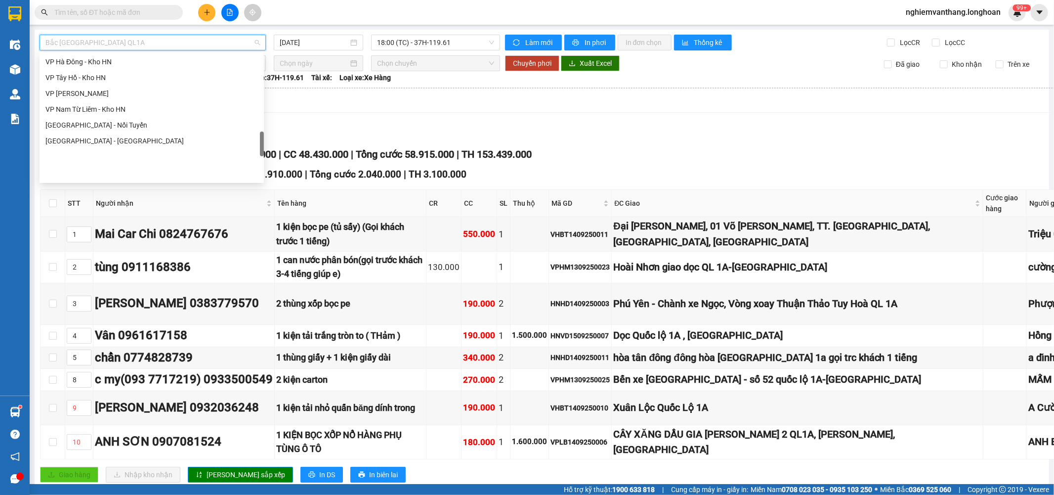
scroll to position [515, 0]
click at [90, 129] on div "VP Tây Hồ - Kho HN" at bounding box center [151, 132] width 213 height 11
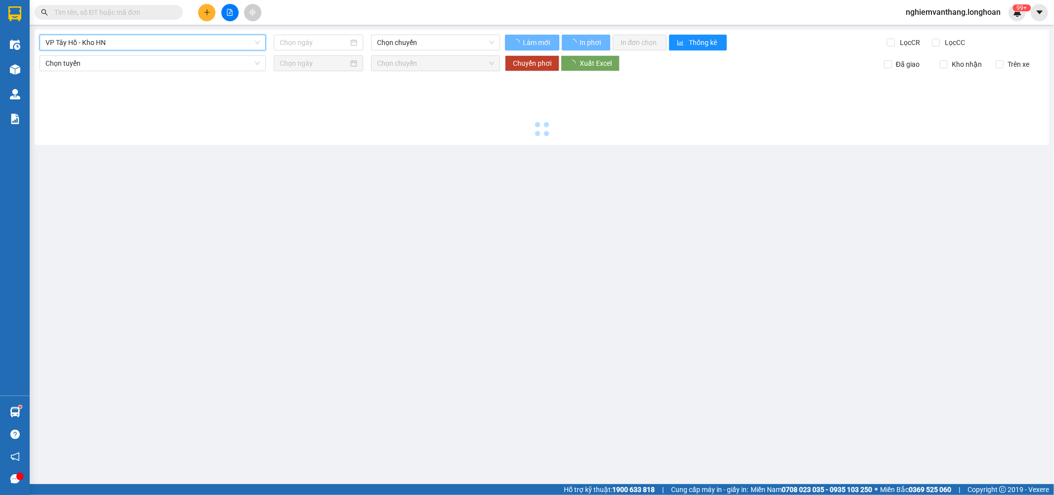
type input "[DATE]"
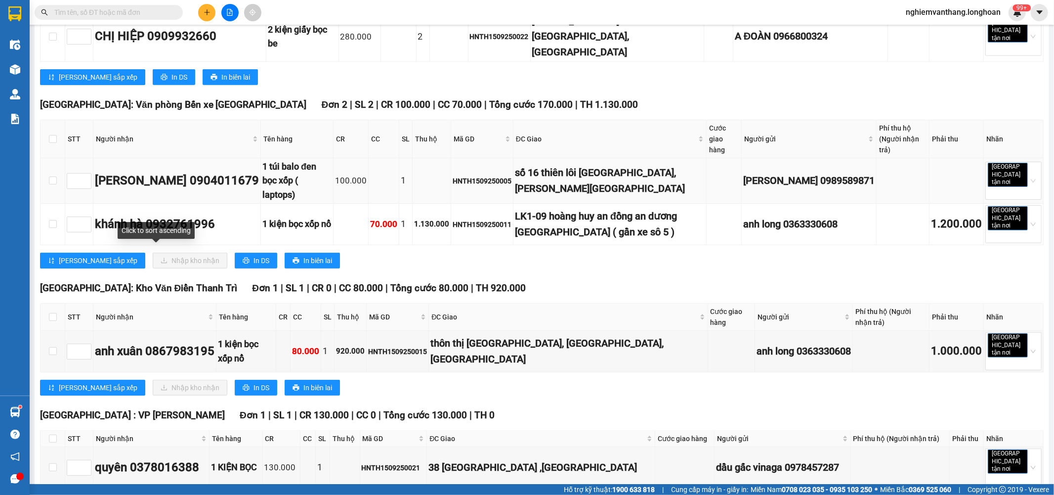
scroll to position [439, 0]
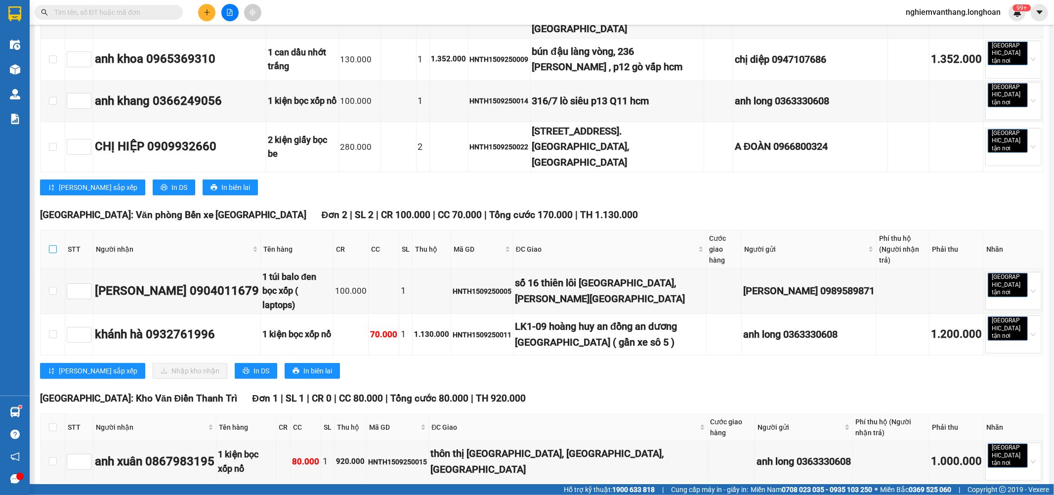
click at [51, 245] on input "checkbox" at bounding box center [53, 249] width 8 height 8
checkbox input "true"
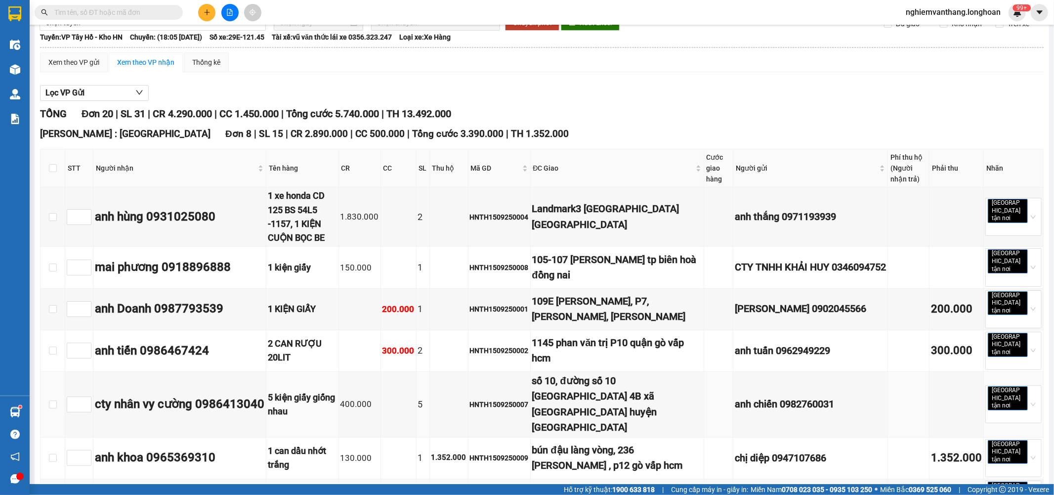
scroll to position [0, 0]
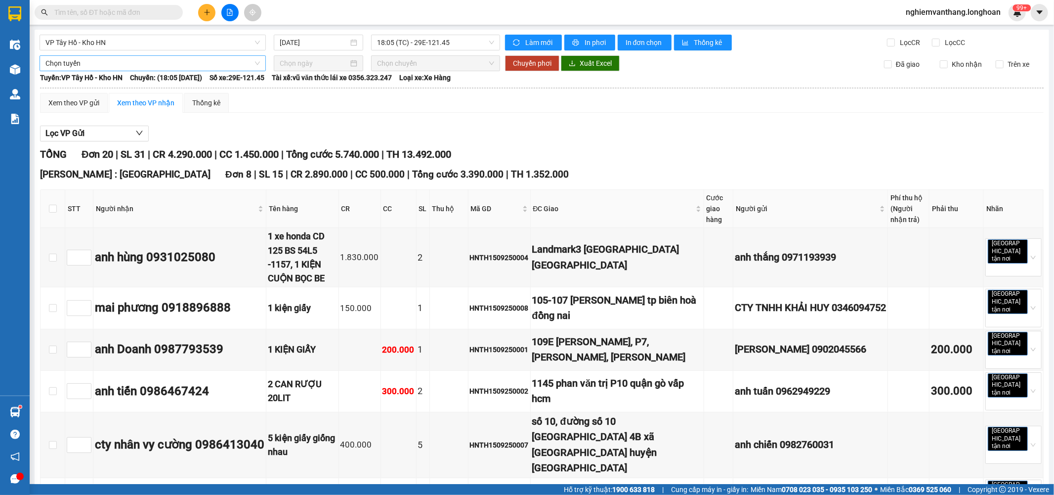
click at [85, 67] on span "Chọn tuyến" at bounding box center [152, 63] width 215 height 15
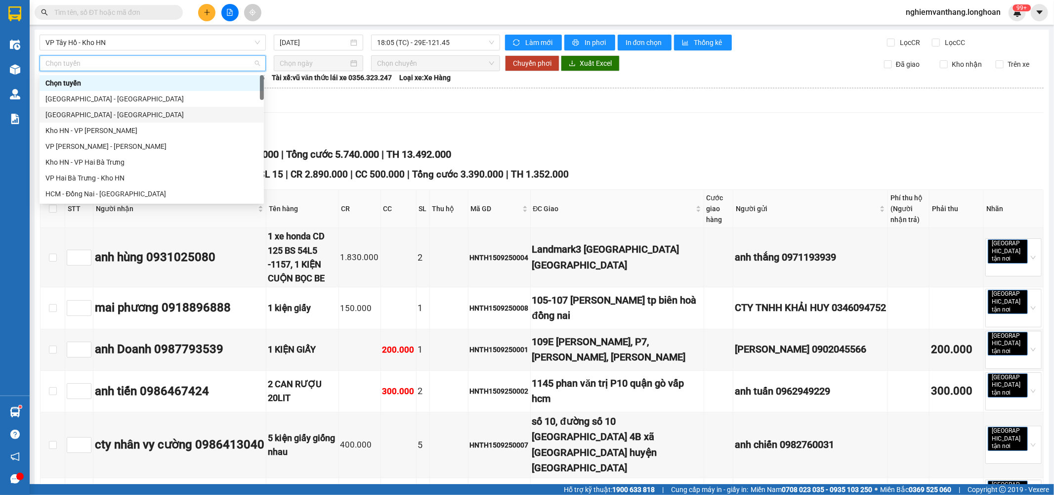
drag, startPoint x: 79, startPoint y: 114, endPoint x: 123, endPoint y: 108, distance: 43.9
click at [79, 114] on div "[GEOGRAPHIC_DATA] - [GEOGRAPHIC_DATA]" at bounding box center [151, 114] width 213 height 11
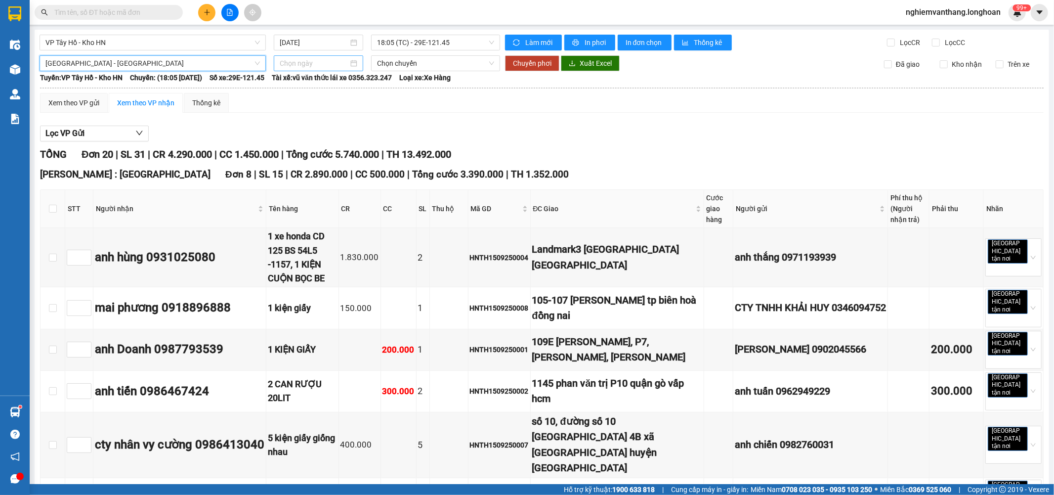
click at [298, 63] on input at bounding box center [314, 63] width 69 height 11
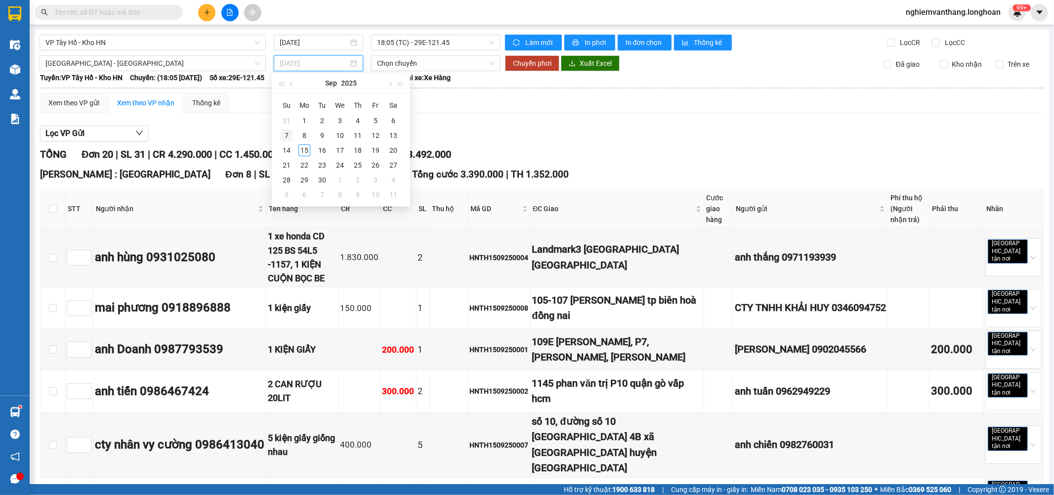
type input "[DATE]"
click at [151, 61] on span "[GEOGRAPHIC_DATA] - [GEOGRAPHIC_DATA]" at bounding box center [152, 63] width 215 height 15
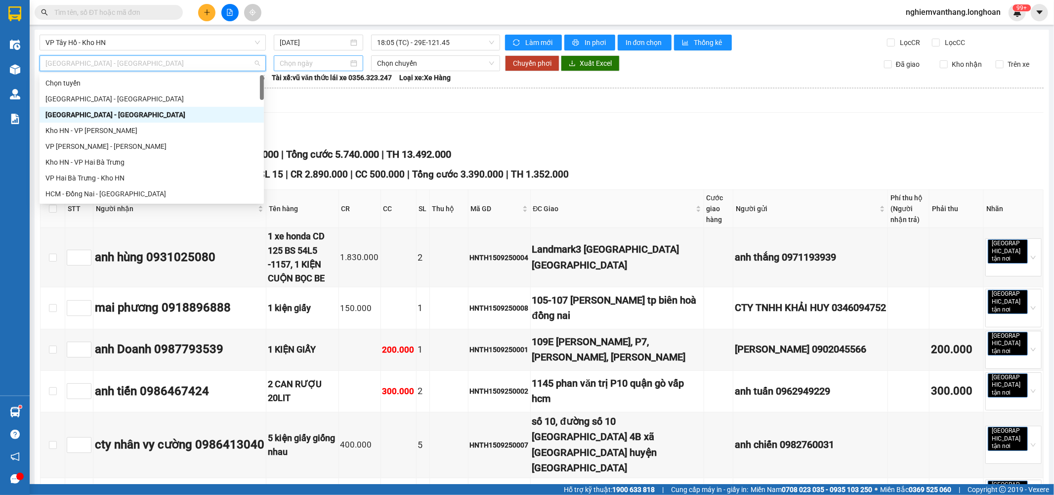
click at [320, 60] on input at bounding box center [314, 63] width 69 height 11
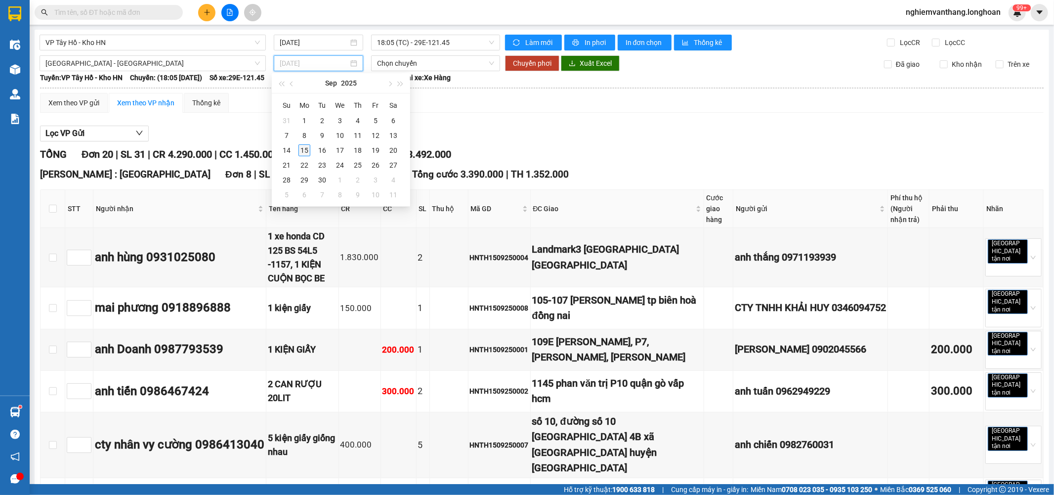
type input "[DATE]"
click at [303, 148] on div "15" at bounding box center [305, 150] width 12 height 12
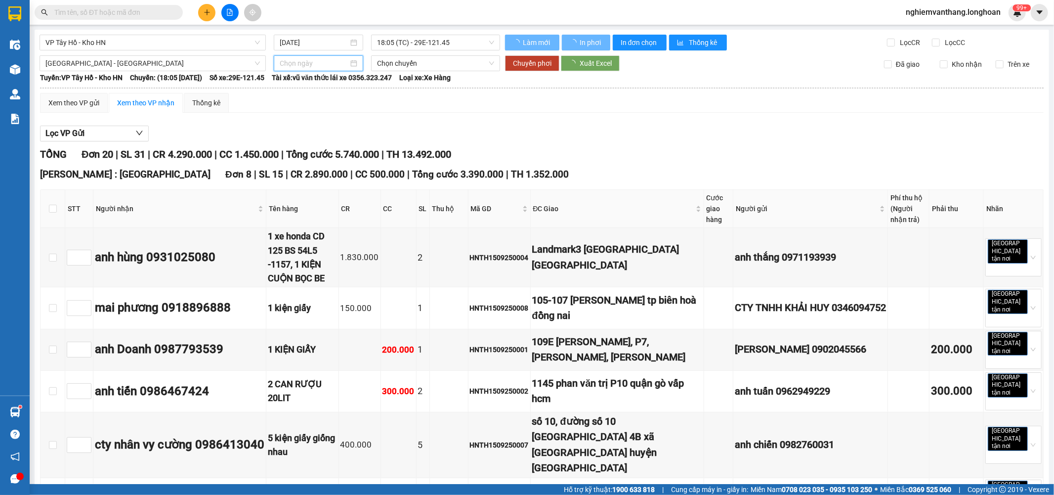
type input "[DATE]"
click at [520, 61] on span "Chuyển phơi" at bounding box center [532, 63] width 39 height 11
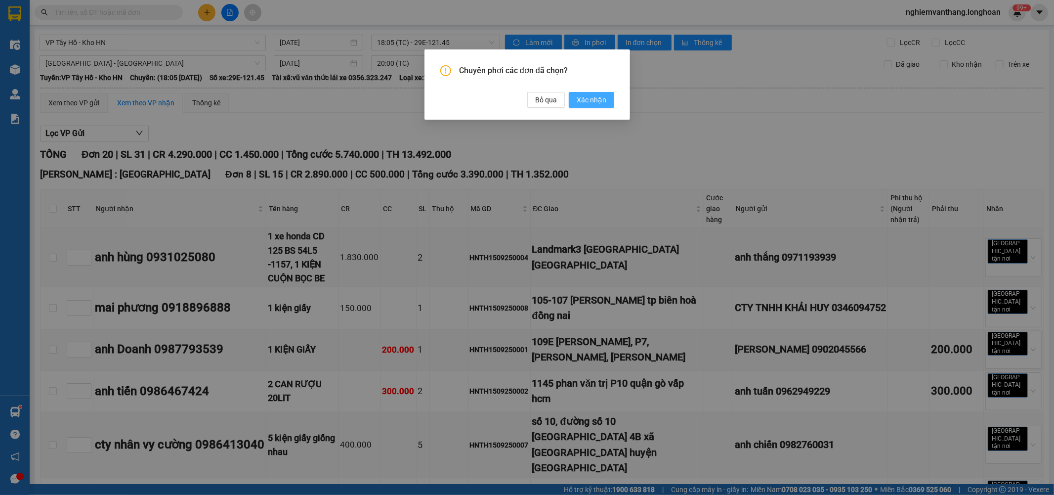
drag, startPoint x: 594, startPoint y: 99, endPoint x: 341, endPoint y: 99, distance: 253.1
click at [595, 99] on span "Xác nhận" at bounding box center [592, 99] width 30 height 11
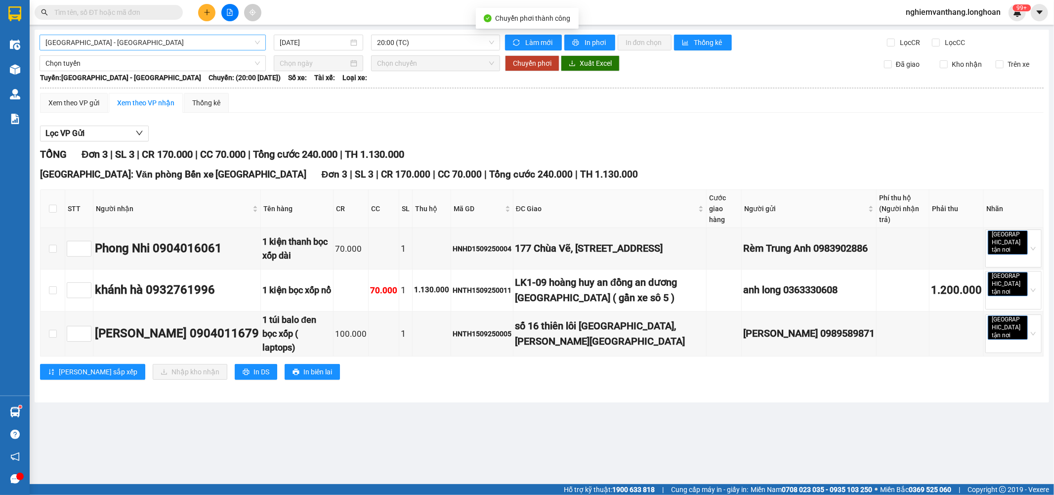
click at [123, 37] on span "[GEOGRAPHIC_DATA] - [GEOGRAPHIC_DATA]" at bounding box center [152, 42] width 215 height 15
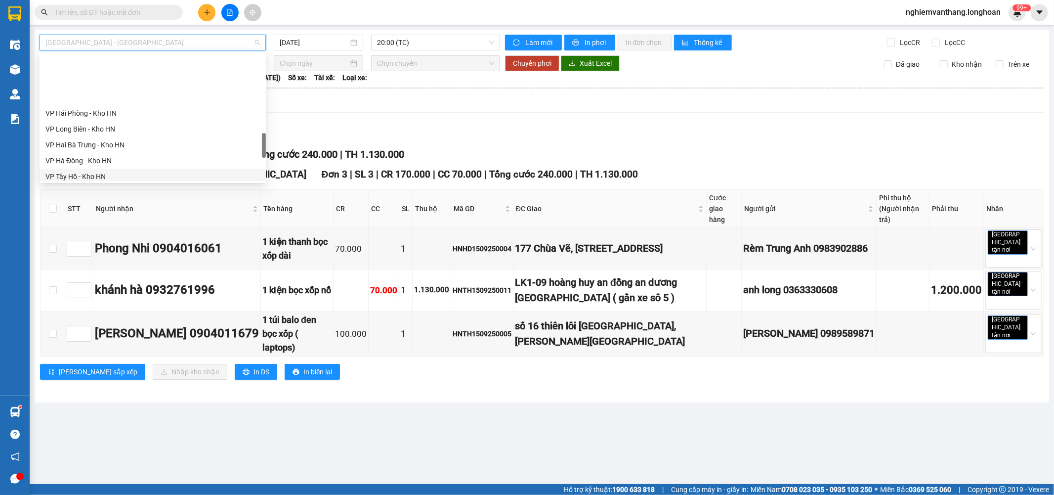
scroll to position [526, 0]
click at [104, 124] on div "VP Tây Hồ - Kho HN" at bounding box center [152, 121] width 215 height 11
type input "[DATE]"
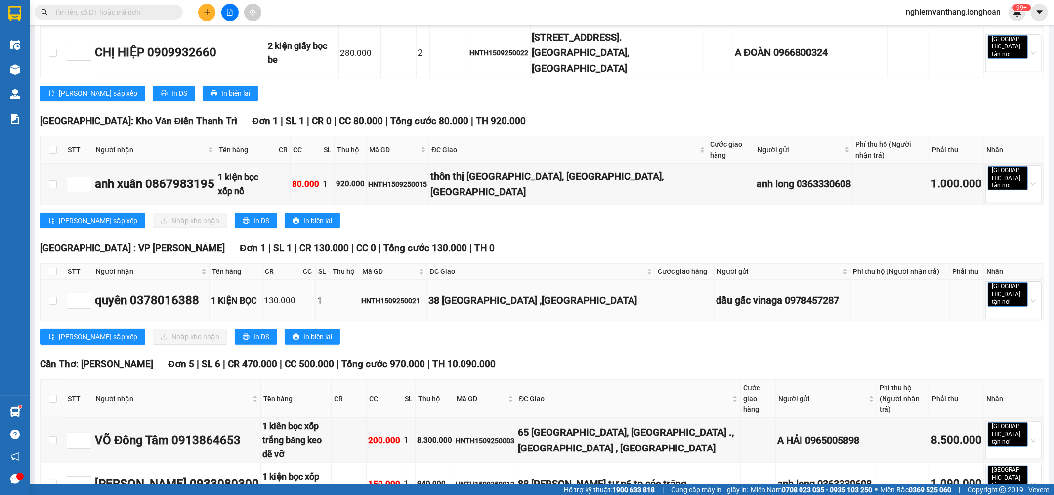
scroll to position [439, 0]
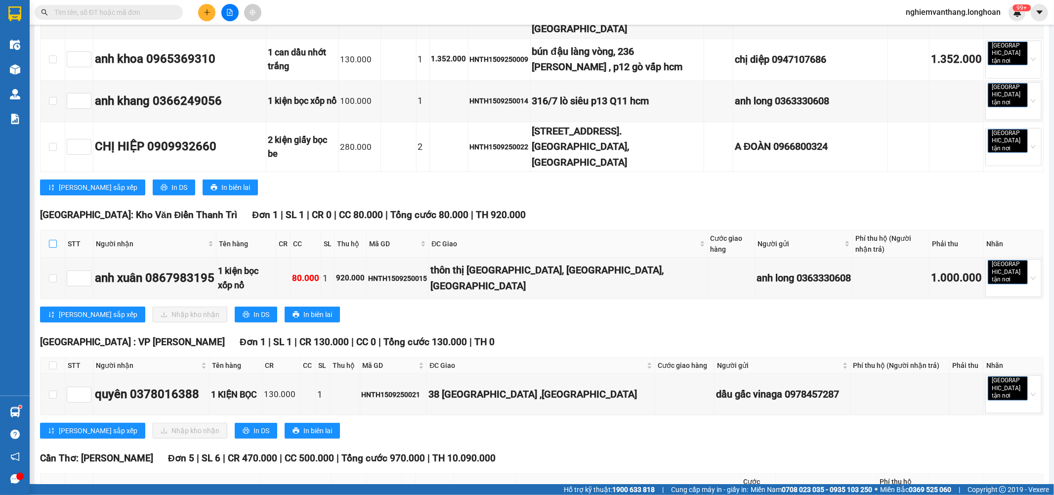
click at [49, 240] on input "checkbox" at bounding box center [53, 244] width 8 height 8
checkbox input "true"
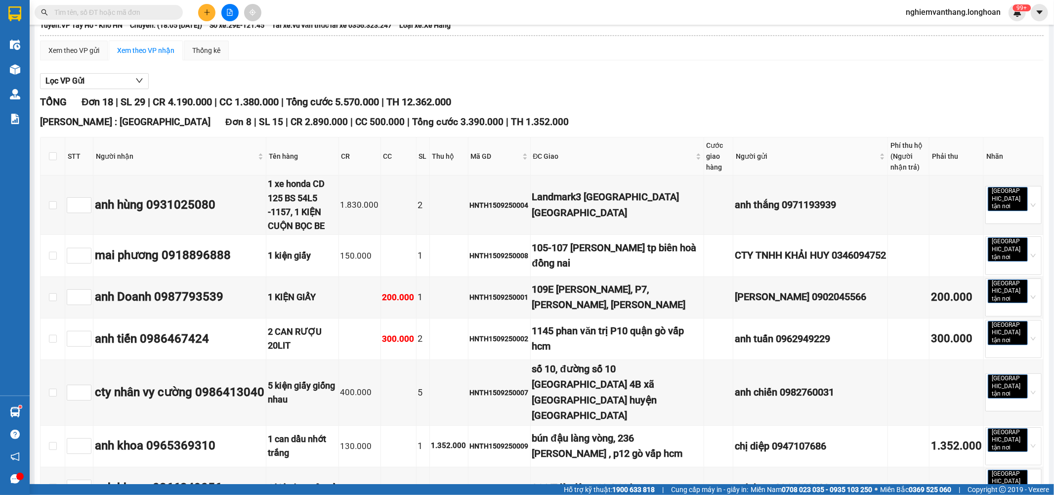
scroll to position [0, 0]
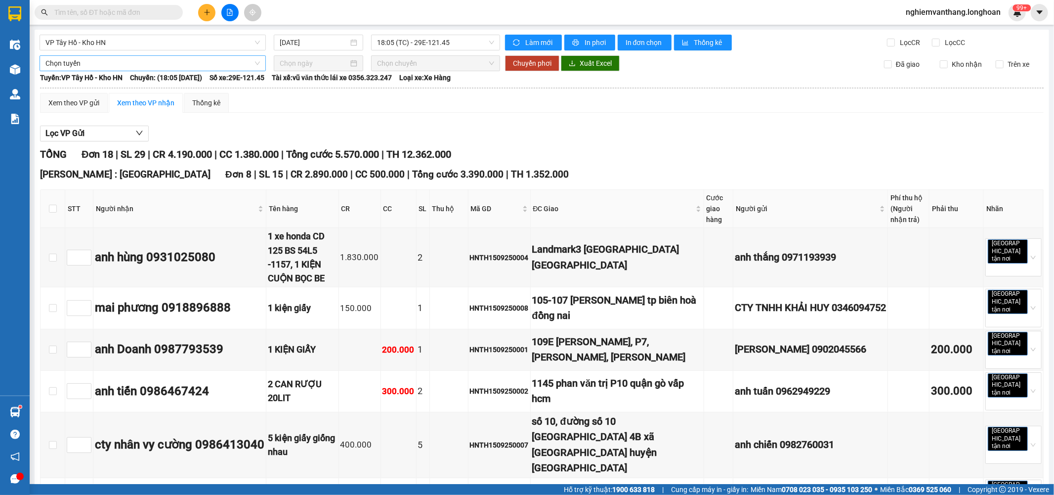
click at [80, 65] on span "Chọn tuyến" at bounding box center [152, 63] width 215 height 15
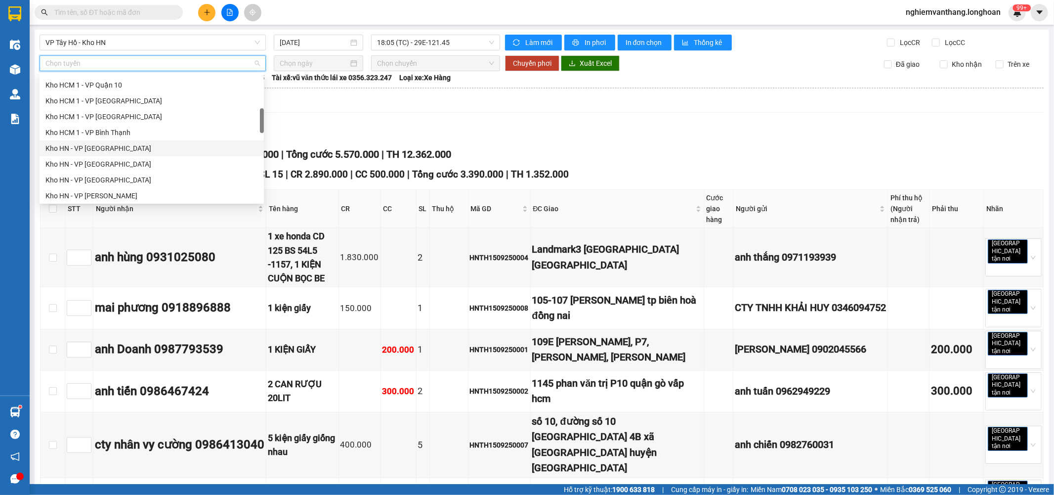
scroll to position [329, 0]
click at [117, 140] on div "VP [PERSON_NAME]" at bounding box center [152, 134] width 224 height 16
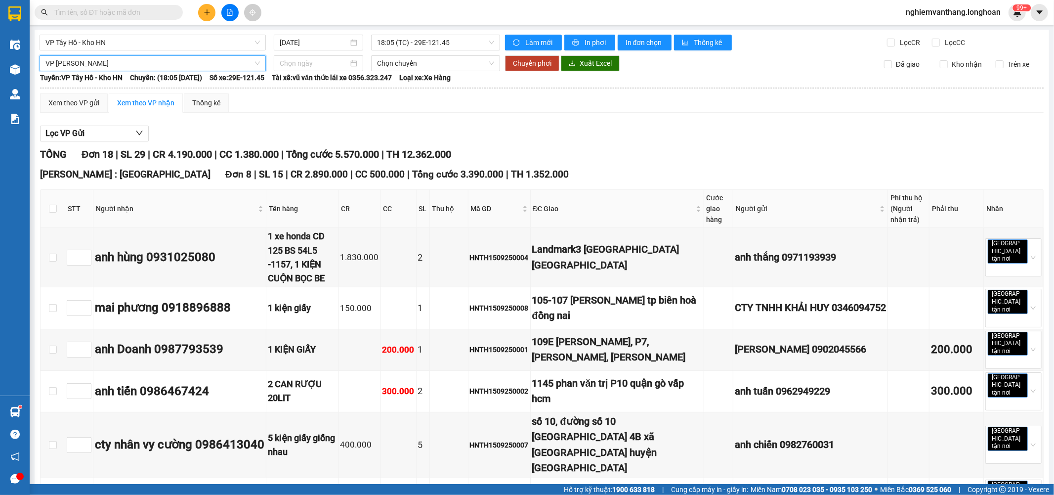
click at [117, 62] on span "VP [PERSON_NAME]" at bounding box center [152, 63] width 215 height 15
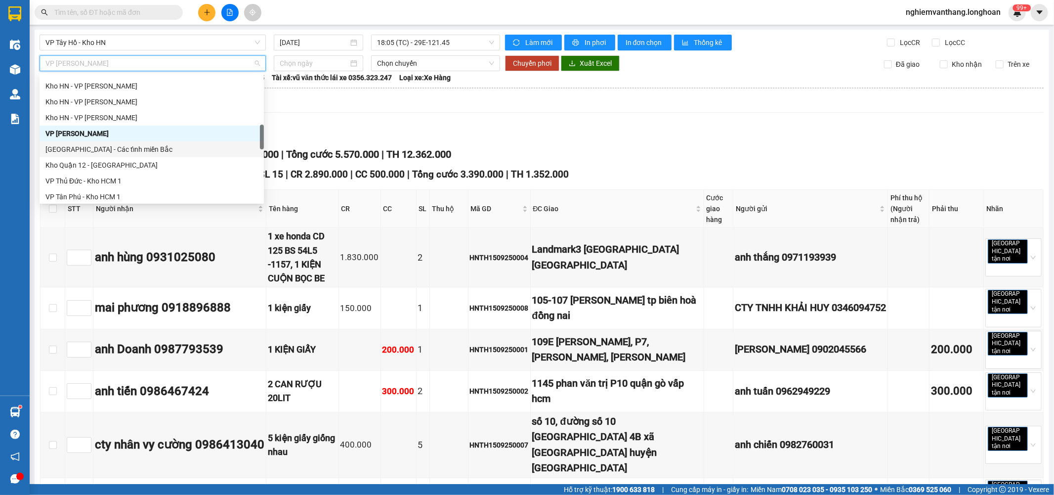
click at [111, 147] on div "[GEOGRAPHIC_DATA] - Các tỉnh miền Bắc" at bounding box center [151, 149] width 213 height 11
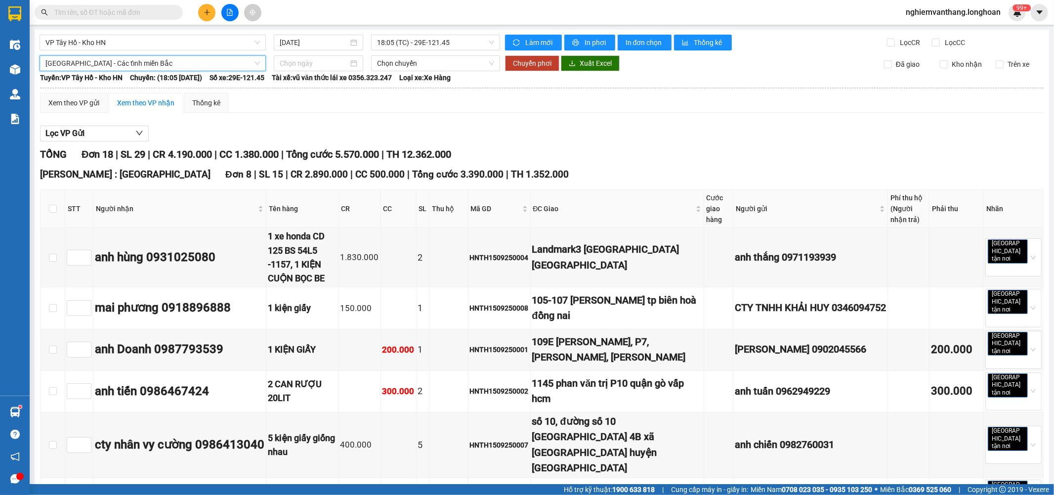
drag, startPoint x: 315, startPoint y: 64, endPoint x: 333, endPoint y: 99, distance: 39.1
click at [315, 63] on input at bounding box center [314, 63] width 69 height 11
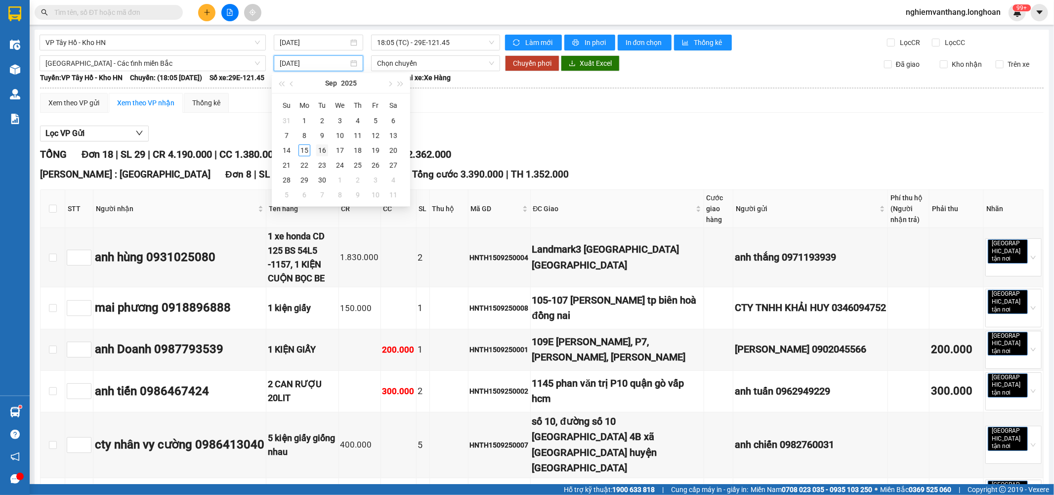
type input "16/09/2025"
click at [324, 152] on div "16" at bounding box center [322, 150] width 12 height 12
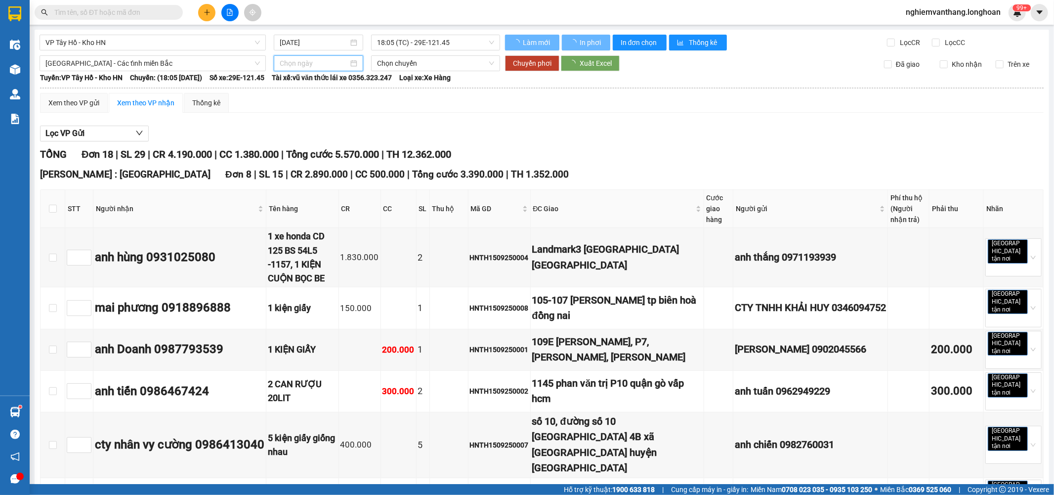
type input "16/09/2025"
click at [534, 62] on span "Chuyển phơi" at bounding box center [532, 63] width 39 height 11
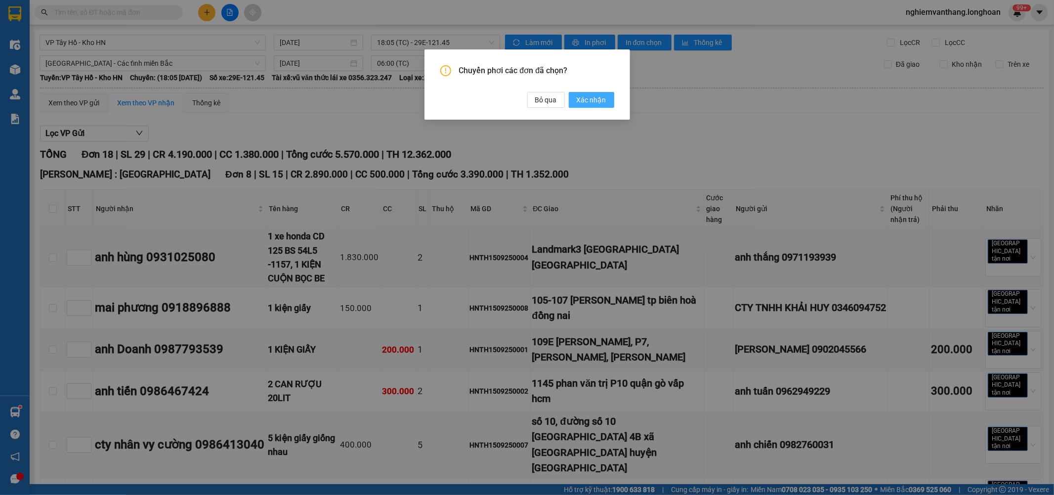
click at [583, 100] on span "Xác nhận" at bounding box center [592, 99] width 30 height 11
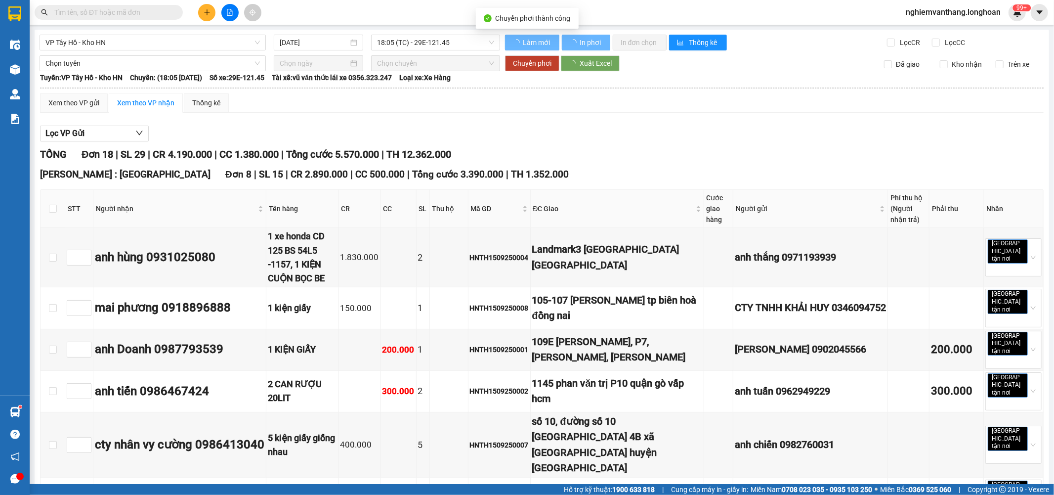
type input "16/09/2025"
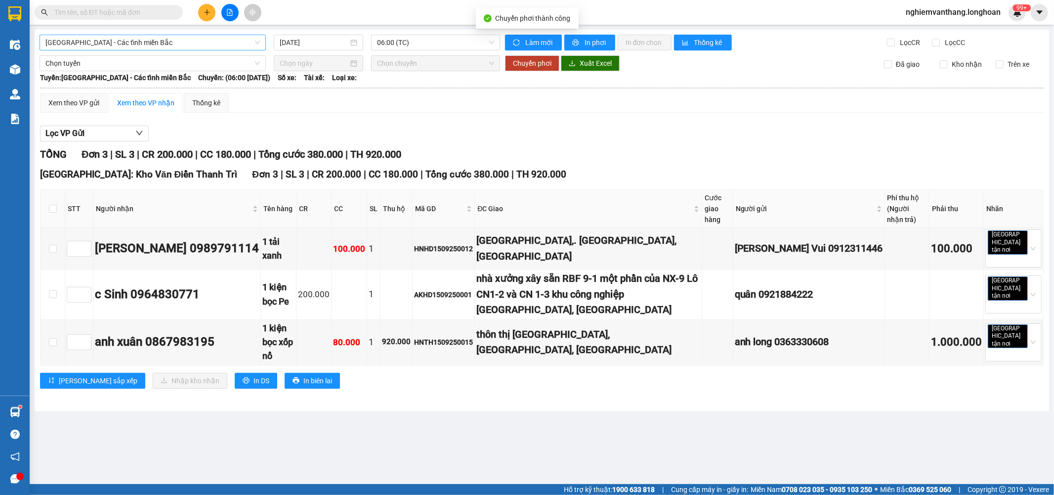
click at [86, 44] on span "[GEOGRAPHIC_DATA] - Các tỉnh miền Bắc" at bounding box center [152, 42] width 215 height 15
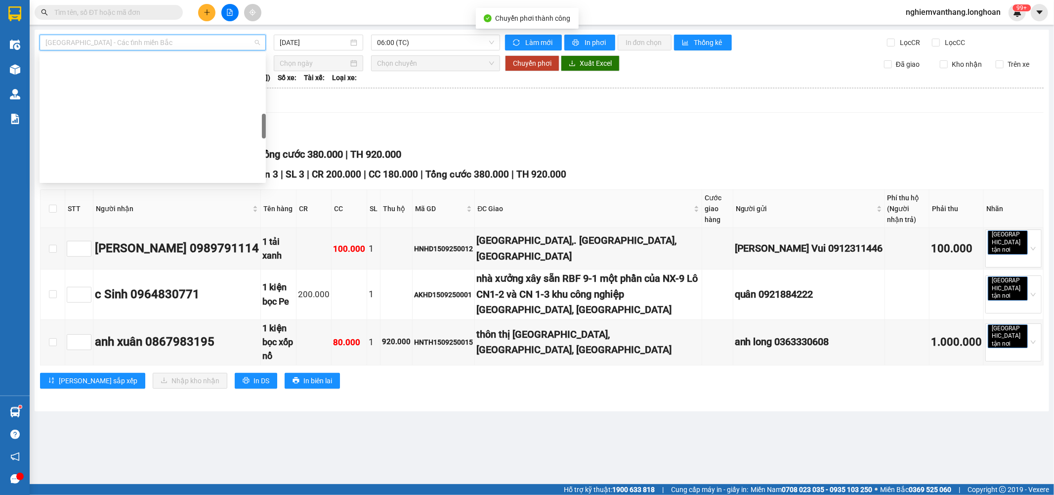
scroll to position [505, 0]
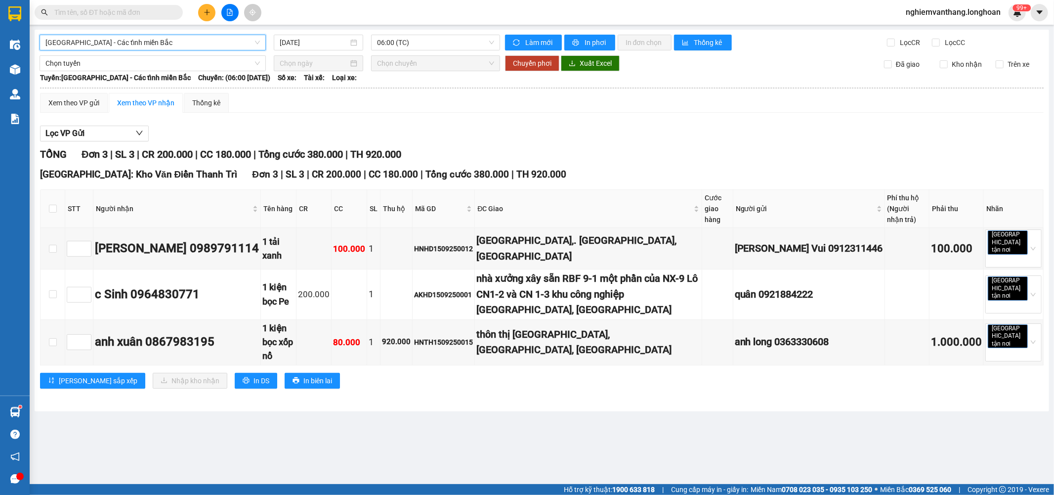
click at [62, 46] on span "[GEOGRAPHIC_DATA] - Các tỉnh miền Bắc" at bounding box center [152, 42] width 215 height 15
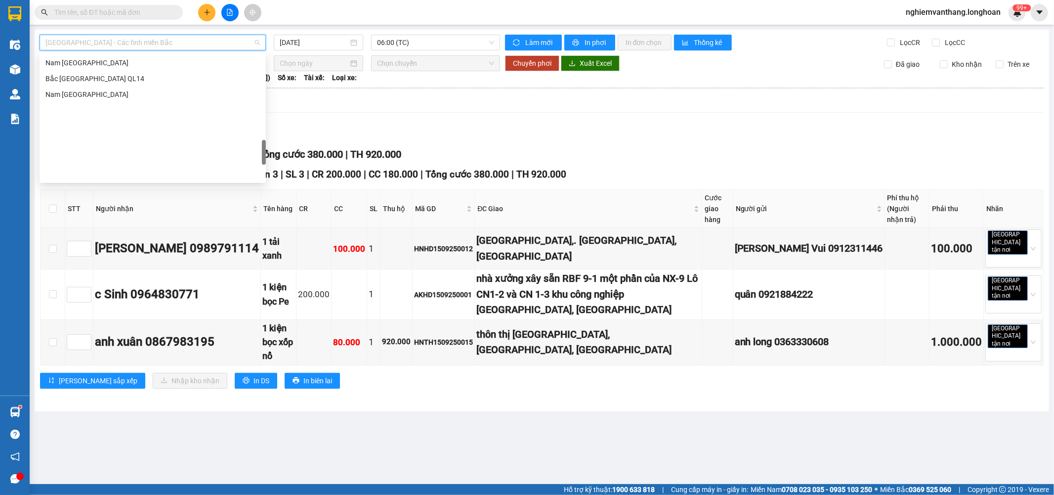
scroll to position [570, 0]
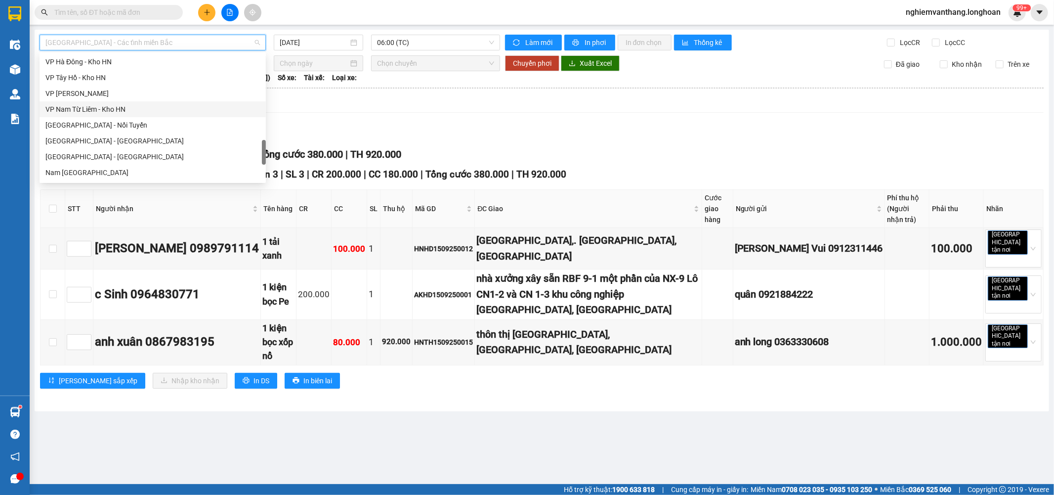
click at [119, 105] on div "VP Nam Từ Liêm - Kho HN" at bounding box center [152, 109] width 215 height 11
type input "[DATE]"
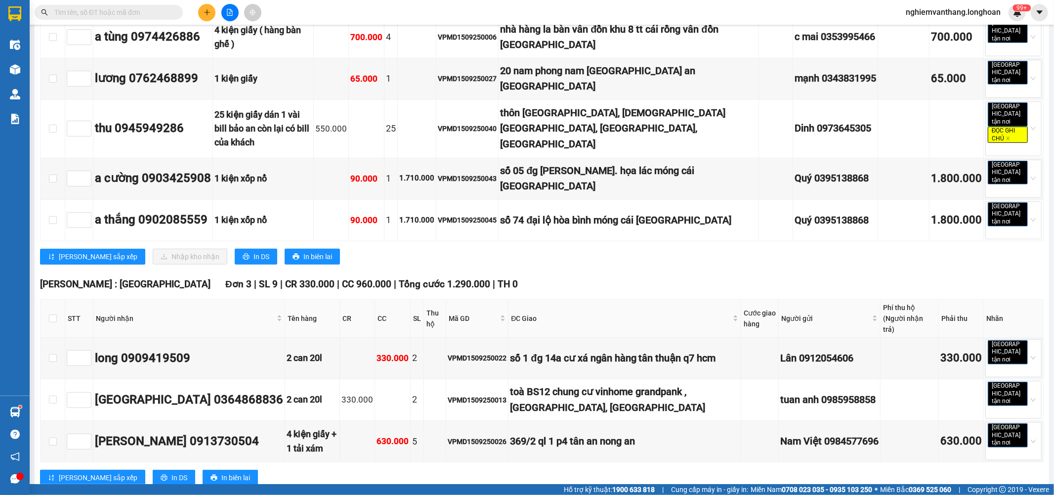
scroll to position [329, 0]
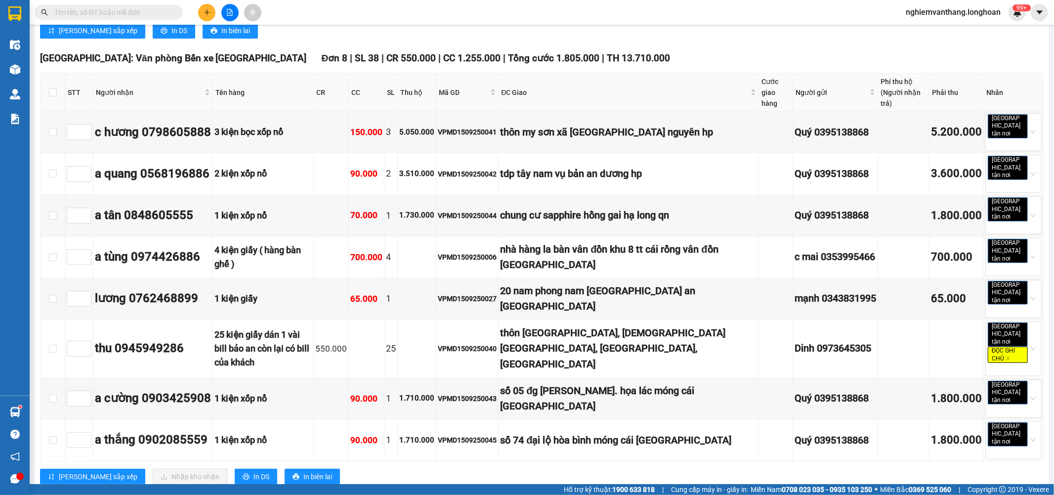
click at [60, 89] on th at bounding box center [53, 93] width 25 height 38
click at [56, 89] on input "checkbox" at bounding box center [53, 92] width 8 height 8
checkbox input "true"
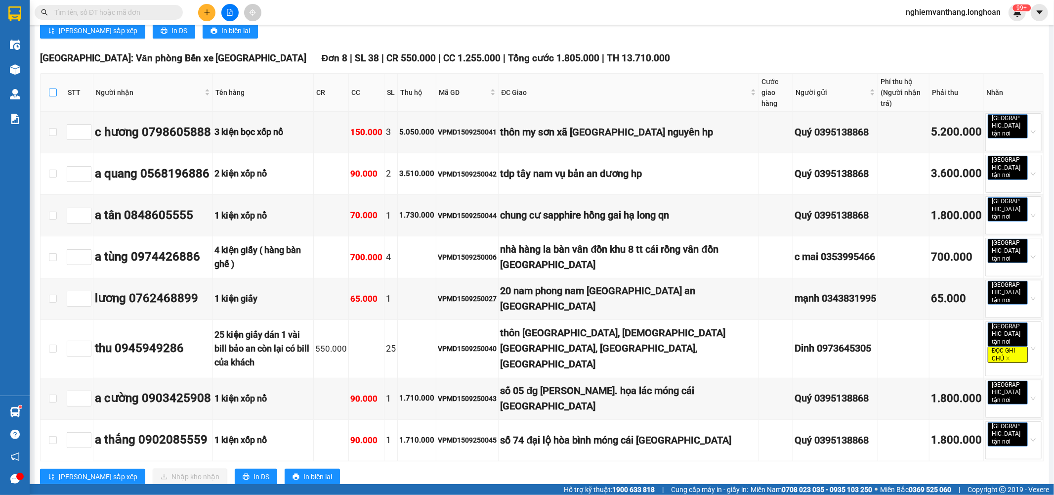
checkbox input "true"
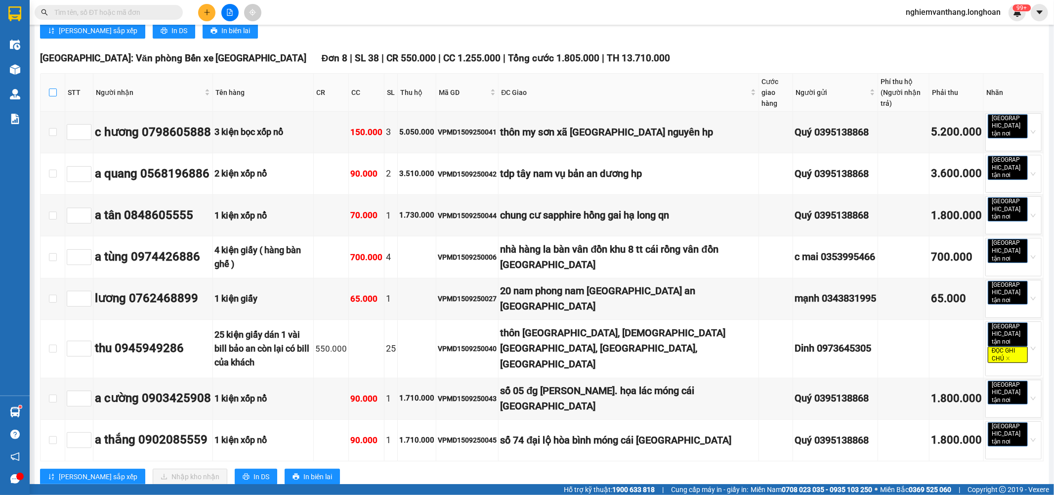
checkbox input "true"
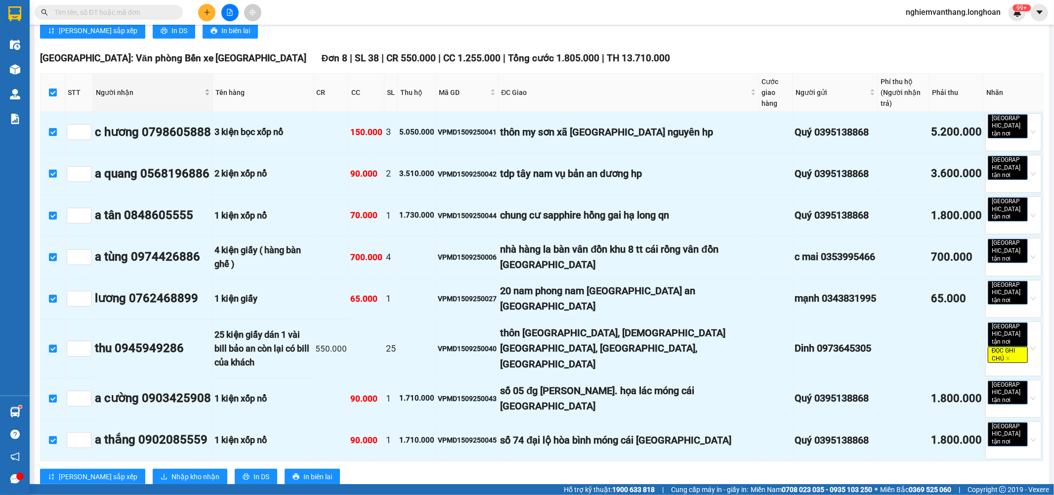
scroll to position [0, 0]
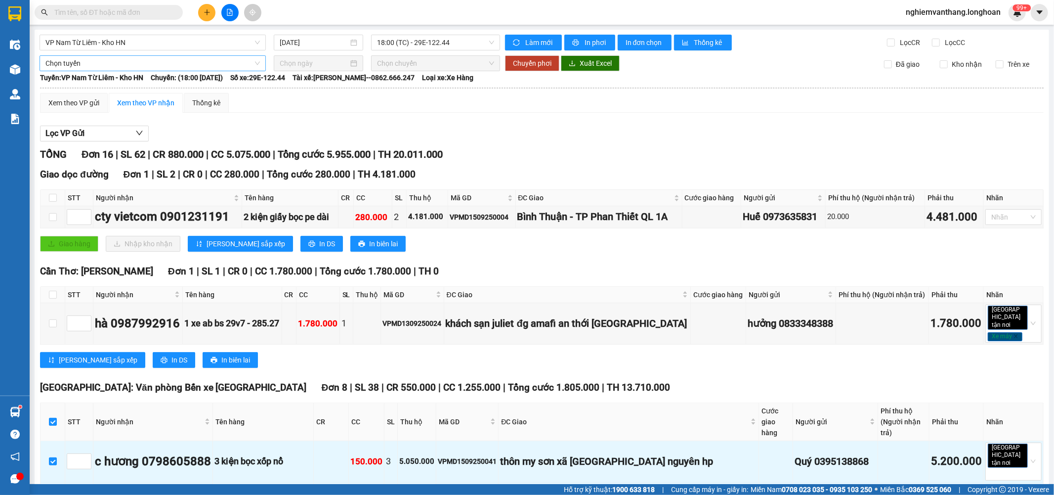
click at [89, 64] on span "Chọn tuyến" at bounding box center [152, 63] width 215 height 15
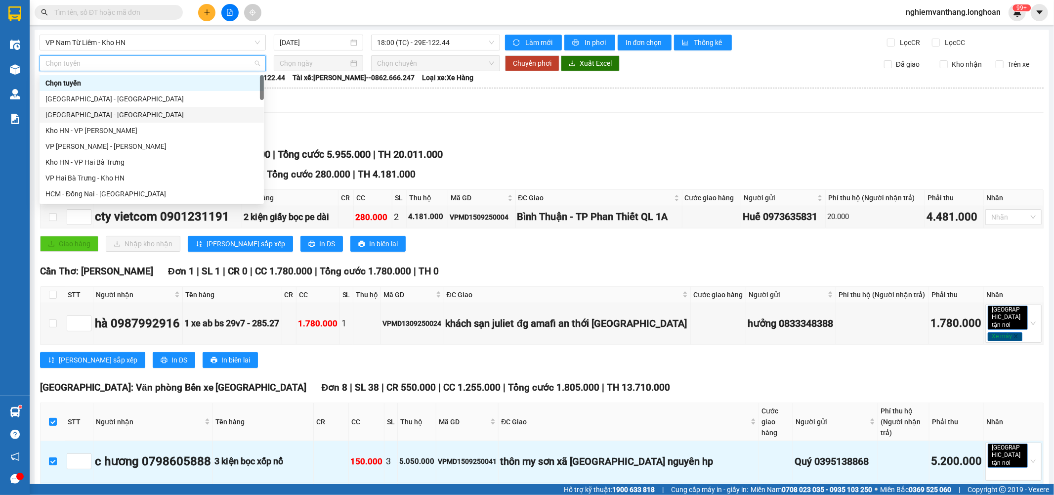
click at [86, 112] on div "[GEOGRAPHIC_DATA] - [GEOGRAPHIC_DATA]" at bounding box center [151, 114] width 213 height 11
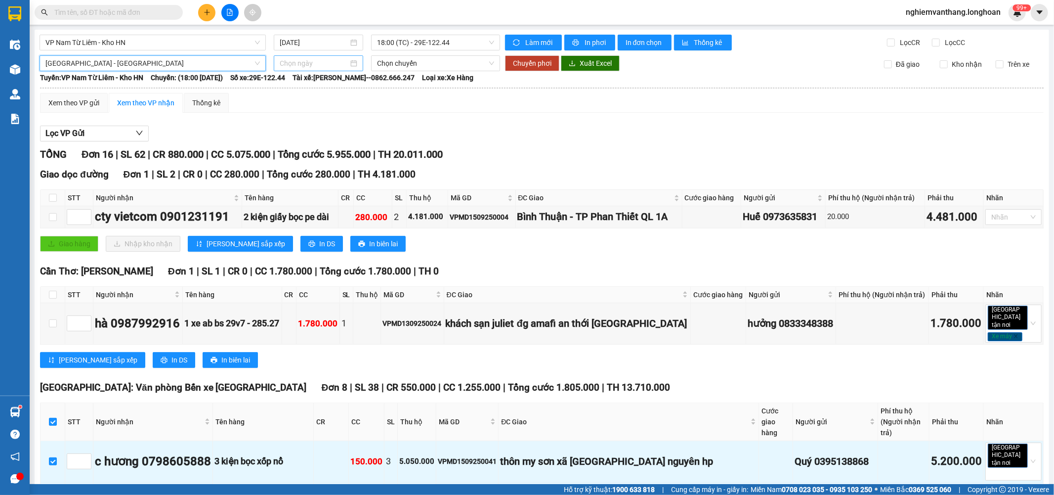
click at [310, 63] on input at bounding box center [314, 63] width 69 height 11
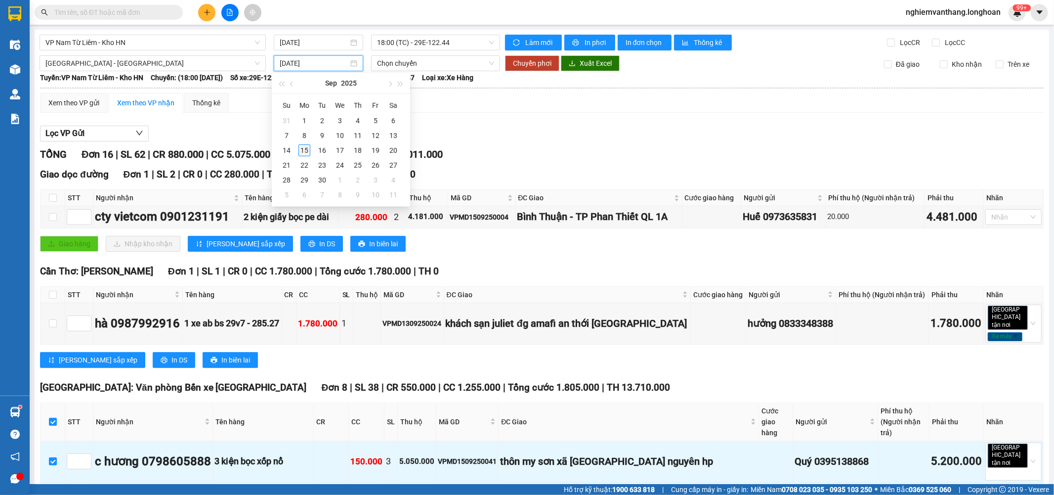
type input "[DATE]"
click at [304, 156] on div "15" at bounding box center [305, 150] width 12 height 12
type input "[DATE]"
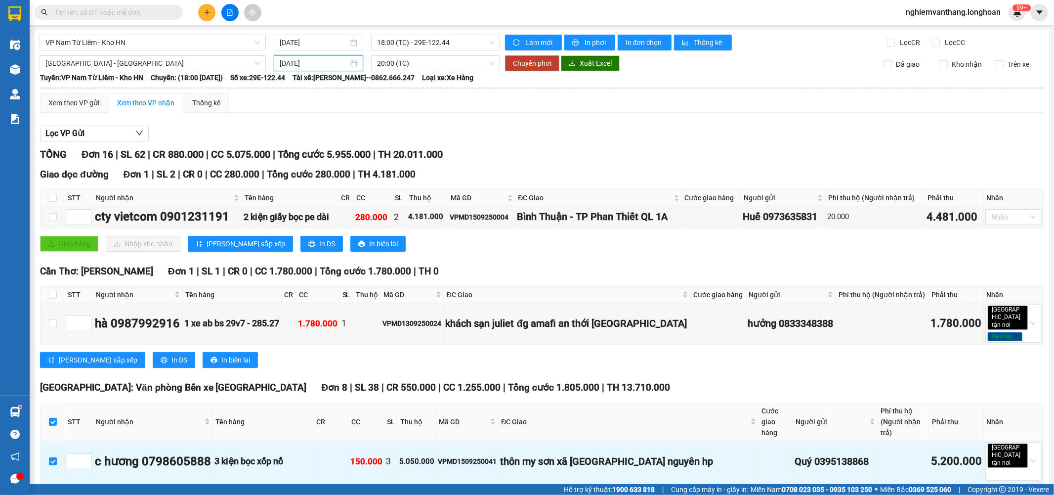
click at [530, 65] on span "Chuyển phơi" at bounding box center [532, 63] width 39 height 11
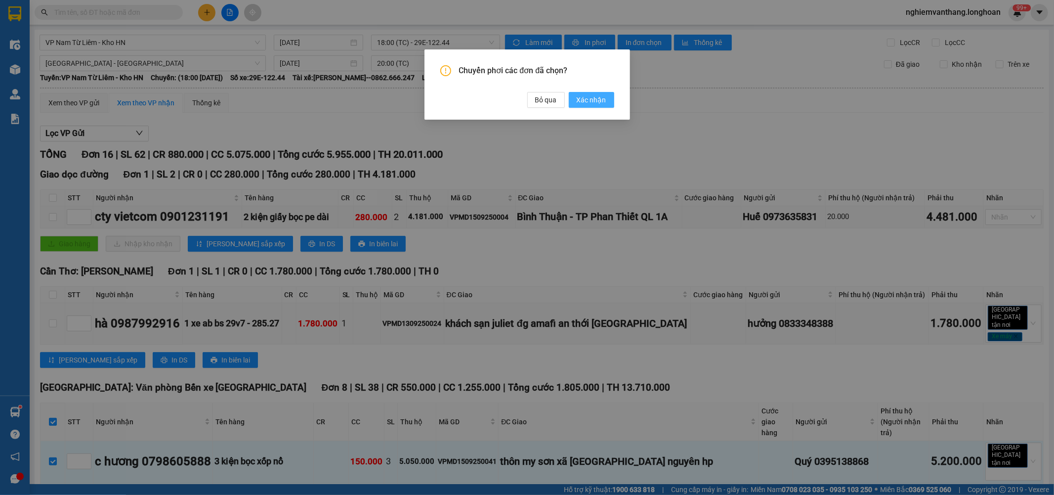
click at [585, 94] on button "Xác nhận" at bounding box center [591, 100] width 45 height 16
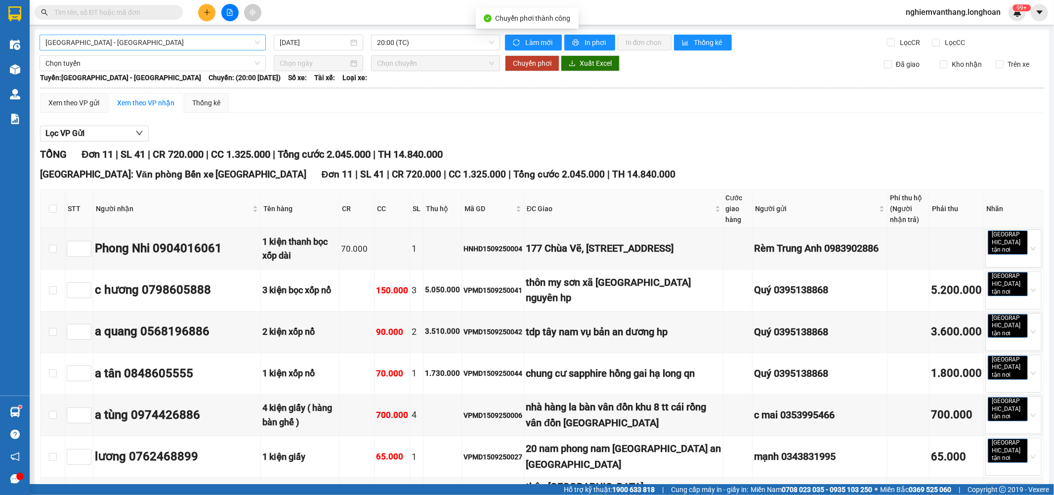
click at [85, 43] on span "[GEOGRAPHIC_DATA] - [GEOGRAPHIC_DATA]" at bounding box center [152, 42] width 215 height 15
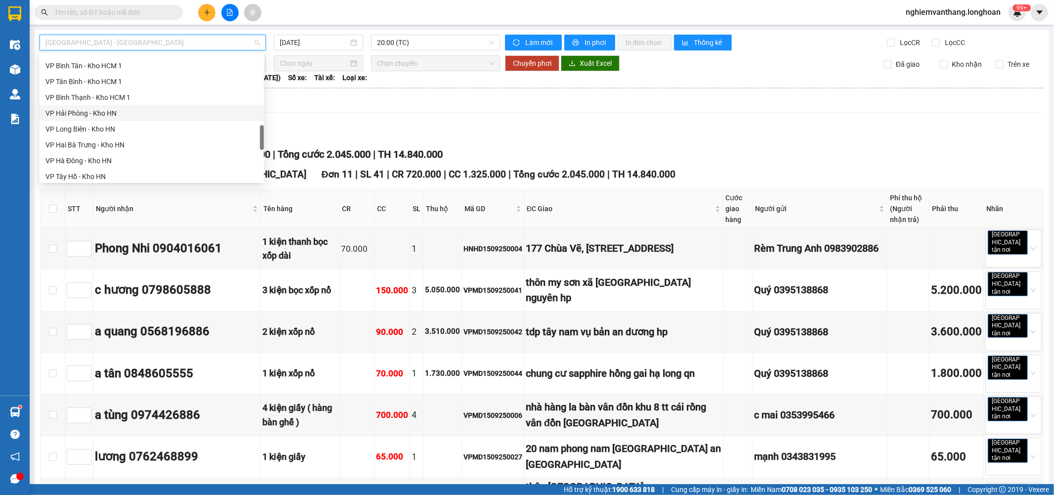
scroll to position [581, 0]
click at [104, 94] on div "VP Nam Từ Liêm - Kho HN" at bounding box center [151, 98] width 213 height 11
type input "[DATE]"
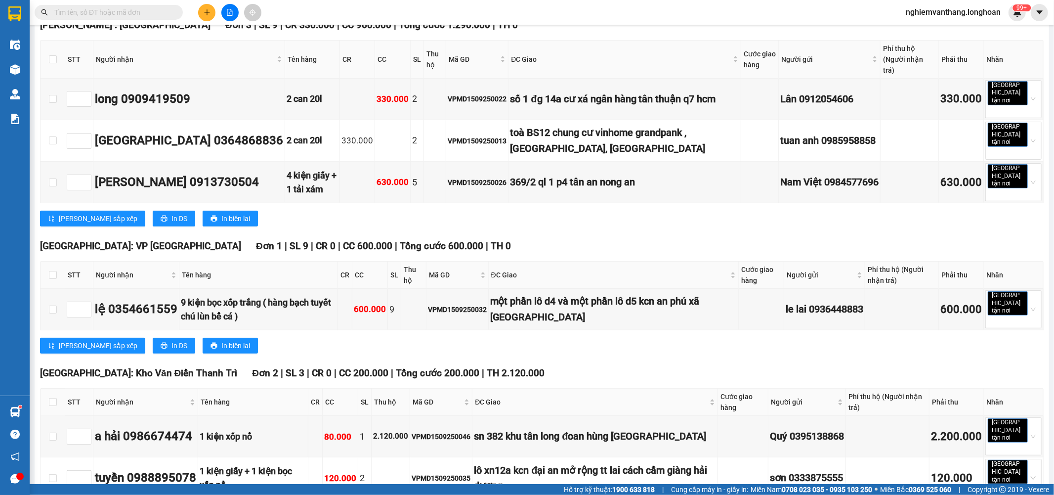
scroll to position [379, 0]
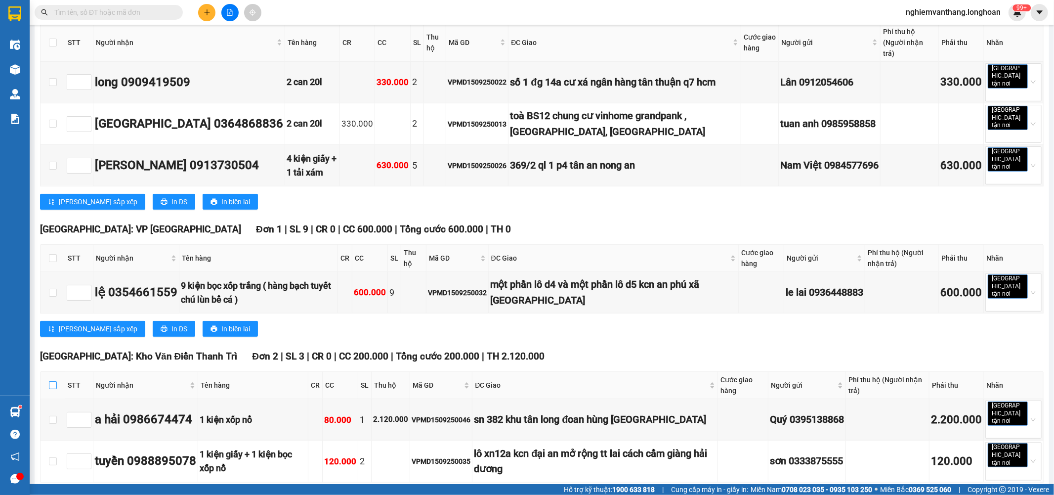
click at [52, 381] on input "checkbox" at bounding box center [53, 385] width 8 height 8
checkbox input "true"
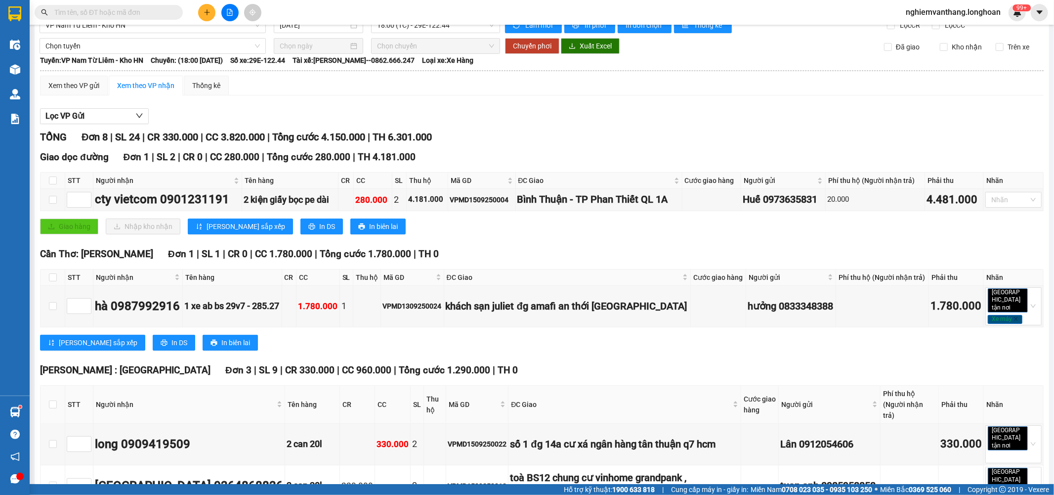
scroll to position [0, 0]
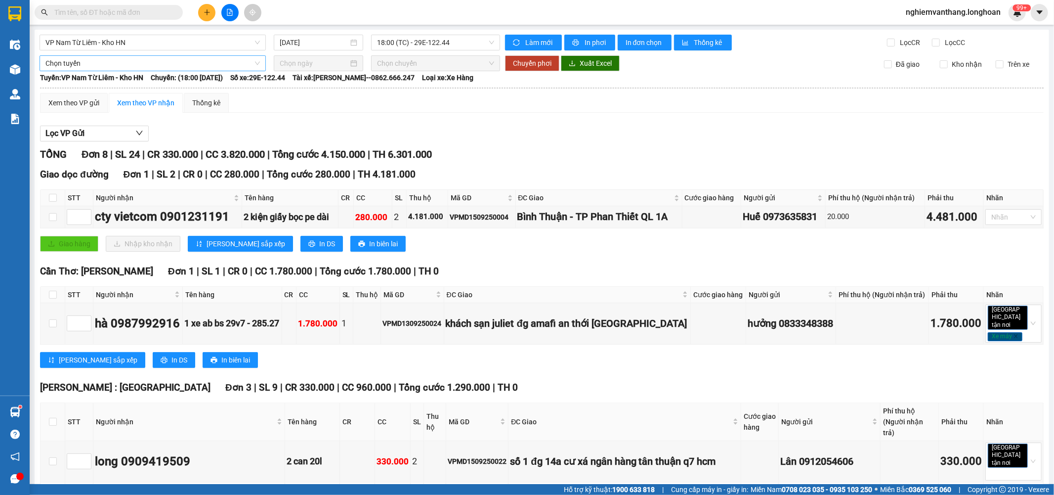
drag, startPoint x: 63, startPoint y: 50, endPoint x: 69, endPoint y: 62, distance: 13.3
click at [63, 53] on div "VP Nam Từ Liêm - Kho HN 15/09/2025 18:00 (TC) - 29E-122.44 Làm mới In phơi In đ…" at bounding box center [542, 469] width 1015 height 878
drag, startPoint x: 69, startPoint y: 64, endPoint x: 95, endPoint y: 86, distance: 33.4
click at [70, 64] on span "Chọn tuyến" at bounding box center [152, 63] width 215 height 15
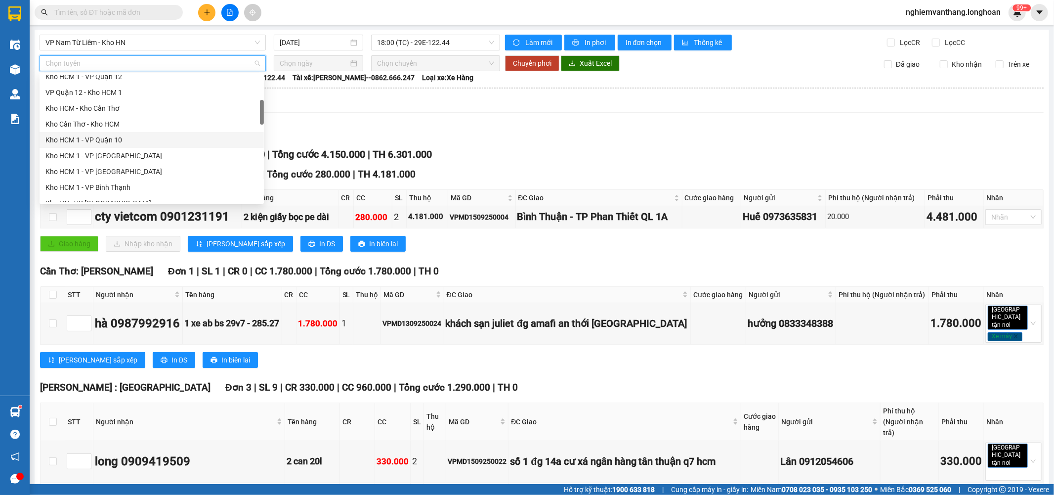
scroll to position [329, 0]
click at [135, 144] on div "[GEOGRAPHIC_DATA] - Các tỉnh miền Bắc" at bounding box center [151, 149] width 213 height 11
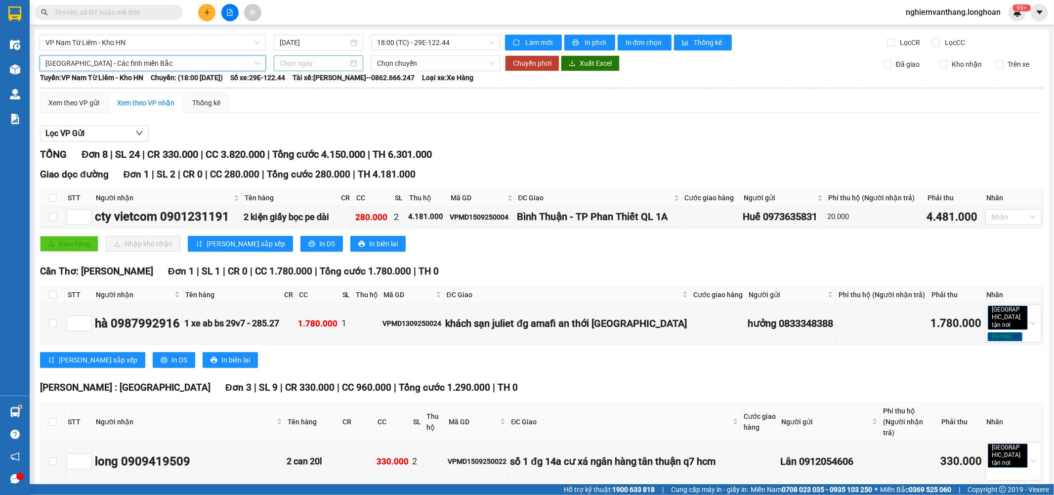
drag, startPoint x: 320, startPoint y: 62, endPoint x: 332, endPoint y: 80, distance: 21.4
click at [320, 62] on input at bounding box center [314, 63] width 69 height 11
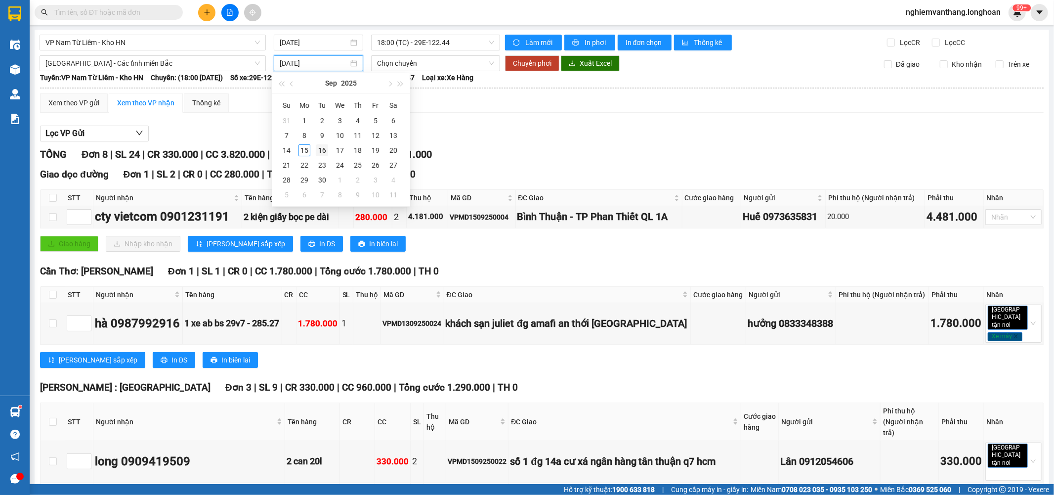
type input "16/09/2025"
drag, startPoint x: 320, startPoint y: 151, endPoint x: 313, endPoint y: 141, distance: 12.1
click at [322, 150] on div "16" at bounding box center [322, 150] width 12 height 12
type input "16/09/2025"
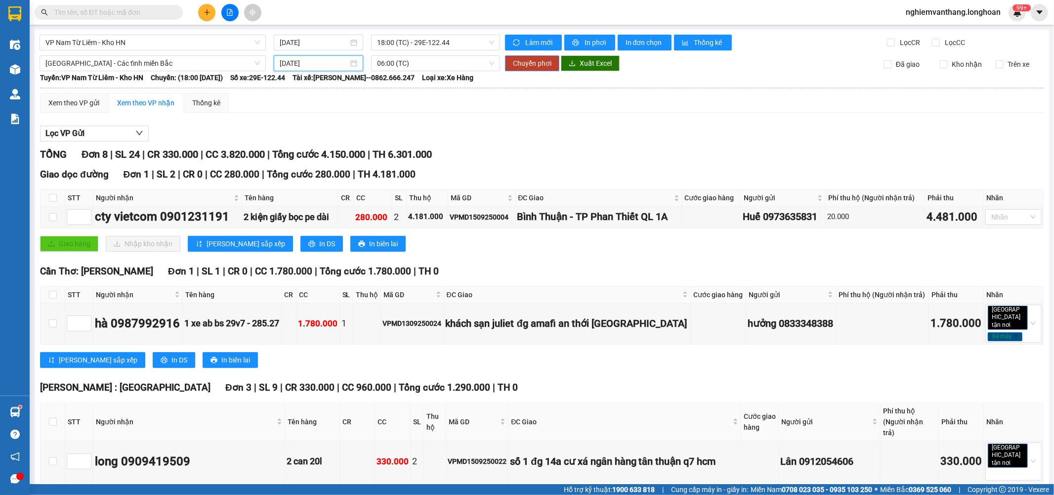
click at [528, 69] on button "Chuyển phơi" at bounding box center [532, 63] width 54 height 16
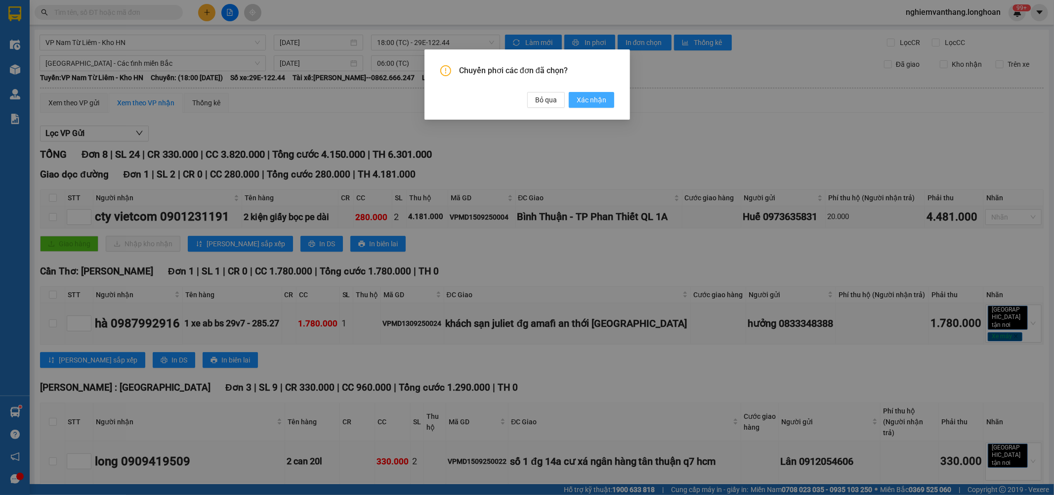
click at [586, 95] on span "Xác nhận" at bounding box center [592, 99] width 30 height 11
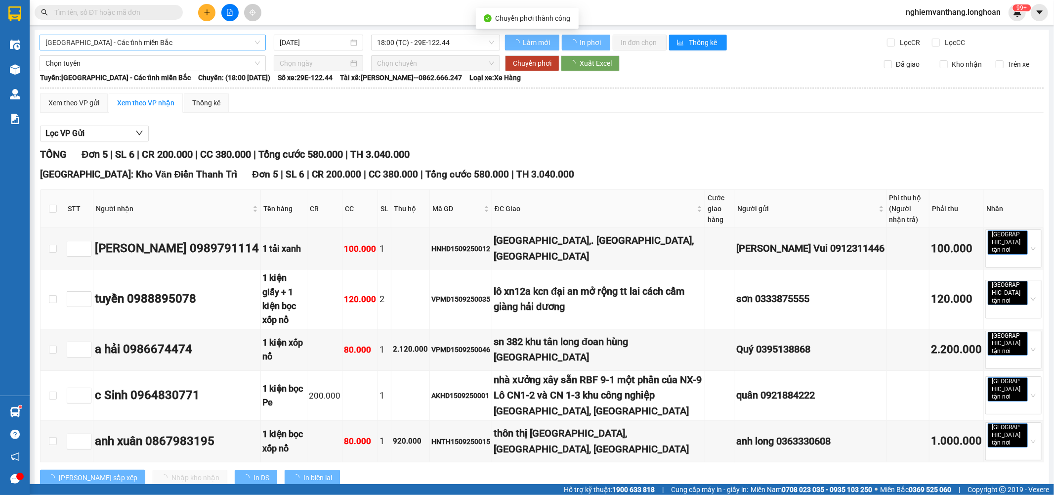
type input "16/09/2025"
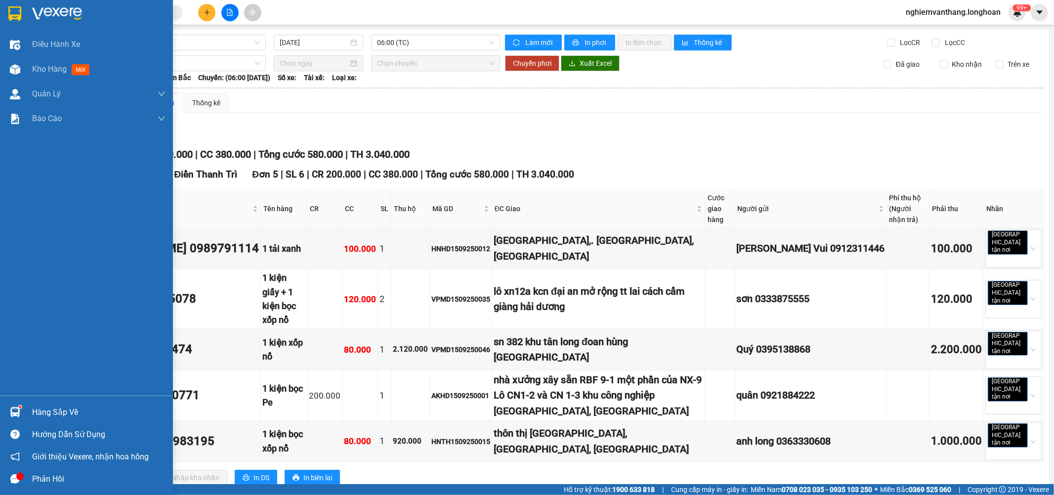
click at [10, 2] on div at bounding box center [86, 16] width 173 height 32
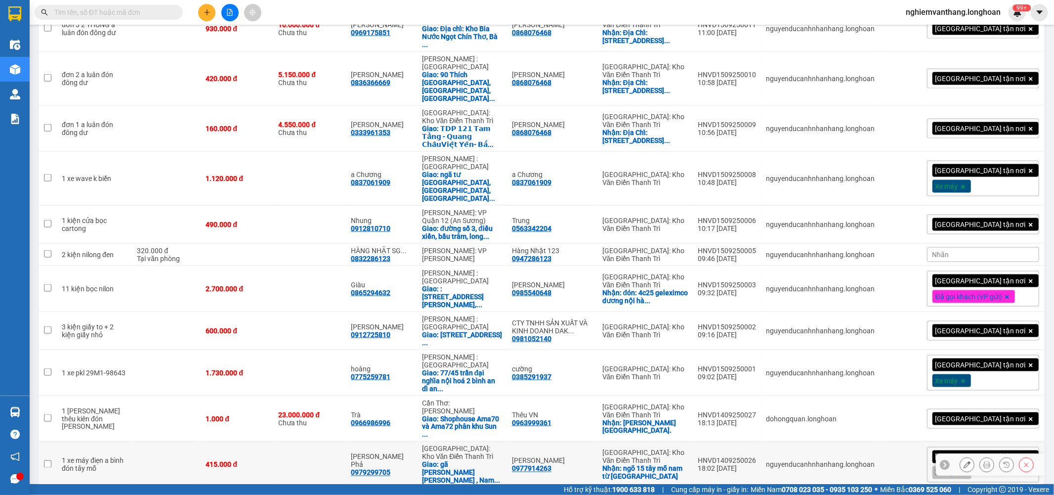
scroll to position [1538, 0]
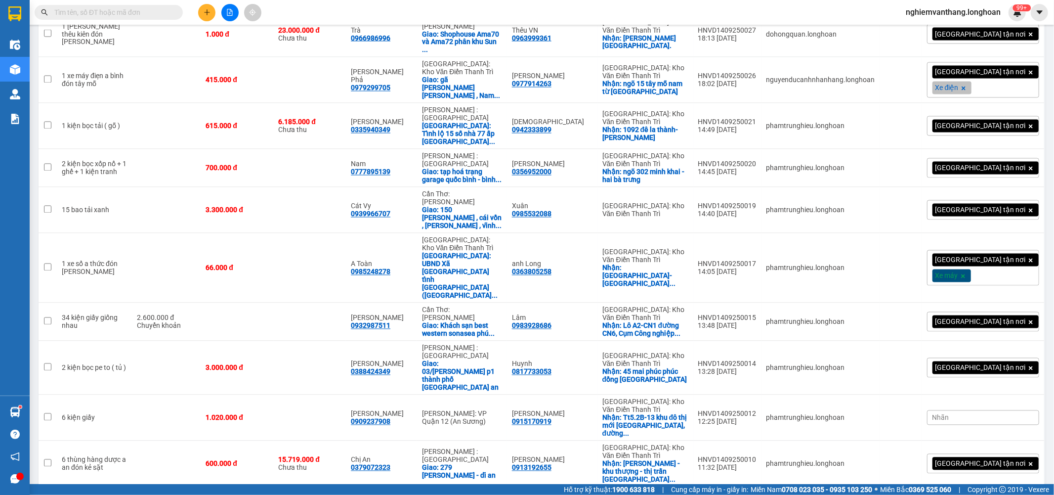
click at [898, 17] on span "nghiemvanthang.longhoan" at bounding box center [953, 12] width 111 height 12
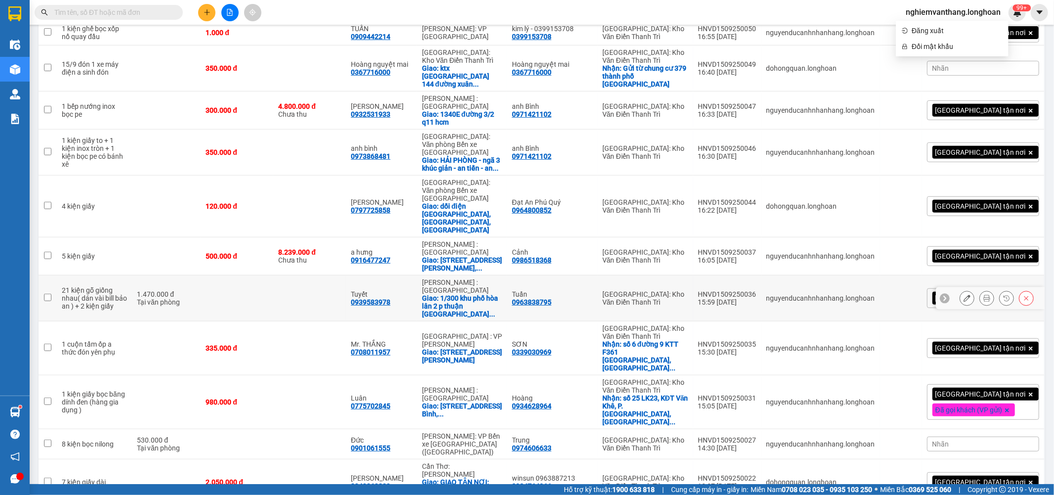
scroll to position [274, 0]
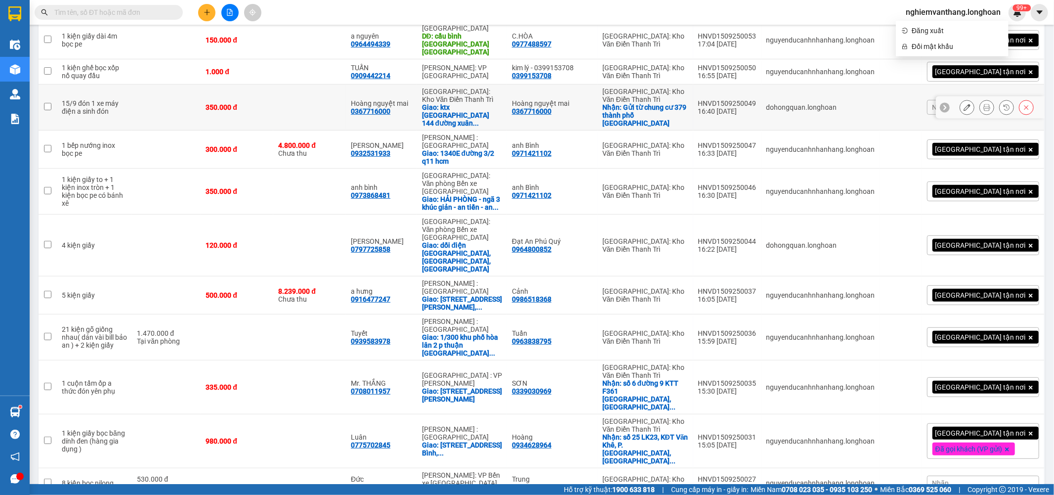
click at [875, 103] on div "dohongquan.longhoan" at bounding box center [821, 107] width 109 height 8
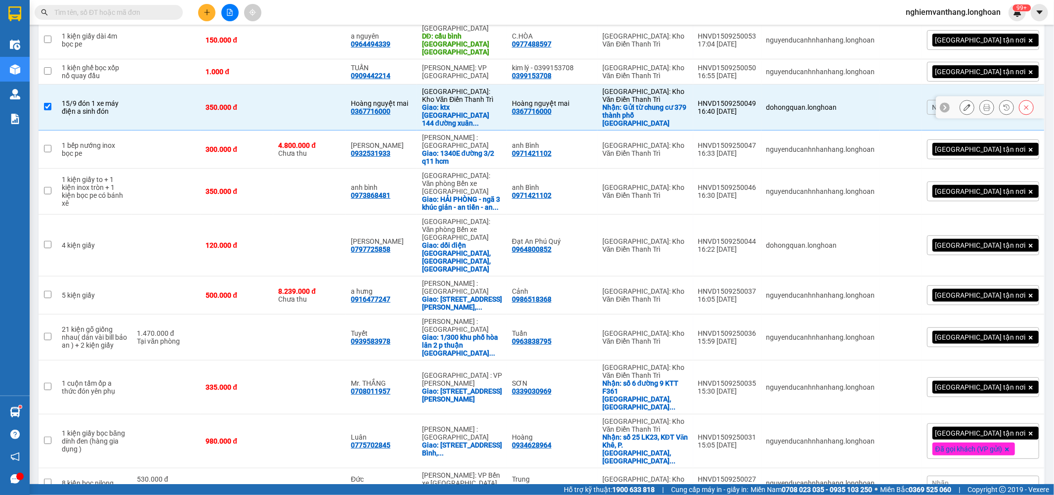
scroll to position [0, 0]
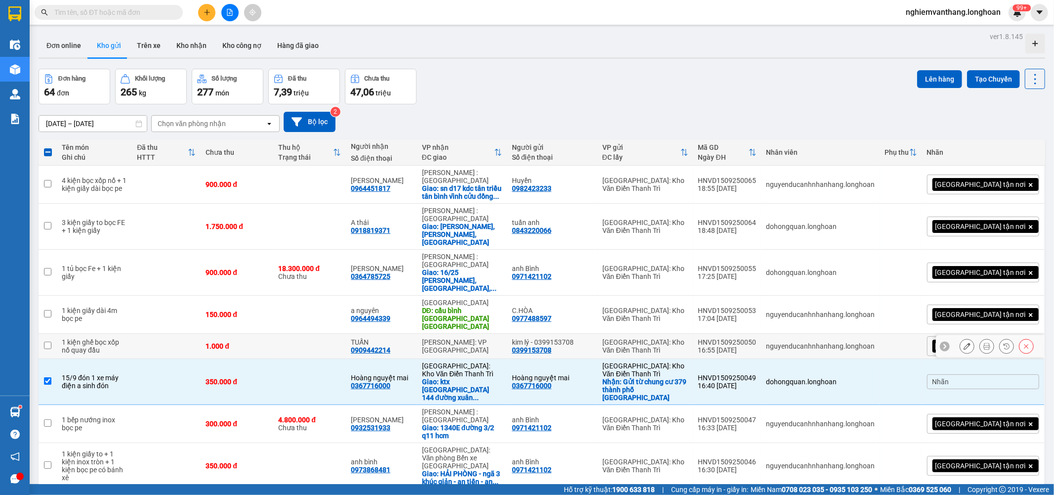
click at [879, 359] on td "dohongquan.longhoan" at bounding box center [821, 382] width 119 height 46
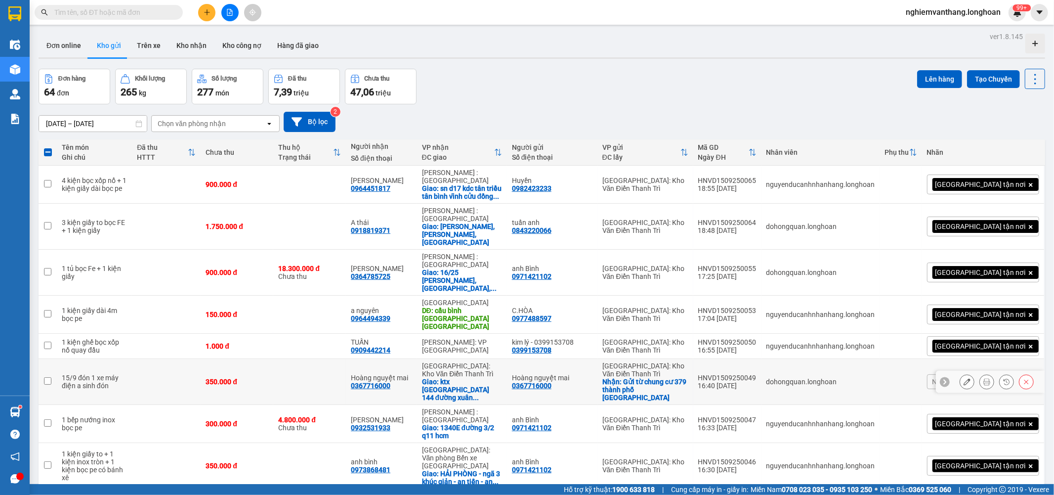
checkbox input "false"
click at [995, 73] on button "Tạo Chuyến" at bounding box center [993, 79] width 53 height 18
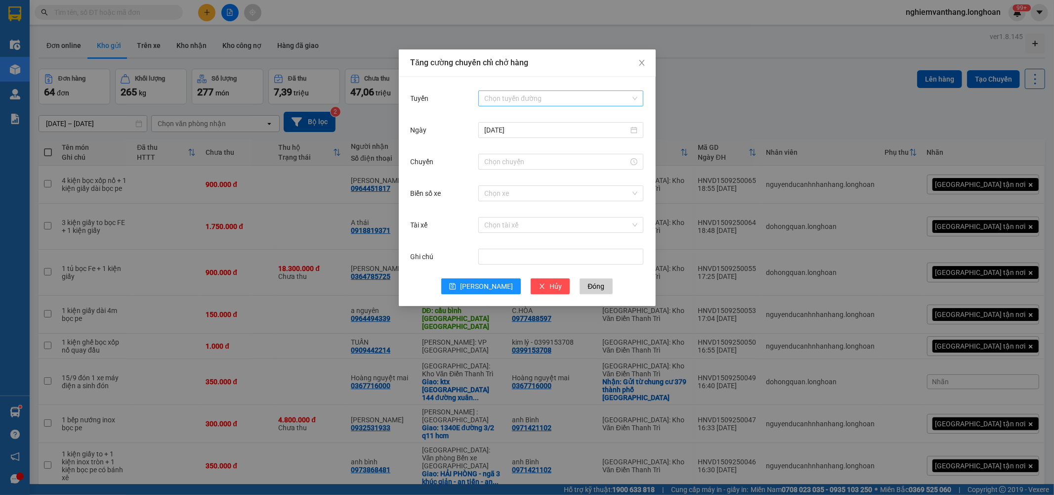
click at [541, 101] on input "Tuyến" at bounding box center [557, 98] width 146 height 15
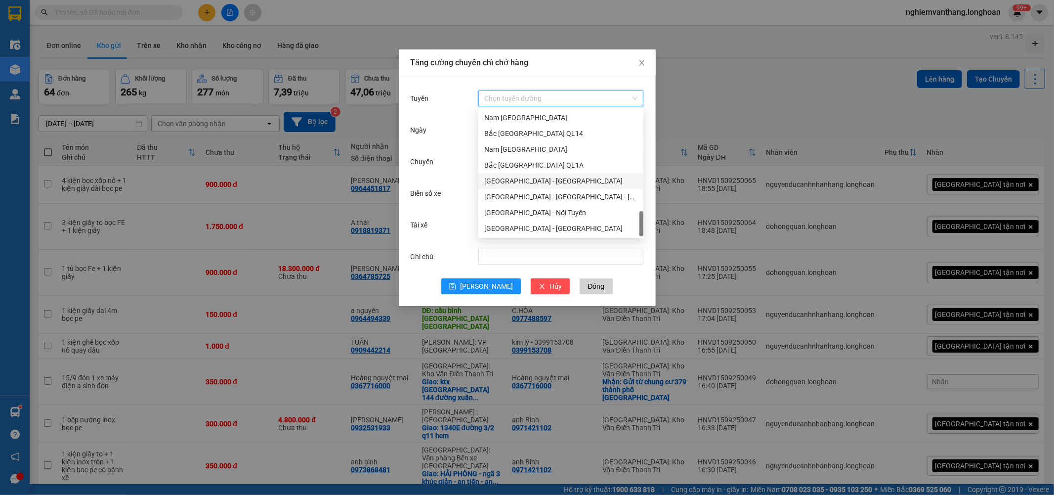
drag, startPoint x: 530, startPoint y: 167, endPoint x: 570, endPoint y: 172, distance: 39.8
click at [532, 166] on div "Bắc [GEOGRAPHIC_DATA] QL1A" at bounding box center [560, 165] width 153 height 11
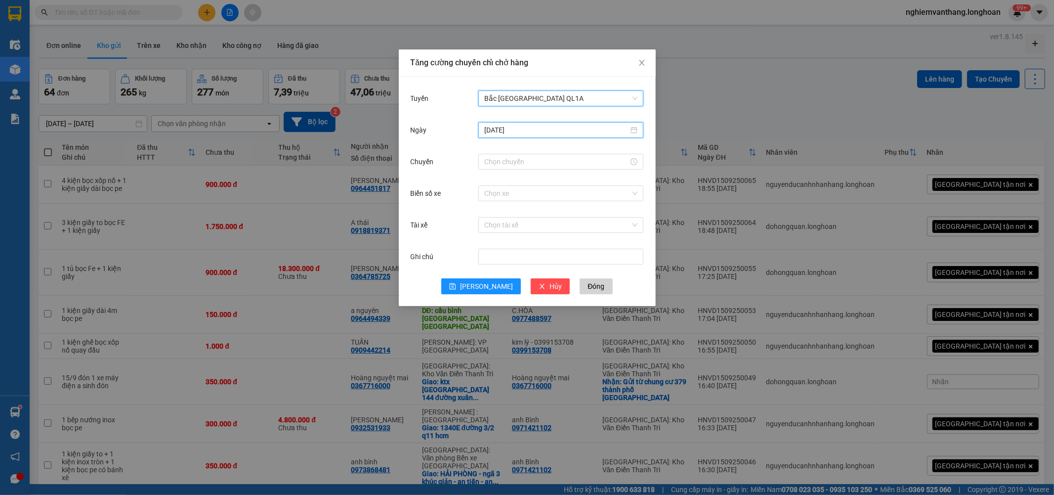
drag, startPoint x: 542, startPoint y: 134, endPoint x: 550, endPoint y: 167, distance: 33.6
click at [543, 134] on input "[DATE]" at bounding box center [556, 130] width 144 height 11
type input "16/09/2025"
drag, startPoint x: 525, startPoint y: 218, endPoint x: 536, endPoint y: 214, distance: 11.3
click at [526, 218] on div "16" at bounding box center [529, 217] width 12 height 12
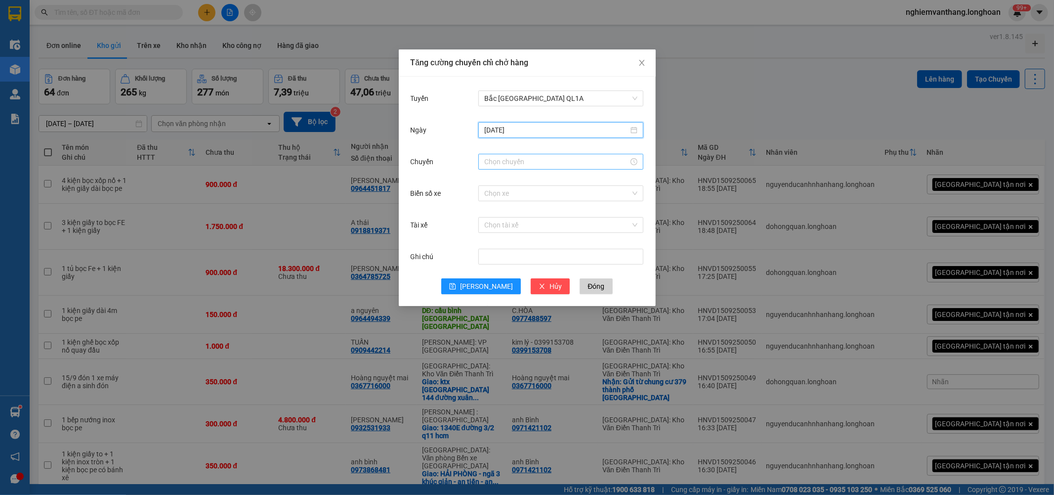
click at [534, 164] on input "Chuyến" at bounding box center [556, 161] width 144 height 11
click at [487, 262] on div "18" at bounding box center [492, 265] width 28 height 14
type input "18:00"
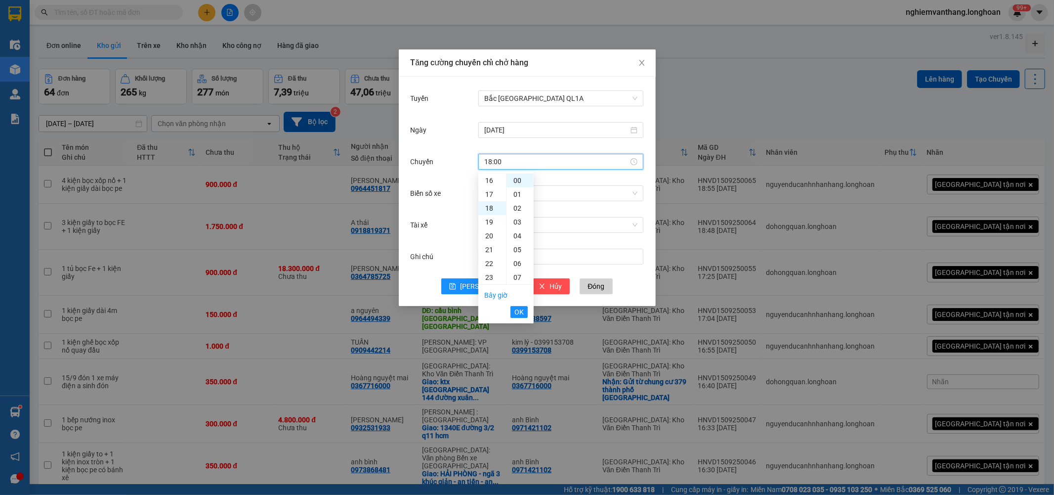
scroll to position [249, 0]
click at [518, 312] on span "OK" at bounding box center [519, 311] width 9 height 11
drag, startPoint x: 475, startPoint y: 284, endPoint x: 529, endPoint y: 259, distance: 59.0
click at [456, 283] on icon "save" at bounding box center [452, 286] width 7 height 7
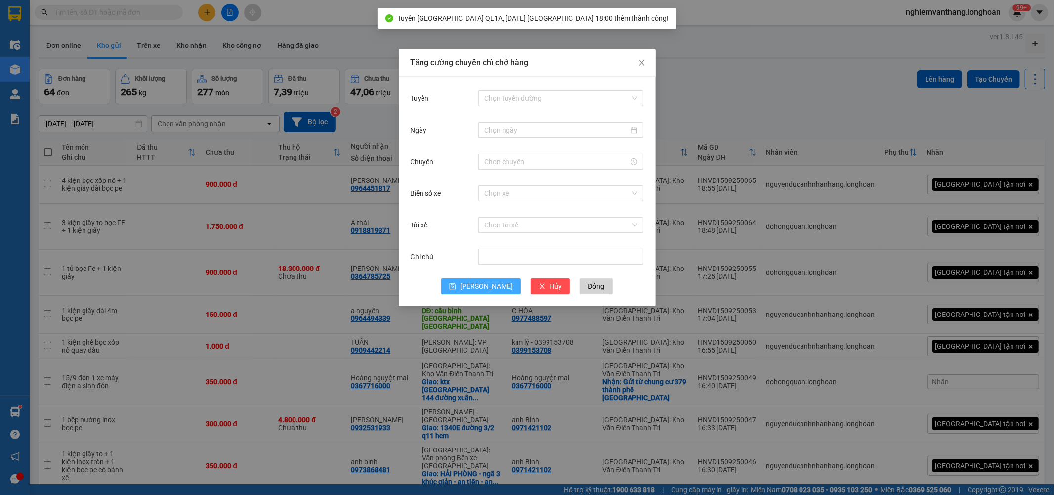
click at [769, 72] on div "Tăng cường chuyến chỉ chở hàng Tuyến Chọn tuyến đường Ngày Chuyến Biển số xe Ch…" at bounding box center [527, 247] width 1054 height 495
